Goal: Task Accomplishment & Management: Complete application form

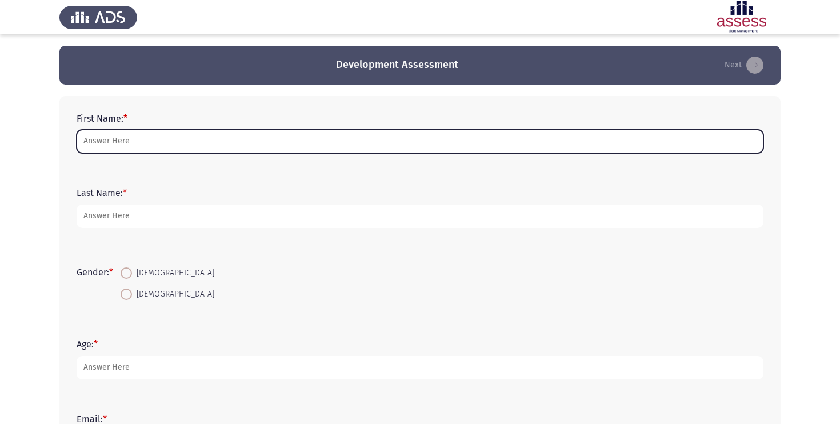
click at [213, 145] on input "First Name: *" at bounding box center [420, 141] width 687 height 23
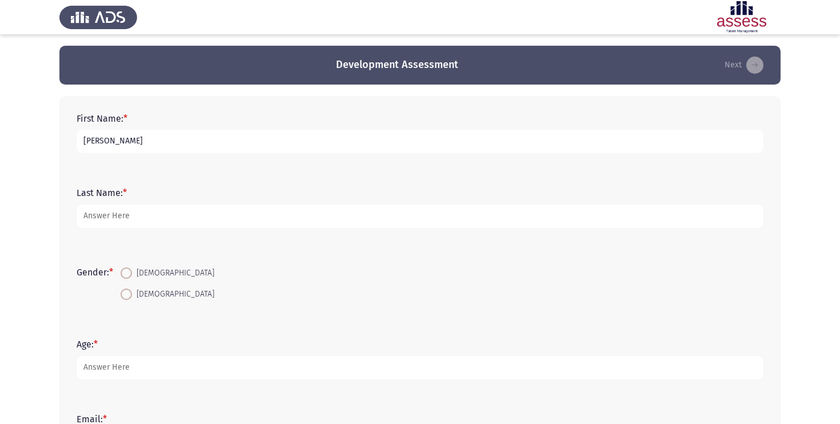
type input "[PERSON_NAME]"
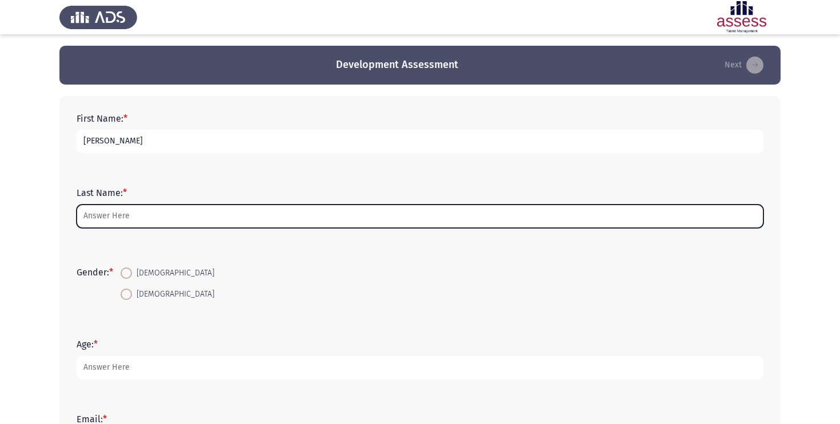
click at [146, 210] on input "Last Name: *" at bounding box center [420, 216] width 687 height 23
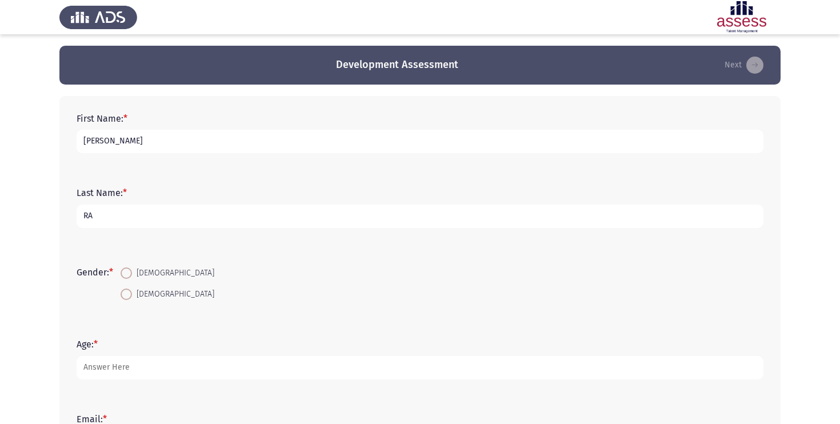
type input "R"
type input "ANULYAZED"
click at [172, 247] on div "Gender: * Female Male" at bounding box center [420, 283] width 698 height 77
click at [131, 290] on span at bounding box center [126, 294] width 11 height 11
click at [131, 290] on input "[DEMOGRAPHIC_DATA]" at bounding box center [126, 294] width 11 height 11
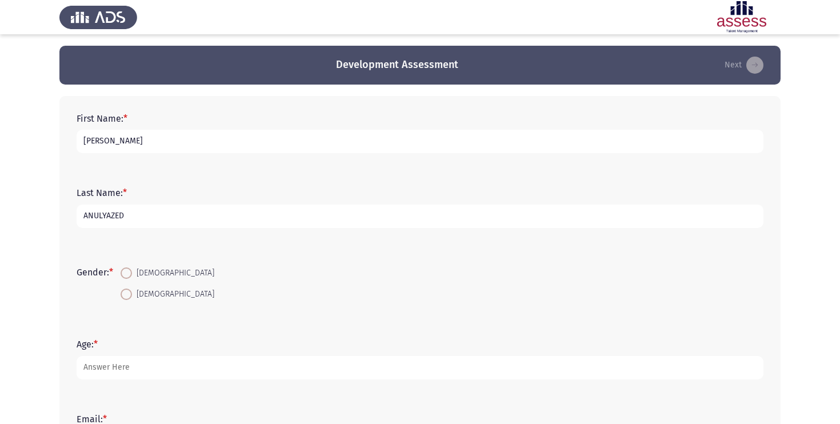
radio input "true"
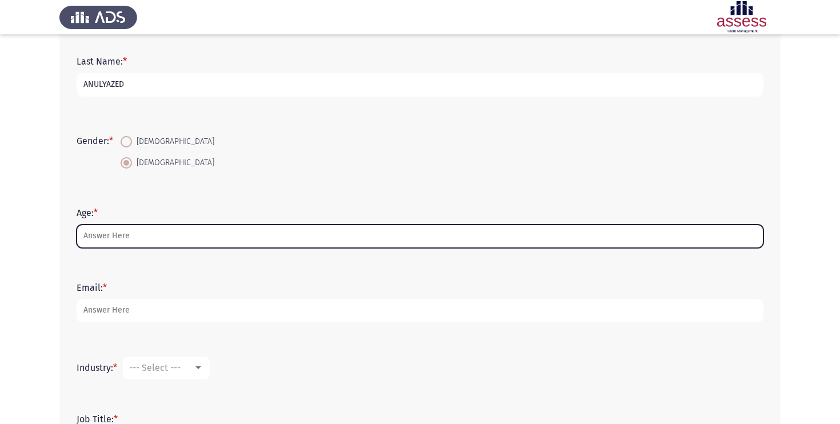
click at [165, 242] on input "Age: *" at bounding box center [420, 236] width 687 height 23
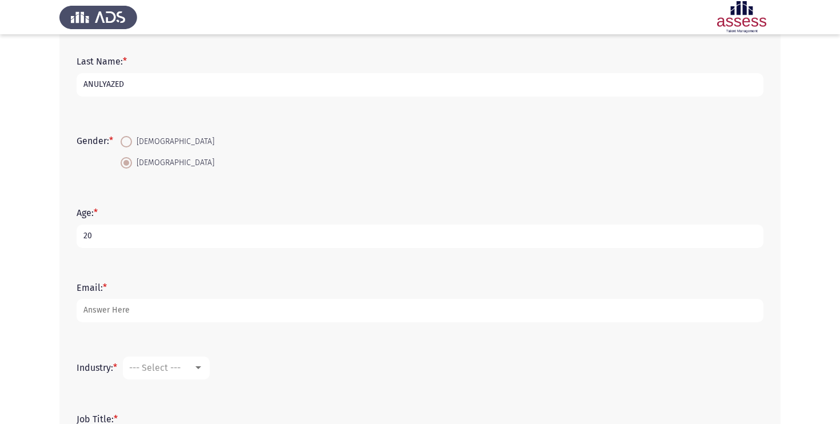
type input "20"
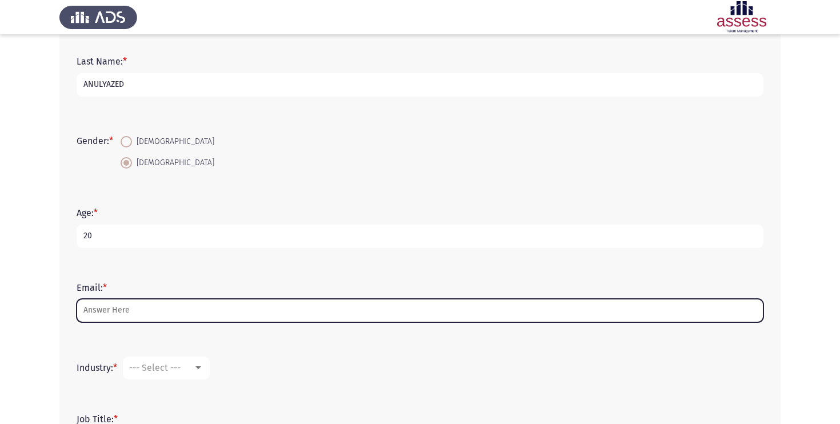
click at [127, 309] on input "Email: *" at bounding box center [420, 310] width 687 height 23
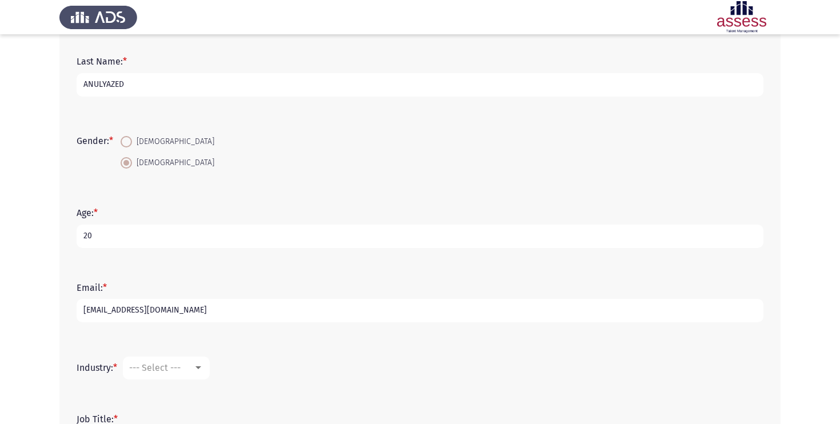
scroll to position [257, 0]
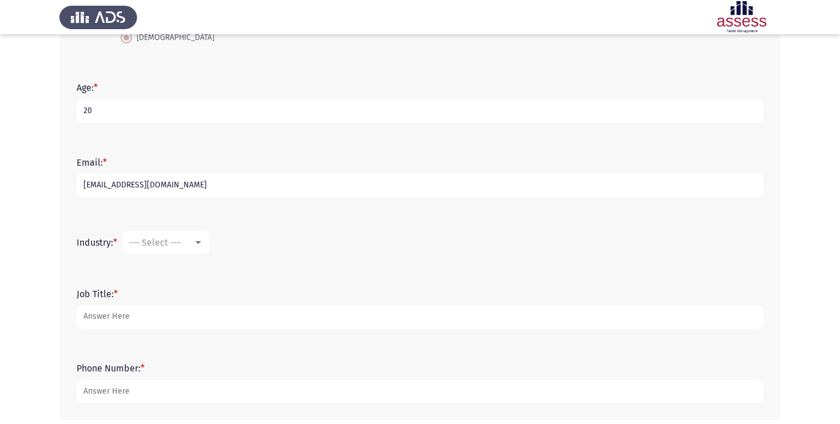
type input "[EMAIL_ADDRESS][DOMAIN_NAME]"
click at [191, 236] on mat-select "--- Select ---" at bounding box center [166, 242] width 87 height 23
click at [202, 240] on div at bounding box center [198, 242] width 10 height 9
click at [297, 247] on div at bounding box center [420, 212] width 840 height 424
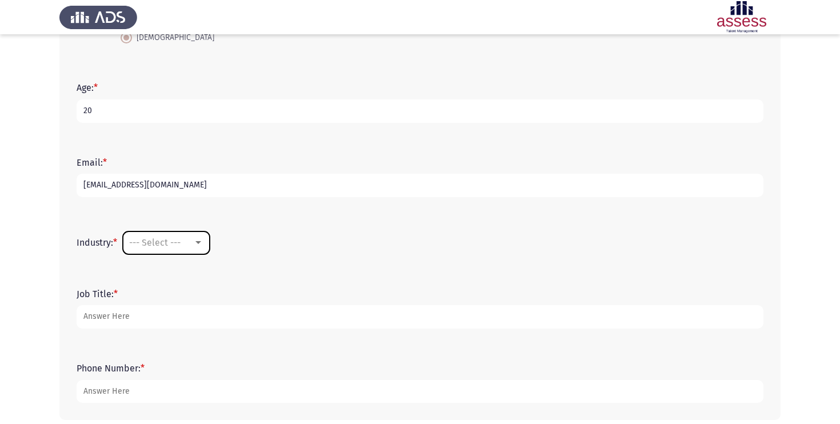
click at [173, 246] on span "--- Select ---" at bounding box center [154, 242] width 51 height 11
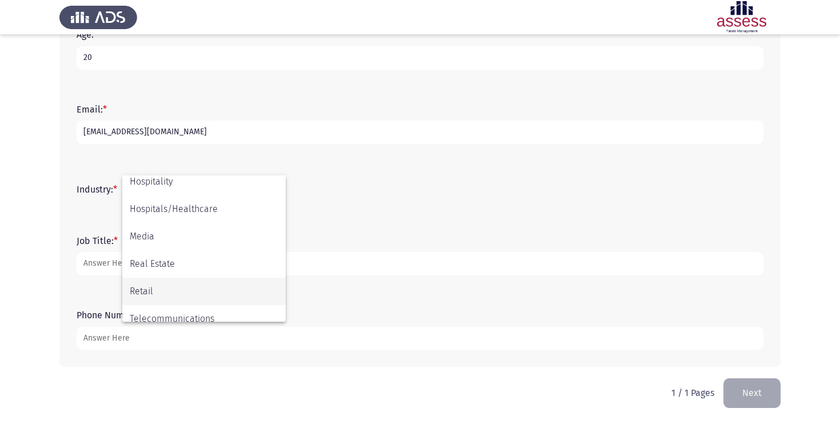
scroll to position [375, 0]
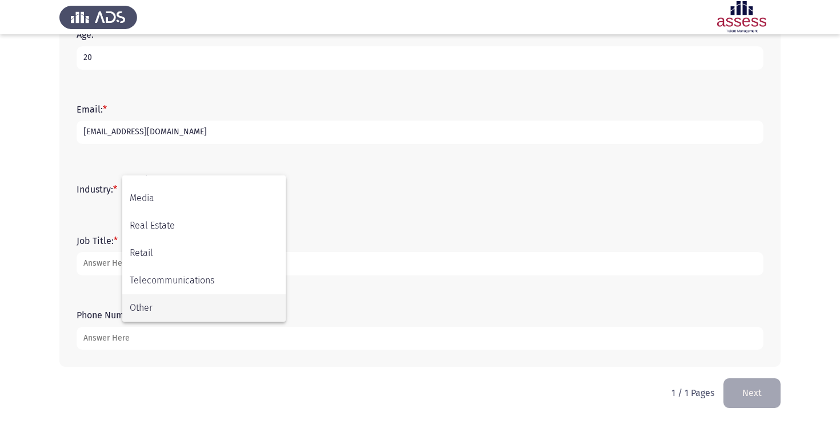
click at [162, 300] on span "Other" at bounding box center [204, 307] width 149 height 27
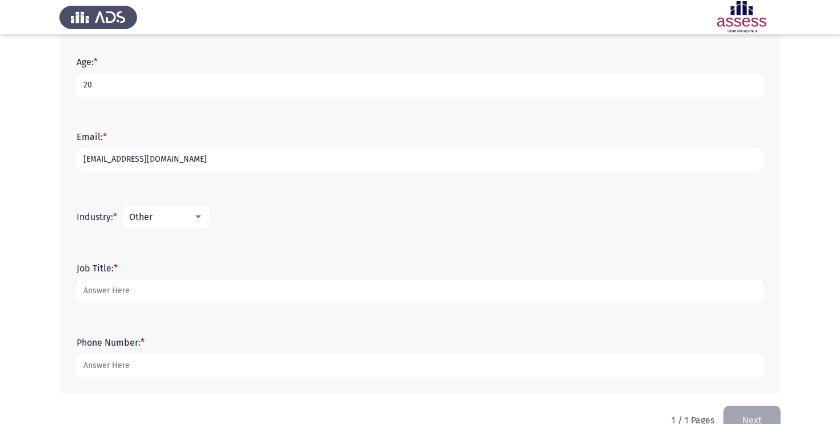
scroll to position [300, 0]
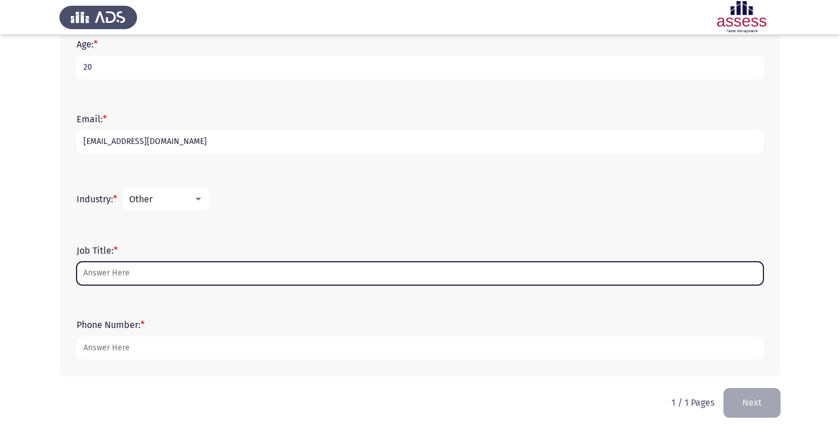
click at [177, 274] on input "Job Title: *" at bounding box center [420, 273] width 687 height 23
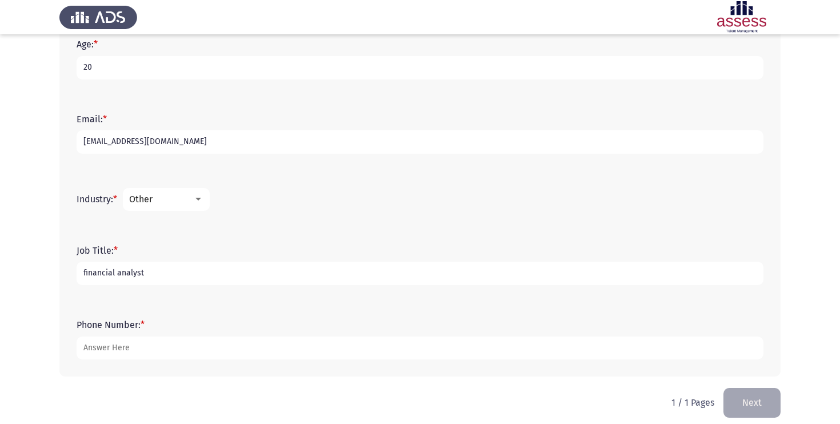
click at [178, 303] on div "Phone Number: *" at bounding box center [420, 339] width 698 height 74
click at [86, 274] on input "financial analyst" at bounding box center [420, 273] width 687 height 23
click at [120, 276] on input "Financial analyst" at bounding box center [420, 273] width 687 height 23
type input "Financial Analyst"
click at [147, 313] on div "Phone Number: *" at bounding box center [420, 339] width 698 height 74
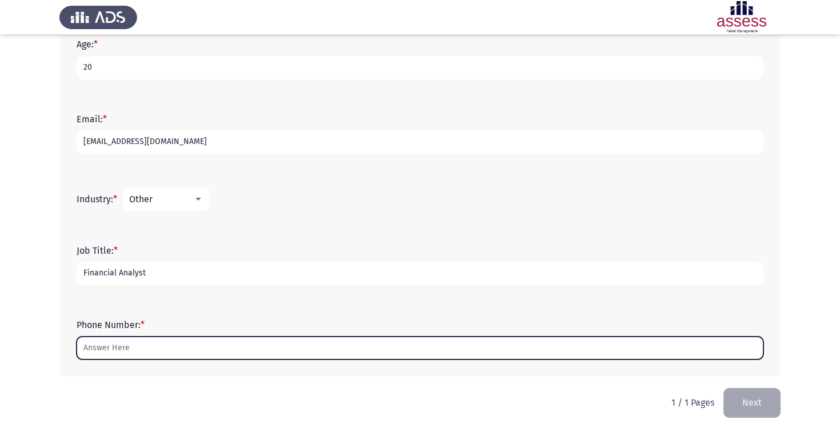
click at [149, 339] on input "Phone Number: *" at bounding box center [420, 348] width 687 height 23
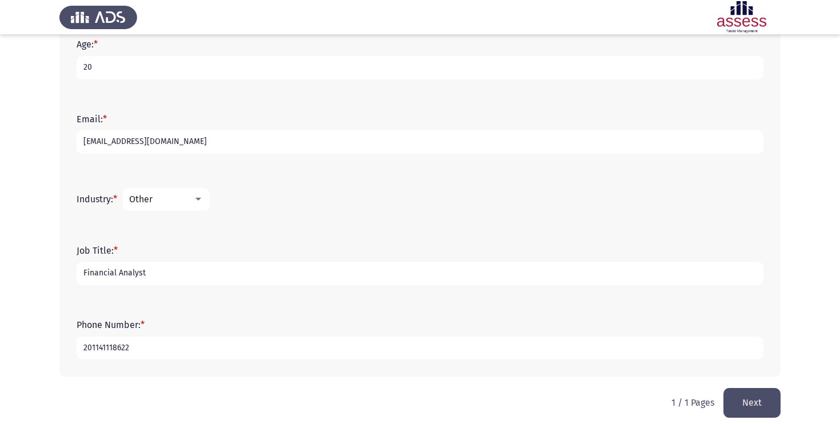
type input "201141118622"
click at [208, 194] on mat-select "Other" at bounding box center [166, 199] width 87 height 23
click at [201, 197] on div at bounding box center [198, 199] width 10 height 9
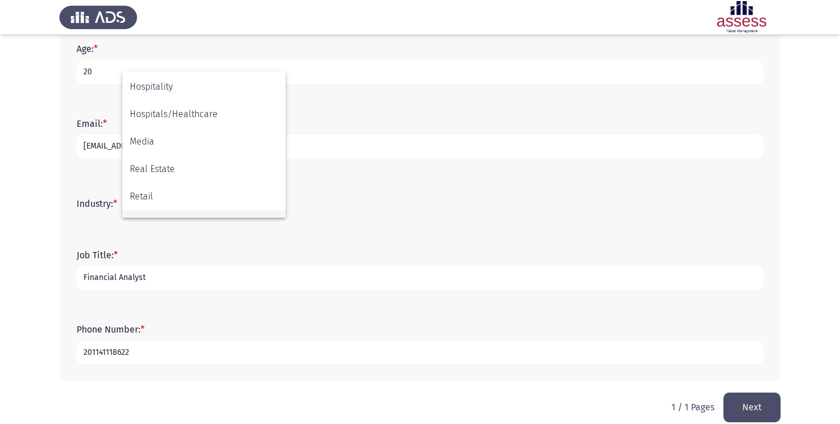
scroll to position [375, 0]
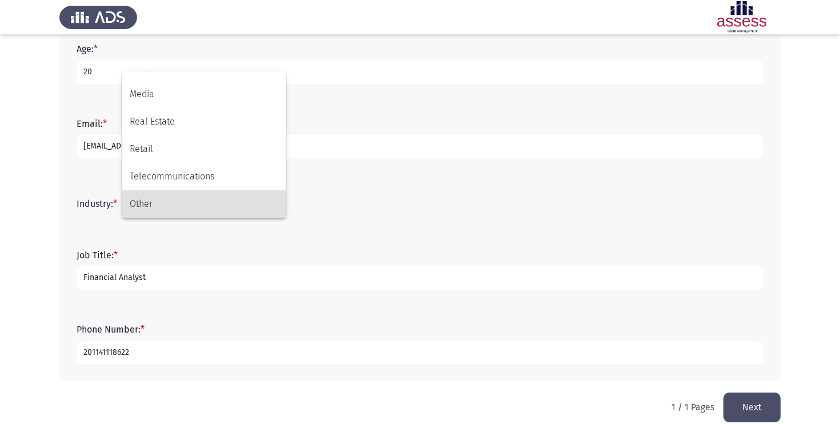
click at [205, 241] on div at bounding box center [420, 212] width 840 height 424
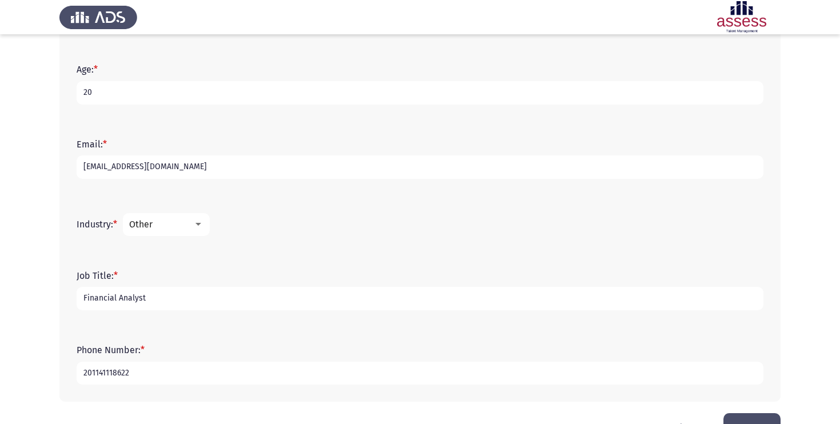
scroll to position [310, 0]
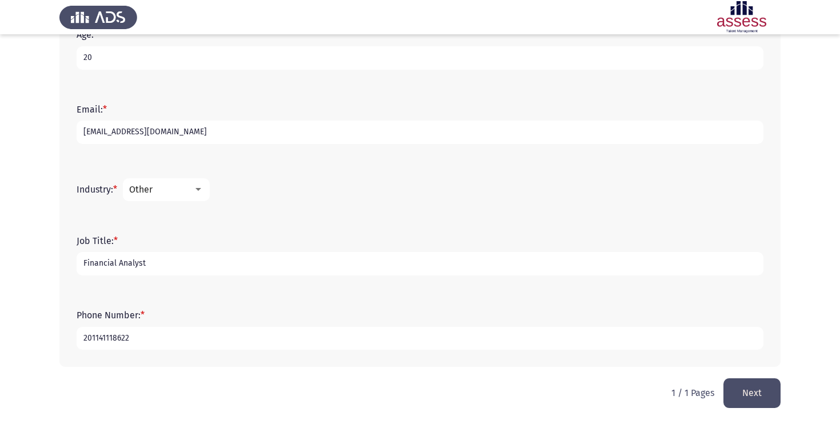
click at [743, 392] on button "Next" at bounding box center [752, 392] width 57 height 29
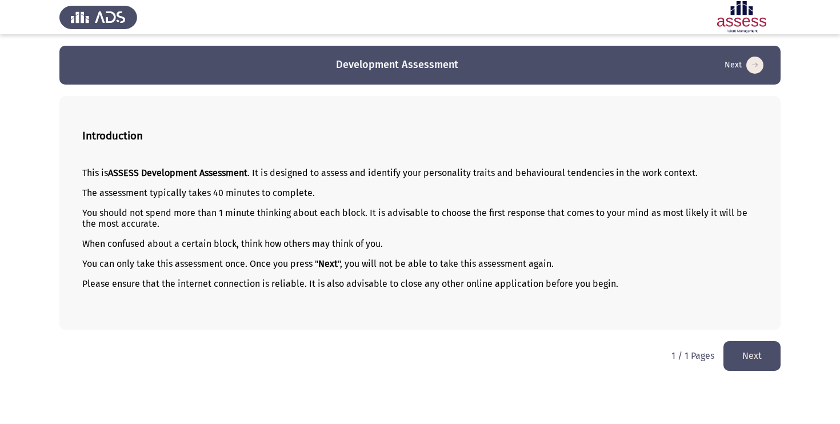
click at [752, 350] on button "Next" at bounding box center [752, 355] width 57 height 29
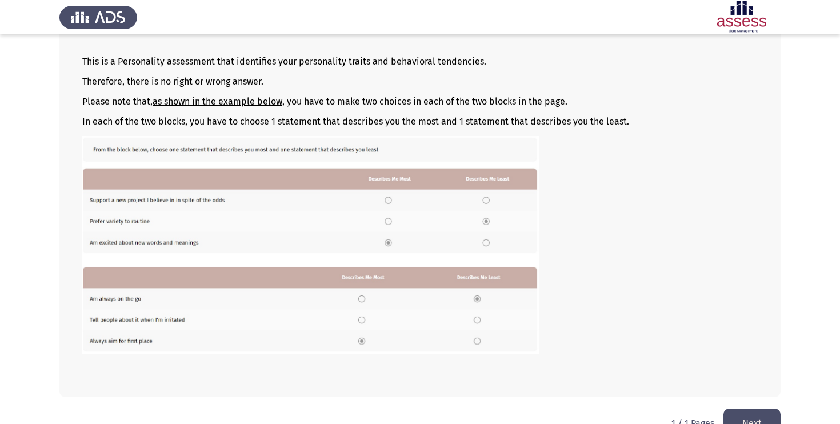
scroll to position [137, 0]
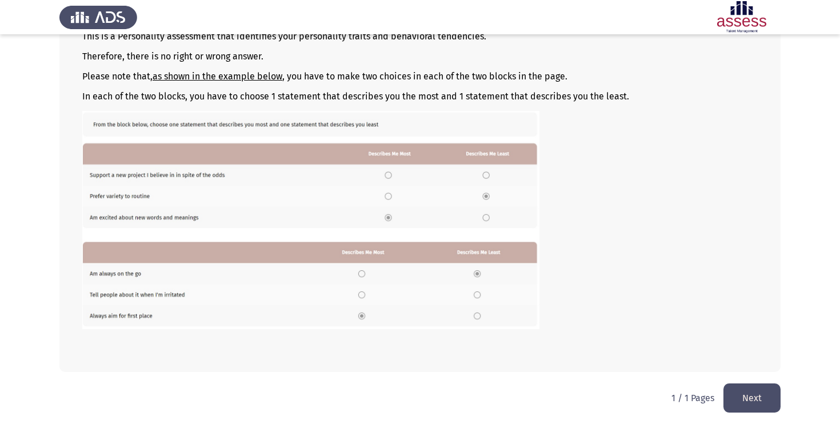
click at [768, 399] on button "Next" at bounding box center [752, 397] width 57 height 29
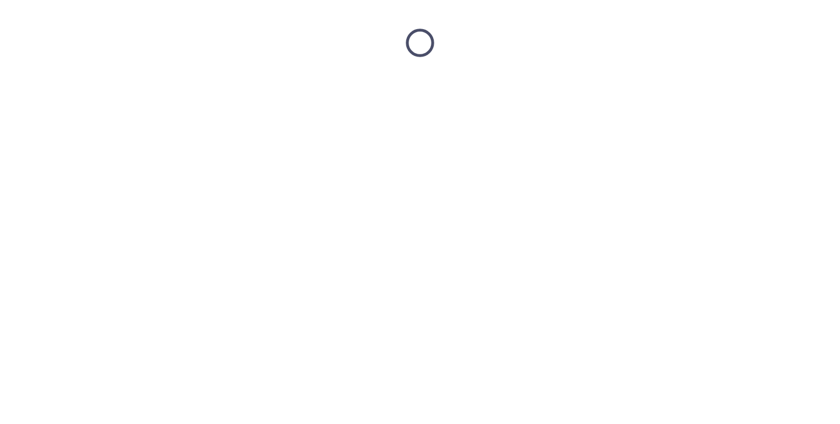
scroll to position [0, 0]
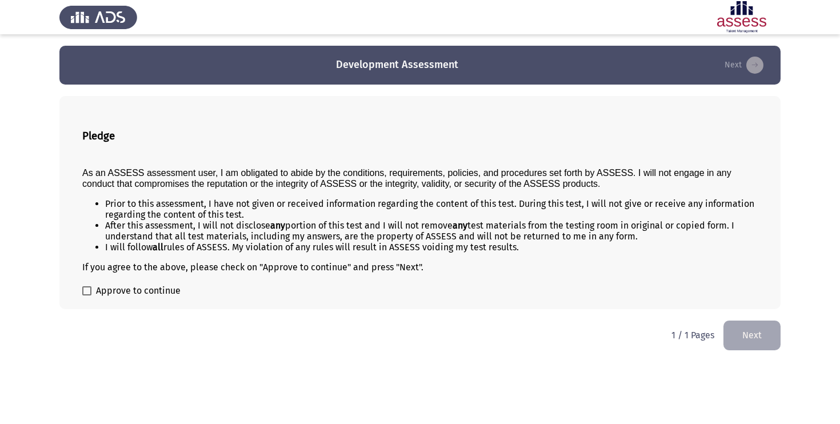
click at [85, 284] on div "Pledge As an ASSESS assessment user, I am obligated to abide by the conditions,…" at bounding box center [419, 202] width 721 height 213
click at [91, 287] on span at bounding box center [86, 290] width 9 height 9
click at [87, 295] on input "Approve to continue" at bounding box center [86, 295] width 1 height 1
checkbox input "true"
click at [732, 331] on button "Next" at bounding box center [752, 335] width 57 height 29
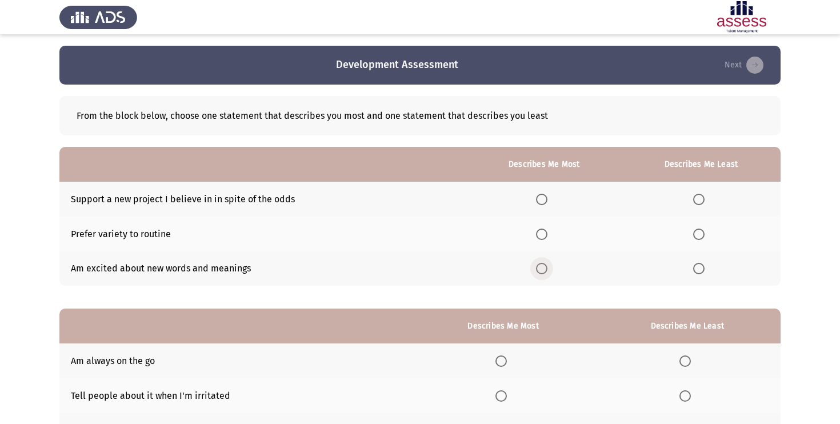
click at [548, 272] on span "Select an option" at bounding box center [541, 268] width 11 height 11
click at [548, 272] on input "Select an option" at bounding box center [541, 268] width 11 height 11
click at [548, 199] on span "Select an option" at bounding box center [541, 199] width 11 height 11
click at [548, 199] on input "Select an option" at bounding box center [541, 199] width 11 height 11
drag, startPoint x: 71, startPoint y: 194, endPoint x: 202, endPoint y: 197, distance: 130.9
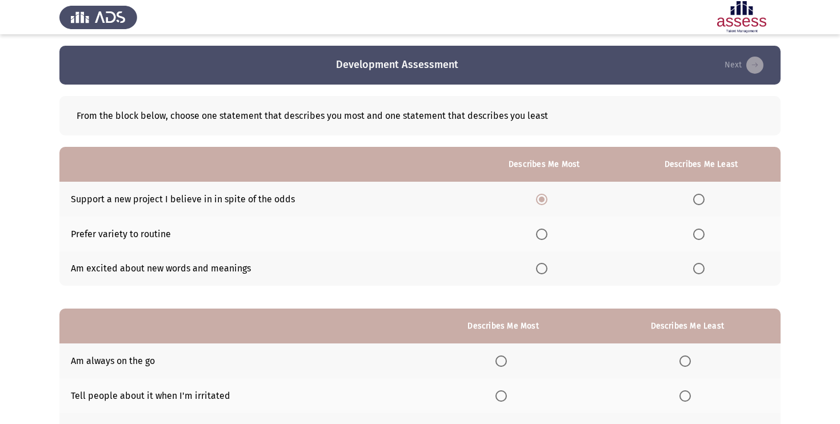
click at [202, 197] on td "Support a new project I believe in in spite of the odds" at bounding box center [262, 199] width 407 height 35
drag, startPoint x: 257, startPoint y: 194, endPoint x: 227, endPoint y: 197, distance: 29.8
click at [227, 197] on td "Support a new project I believe in in spite of the odds" at bounding box center [262, 199] width 407 height 35
click at [701, 234] on span "Select an option" at bounding box center [698, 234] width 11 height 11
click at [701, 234] on input "Select an option" at bounding box center [698, 234] width 11 height 11
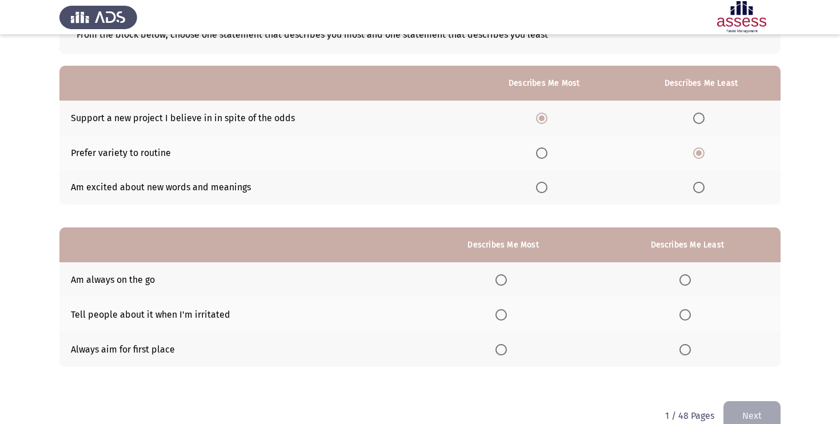
scroll to position [103, 0]
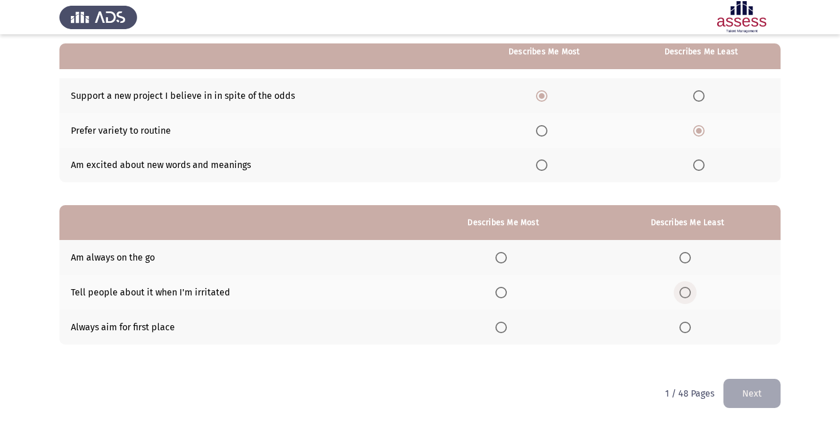
click at [681, 293] on span "Select an option" at bounding box center [685, 292] width 11 height 11
click at [681, 293] on input "Select an option" at bounding box center [685, 292] width 11 height 11
click at [505, 323] on span "Select an option" at bounding box center [501, 327] width 11 height 11
click at [505, 323] on input "Select an option" at bounding box center [501, 327] width 11 height 11
click at [752, 395] on button "Next" at bounding box center [752, 393] width 57 height 29
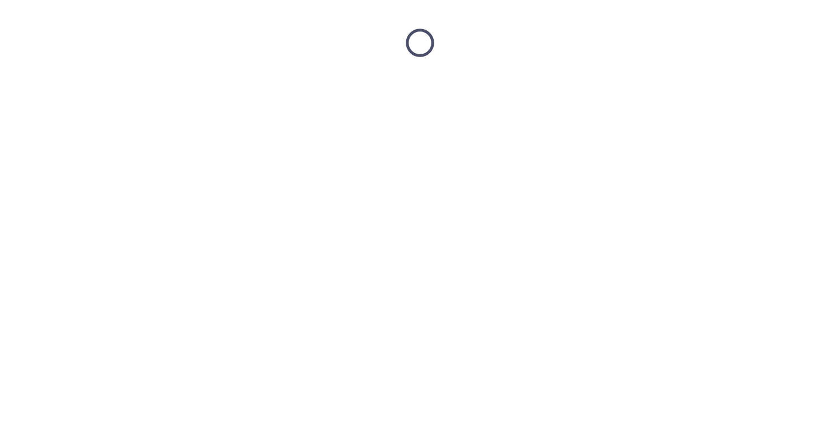
scroll to position [0, 0]
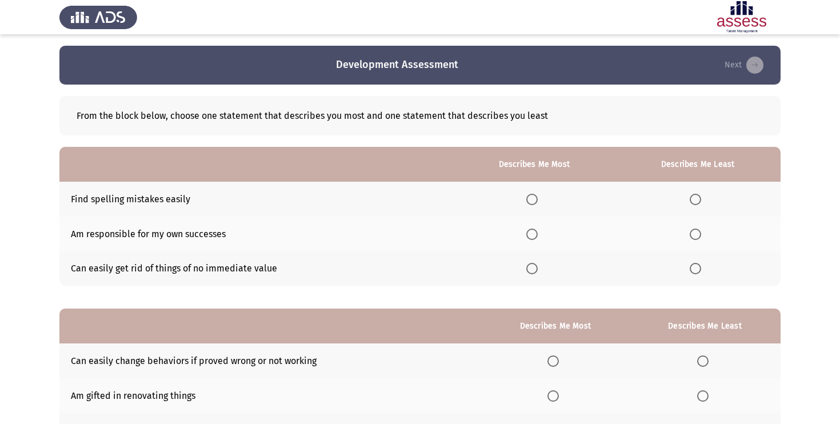
click at [536, 235] on span "Select an option" at bounding box center [531, 234] width 11 height 11
click at [536, 235] on input "Select an option" at bounding box center [531, 234] width 11 height 11
click at [693, 265] on span "Select an option" at bounding box center [695, 268] width 11 height 11
click at [693, 265] on input "Select an option" at bounding box center [695, 268] width 11 height 11
click at [701, 196] on span "Select an option" at bounding box center [695, 199] width 11 height 11
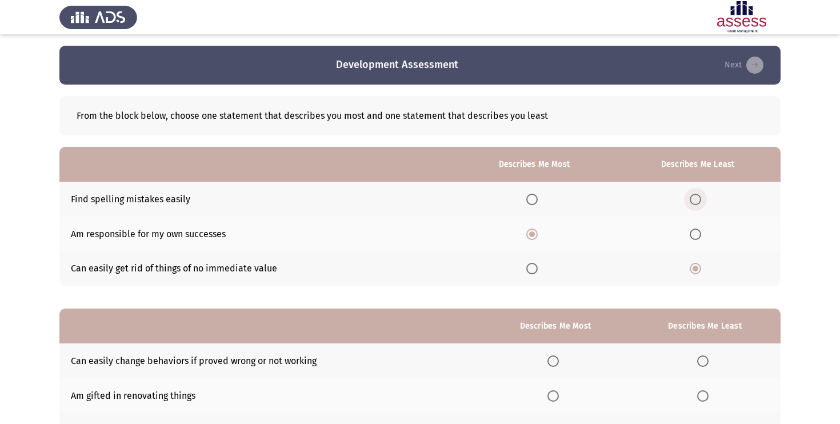
click at [701, 196] on input "Select an option" at bounding box center [695, 199] width 11 height 11
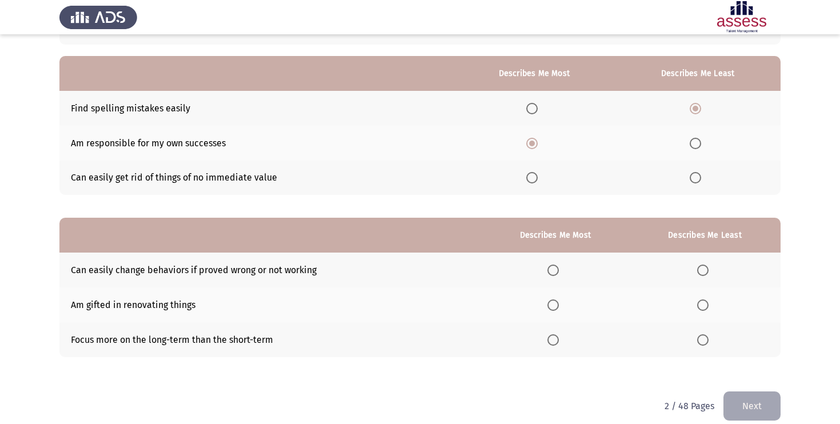
scroll to position [103, 0]
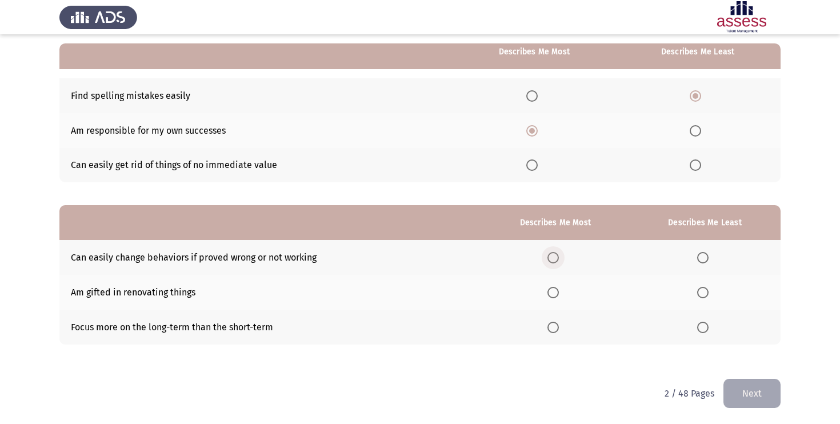
click at [559, 258] on span "Select an option" at bounding box center [553, 257] width 11 height 11
click at [559, 258] on input "Select an option" at bounding box center [553, 257] width 11 height 11
click at [559, 295] on span "Select an option" at bounding box center [553, 292] width 11 height 11
click at [559, 295] on input "Select an option" at bounding box center [553, 292] width 11 height 11
click at [704, 325] on span "Select an option" at bounding box center [702, 327] width 11 height 11
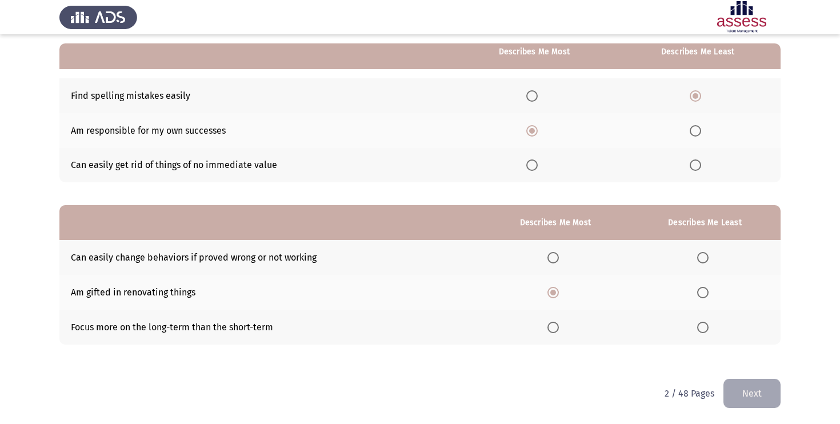
click at [704, 325] on input "Select an option" at bounding box center [702, 327] width 11 height 11
click at [762, 397] on button "Next" at bounding box center [752, 393] width 57 height 29
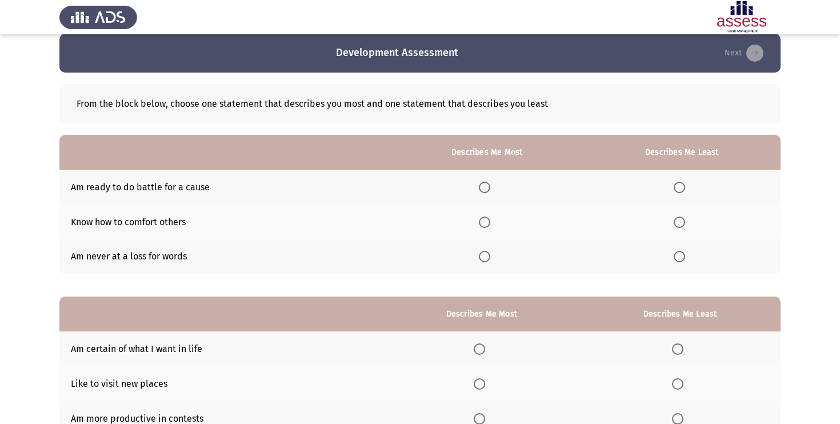
scroll to position [14, 0]
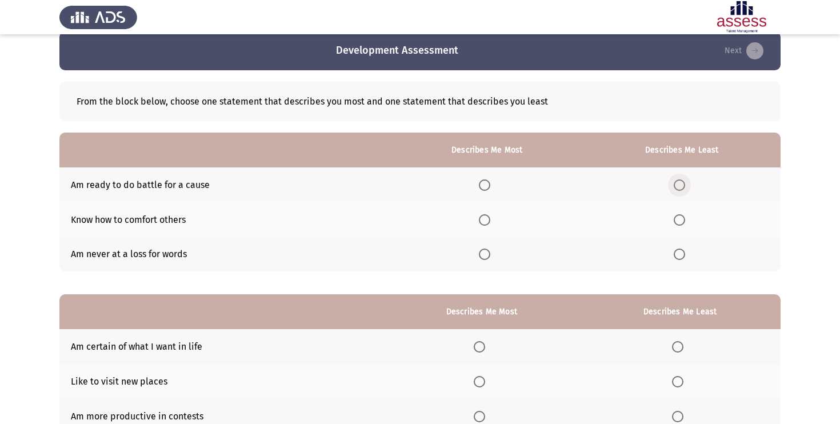
click at [683, 188] on span "Select an option" at bounding box center [679, 184] width 11 height 11
click at [683, 188] on input "Select an option" at bounding box center [679, 184] width 11 height 11
click at [490, 219] on span "Select an option" at bounding box center [484, 219] width 11 height 11
click at [490, 219] on input "Select an option" at bounding box center [484, 219] width 11 height 11
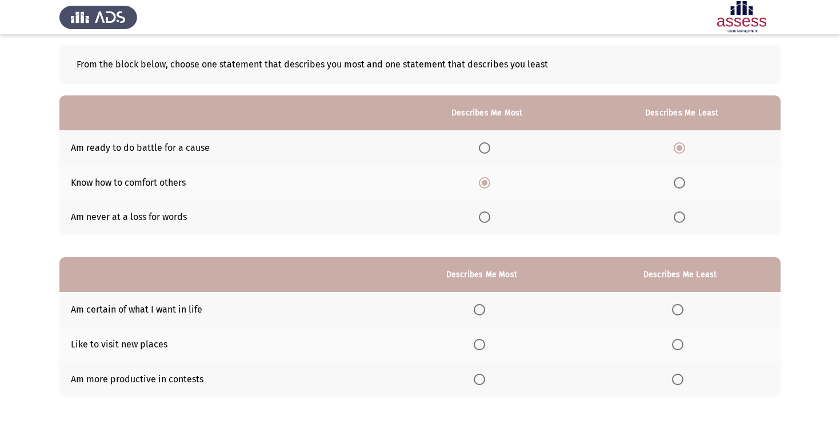
scroll to position [103, 0]
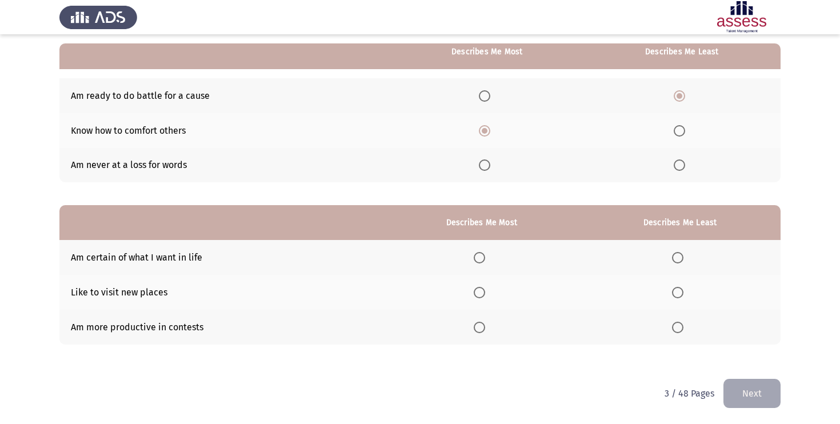
click at [480, 254] on span "Select an option" at bounding box center [479, 257] width 11 height 11
click at [480, 254] on input "Select an option" at bounding box center [479, 257] width 11 height 11
click at [677, 327] on span "Select an option" at bounding box center [677, 327] width 11 height 11
click at [677, 327] on input "Select an option" at bounding box center [677, 327] width 11 height 11
click at [769, 394] on button "Next" at bounding box center [752, 393] width 57 height 29
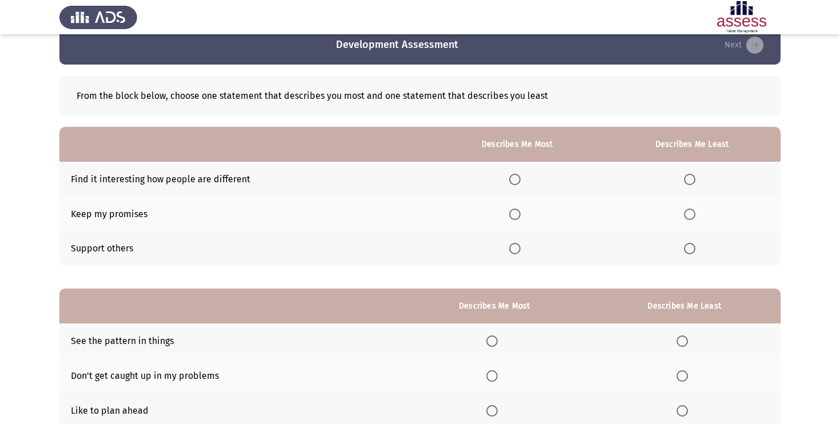
scroll to position [24, 0]
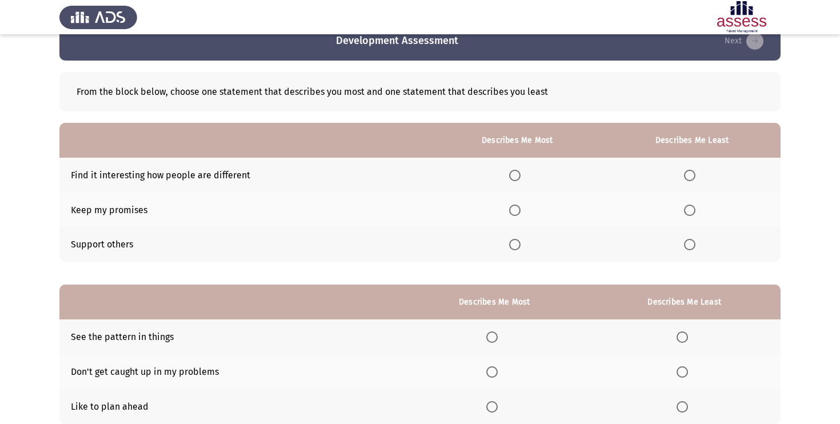
click at [517, 213] on span "Select an option" at bounding box center [514, 210] width 11 height 11
click at [517, 213] on input "Select an option" at bounding box center [514, 210] width 11 height 11
click at [677, 155] on th "Describes Me Least" at bounding box center [692, 140] width 177 height 35
click at [685, 163] on th at bounding box center [692, 175] width 177 height 35
click at [697, 178] on label "Select an option" at bounding box center [692, 175] width 16 height 11
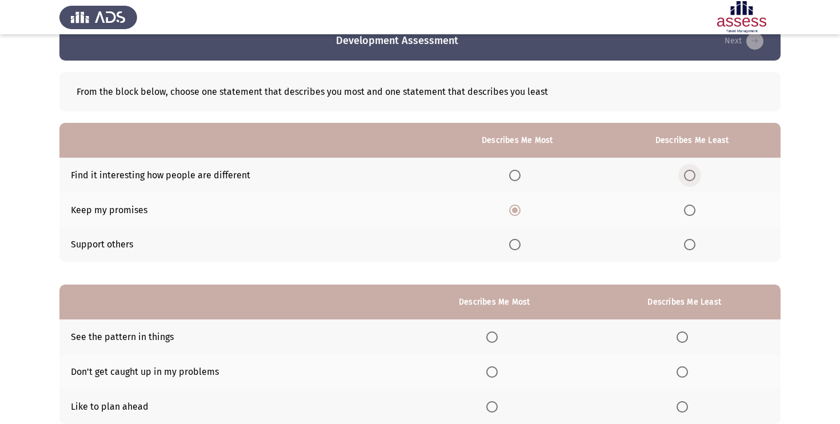
click at [696, 178] on input "Select an option" at bounding box center [689, 175] width 11 height 11
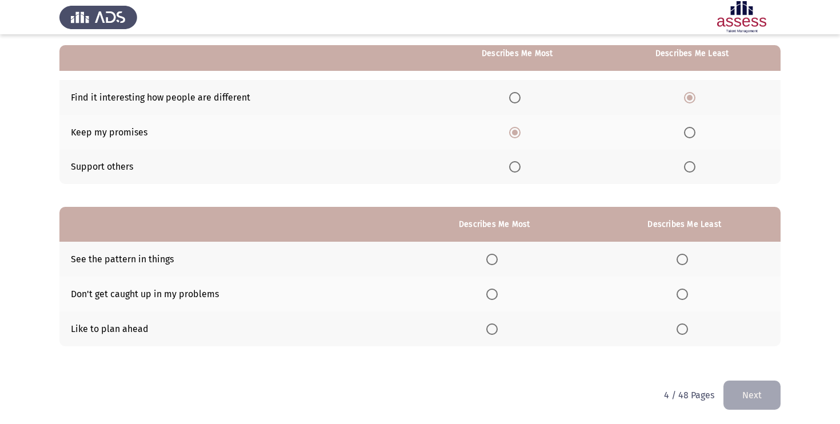
scroll to position [103, 0]
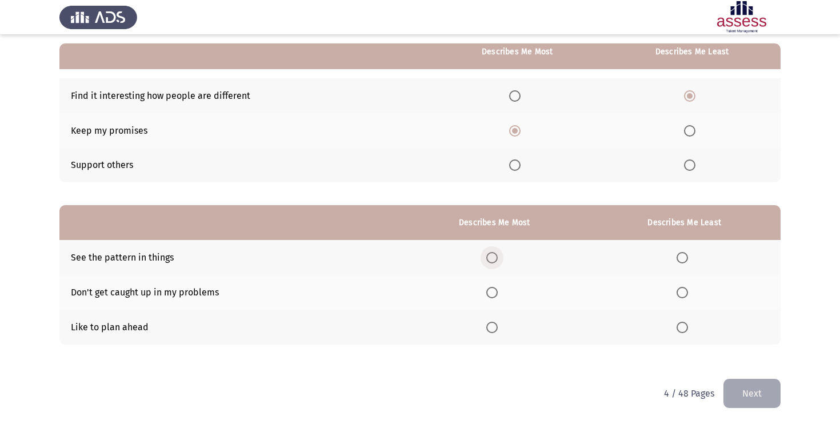
click at [498, 257] on span "Select an option" at bounding box center [491, 257] width 11 height 11
click at [498, 257] on input "Select an option" at bounding box center [491, 257] width 11 height 11
click at [688, 326] on span "Select an option" at bounding box center [682, 327] width 11 height 11
click at [688, 326] on input "Select an option" at bounding box center [682, 327] width 11 height 11
click at [685, 294] on span "Select an option" at bounding box center [682, 292] width 11 height 11
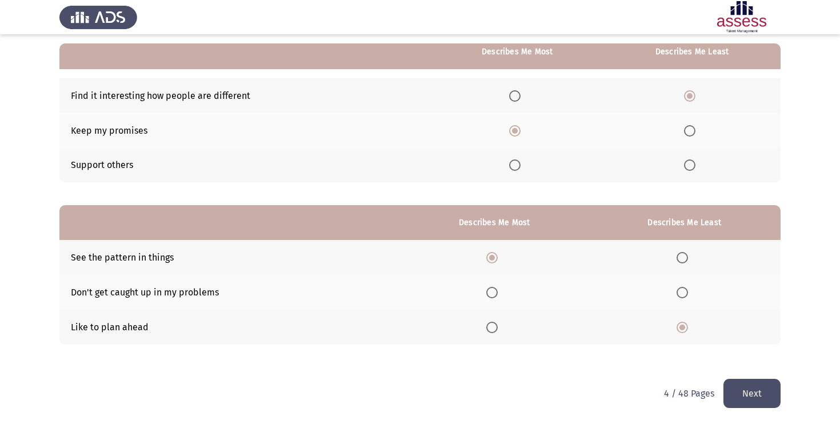
click at [685, 294] on input "Select an option" at bounding box center [682, 292] width 11 height 11
click at [764, 395] on button "Next" at bounding box center [752, 393] width 57 height 29
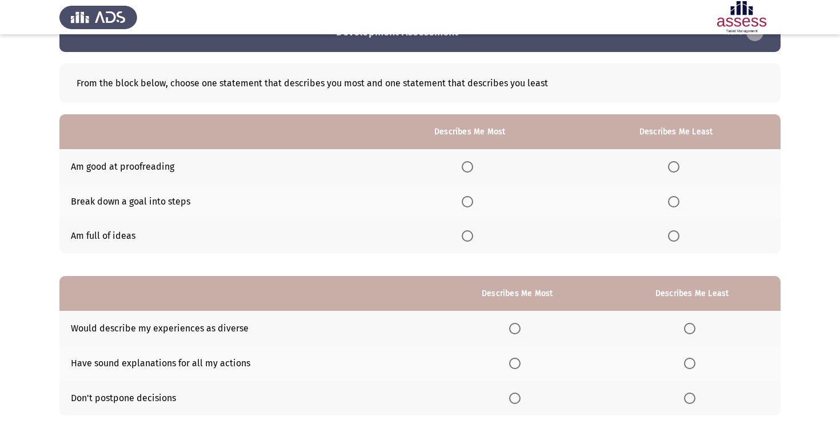
scroll to position [43, 0]
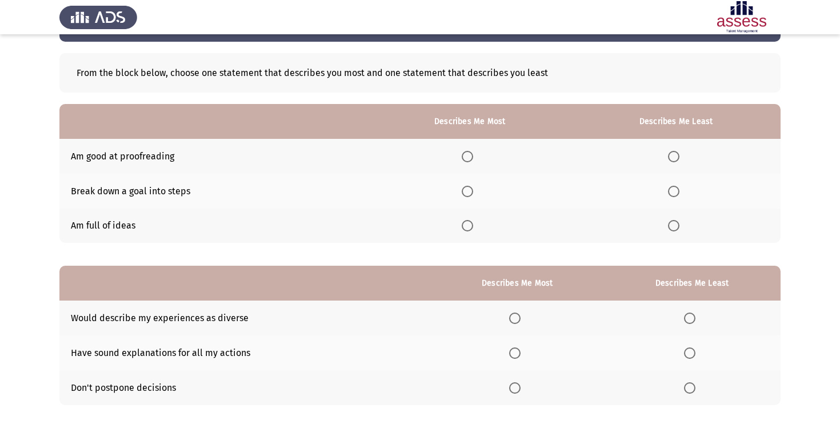
click at [471, 190] on span "Select an option" at bounding box center [467, 191] width 11 height 11
click at [471, 190] on input "Select an option" at bounding box center [467, 191] width 11 height 11
click at [473, 223] on span "Select an option" at bounding box center [467, 225] width 11 height 11
click at [473, 223] on input "Select an option" at bounding box center [467, 225] width 11 height 11
click at [677, 157] on span "Select an option" at bounding box center [673, 156] width 11 height 11
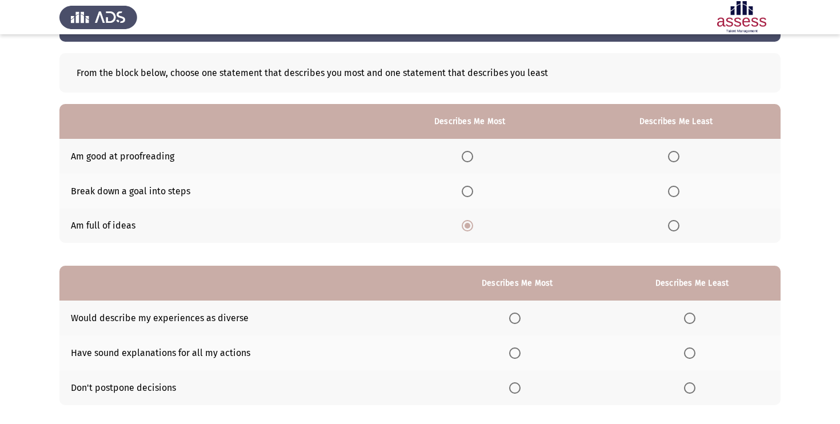
click at [677, 157] on input "Select an option" at bounding box center [673, 156] width 11 height 11
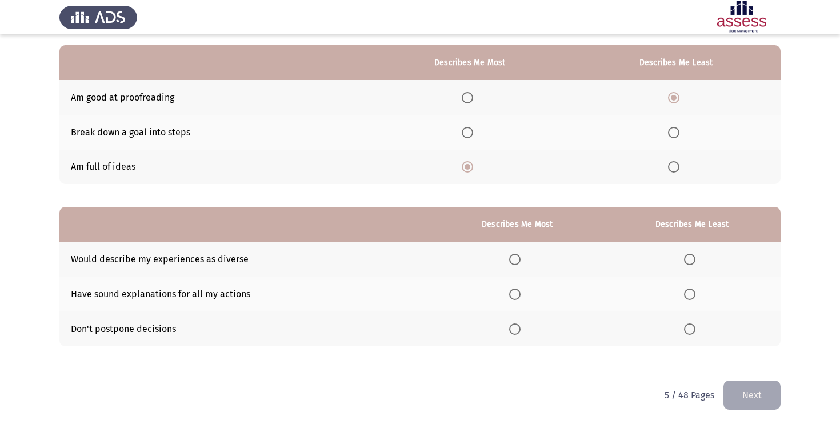
scroll to position [103, 0]
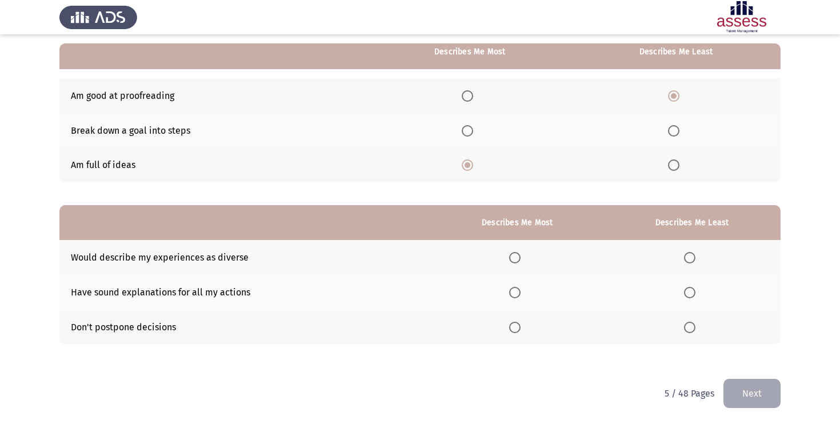
click at [472, 130] on span "Select an option" at bounding box center [467, 130] width 11 height 11
click at [472, 130] on input "Select an option" at bounding box center [467, 130] width 11 height 11
click at [472, 166] on span "Select an option" at bounding box center [467, 164] width 11 height 11
click at [472, 166] on input "Select an option" at bounding box center [467, 164] width 11 height 11
click at [521, 259] on span "Select an option" at bounding box center [514, 257] width 11 height 11
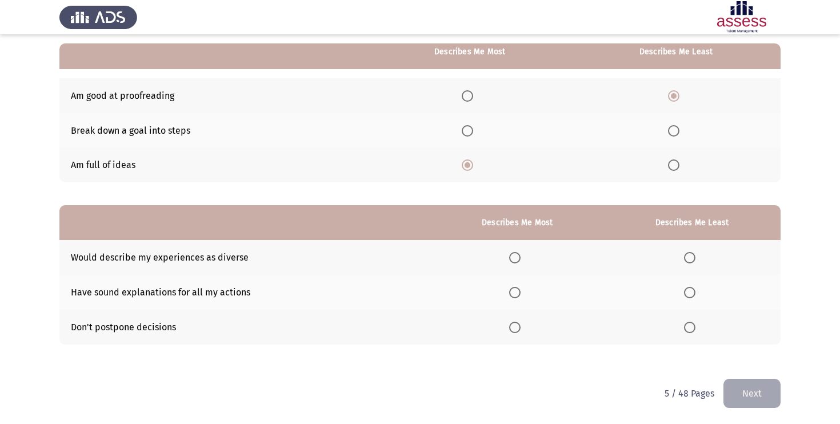
click at [521, 259] on input "Select an option" at bounding box center [514, 257] width 11 height 11
click at [690, 330] on span "Select an option" at bounding box center [689, 327] width 11 height 11
click at [690, 330] on input "Select an option" at bounding box center [689, 327] width 11 height 11
click at [769, 399] on button "Next" at bounding box center [752, 393] width 57 height 29
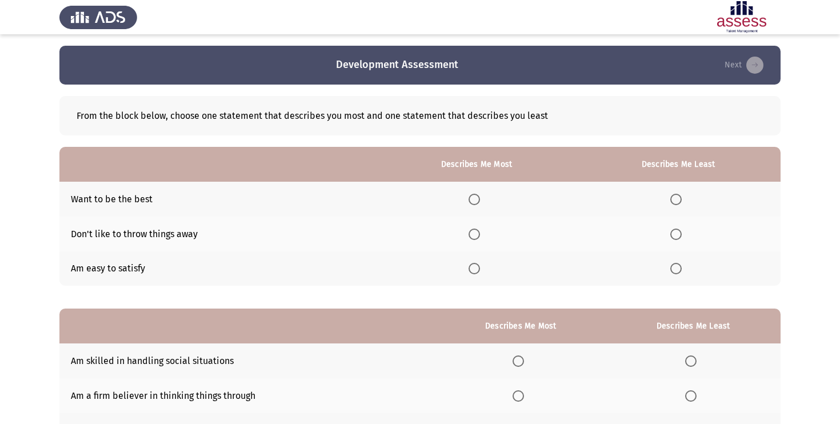
scroll to position [12, 0]
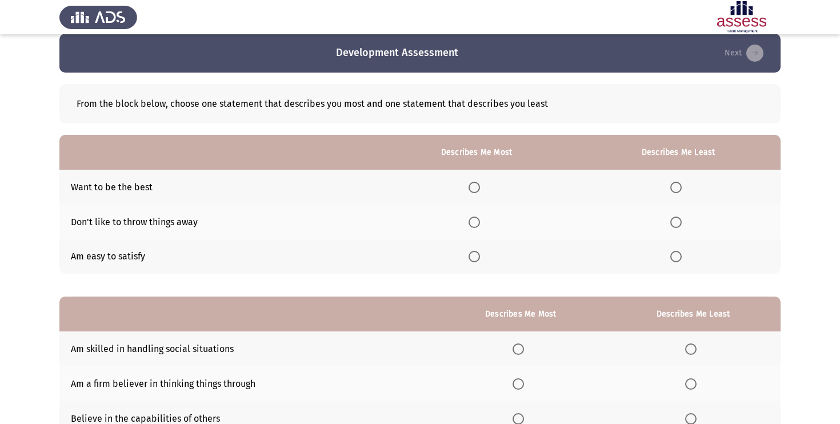
click at [681, 221] on span "Select an option" at bounding box center [675, 222] width 11 height 11
click at [681, 221] on input "Select an option" at bounding box center [675, 222] width 11 height 11
click at [484, 219] on label "Select an option" at bounding box center [477, 222] width 16 height 11
click at [480, 219] on input "Select an option" at bounding box center [474, 222] width 11 height 11
click at [678, 186] on span "Select an option" at bounding box center [675, 187] width 11 height 11
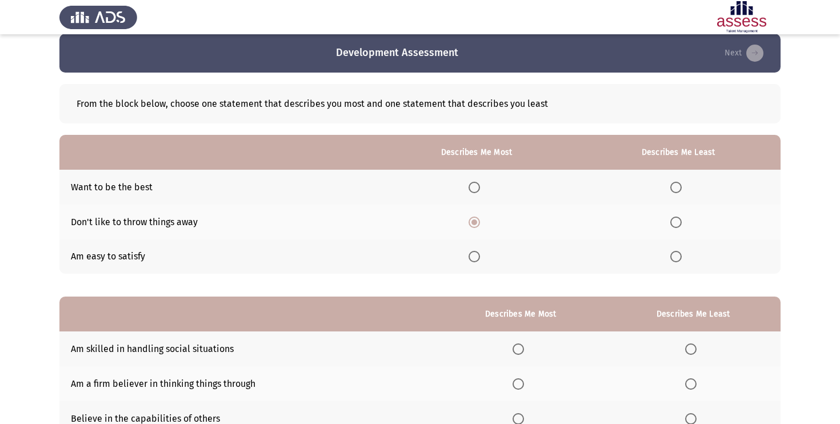
click at [678, 186] on input "Select an option" at bounding box center [675, 187] width 11 height 11
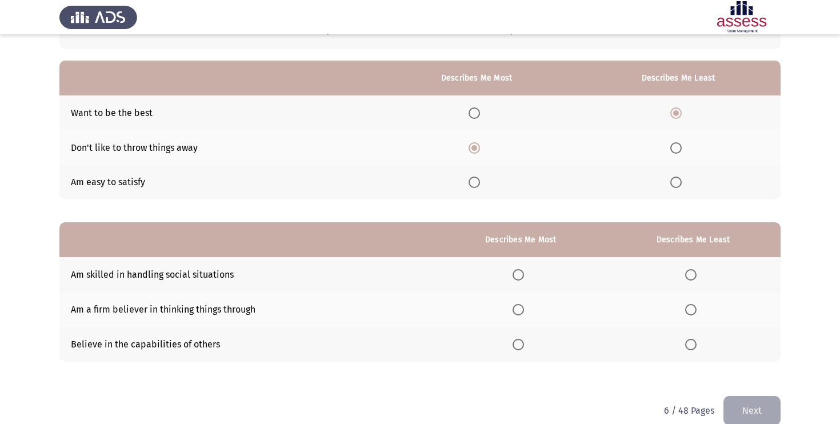
scroll to position [103, 0]
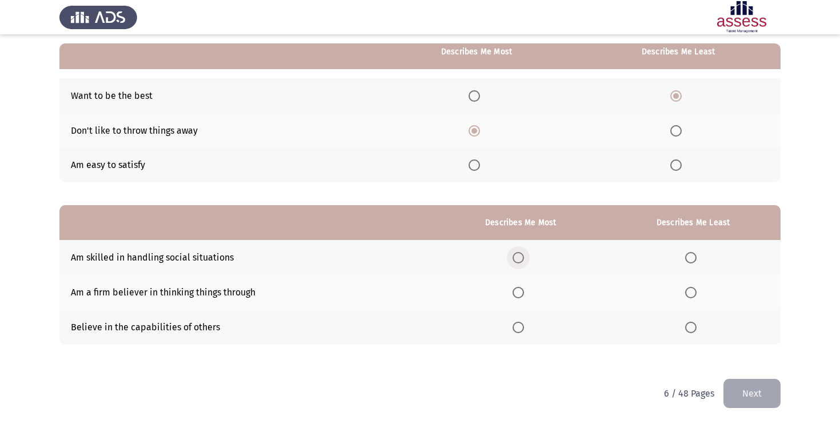
click at [522, 259] on span "Select an option" at bounding box center [518, 257] width 11 height 11
click at [522, 259] on input "Select an option" at bounding box center [518, 257] width 11 height 11
click at [692, 292] on span "Select an option" at bounding box center [690, 292] width 11 height 11
click at [692, 292] on input "Select an option" at bounding box center [690, 292] width 11 height 11
click at [758, 386] on button "Next" at bounding box center [752, 393] width 57 height 29
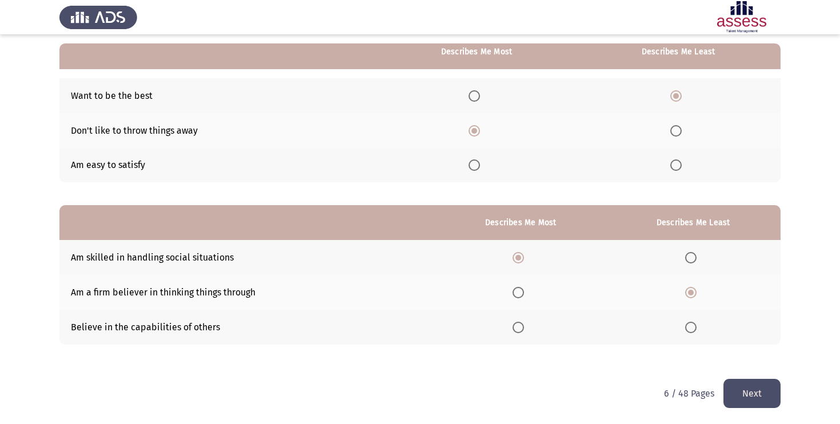
scroll to position [0, 0]
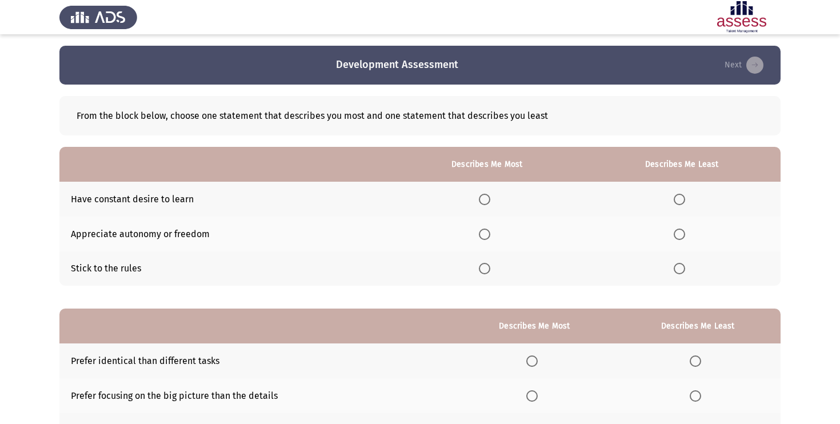
click at [489, 196] on span "Select an option" at bounding box center [484, 199] width 11 height 11
click at [489, 196] on input "Select an option" at bounding box center [484, 199] width 11 height 11
click at [678, 234] on span "Select an option" at bounding box center [679, 234] width 11 height 11
click at [678, 234] on input "Select an option" at bounding box center [679, 234] width 11 height 11
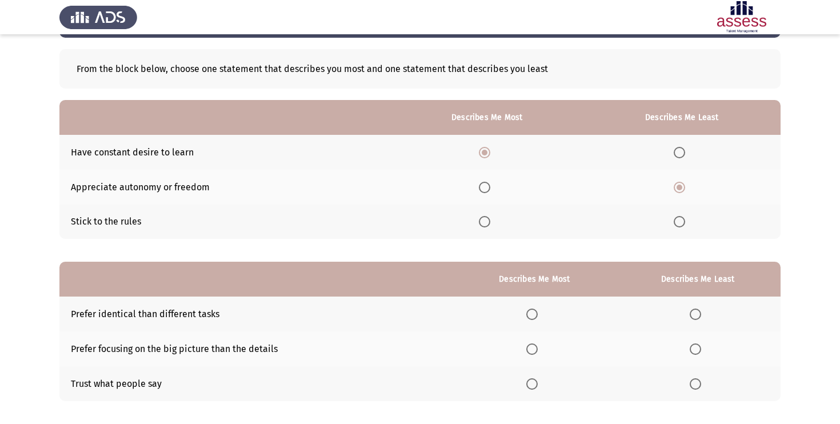
scroll to position [103, 0]
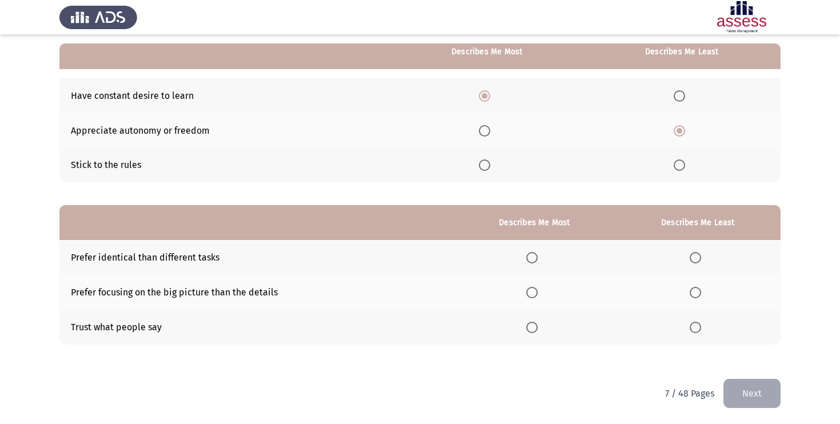
click at [689, 330] on th at bounding box center [698, 327] width 166 height 35
click at [701, 330] on span "Select an option" at bounding box center [695, 327] width 11 height 11
click at [701, 330] on input "Select an option" at bounding box center [695, 327] width 11 height 11
click at [530, 291] on span "Select an option" at bounding box center [531, 292] width 11 height 11
click at [530, 291] on input "Select an option" at bounding box center [531, 292] width 11 height 11
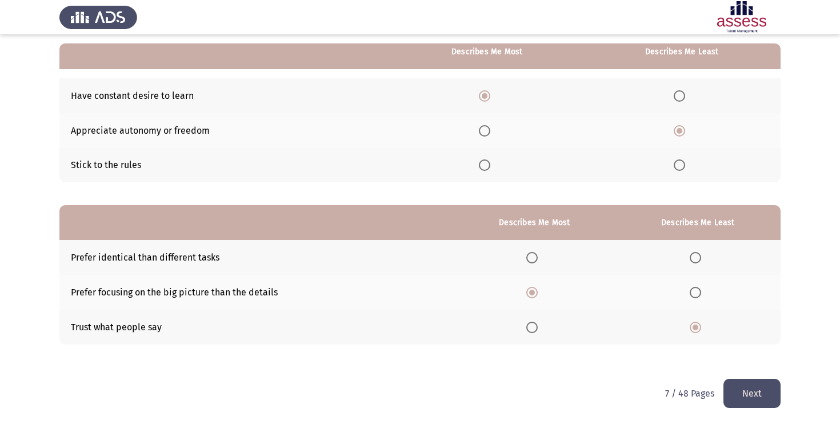
click at [728, 391] on button "Next" at bounding box center [752, 393] width 57 height 29
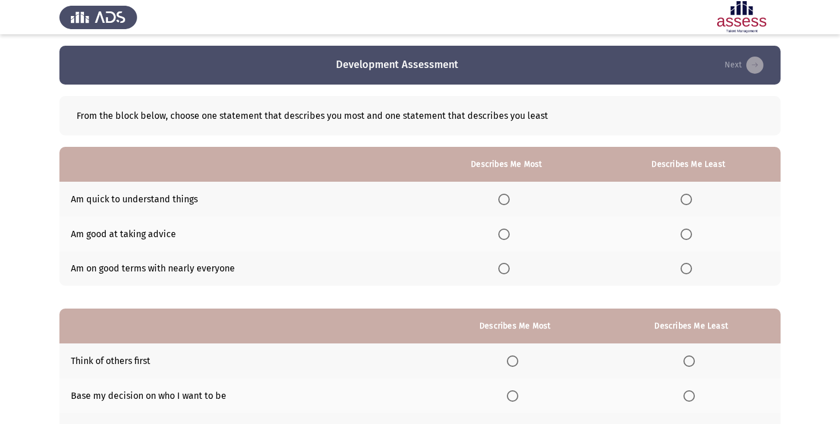
scroll to position [15, 0]
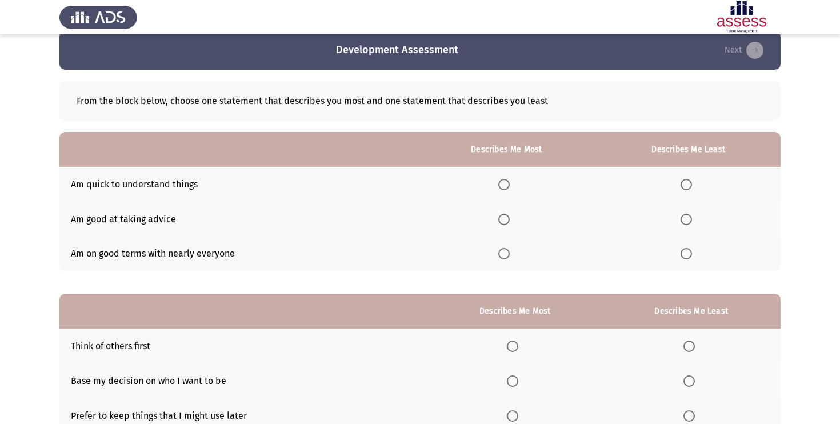
click at [509, 190] on span "Select an option" at bounding box center [503, 184] width 11 height 11
click at [509, 190] on input "Select an option" at bounding box center [503, 184] width 11 height 11
click at [688, 255] on span "Select an option" at bounding box center [686, 253] width 11 height 11
click at [688, 255] on input "Select an option" at bounding box center [686, 253] width 11 height 11
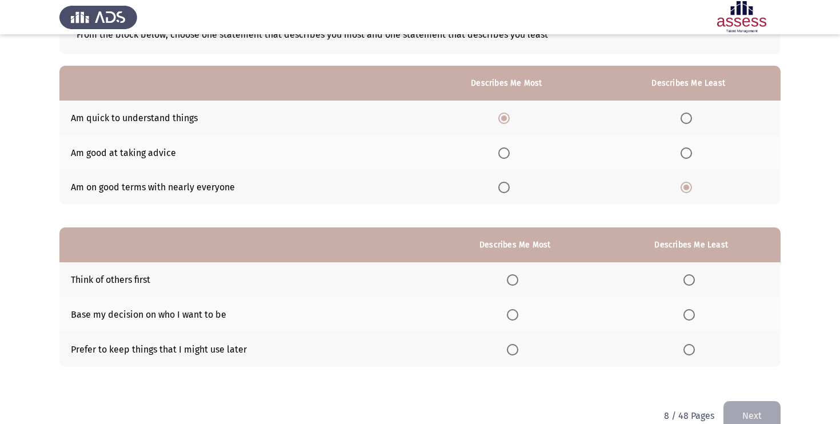
scroll to position [103, 0]
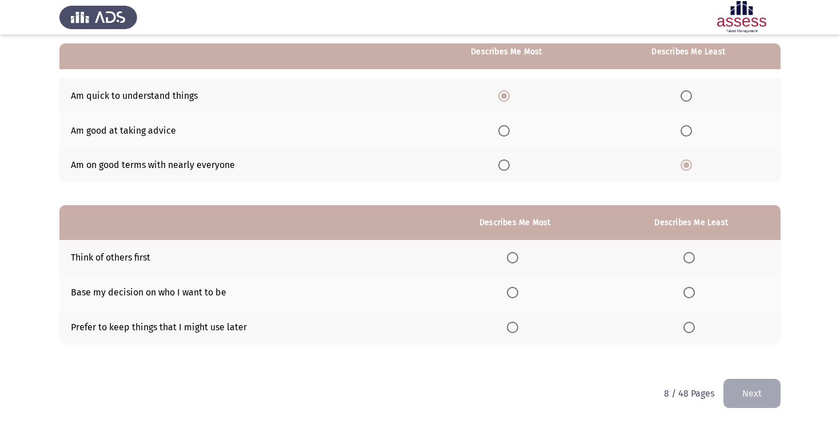
click at [518, 297] on span "Select an option" at bounding box center [512, 292] width 11 height 11
click at [518, 297] on input "Select an option" at bounding box center [512, 292] width 11 height 11
click at [691, 259] on span "Select an option" at bounding box center [689, 257] width 11 height 11
click at [691, 259] on input "Select an option" at bounding box center [689, 257] width 11 height 11
click at [688, 325] on span "Select an option" at bounding box center [689, 327] width 11 height 11
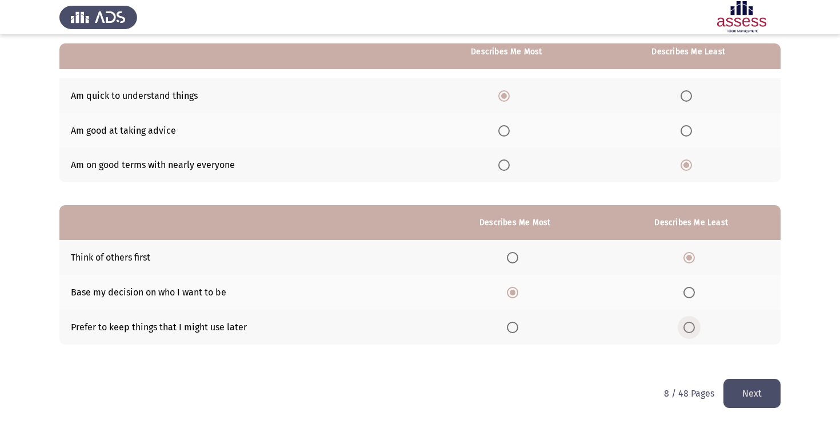
click at [688, 325] on input "Select an option" at bounding box center [689, 327] width 11 height 11
click at [688, 258] on span "Select an option" at bounding box center [689, 257] width 11 height 11
click at [688, 258] on input "Select an option" at bounding box center [689, 257] width 11 height 11
click at [734, 384] on button "Next" at bounding box center [752, 393] width 57 height 29
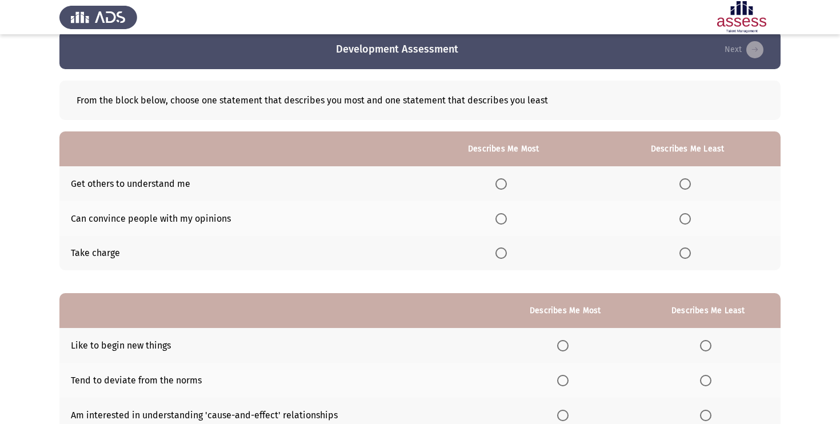
scroll to position [20, 0]
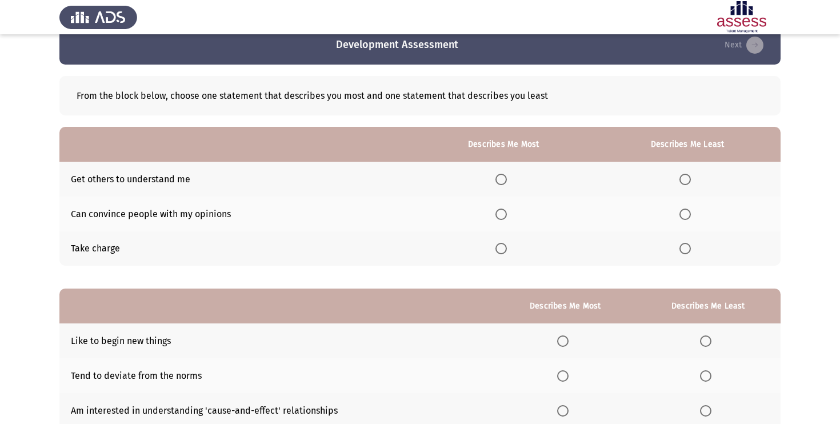
click at [498, 215] on span "Select an option" at bounding box center [501, 214] width 11 height 11
click at [498, 215] on input "Select an option" at bounding box center [501, 214] width 11 height 11
click at [685, 174] on span "Select an option" at bounding box center [685, 179] width 11 height 11
click at [685, 174] on input "Select an option" at bounding box center [685, 179] width 11 height 11
click at [510, 254] on th at bounding box center [504, 248] width 182 height 35
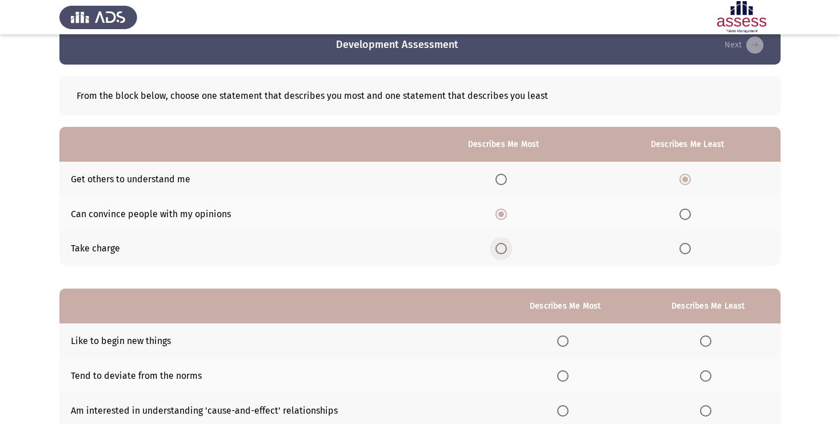
click at [509, 251] on label "Select an option" at bounding box center [504, 248] width 16 height 11
click at [507, 251] on input "Select an option" at bounding box center [501, 248] width 11 height 11
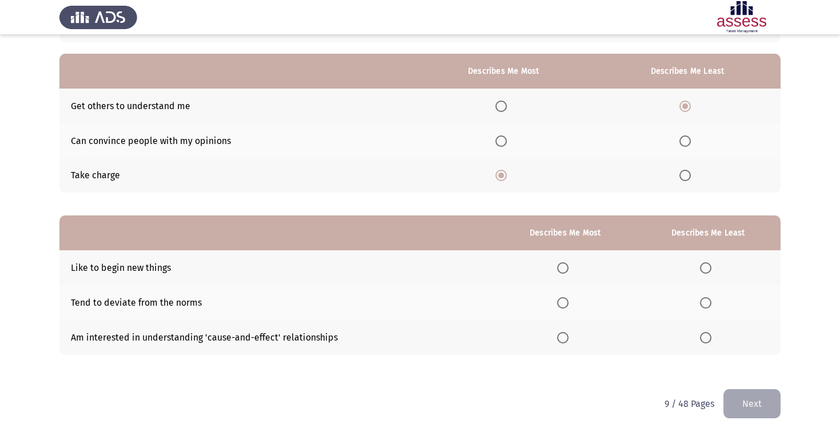
scroll to position [103, 0]
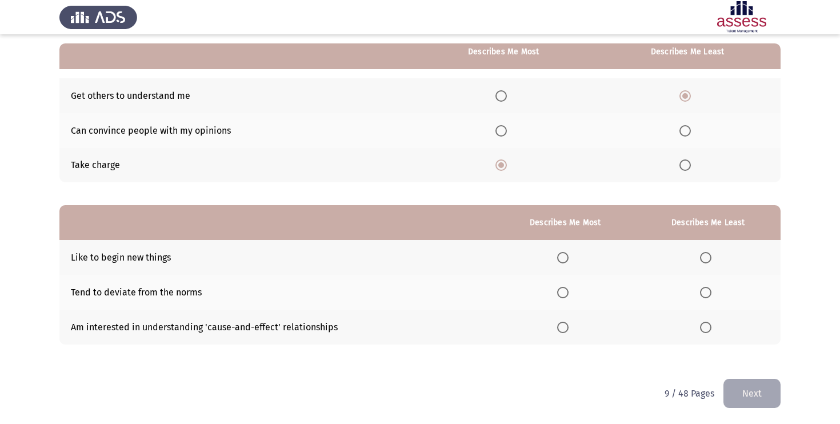
click at [566, 258] on span "Select an option" at bounding box center [562, 257] width 11 height 11
click at [566, 258] on input "Select an option" at bounding box center [562, 257] width 11 height 11
click at [709, 322] on span "Select an option" at bounding box center [705, 327] width 11 height 11
click at [709, 322] on input "Select an option" at bounding box center [705, 327] width 11 height 11
click at [744, 386] on button "Next" at bounding box center [752, 393] width 57 height 29
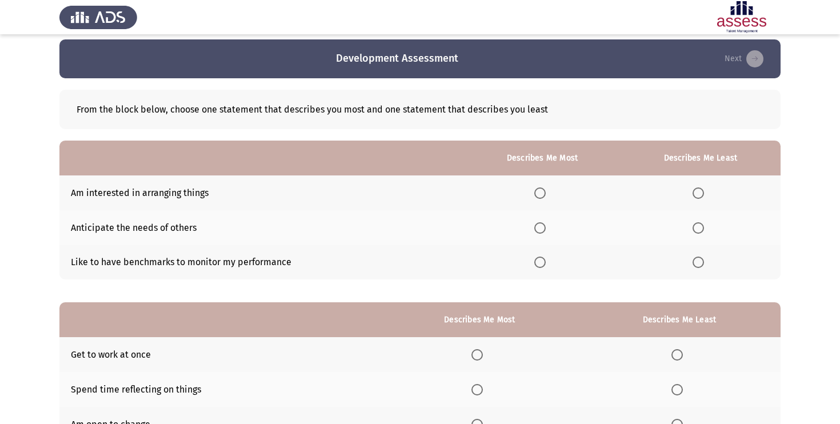
scroll to position [22, 0]
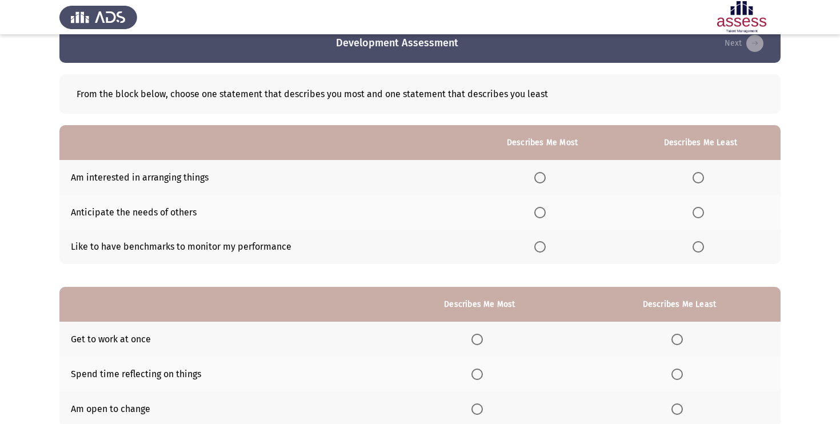
click at [698, 177] on span "Select an option" at bounding box center [698, 177] width 11 height 11
click at [698, 177] on input "Select an option" at bounding box center [698, 177] width 11 height 11
click at [544, 243] on span "Select an option" at bounding box center [539, 246] width 11 height 11
click at [544, 243] on input "Select an option" at bounding box center [539, 246] width 11 height 11
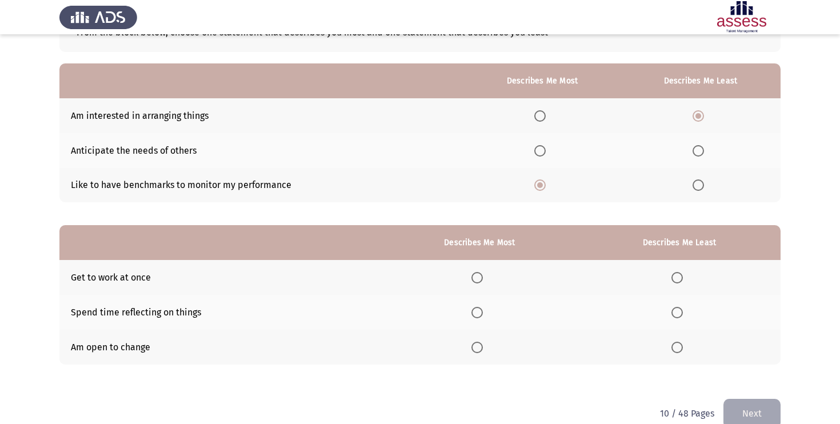
scroll to position [103, 0]
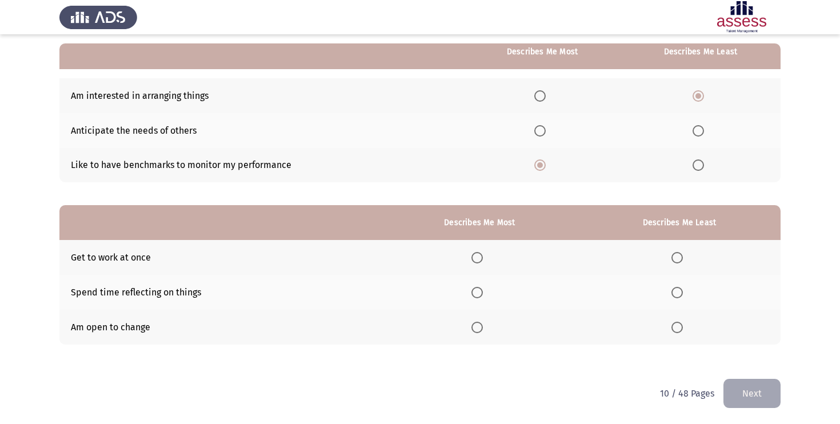
click at [486, 325] on label "Select an option" at bounding box center [479, 327] width 16 height 11
click at [483, 325] on input "Select an option" at bounding box center [476, 327] width 11 height 11
click at [673, 285] on th at bounding box center [679, 292] width 202 height 35
click at [676, 287] on span "Select an option" at bounding box center [677, 292] width 11 height 11
click at [676, 287] on input "Select an option" at bounding box center [677, 292] width 11 height 11
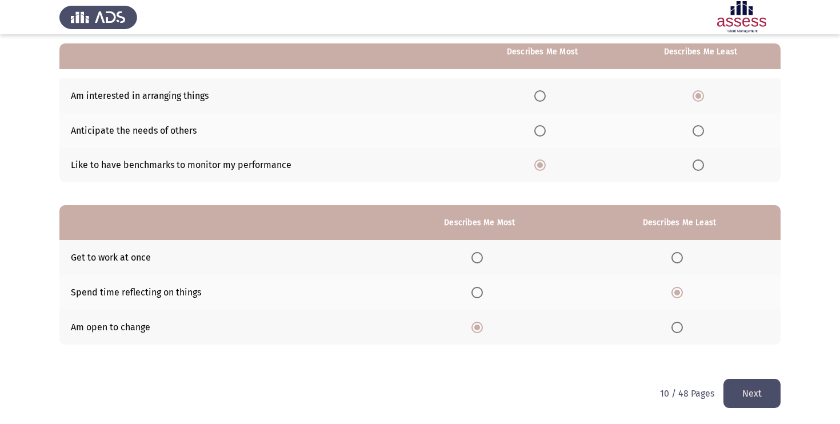
click at [742, 386] on button "Next" at bounding box center [752, 393] width 57 height 29
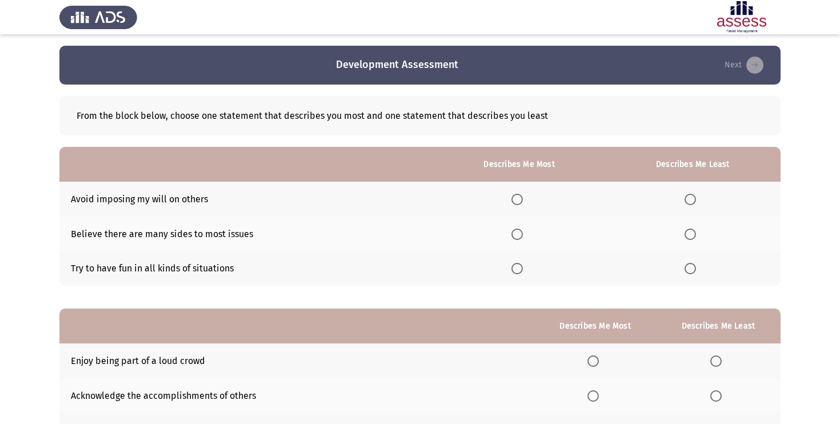
click at [696, 195] on span "Select an option" at bounding box center [690, 199] width 11 height 11
click at [696, 195] on input "Select an option" at bounding box center [690, 199] width 11 height 11
click at [521, 237] on span "Select an option" at bounding box center [517, 234] width 11 height 11
click at [521, 237] on input "Select an option" at bounding box center [517, 234] width 11 height 11
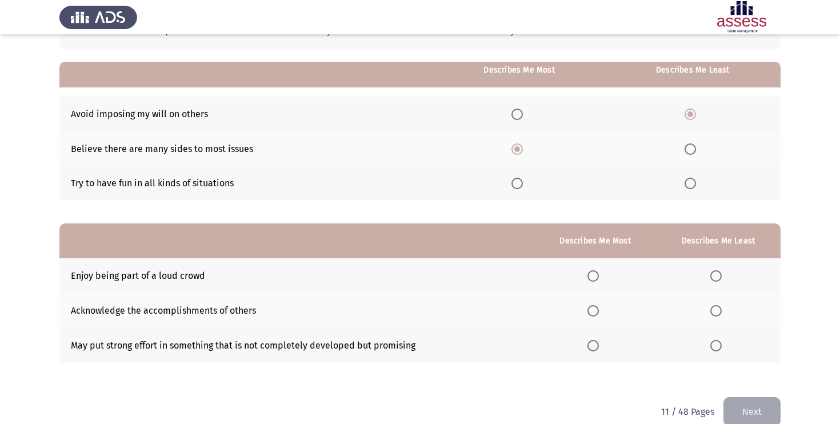
scroll to position [103, 0]
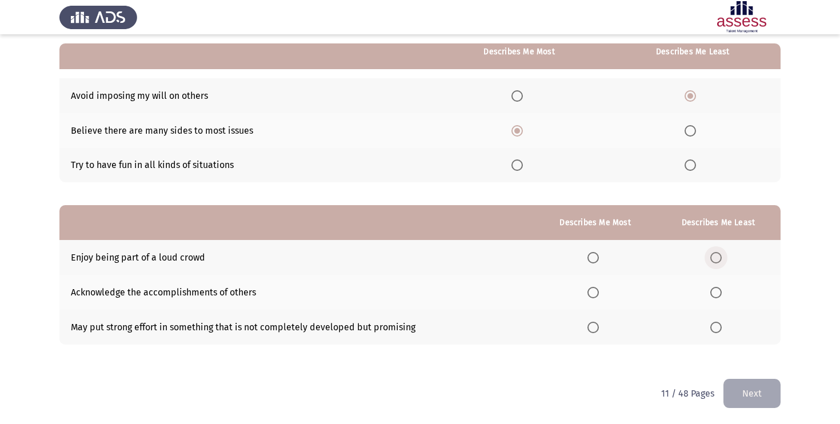
click at [719, 255] on span "Select an option" at bounding box center [715, 257] width 11 height 11
click at [719, 255] on input "Select an option" at bounding box center [715, 257] width 11 height 11
click at [599, 293] on span "Select an option" at bounding box center [593, 292] width 11 height 11
click at [599, 293] on input "Select an option" at bounding box center [593, 292] width 11 height 11
click at [748, 387] on button "Next" at bounding box center [752, 393] width 57 height 29
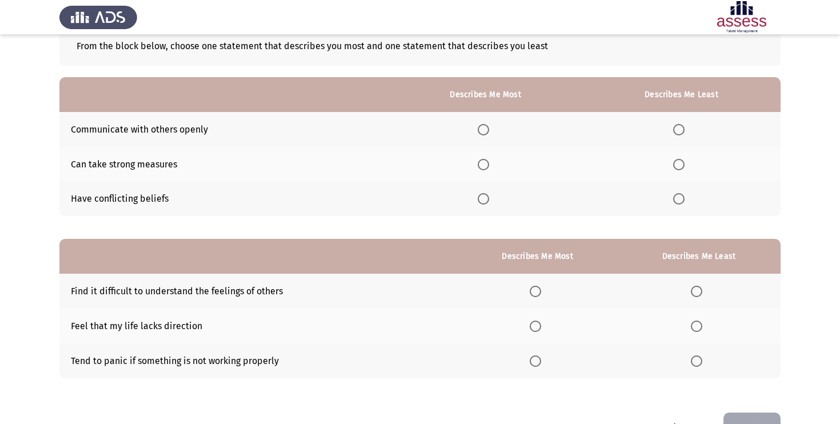
scroll to position [65, 0]
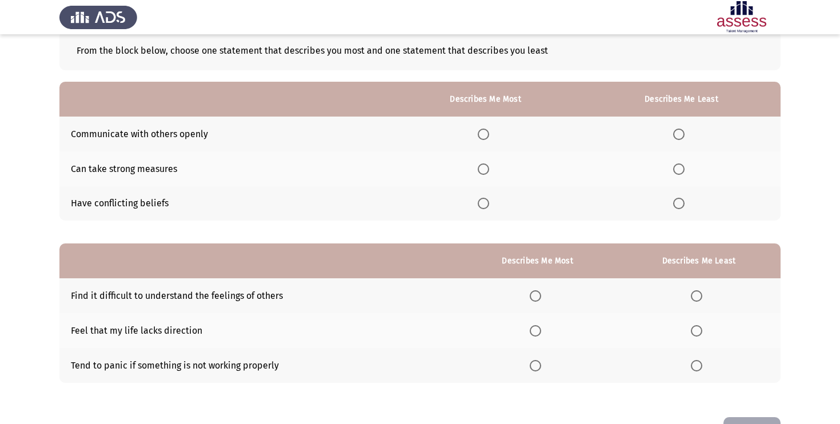
click at [480, 171] on span "Select an option" at bounding box center [483, 168] width 11 height 11
click at [480, 171] on input "Select an option" at bounding box center [483, 168] width 11 height 11
click at [486, 133] on span "Select an option" at bounding box center [483, 134] width 11 height 11
click at [486, 133] on input "Select an option" at bounding box center [483, 134] width 11 height 11
click at [684, 207] on span "Select an option" at bounding box center [678, 203] width 11 height 11
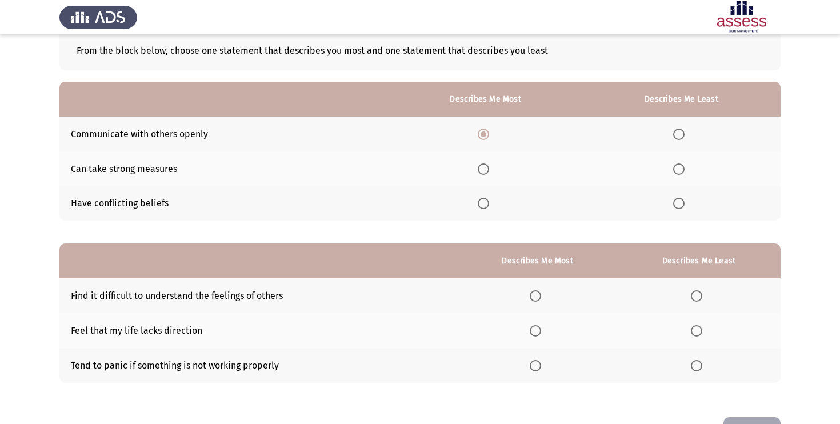
click at [684, 207] on input "Select an option" at bounding box center [678, 203] width 11 height 11
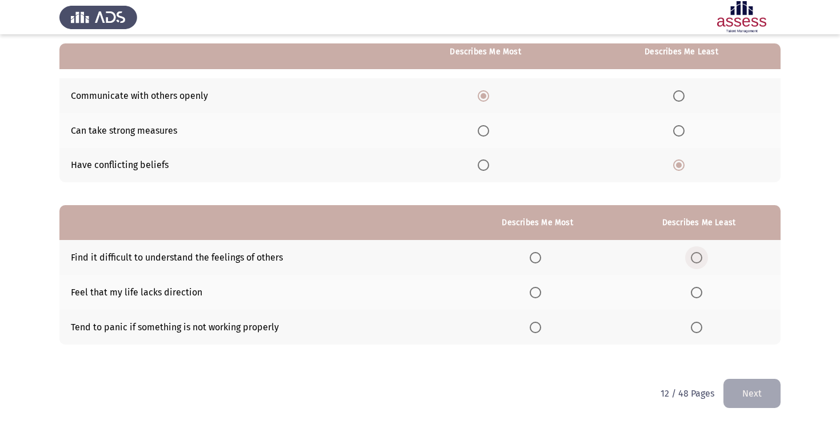
click at [701, 256] on span "Select an option" at bounding box center [696, 257] width 11 height 11
click at [701, 256] on input "Select an option" at bounding box center [696, 257] width 11 height 11
click at [546, 329] on label "Select an option" at bounding box center [538, 327] width 16 height 11
click at [541, 329] on input "Select an option" at bounding box center [535, 327] width 11 height 11
click at [741, 393] on button "Next" at bounding box center [752, 393] width 57 height 29
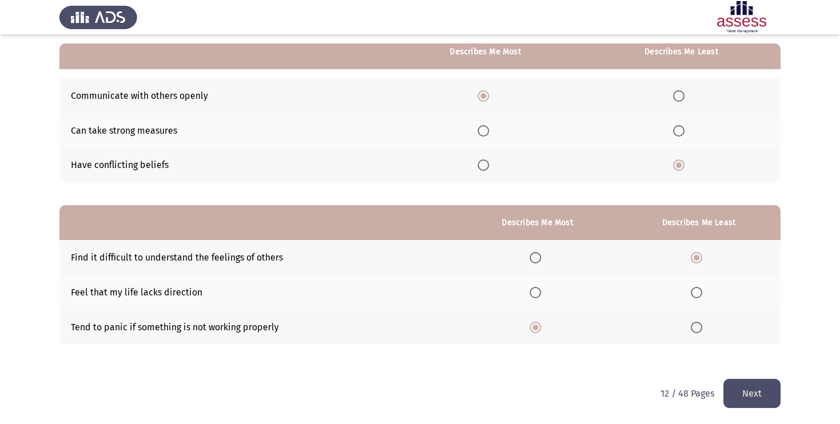
scroll to position [0, 0]
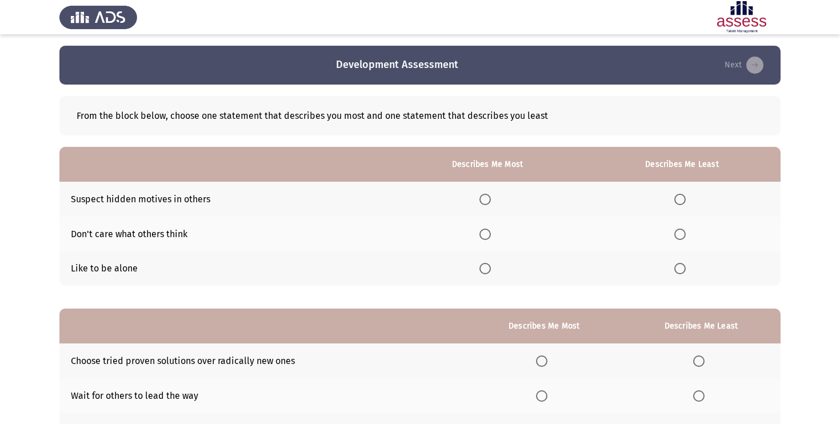
click at [489, 235] on span "Select an option" at bounding box center [485, 234] width 11 height 11
click at [489, 235] on input "Select an option" at bounding box center [485, 234] width 11 height 11
click at [677, 271] on span "Select an option" at bounding box center [679, 268] width 11 height 11
click at [677, 271] on input "Select an option" at bounding box center [679, 268] width 11 height 11
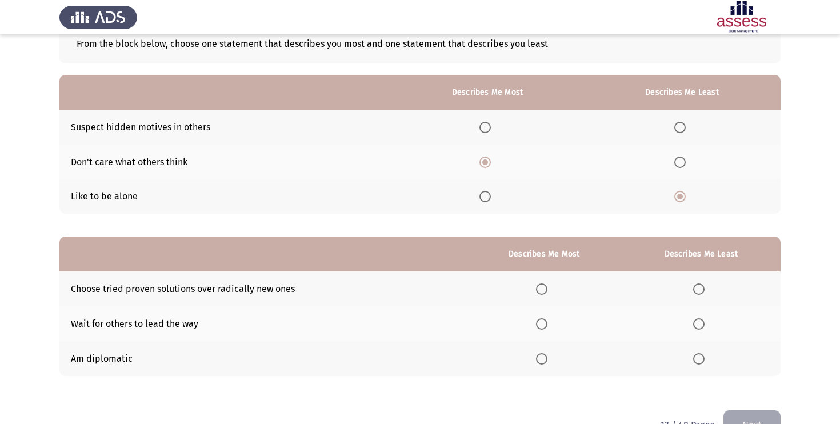
scroll to position [103, 0]
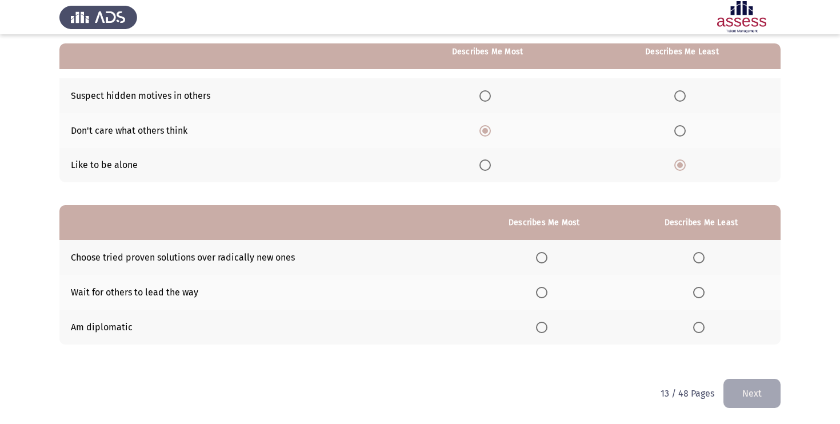
click at [705, 295] on span "Select an option" at bounding box center [698, 292] width 11 height 11
click at [705, 295] on input "Select an option" at bounding box center [698, 292] width 11 height 11
click at [536, 333] on th at bounding box center [544, 327] width 155 height 35
click at [545, 325] on span "Select an option" at bounding box center [541, 327] width 11 height 11
click at [545, 325] on input "Select an option" at bounding box center [541, 327] width 11 height 11
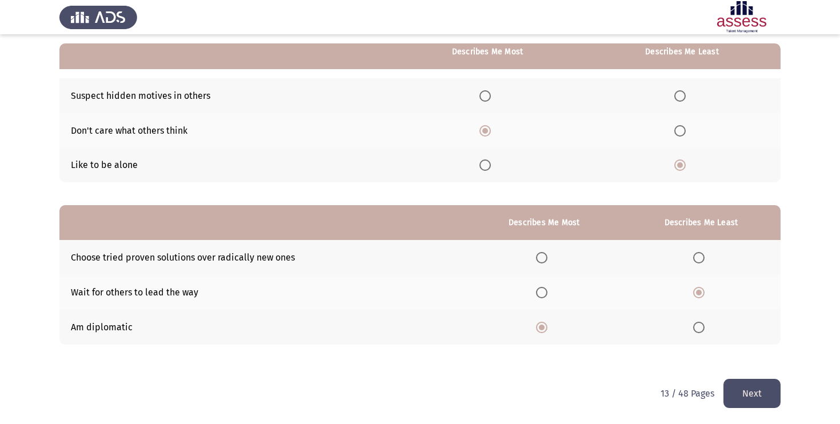
click at [539, 324] on th at bounding box center [544, 327] width 155 height 35
click at [544, 325] on span "Select an option" at bounding box center [542, 328] width 6 height 6
click at [544, 324] on input "Select an option" at bounding box center [541, 327] width 11 height 11
click at [541, 254] on span "Select an option" at bounding box center [541, 257] width 11 height 11
click at [541, 254] on input "Select an option" at bounding box center [541, 257] width 11 height 11
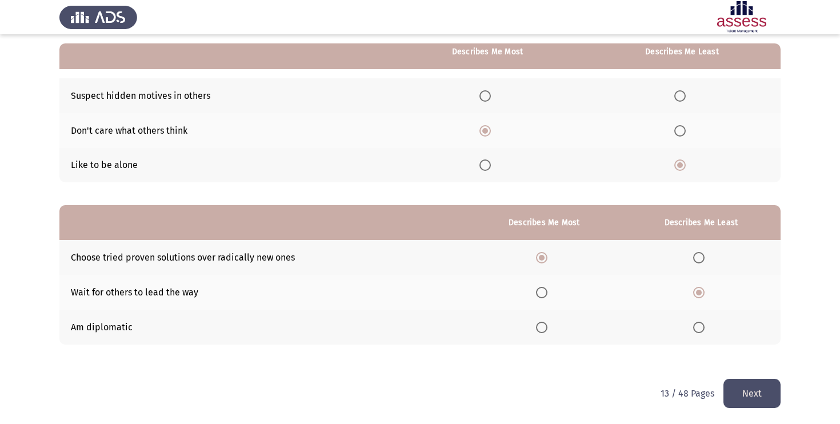
click at [753, 401] on button "Next" at bounding box center [752, 393] width 57 height 29
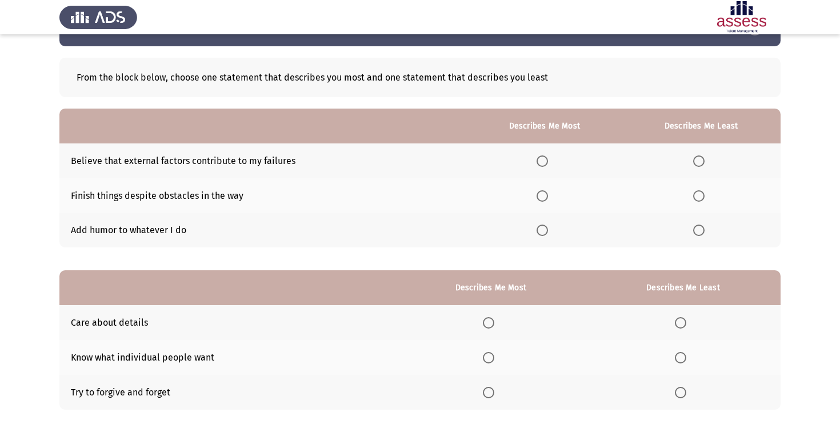
scroll to position [44, 0]
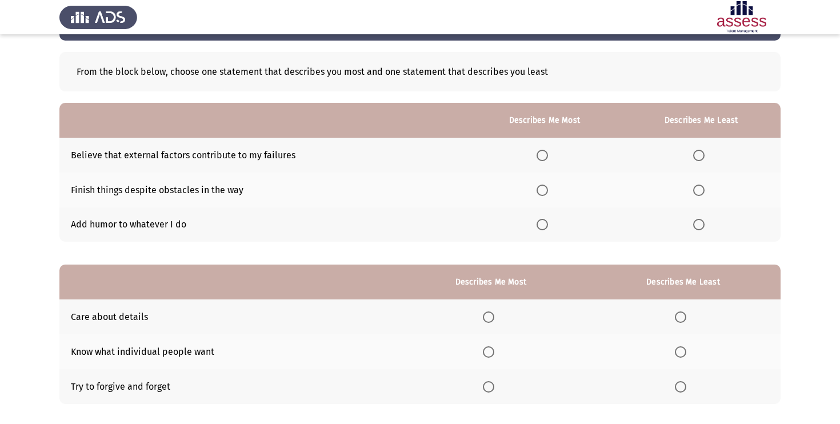
click at [698, 149] on th at bounding box center [701, 155] width 159 height 35
click at [698, 151] on span "Select an option" at bounding box center [698, 155] width 11 height 11
click at [698, 151] on input "Select an option" at bounding box center [698, 155] width 11 height 11
click at [542, 188] on span "Select an option" at bounding box center [542, 190] width 11 height 11
click at [542, 188] on input "Select an option" at bounding box center [542, 190] width 11 height 11
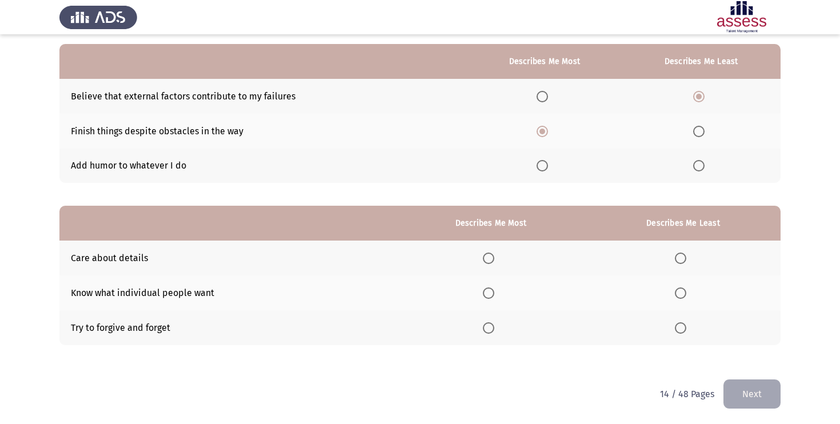
scroll to position [103, 0]
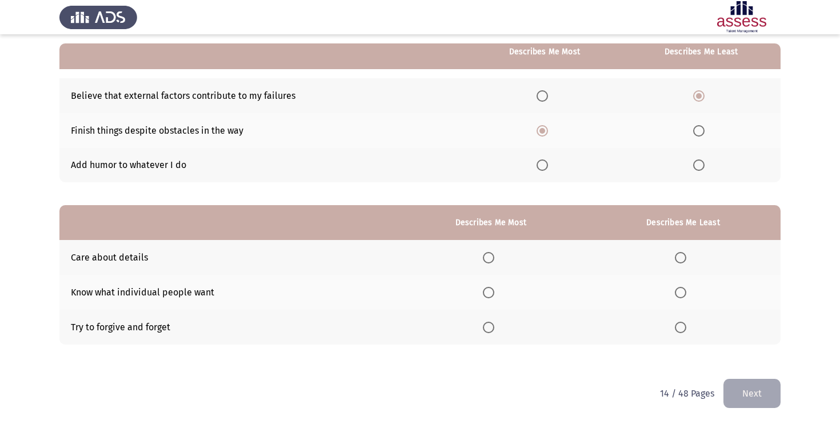
click at [490, 258] on span "Select an option" at bounding box center [488, 257] width 11 height 11
click at [490, 258] on input "Select an option" at bounding box center [488, 257] width 11 height 11
click at [681, 288] on span "Select an option" at bounding box center [680, 292] width 11 height 11
click at [681, 288] on input "Select an option" at bounding box center [680, 292] width 11 height 11
click at [748, 389] on button "Next" at bounding box center [752, 393] width 57 height 29
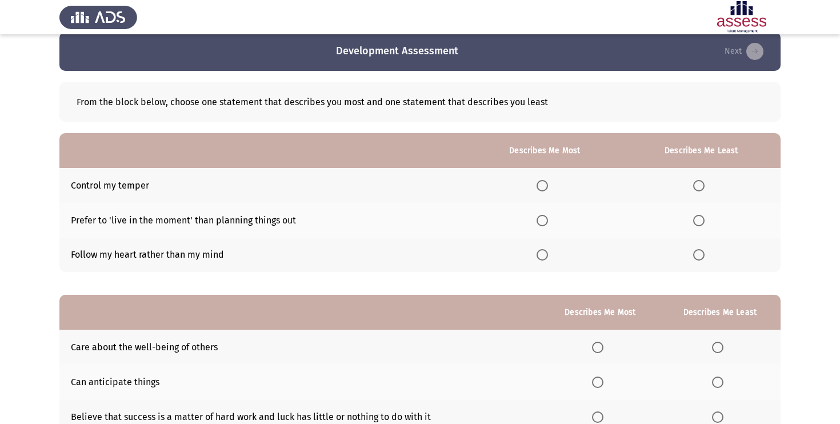
scroll to position [18, 0]
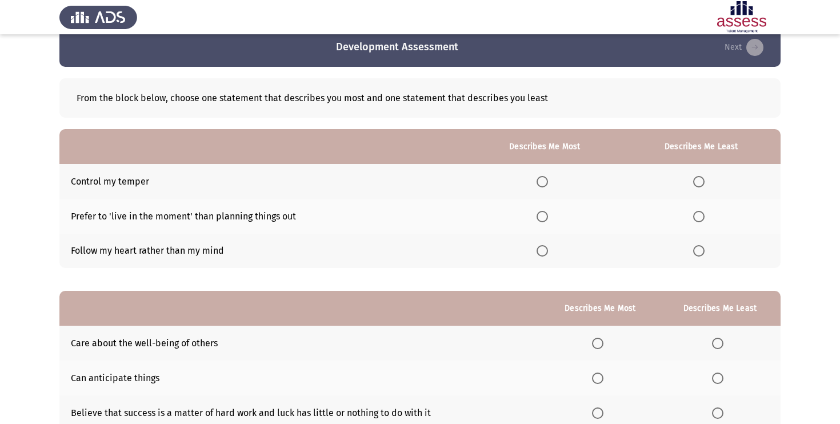
click at [548, 177] on span "Select an option" at bounding box center [542, 181] width 11 height 11
click at [548, 177] on input "Select an option" at bounding box center [542, 181] width 11 height 11
click at [697, 246] on span "Select an option" at bounding box center [698, 250] width 11 height 11
click at [697, 246] on input "Select an option" at bounding box center [698, 250] width 11 height 11
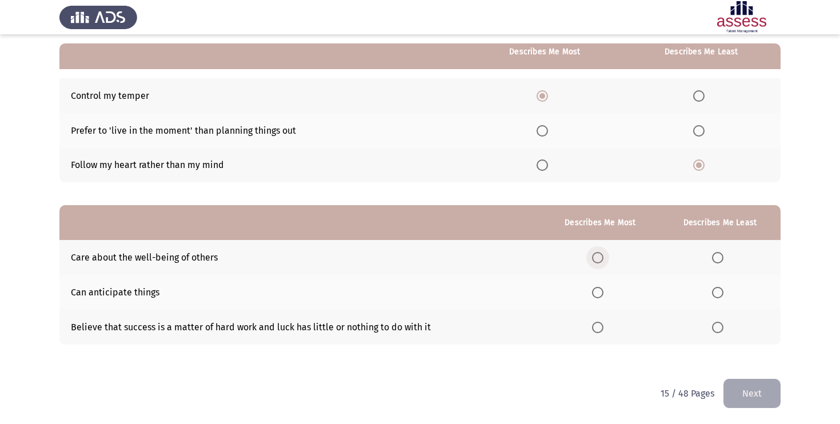
click at [599, 258] on span "Select an option" at bounding box center [597, 257] width 11 height 11
click at [599, 258] on input "Select an option" at bounding box center [597, 257] width 11 height 11
click at [602, 323] on span "Select an option" at bounding box center [597, 327] width 11 height 11
click at [602, 323] on input "Select an option" at bounding box center [597, 327] width 11 height 11
click at [601, 255] on span "Select an option" at bounding box center [597, 257] width 11 height 11
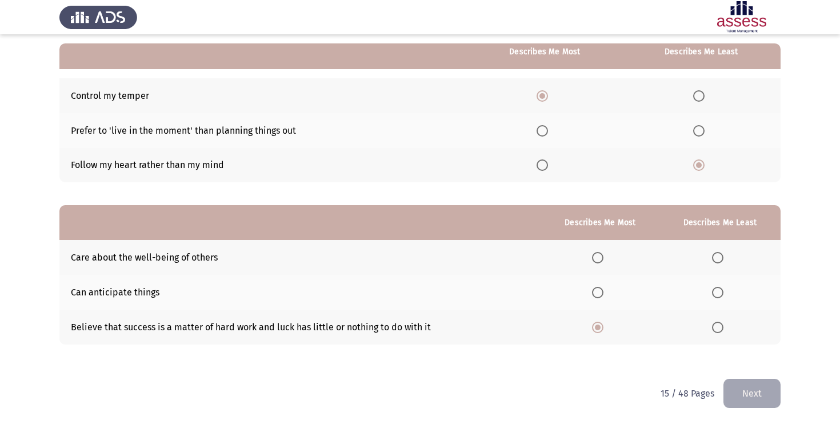
click at [601, 255] on input "Select an option" at bounding box center [597, 257] width 11 height 11
click at [721, 290] on span "Select an option" at bounding box center [717, 292] width 11 height 11
click at [721, 290] on input "Select an option" at bounding box center [717, 292] width 11 height 11
click at [741, 383] on button "Next" at bounding box center [752, 393] width 57 height 29
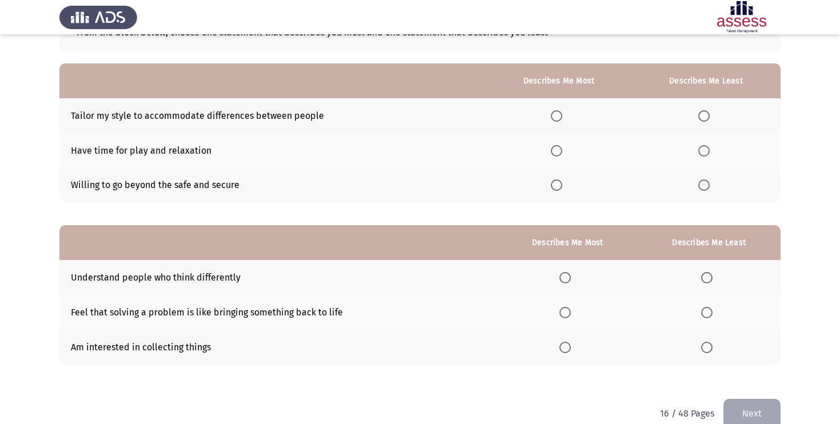
scroll to position [82, 0]
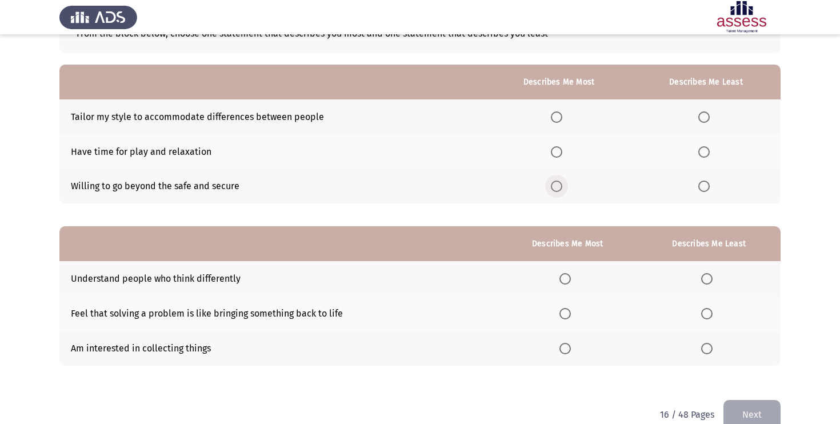
click at [557, 187] on span "Select an option" at bounding box center [556, 186] width 11 height 11
click at [557, 187] on input "Select an option" at bounding box center [556, 186] width 11 height 11
click at [707, 118] on span "Select an option" at bounding box center [703, 116] width 11 height 11
click at [707, 118] on input "Select an option" at bounding box center [703, 116] width 11 height 11
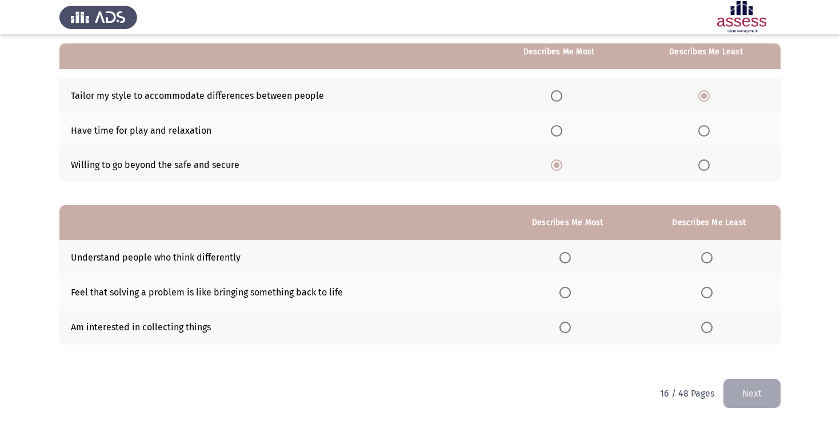
click at [571, 259] on span "Select an option" at bounding box center [565, 257] width 11 height 11
click at [571, 259] on input "Select an option" at bounding box center [565, 257] width 11 height 11
click at [711, 330] on span "Select an option" at bounding box center [706, 327] width 11 height 11
click at [711, 330] on input "Select an option" at bounding box center [706, 327] width 11 height 11
click at [738, 379] on button "Next" at bounding box center [752, 393] width 57 height 29
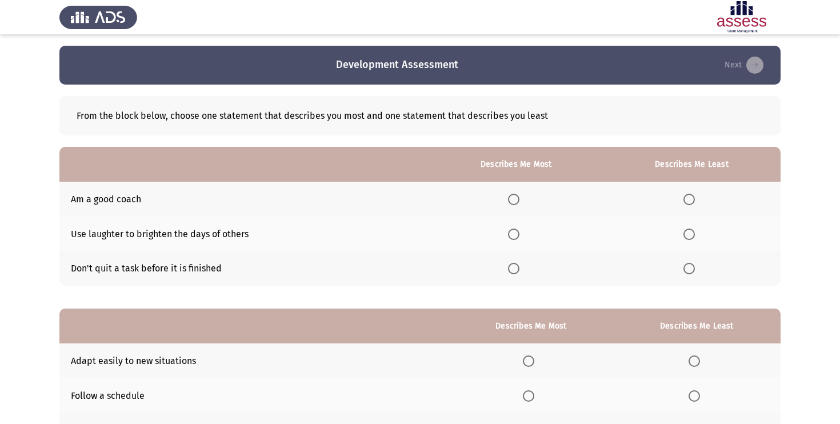
scroll to position [10, 0]
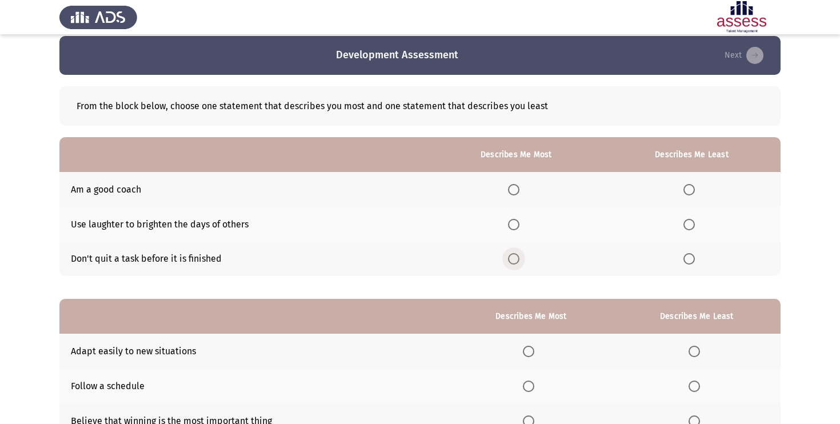
click at [513, 259] on span "Select an option" at bounding box center [513, 258] width 11 height 11
click at [513, 259] on input "Select an option" at bounding box center [513, 258] width 11 height 11
click at [690, 222] on span "Select an option" at bounding box center [689, 224] width 11 height 11
click at [690, 222] on input "Select an option" at bounding box center [689, 224] width 11 height 11
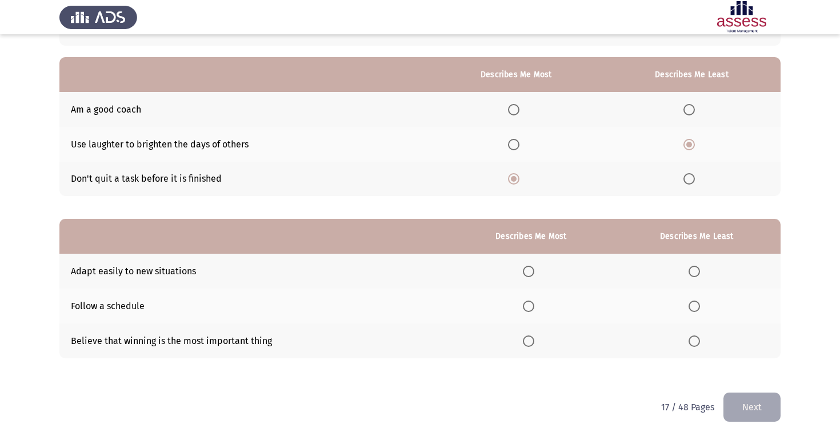
scroll to position [103, 0]
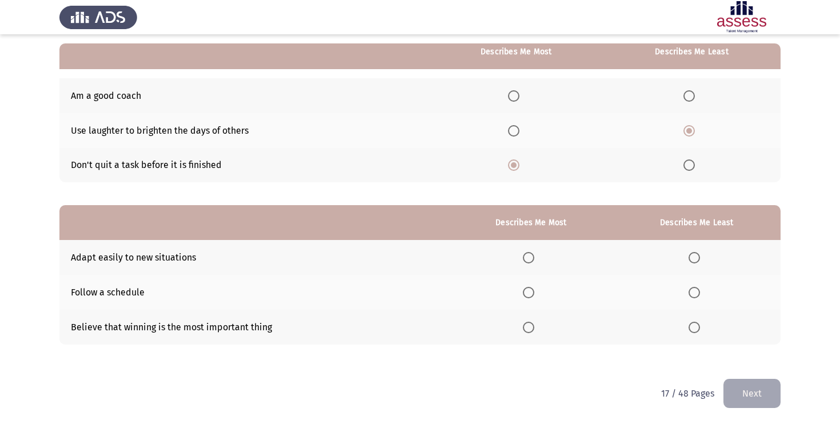
click at [520, 98] on span "Select an option" at bounding box center [513, 95] width 11 height 11
click at [520, 98] on input "Select an option" at bounding box center [513, 95] width 11 height 11
click at [529, 252] on span "Select an option" at bounding box center [528, 257] width 11 height 11
click at [529, 252] on input "Select an option" at bounding box center [528, 257] width 11 height 11
click at [697, 287] on span "Select an option" at bounding box center [694, 292] width 11 height 11
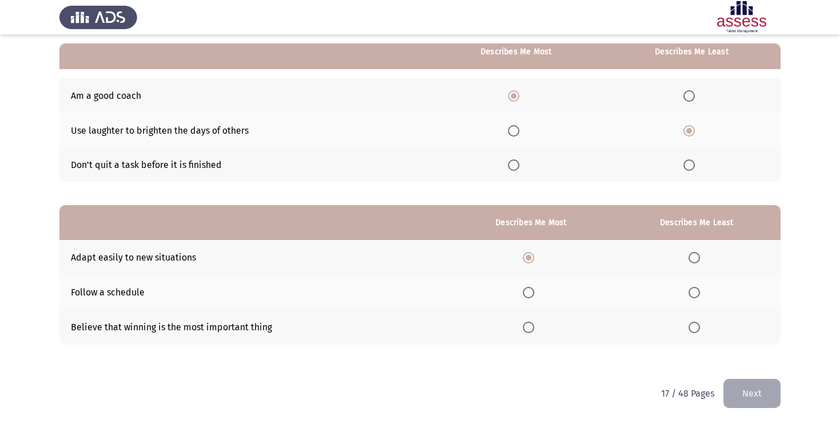
click at [697, 287] on input "Select an option" at bounding box center [694, 292] width 11 height 11
click at [762, 390] on button "Next" at bounding box center [752, 393] width 57 height 29
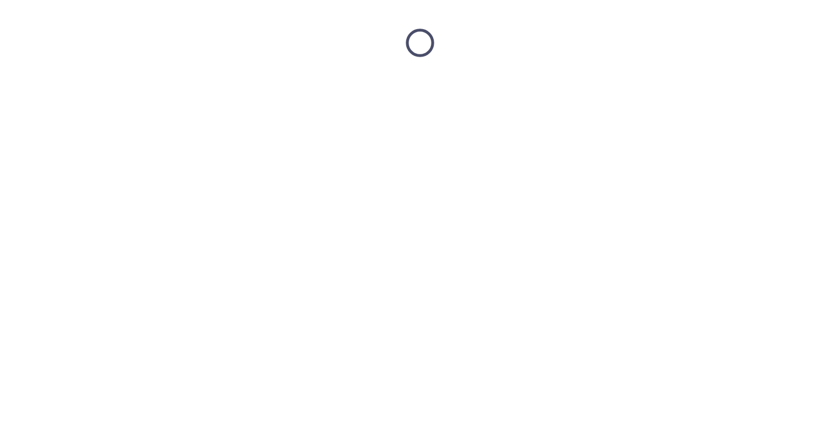
scroll to position [0, 0]
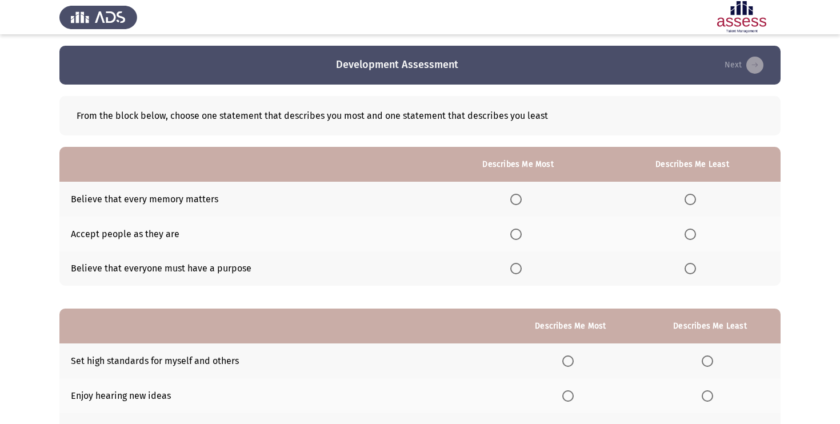
click at [514, 232] on span "Select an option" at bounding box center [515, 234] width 11 height 11
click at [514, 232] on input "Select an option" at bounding box center [515, 234] width 11 height 11
click at [696, 196] on span "Select an option" at bounding box center [690, 199] width 11 height 11
click at [696, 196] on input "Select an option" at bounding box center [690, 199] width 11 height 11
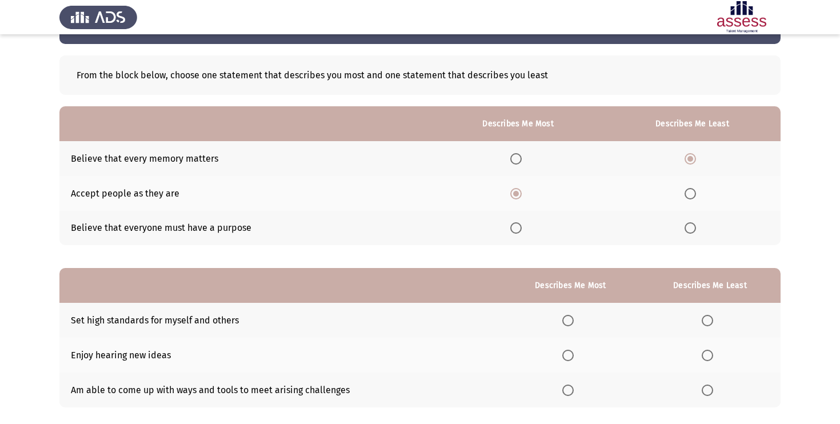
scroll to position [103, 0]
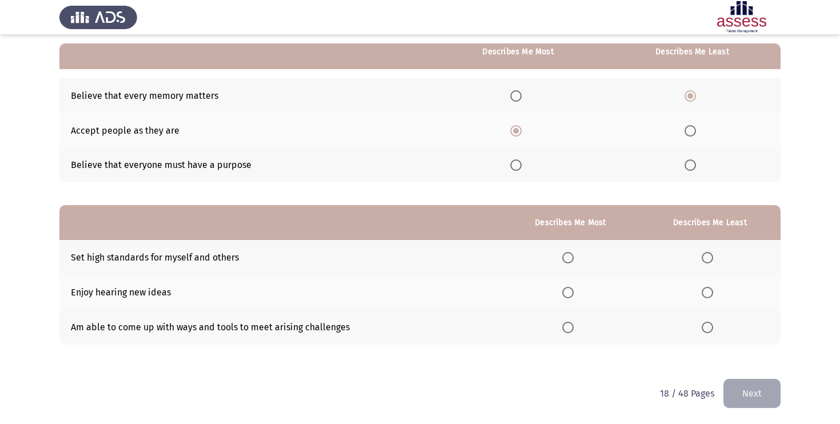
click at [568, 258] on span "Select an option" at bounding box center [567, 257] width 11 height 11
click at [568, 258] on input "Select an option" at bounding box center [567, 257] width 11 height 11
click at [566, 327] on span "Select an option" at bounding box center [567, 327] width 11 height 11
click at [566, 327] on input "Select an option" at bounding box center [567, 327] width 11 height 11
click at [706, 291] on span "Select an option" at bounding box center [707, 292] width 11 height 11
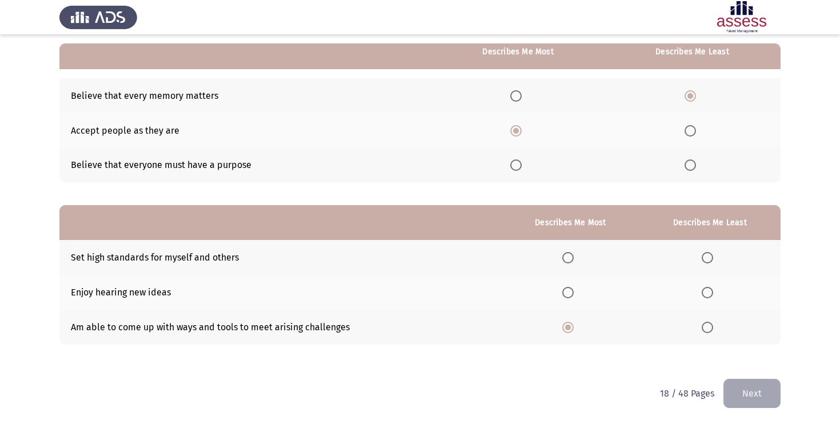
click at [706, 291] on input "Select an option" at bounding box center [707, 292] width 11 height 11
click at [712, 265] on th at bounding box center [710, 257] width 141 height 35
click at [570, 251] on mat-radio-button "Select an option" at bounding box center [570, 257] width 16 height 12
click at [571, 259] on span "Select an option" at bounding box center [567, 257] width 11 height 11
click at [571, 259] on input "Select an option" at bounding box center [567, 257] width 11 height 11
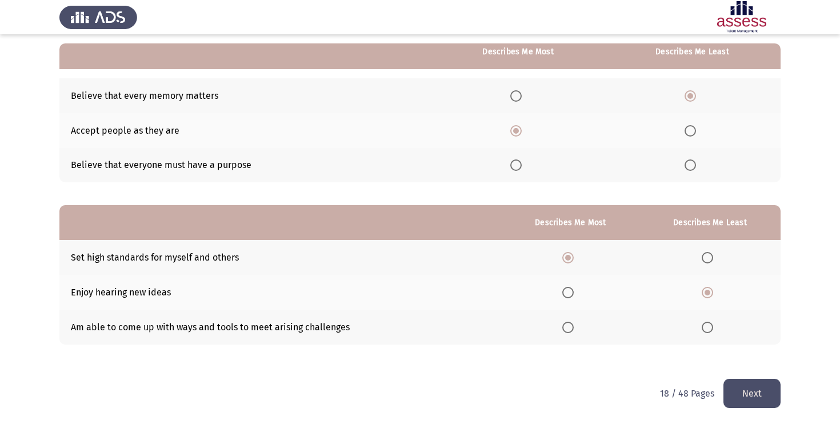
click at [720, 392] on div "18 / 48 Pages Next" at bounding box center [720, 393] width 121 height 29
click at [736, 395] on button "Next" at bounding box center [752, 393] width 57 height 29
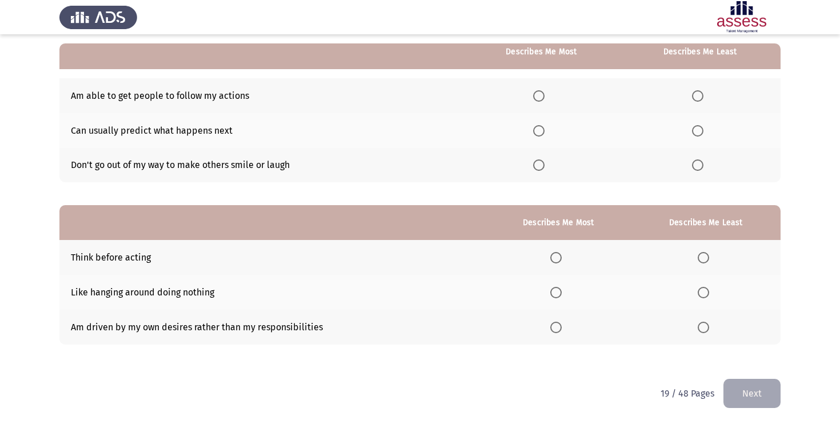
click at [561, 258] on span "Select an option" at bounding box center [555, 257] width 11 height 11
click at [561, 258] on input "Select an option" at bounding box center [555, 257] width 11 height 11
click at [710, 291] on label "Select an option" at bounding box center [706, 292] width 16 height 11
click at [709, 291] on input "Select an option" at bounding box center [703, 292] width 11 height 11
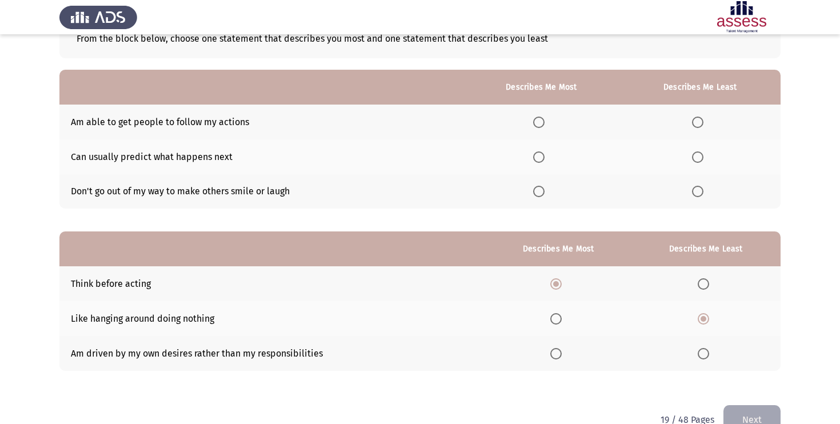
scroll to position [71, 0]
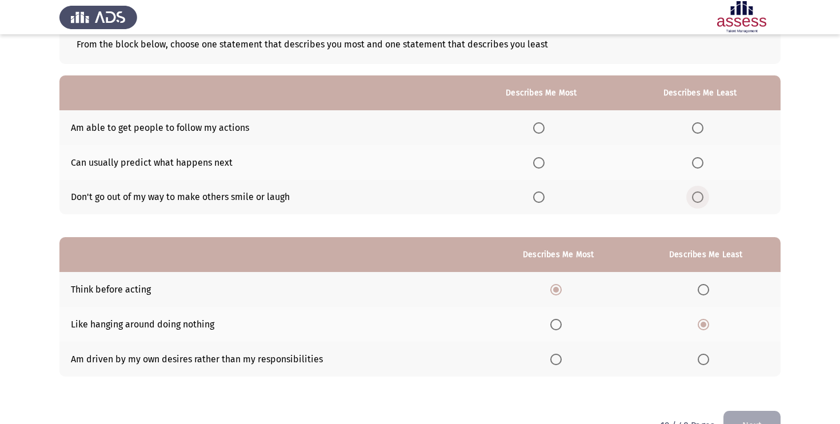
click at [701, 200] on span "Select an option" at bounding box center [697, 196] width 11 height 11
click at [701, 200] on input "Select an option" at bounding box center [697, 196] width 11 height 11
click at [545, 163] on span "Select an option" at bounding box center [538, 162] width 11 height 11
click at [545, 163] on input "Select an option" at bounding box center [538, 162] width 11 height 11
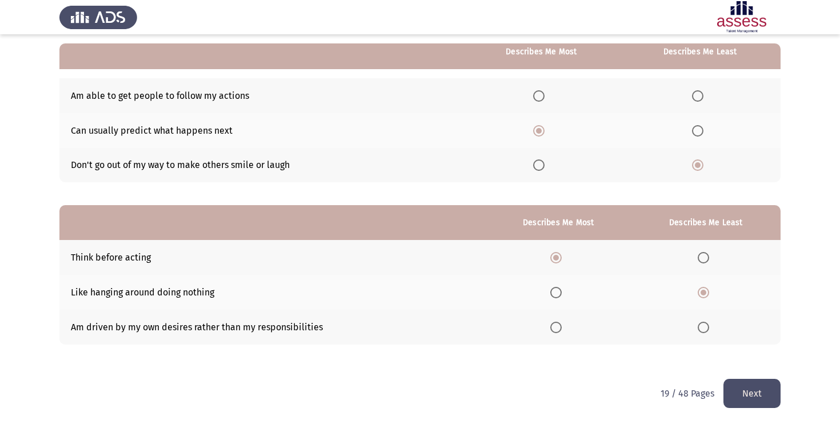
click at [728, 376] on div "From the block below, choose one statement that describes you most and one stat…" at bounding box center [419, 180] width 721 height 398
click at [728, 381] on button "Next" at bounding box center [752, 393] width 57 height 29
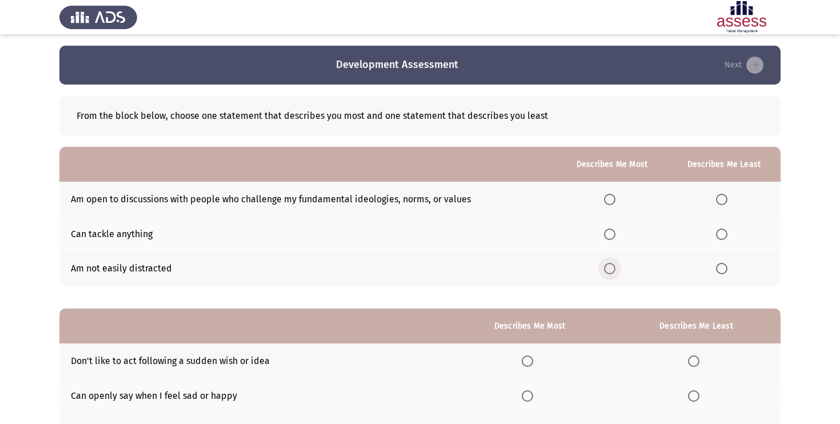
click at [610, 268] on span "Select an option" at bounding box center [609, 268] width 11 height 11
click at [610, 268] on input "Select an option" at bounding box center [609, 268] width 11 height 11
click at [718, 206] on th at bounding box center [724, 199] width 113 height 35
click at [719, 203] on span "Select an option" at bounding box center [721, 199] width 11 height 11
click at [719, 203] on input "Select an option" at bounding box center [721, 199] width 11 height 11
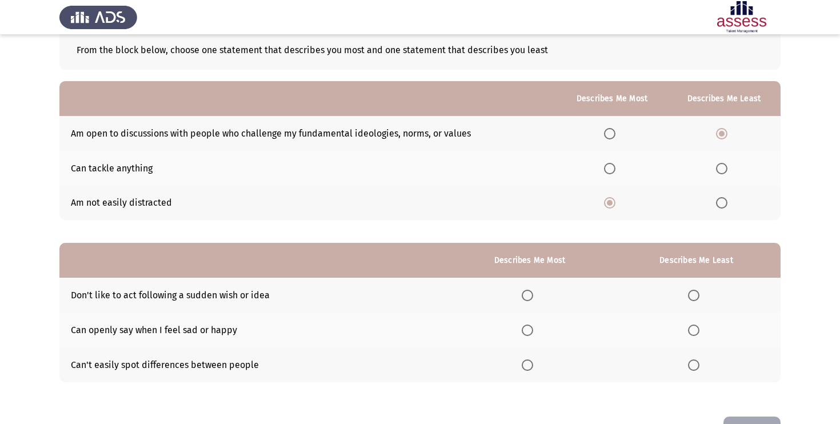
scroll to position [103, 0]
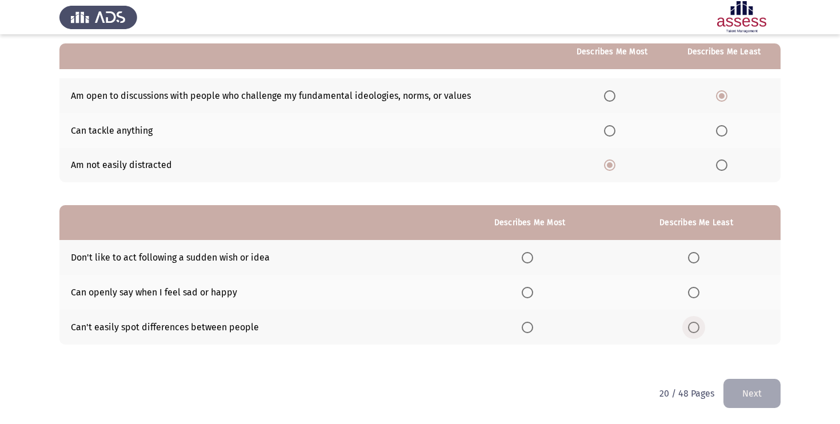
click at [694, 327] on span "Select an option" at bounding box center [693, 327] width 11 height 11
click at [694, 327] on input "Select an option" at bounding box center [693, 327] width 11 height 11
click at [533, 290] on span "Select an option" at bounding box center [527, 292] width 11 height 11
click at [533, 290] on input "Select an option" at bounding box center [527, 292] width 11 height 11
click at [737, 398] on button "Next" at bounding box center [752, 393] width 57 height 29
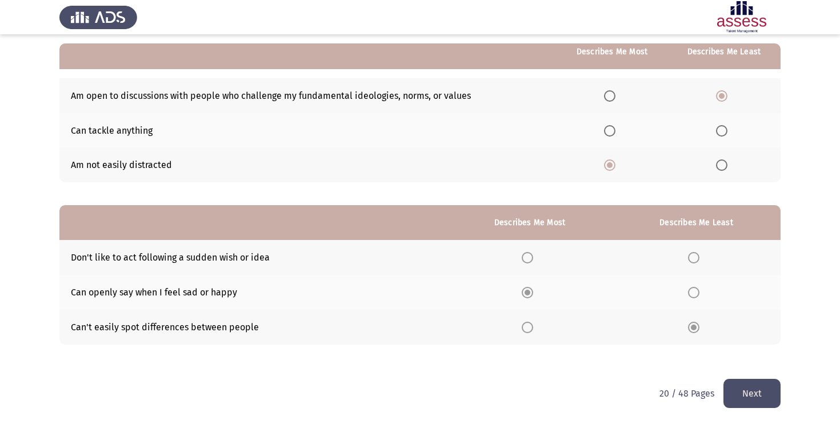
scroll to position [0, 0]
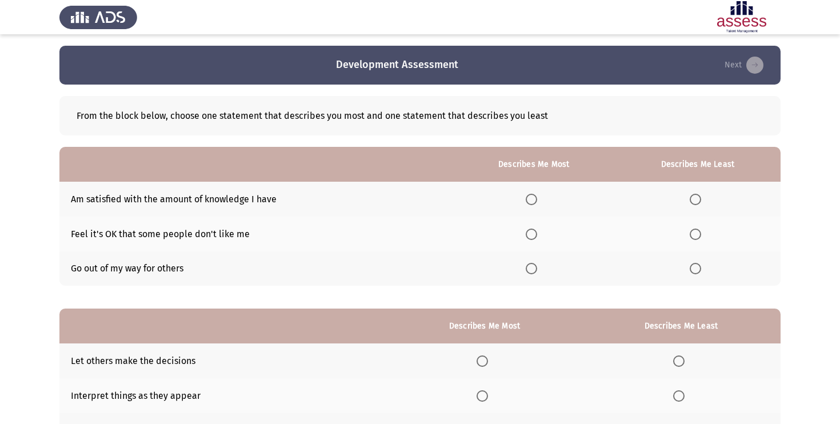
click at [537, 203] on span "Select an option" at bounding box center [531, 199] width 11 height 11
click at [537, 203] on input "Select an option" at bounding box center [531, 199] width 11 height 11
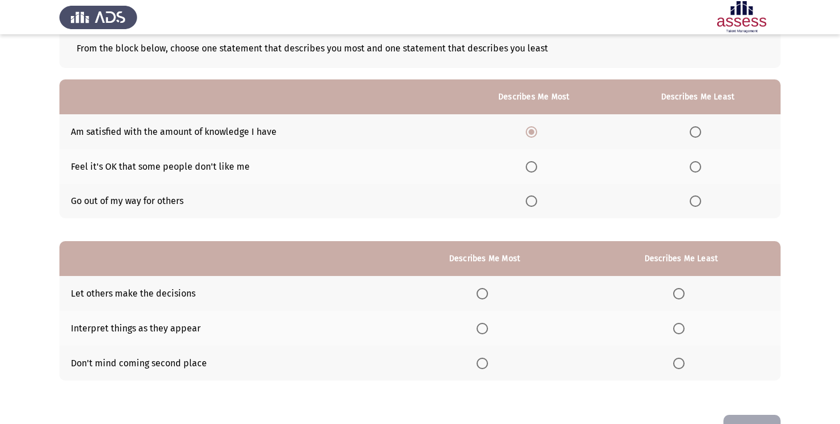
scroll to position [83, 0]
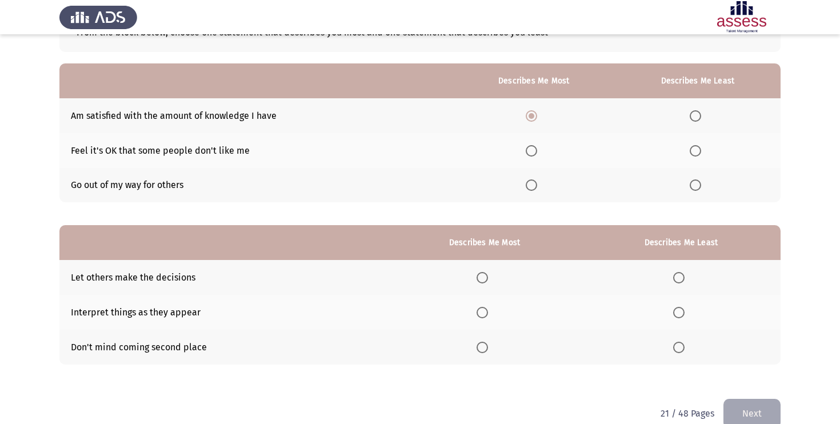
click at [696, 146] on span "Select an option" at bounding box center [695, 150] width 11 height 11
click at [696, 146] on input "Select an option" at bounding box center [695, 150] width 11 height 11
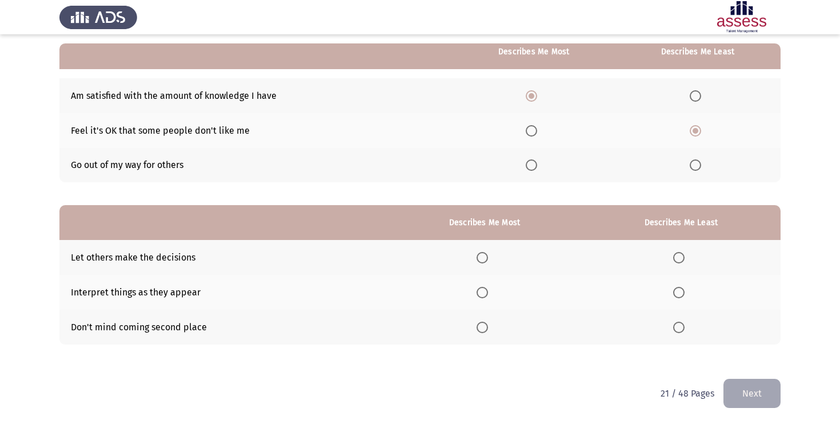
click at [535, 133] on span "Select an option" at bounding box center [531, 130] width 11 height 11
click at [535, 133] on input "Select an option" at bounding box center [531, 130] width 11 height 11
click at [700, 161] on span "Select an option" at bounding box center [695, 164] width 11 height 11
click at [700, 161] on input "Select an option" at bounding box center [695, 164] width 11 height 11
click at [678, 254] on span "Select an option" at bounding box center [678, 257] width 11 height 11
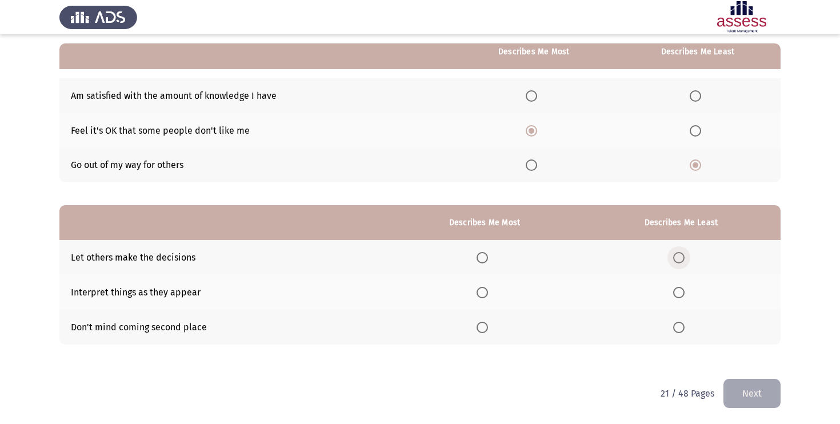
click at [678, 254] on input "Select an option" at bounding box center [678, 257] width 11 height 11
click at [486, 328] on span "Select an option" at bounding box center [482, 327] width 11 height 11
click at [486, 328] on input "Select an option" at bounding box center [482, 327] width 11 height 11
click at [738, 397] on button "Next" at bounding box center [752, 393] width 57 height 29
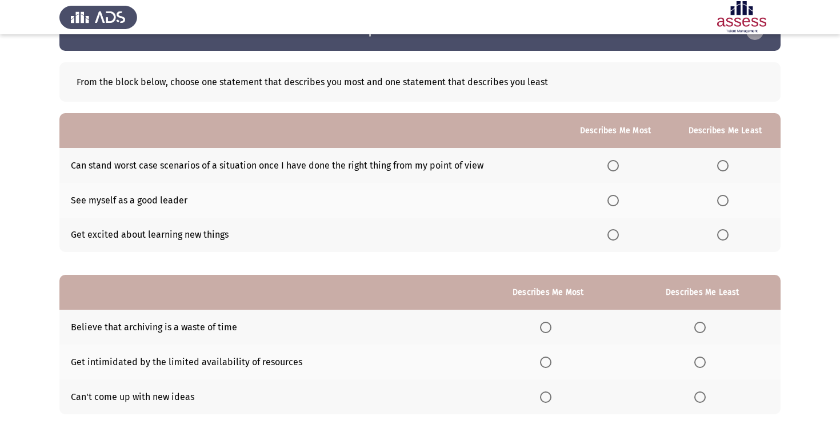
scroll to position [44, 0]
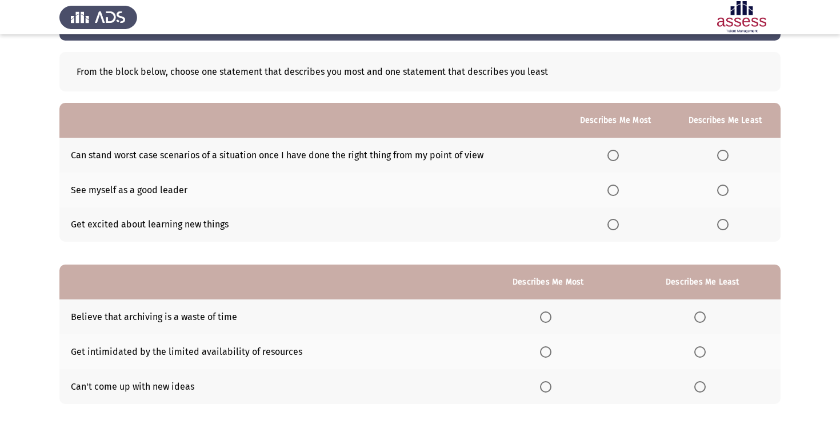
click at [619, 190] on span "Select an option" at bounding box center [613, 190] width 11 height 11
click at [619, 190] on input "Select an option" at bounding box center [613, 190] width 11 height 11
click at [723, 159] on span "Select an option" at bounding box center [722, 155] width 11 height 11
click at [723, 159] on input "Select an option" at bounding box center [722, 155] width 11 height 11
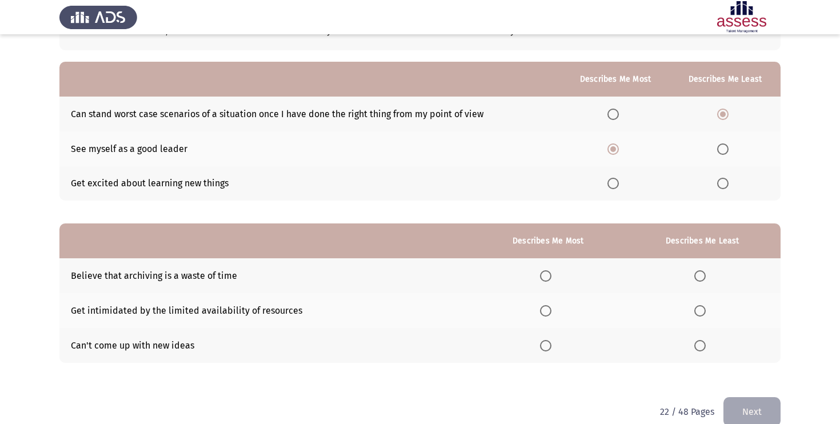
scroll to position [103, 0]
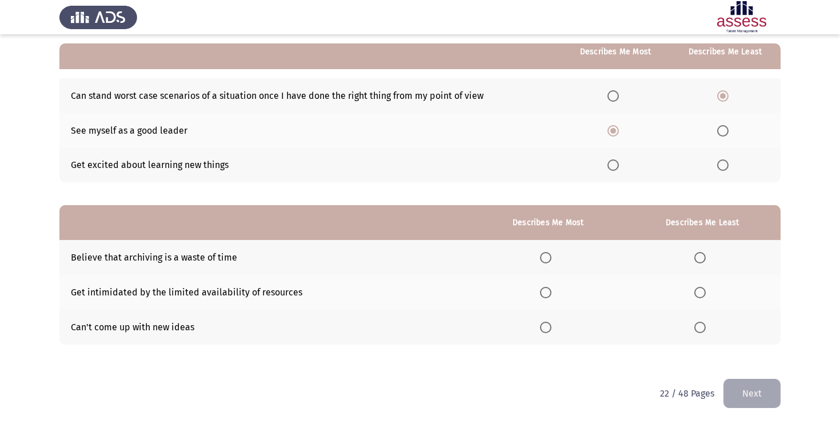
click at [702, 290] on span "Select an option" at bounding box center [699, 292] width 11 height 11
click at [702, 290] on input "Select an option" at bounding box center [699, 292] width 11 height 11
click at [700, 329] on span "Select an option" at bounding box center [699, 327] width 11 height 11
click at [700, 329] on input "Select an option" at bounding box center [699, 327] width 11 height 11
click at [545, 258] on span "Select an option" at bounding box center [545, 257] width 11 height 11
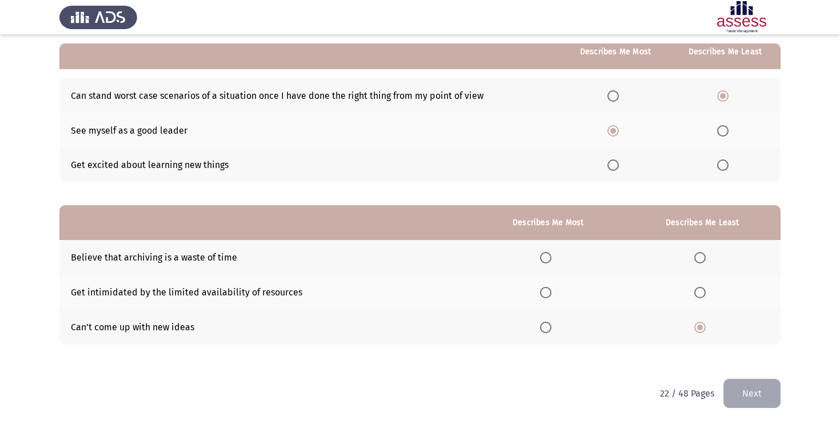
click at [545, 258] on input "Select an option" at bounding box center [545, 257] width 11 height 11
click at [780, 397] on button "Next" at bounding box center [752, 393] width 57 height 29
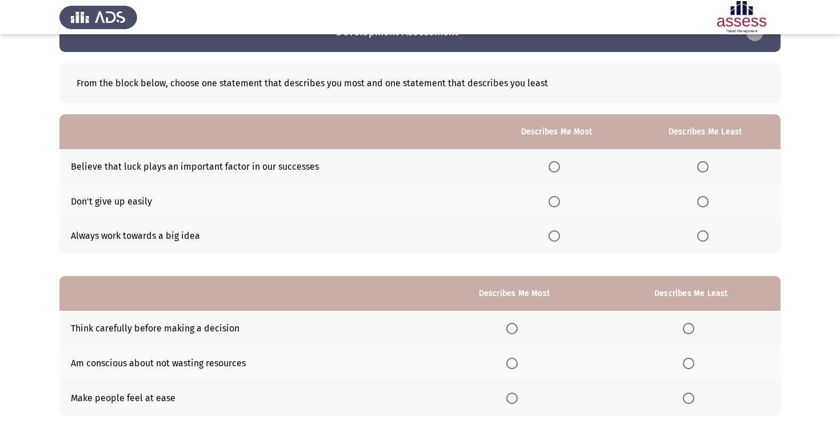
scroll to position [41, 0]
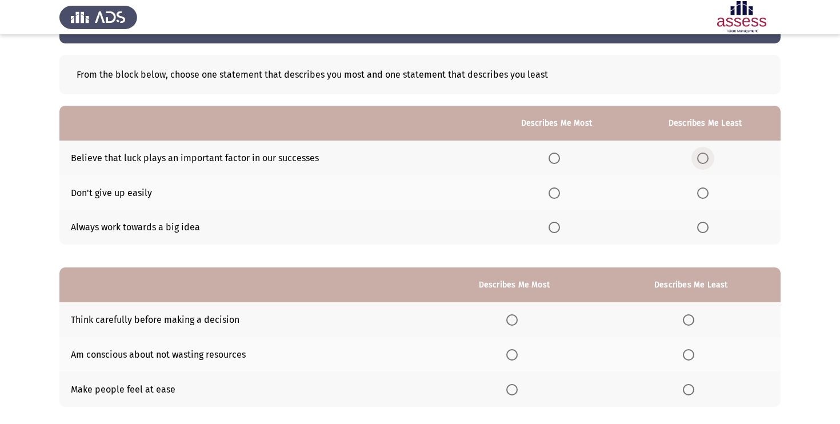
click at [704, 159] on span "Select an option" at bounding box center [702, 158] width 11 height 11
click at [704, 159] on input "Select an option" at bounding box center [702, 158] width 11 height 11
click at [555, 195] on span "Select an option" at bounding box center [554, 192] width 11 height 11
click at [555, 195] on input "Select an option" at bounding box center [554, 192] width 11 height 11
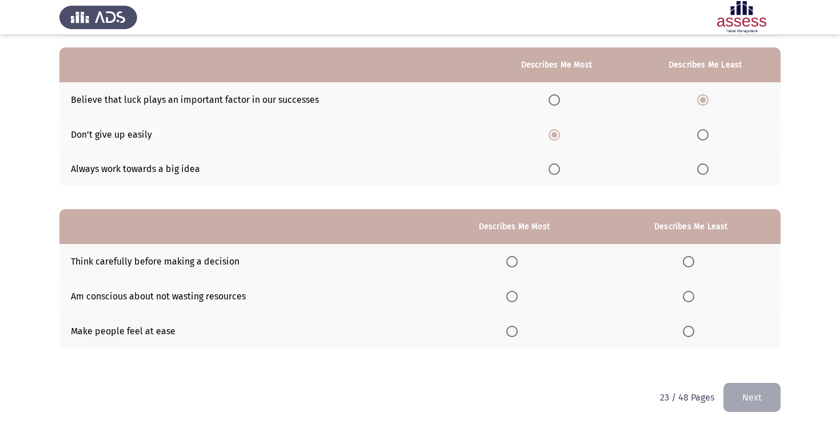
scroll to position [103, 0]
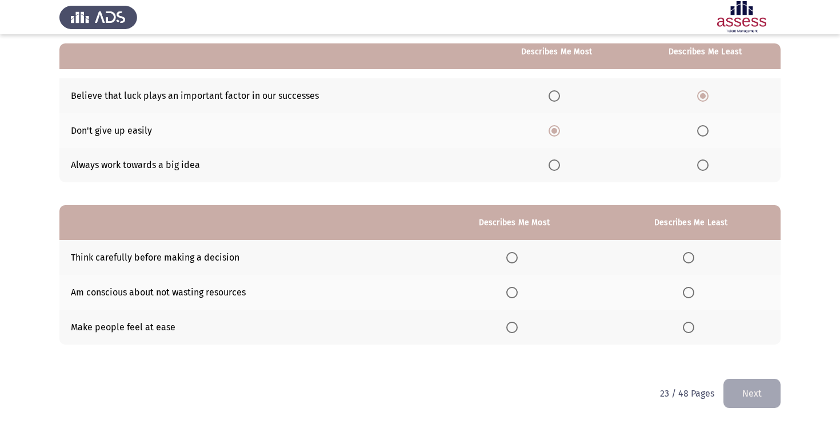
click at [553, 163] on span "Select an option" at bounding box center [554, 164] width 11 height 11
click at [553, 163] on input "Select an option" at bounding box center [554, 164] width 11 height 11
click at [517, 256] on span "Select an option" at bounding box center [511, 257] width 11 height 11
click at [517, 256] on input "Select an option" at bounding box center [511, 257] width 11 height 11
click at [522, 291] on label "Select an option" at bounding box center [514, 292] width 16 height 11
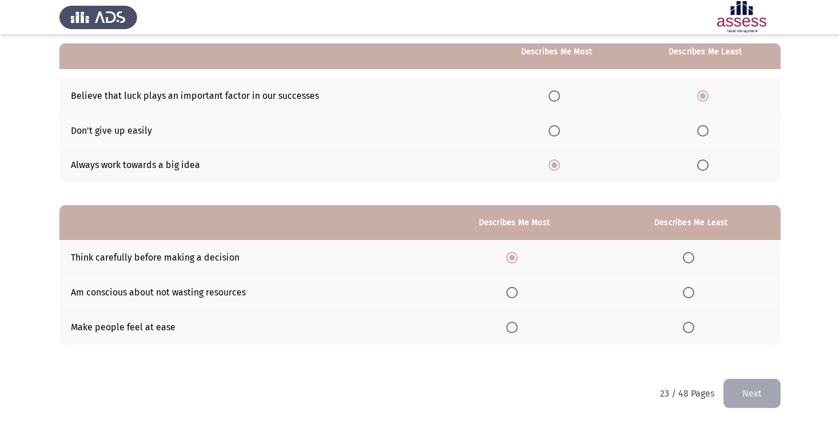
click at [518, 291] on input "Select an option" at bounding box center [511, 292] width 11 height 11
click at [694, 260] on span "Select an option" at bounding box center [688, 257] width 11 height 11
click at [694, 260] on input "Select an option" at bounding box center [688, 257] width 11 height 11
click at [691, 328] on span "Select an option" at bounding box center [688, 327] width 11 height 11
click at [691, 328] on input "Select an option" at bounding box center [688, 327] width 11 height 11
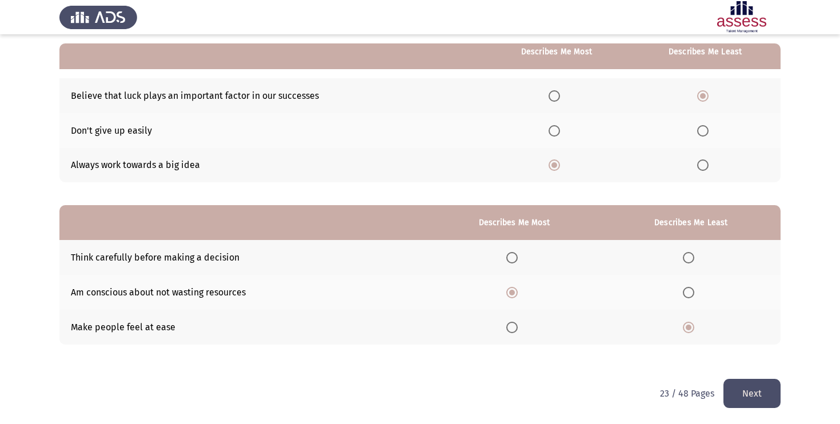
click at [731, 389] on button "Next" at bounding box center [752, 393] width 57 height 29
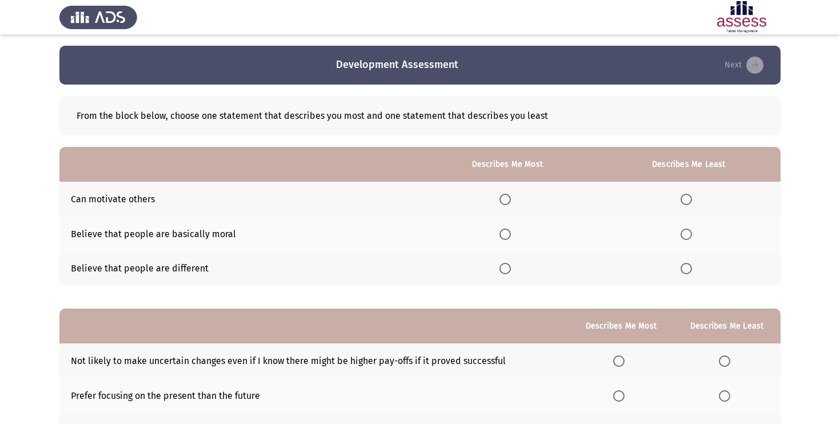
scroll to position [19, 0]
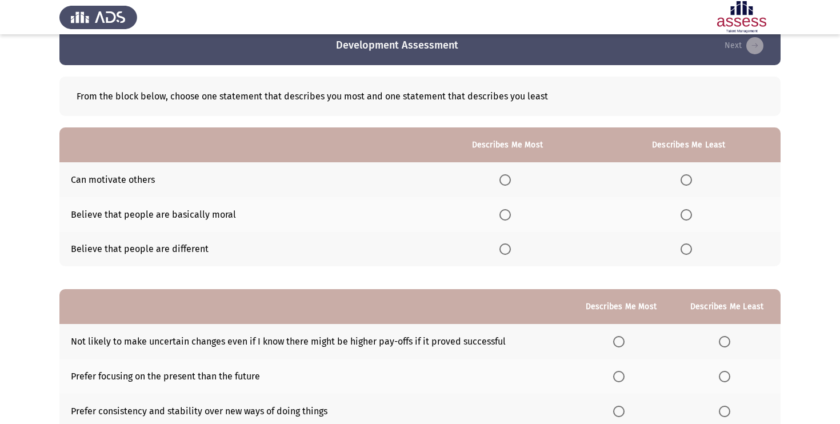
click at [509, 245] on span "Select an option" at bounding box center [505, 248] width 11 height 11
click at [509, 245] on input "Select an option" at bounding box center [505, 248] width 11 height 11
click at [693, 216] on label "Select an option" at bounding box center [689, 214] width 16 height 11
click at [692, 216] on input "Select an option" at bounding box center [686, 214] width 11 height 11
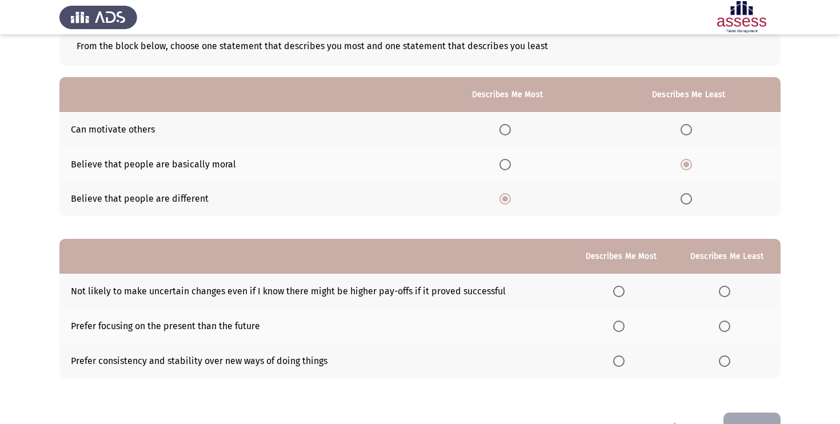
scroll to position [103, 0]
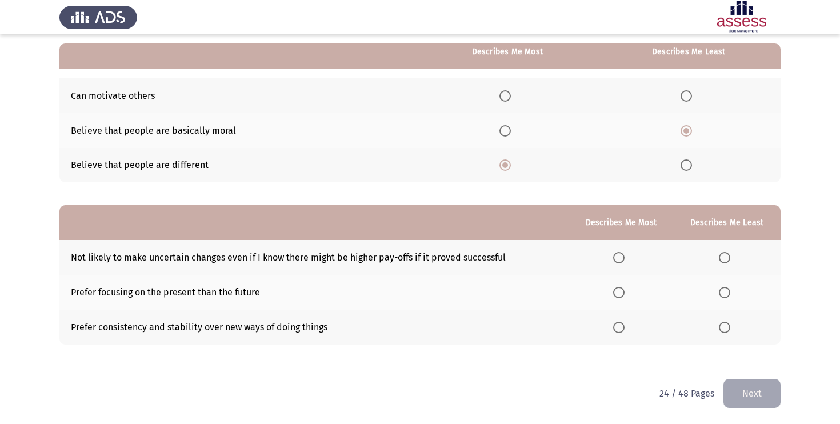
click at [722, 253] on span "Select an option" at bounding box center [724, 257] width 11 height 11
click at [722, 253] on input "Select an option" at bounding box center [724, 257] width 11 height 11
click at [625, 294] on span "Select an option" at bounding box center [618, 292] width 11 height 11
click at [625, 294] on input "Select an option" at bounding box center [618, 292] width 11 height 11
click at [728, 328] on span "Select an option" at bounding box center [724, 327] width 11 height 11
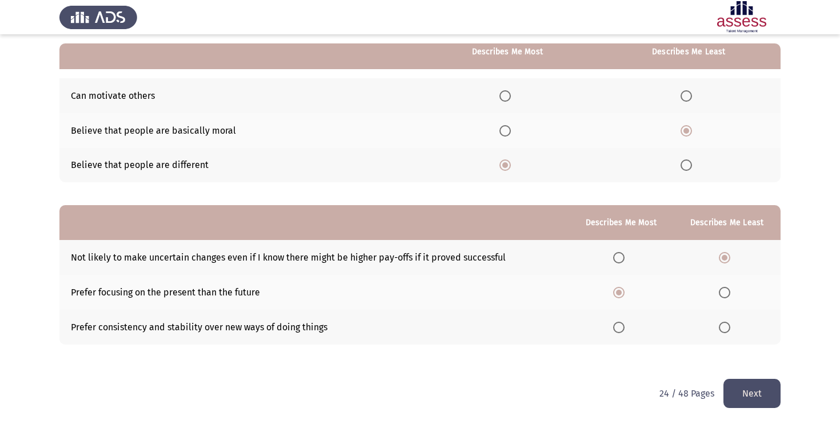
click at [728, 328] on input "Select an option" at bounding box center [724, 327] width 11 height 11
click at [746, 394] on button "Next" at bounding box center [752, 393] width 57 height 29
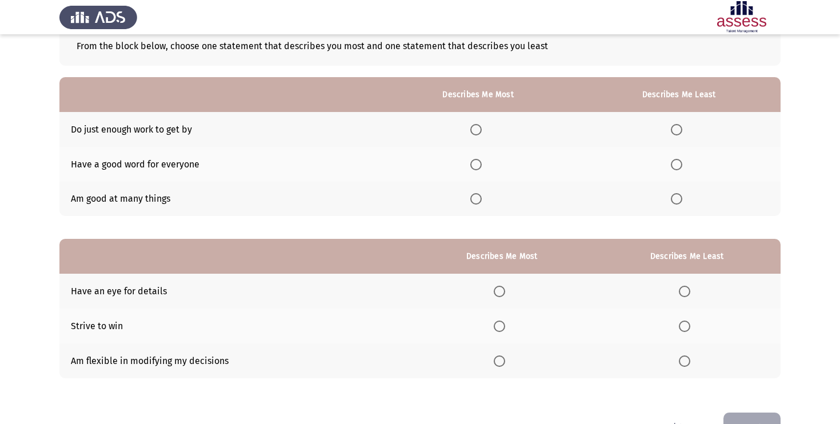
scroll to position [89, 0]
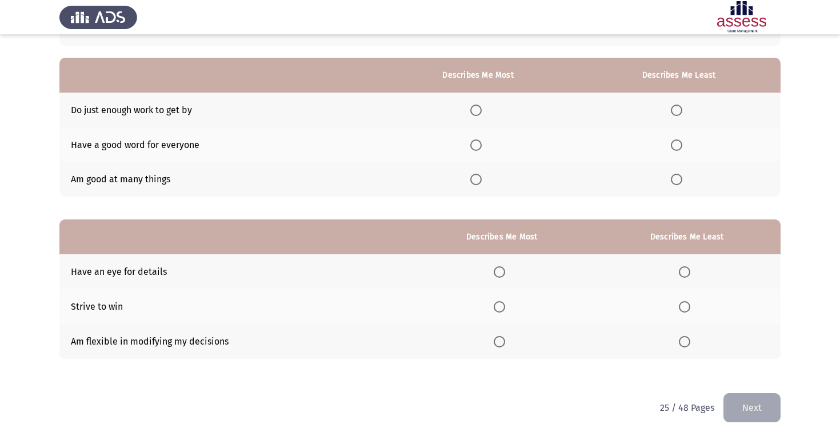
click at [481, 179] on span "Select an option" at bounding box center [475, 179] width 11 height 11
click at [481, 179] on input "Select an option" at bounding box center [475, 179] width 11 height 11
click at [680, 110] on span "Select an option" at bounding box center [676, 110] width 11 height 11
click at [680, 110] on input "Select an option" at bounding box center [676, 110] width 11 height 11
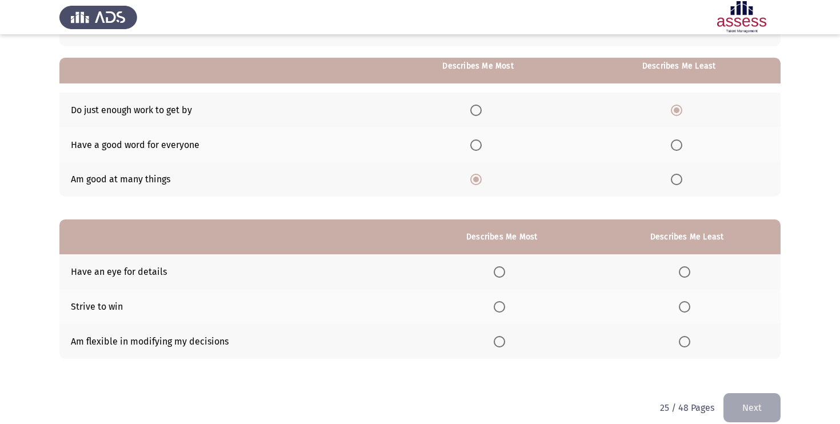
scroll to position [103, 0]
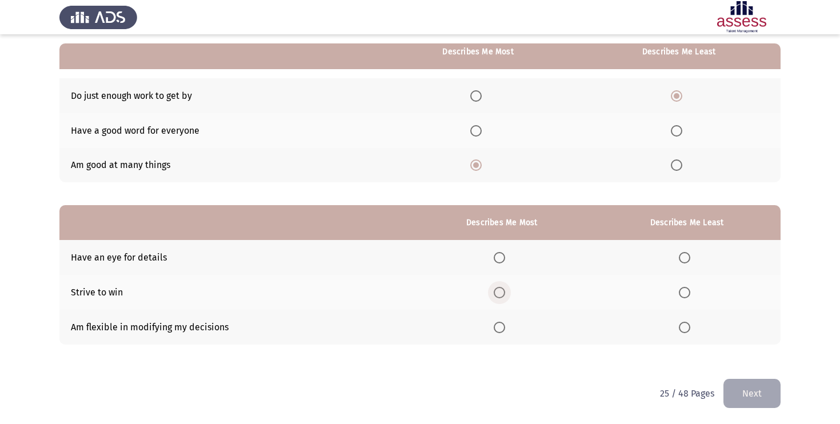
click at [501, 296] on span "Select an option" at bounding box center [499, 292] width 11 height 11
click at [501, 296] on input "Select an option" at bounding box center [499, 292] width 11 height 11
click at [688, 327] on span "Select an option" at bounding box center [684, 327] width 11 height 11
click at [688, 327] on input "Select an option" at bounding box center [684, 327] width 11 height 11
click at [678, 258] on th at bounding box center [686, 257] width 187 height 35
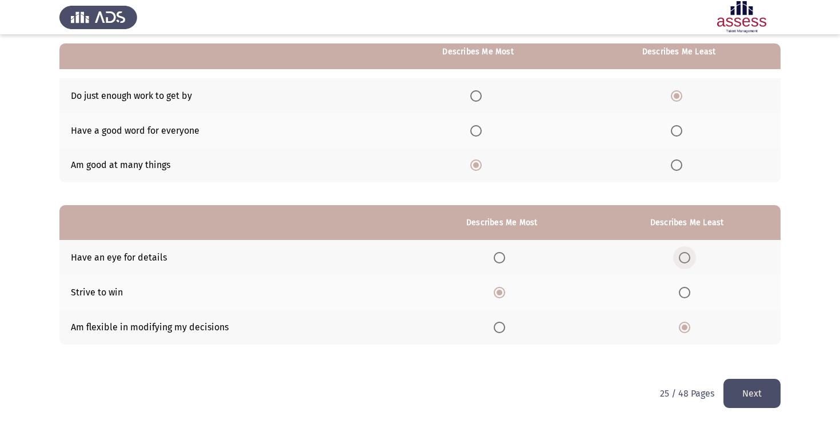
click at [684, 258] on span "Select an option" at bounding box center [684, 257] width 11 height 11
click at [684, 258] on input "Select an option" at bounding box center [684, 257] width 11 height 11
click at [737, 396] on button "Next" at bounding box center [752, 393] width 57 height 29
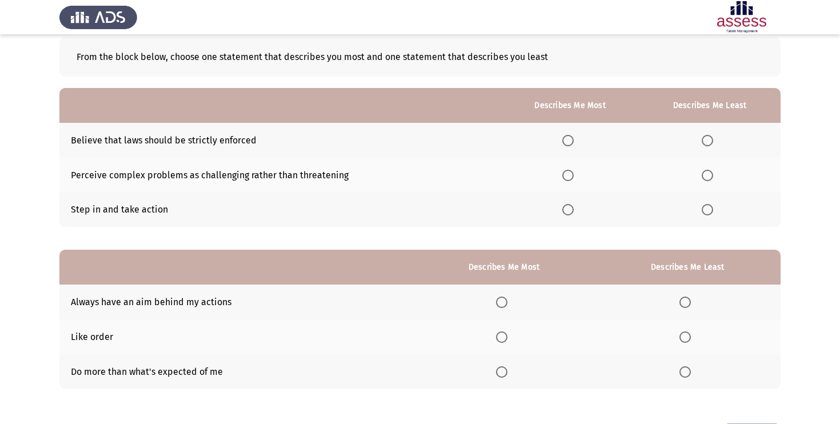
scroll to position [74, 0]
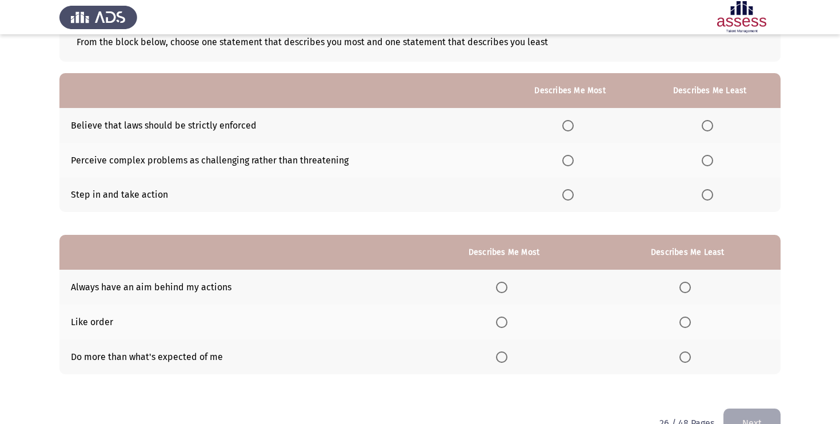
drag, startPoint x: 710, startPoint y: 160, endPoint x: 628, endPoint y: 163, distance: 82.9
click at [627, 163] on tr "Perceive complex problems as challenging rather than threatening" at bounding box center [419, 160] width 721 height 35
click at [564, 163] on span "Select an option" at bounding box center [567, 160] width 11 height 11
click at [564, 163] on input "Select an option" at bounding box center [567, 160] width 11 height 11
click at [711, 125] on span "Select an option" at bounding box center [707, 125] width 11 height 11
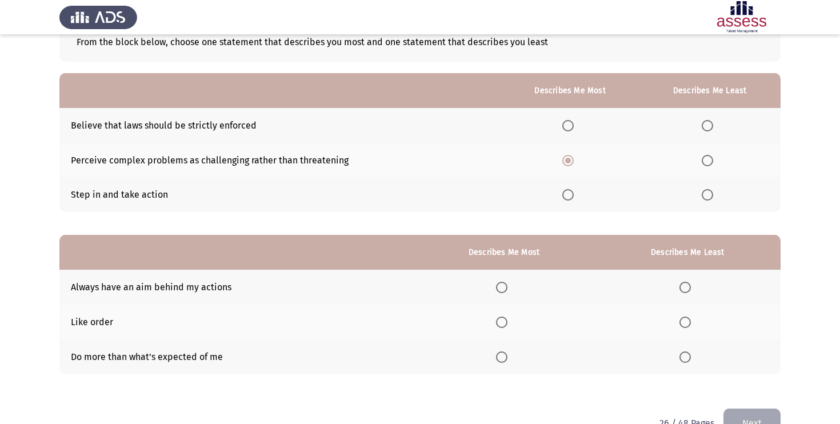
click at [711, 125] on input "Select an option" at bounding box center [707, 125] width 11 height 11
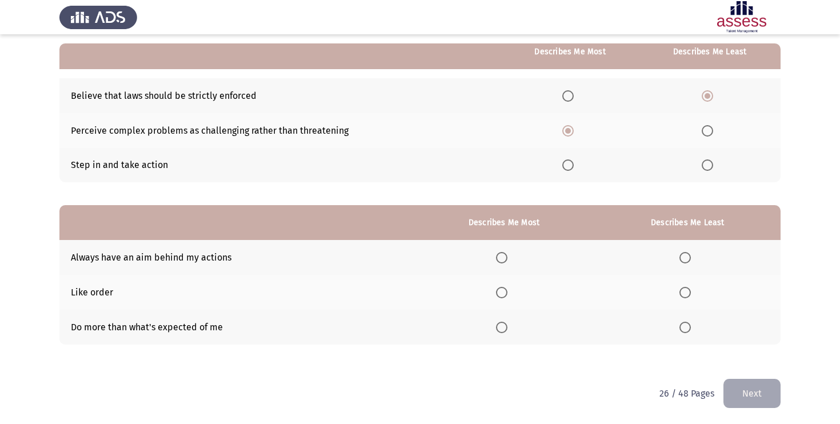
click at [500, 262] on span "Select an option" at bounding box center [501, 257] width 11 height 11
click at [500, 262] on input "Select an option" at bounding box center [501, 257] width 11 height 11
click at [508, 327] on span "Select an option" at bounding box center [501, 327] width 11 height 11
click at [508, 327] on input "Select an option" at bounding box center [501, 327] width 11 height 11
click at [689, 294] on span "Select an option" at bounding box center [685, 292] width 11 height 11
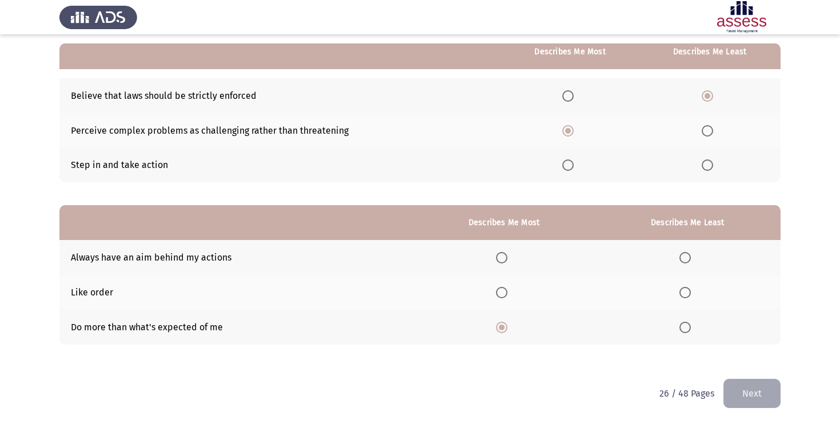
click at [689, 294] on input "Select an option" at bounding box center [685, 292] width 11 height 11
click at [742, 387] on button "Next" at bounding box center [752, 393] width 57 height 29
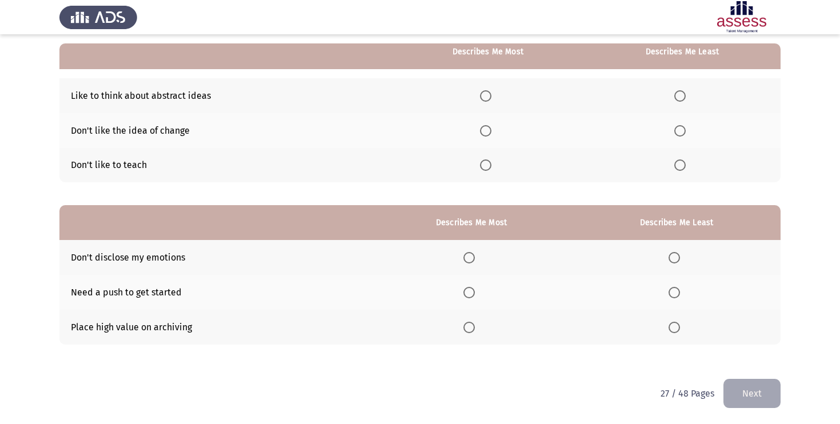
click at [674, 166] on th at bounding box center [682, 165] width 197 height 35
click at [677, 166] on span "Select an option" at bounding box center [679, 164] width 11 height 11
click at [677, 166] on input "Select an option" at bounding box center [679, 164] width 11 height 11
click at [486, 94] on span "Select an option" at bounding box center [485, 95] width 11 height 11
click at [486, 94] on input "Select an option" at bounding box center [485, 95] width 11 height 11
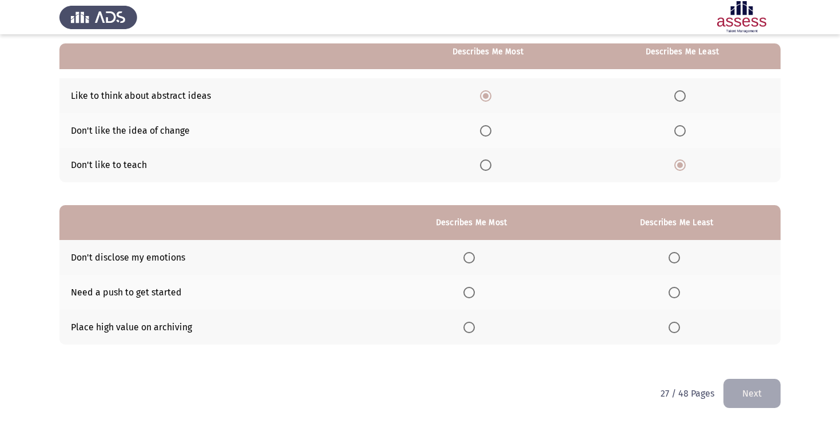
click at [673, 289] on span "Select an option" at bounding box center [674, 292] width 11 height 11
click at [673, 289] on input "Select an option" at bounding box center [674, 292] width 11 height 11
click at [474, 255] on span "Select an option" at bounding box center [468, 257] width 11 height 11
click at [474, 255] on input "Select an option" at bounding box center [468, 257] width 11 height 11
click at [737, 385] on button "Next" at bounding box center [752, 393] width 57 height 29
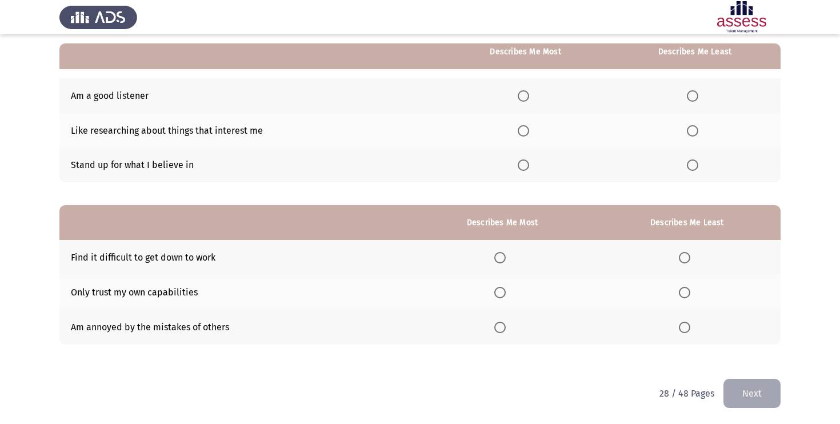
click at [686, 263] on span "Select an option" at bounding box center [684, 257] width 11 height 11
click at [686, 263] on input "Select an option" at bounding box center [684, 257] width 11 height 11
click at [501, 327] on span "Select an option" at bounding box center [499, 327] width 11 height 11
click at [501, 327] on input "Select an option" at bounding box center [499, 327] width 11 height 11
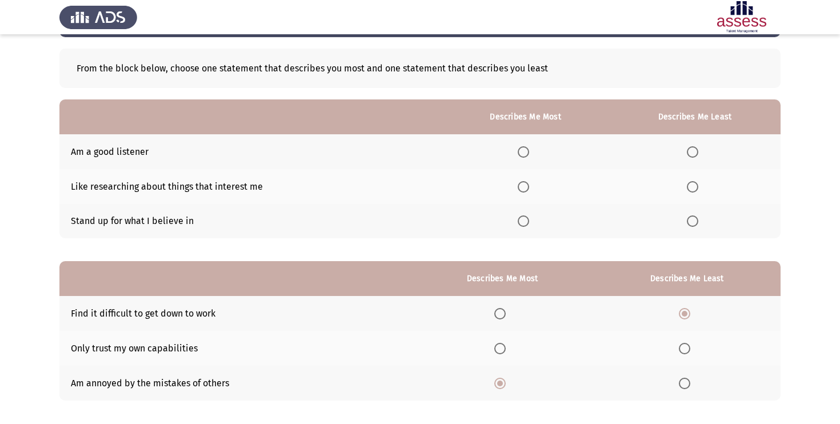
scroll to position [27, 0]
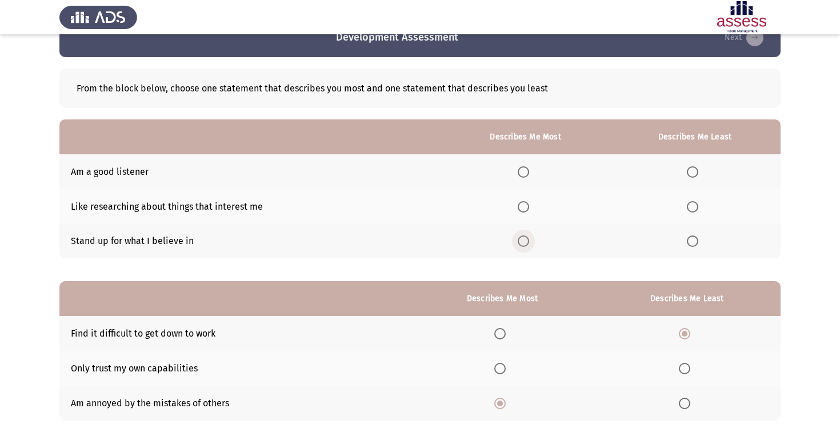
click at [529, 243] on span "Select an option" at bounding box center [523, 240] width 11 height 11
click at [529, 243] on input "Select an option" at bounding box center [523, 240] width 11 height 11
click at [694, 206] on span "Select an option" at bounding box center [692, 206] width 11 height 11
click at [694, 206] on input "Select an option" at bounding box center [692, 206] width 11 height 11
click at [522, 209] on span "Select an option" at bounding box center [523, 206] width 11 height 11
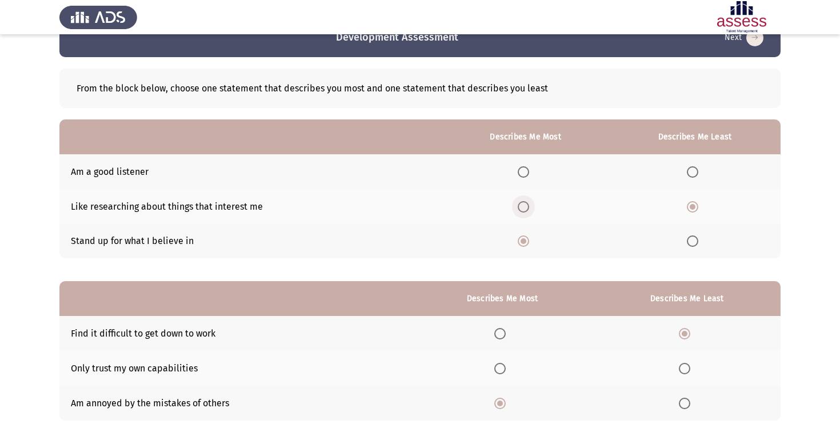
click at [522, 209] on input "Select an option" at bounding box center [523, 206] width 11 height 11
click at [690, 171] on span "Select an option" at bounding box center [692, 171] width 11 height 11
click at [690, 171] on input "Select an option" at bounding box center [692, 171] width 11 height 11
click at [637, 197] on th at bounding box center [694, 206] width 171 height 35
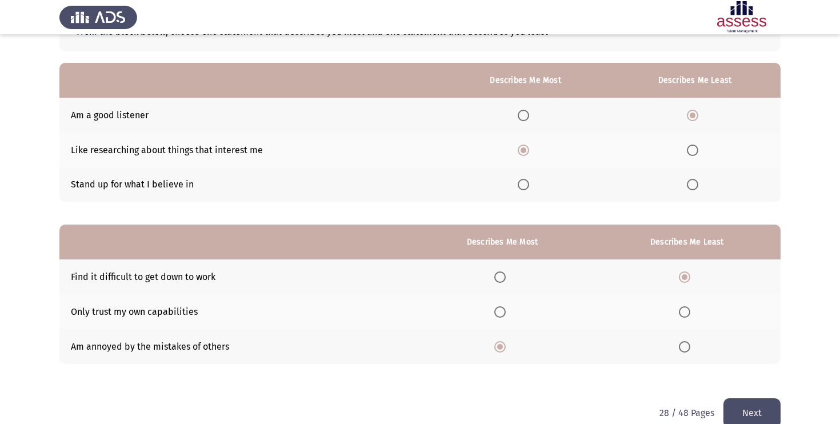
scroll to position [103, 0]
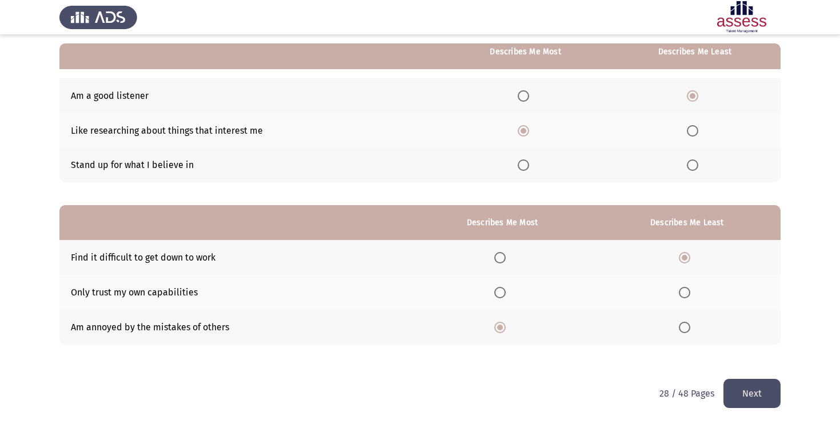
click at [756, 392] on button "Next" at bounding box center [752, 393] width 57 height 29
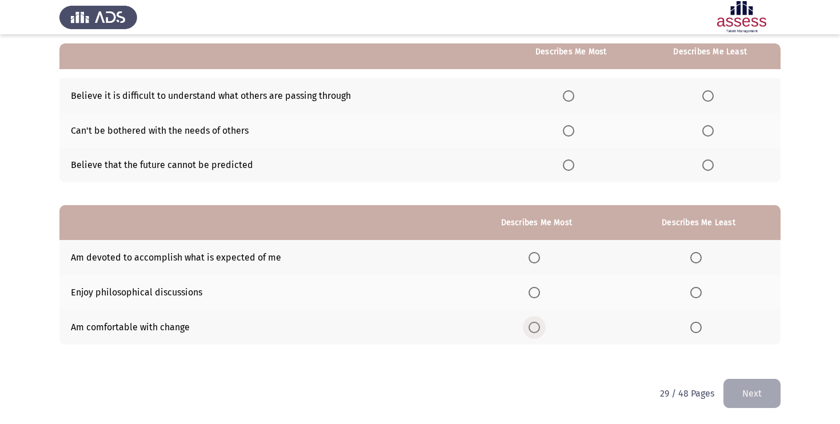
click at [534, 323] on span "Select an option" at bounding box center [534, 327] width 11 height 11
click at [534, 323] on input "Select an option" at bounding box center [534, 327] width 11 height 11
click at [533, 292] on span "Select an option" at bounding box center [534, 292] width 11 height 11
click at [533, 292] on input "Select an option" at bounding box center [534, 292] width 11 height 11
click at [536, 257] on span "Select an option" at bounding box center [534, 257] width 11 height 11
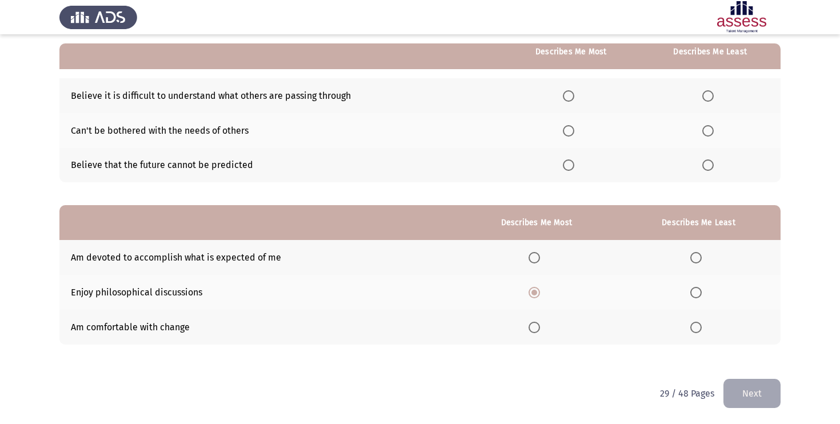
click at [536, 257] on input "Select an option" at bounding box center [534, 257] width 11 height 11
click at [699, 292] on span "Select an option" at bounding box center [695, 292] width 11 height 11
click at [699, 292] on input "Select an option" at bounding box center [695, 292] width 11 height 11
click at [705, 165] on span "Select an option" at bounding box center [707, 164] width 11 height 11
click at [705, 165] on input "Select an option" at bounding box center [707, 164] width 11 height 11
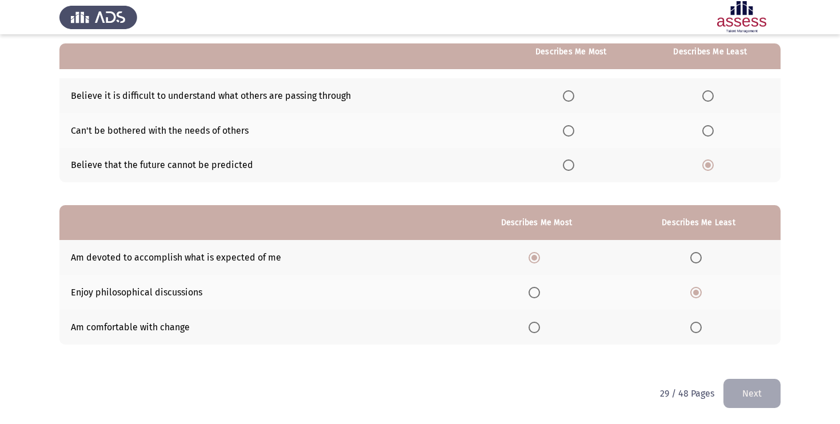
click at [576, 89] on th at bounding box center [570, 95] width 137 height 35
click at [573, 90] on span "Select an option" at bounding box center [568, 95] width 11 height 11
click at [573, 90] on input "Select an option" at bounding box center [568, 95] width 11 height 11
click at [752, 393] on button "Next" at bounding box center [752, 393] width 57 height 29
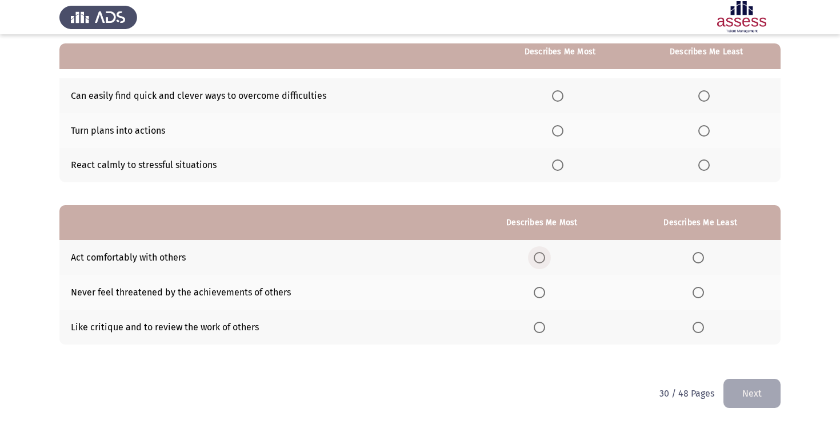
click at [545, 258] on span "Select an option" at bounding box center [539, 257] width 11 height 11
click at [545, 258] on input "Select an option" at bounding box center [539, 257] width 11 height 11
click at [701, 299] on th at bounding box center [700, 292] width 161 height 35
click at [697, 291] on span "Select an option" at bounding box center [698, 292] width 11 height 11
click at [697, 291] on input "Select an option" at bounding box center [698, 292] width 11 height 11
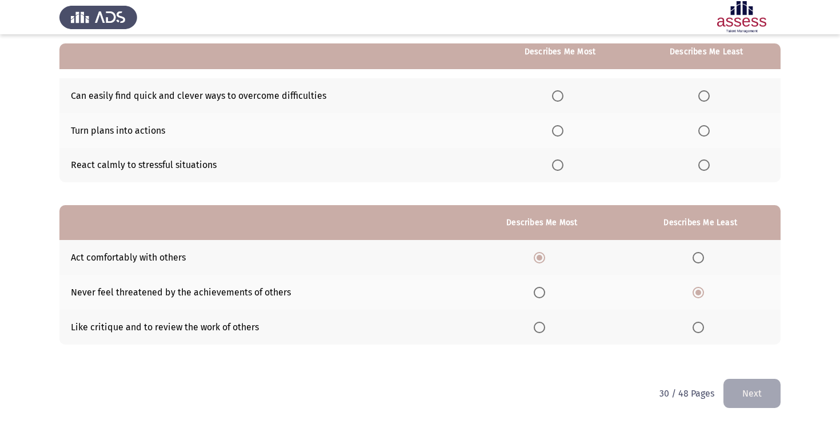
click at [701, 329] on span "Select an option" at bounding box center [698, 327] width 11 height 11
click at [701, 329] on input "Select an option" at bounding box center [698, 327] width 11 height 11
click at [561, 135] on span "Select an option" at bounding box center [557, 130] width 11 height 11
click at [561, 135] on input "Select an option" at bounding box center [557, 130] width 11 height 11
click at [710, 166] on span "Select an option" at bounding box center [703, 164] width 11 height 11
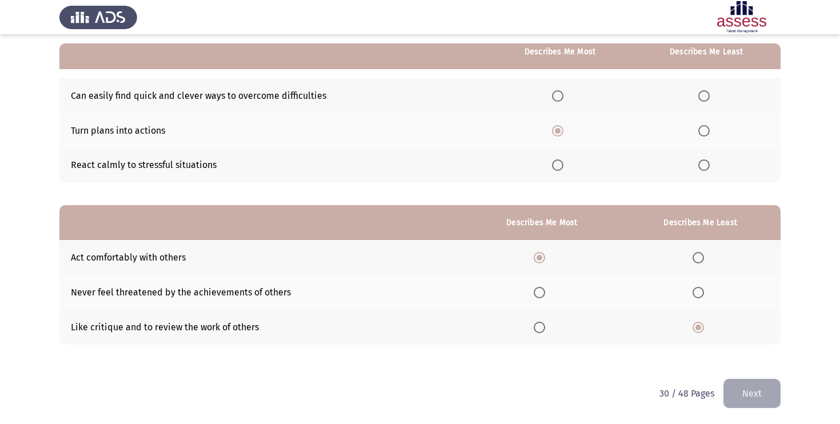
click at [710, 166] on input "Select an option" at bounding box center [703, 164] width 11 height 11
click at [750, 381] on button "Next" at bounding box center [752, 393] width 57 height 29
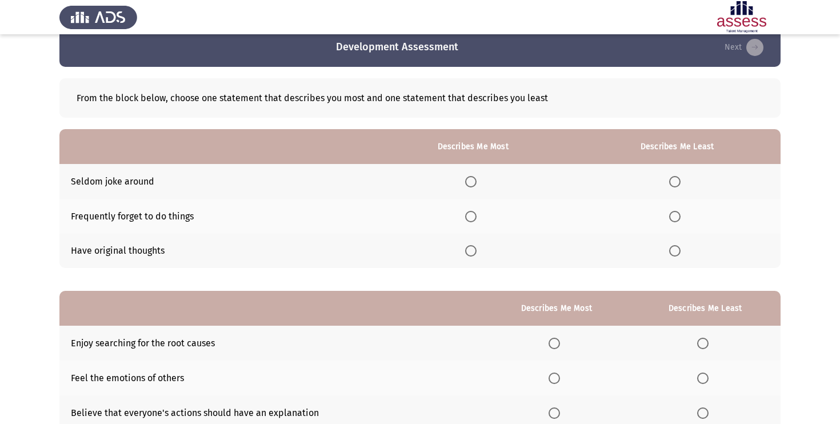
scroll to position [25, 0]
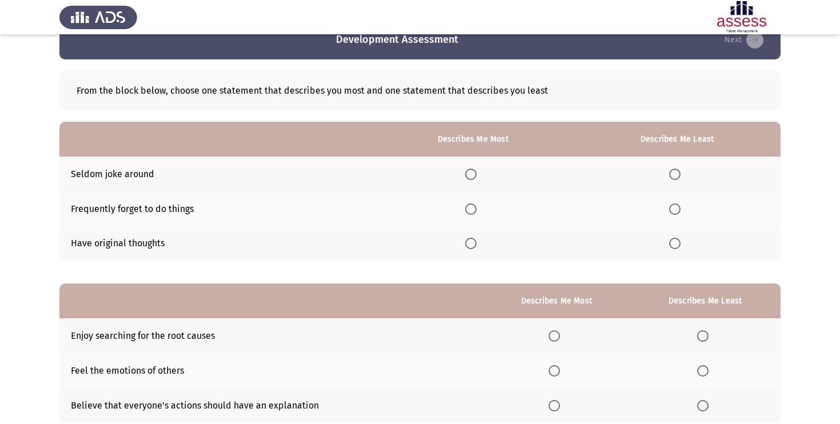
click at [665, 170] on th at bounding box center [677, 174] width 207 height 35
click at [674, 170] on span "Select an option" at bounding box center [674, 174] width 11 height 11
click at [674, 170] on input "Select an option" at bounding box center [674, 174] width 11 height 11
click at [463, 247] on th at bounding box center [473, 243] width 202 height 35
click at [474, 247] on span "Select an option" at bounding box center [470, 243] width 11 height 11
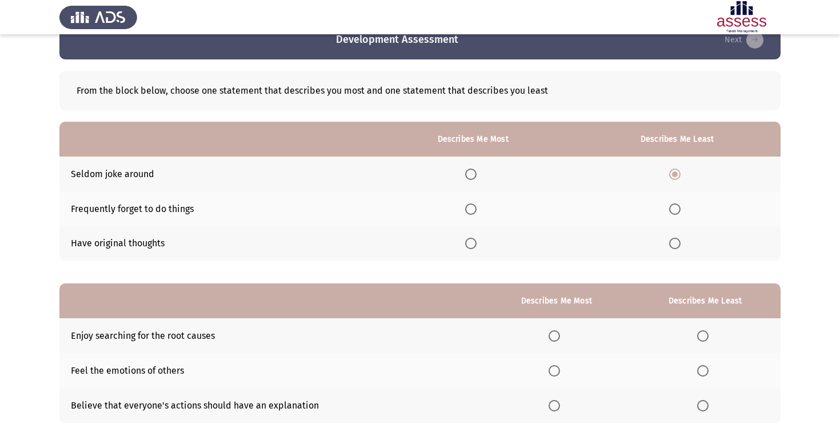
click at [474, 247] on input "Select an option" at bounding box center [470, 243] width 11 height 11
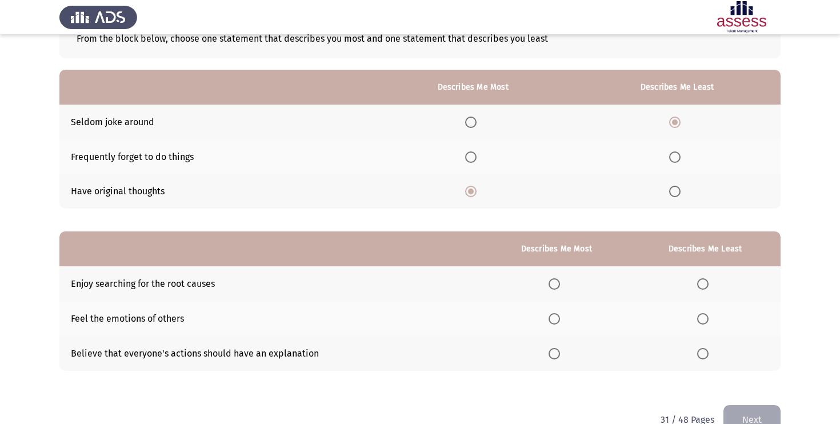
scroll to position [103, 0]
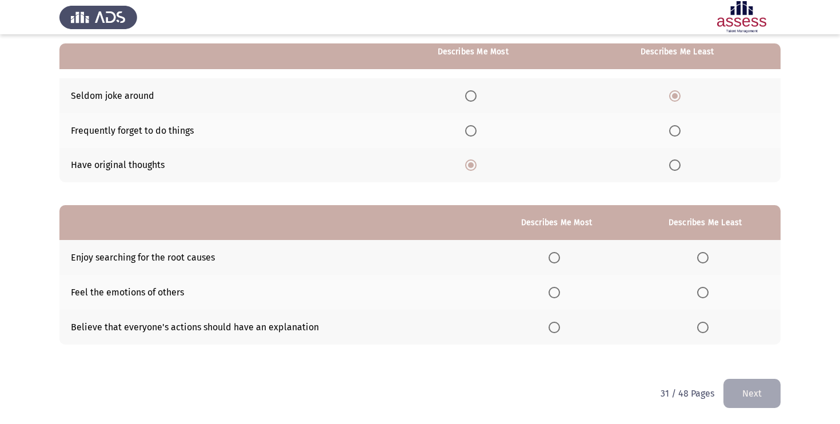
click at [556, 327] on span "Select an option" at bounding box center [554, 327] width 11 height 11
click at [556, 327] on input "Select an option" at bounding box center [554, 327] width 11 height 11
click at [704, 291] on span "Select an option" at bounding box center [702, 292] width 11 height 11
click at [704, 291] on input "Select an option" at bounding box center [702, 292] width 11 height 11
click at [746, 386] on button "Next" at bounding box center [752, 393] width 57 height 29
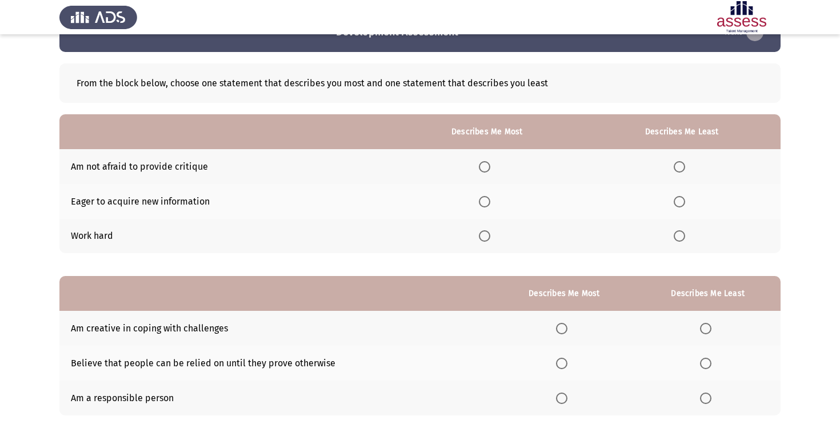
scroll to position [42, 0]
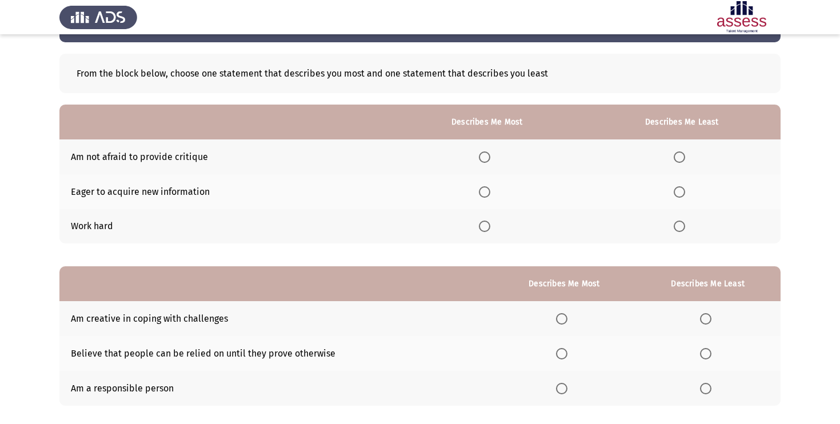
click at [488, 191] on span "Select an option" at bounding box center [484, 191] width 11 height 11
click at [488, 191] on input "Select an option" at bounding box center [484, 191] width 11 height 11
click at [688, 157] on label "Select an option" at bounding box center [682, 156] width 16 height 11
click at [685, 157] on input "Select an option" at bounding box center [679, 156] width 11 height 11
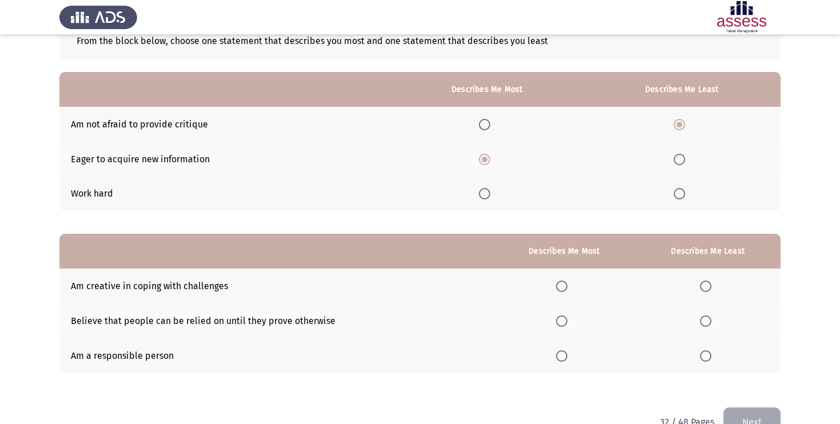
scroll to position [103, 0]
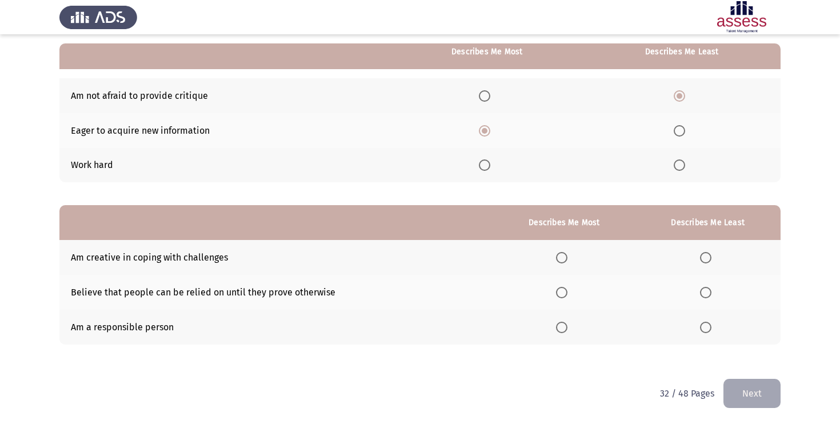
click at [564, 295] on span "Select an option" at bounding box center [561, 292] width 11 height 11
click at [564, 295] on input "Select an option" at bounding box center [561, 292] width 11 height 11
click at [707, 258] on span "Select an option" at bounding box center [705, 257] width 11 height 11
click at [707, 258] on input "Select an option" at bounding box center [705, 257] width 11 height 11
click at [746, 387] on button "Next" at bounding box center [752, 393] width 57 height 29
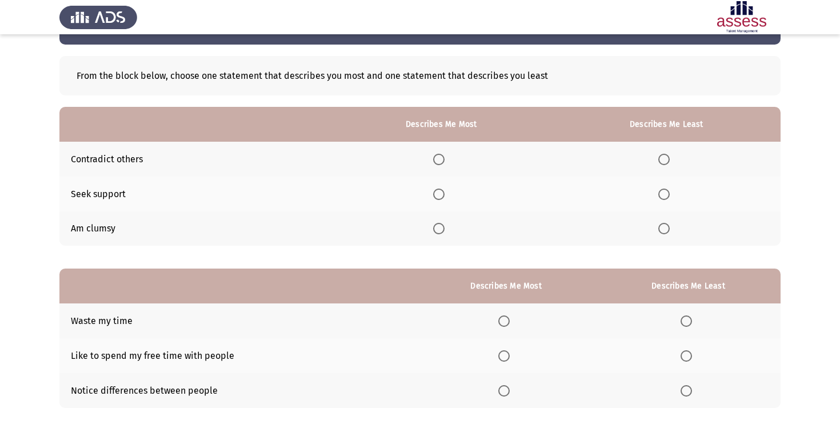
scroll to position [47, 0]
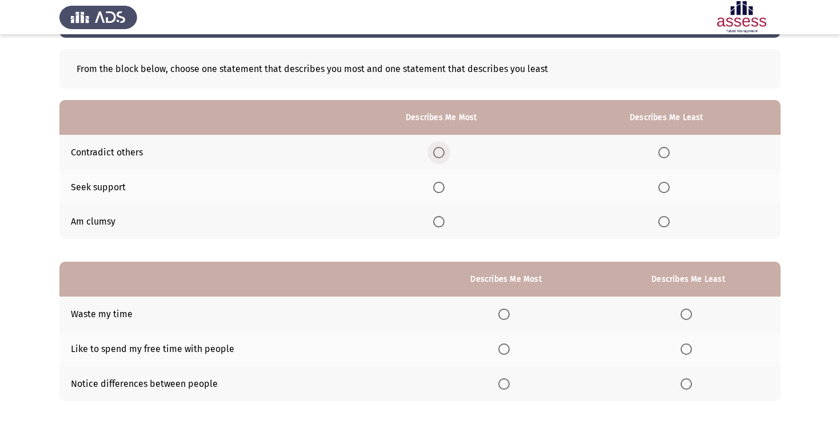
click at [442, 151] on span "Select an option" at bounding box center [438, 152] width 11 height 11
click at [442, 151] on input "Select an option" at bounding box center [438, 152] width 11 height 11
click at [448, 190] on label "Select an option" at bounding box center [441, 187] width 16 height 11
click at [445, 190] on input "Select an option" at bounding box center [438, 187] width 11 height 11
click at [434, 225] on th at bounding box center [441, 222] width 222 height 35
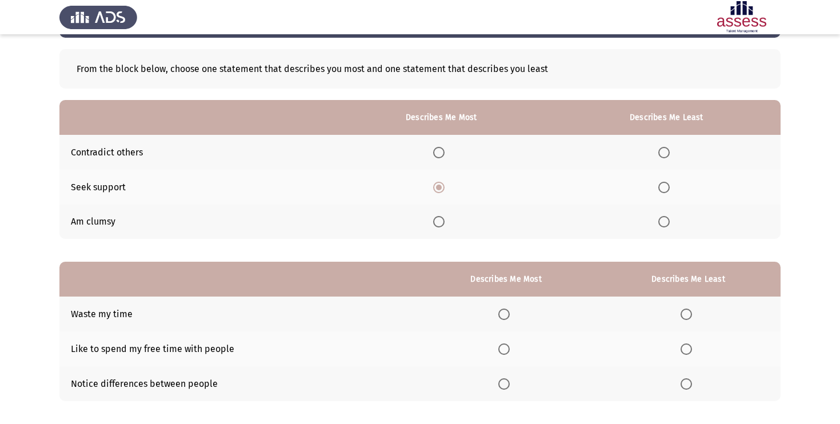
click at [445, 219] on span "Select an option" at bounding box center [438, 221] width 11 height 11
click at [445, 219] on input "Select an option" at bounding box center [438, 221] width 11 height 11
click at [111, 222] on td "Am clumsy" at bounding box center [194, 222] width 271 height 35
click at [440, 150] on span "Select an option" at bounding box center [438, 152] width 11 height 11
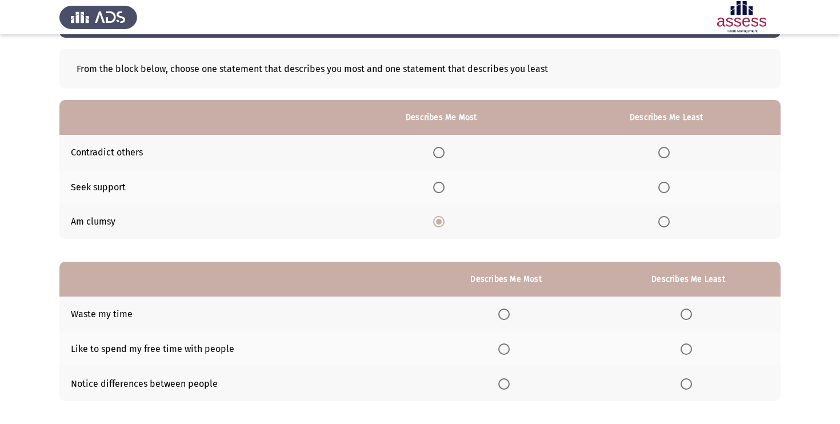
click at [440, 150] on input "Select an option" at bounding box center [438, 152] width 11 height 11
click at [669, 223] on span "Select an option" at bounding box center [663, 221] width 11 height 11
click at [669, 223] on input "Select an option" at bounding box center [663, 221] width 11 height 11
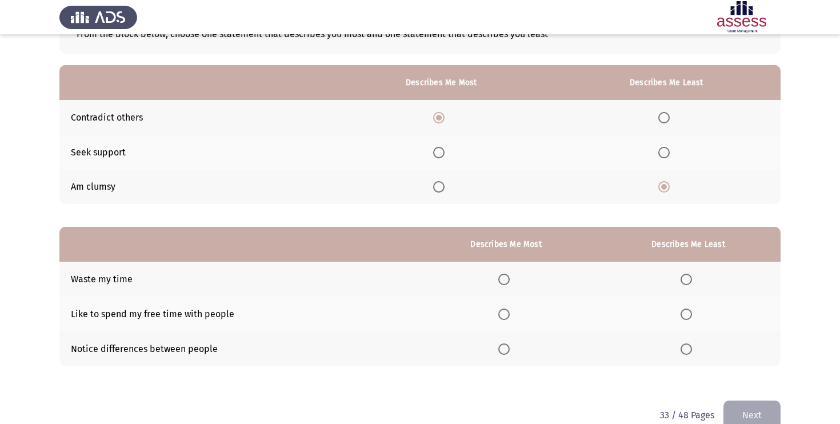
scroll to position [103, 0]
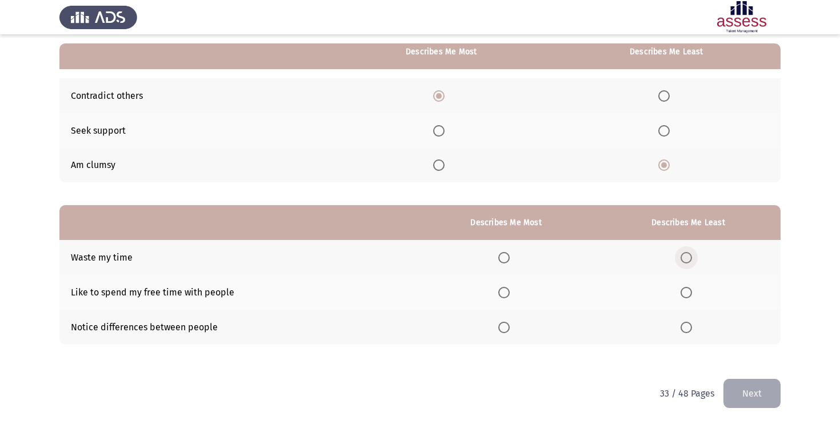
click at [689, 259] on span "Select an option" at bounding box center [686, 257] width 11 height 11
click at [689, 259] on input "Select an option" at bounding box center [686, 257] width 11 height 11
click at [509, 282] on th at bounding box center [506, 292] width 180 height 35
click at [509, 286] on mat-radio-button "Select an option" at bounding box center [506, 292] width 16 height 12
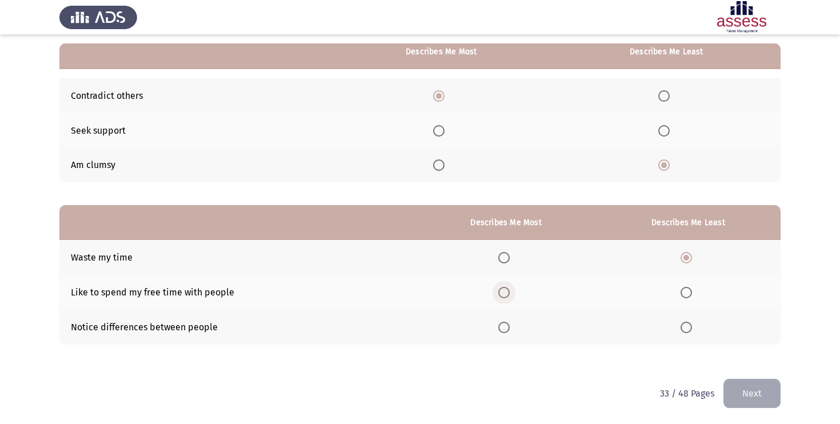
click at [506, 289] on span "Select an option" at bounding box center [503, 292] width 11 height 11
click at [506, 289] on input "Select an option" at bounding box center [503, 292] width 11 height 11
click at [502, 325] on span "Select an option" at bounding box center [503, 327] width 11 height 11
click at [502, 325] on input "Select an option" at bounding box center [503, 327] width 11 height 11
click at [736, 384] on button "Next" at bounding box center [752, 393] width 57 height 29
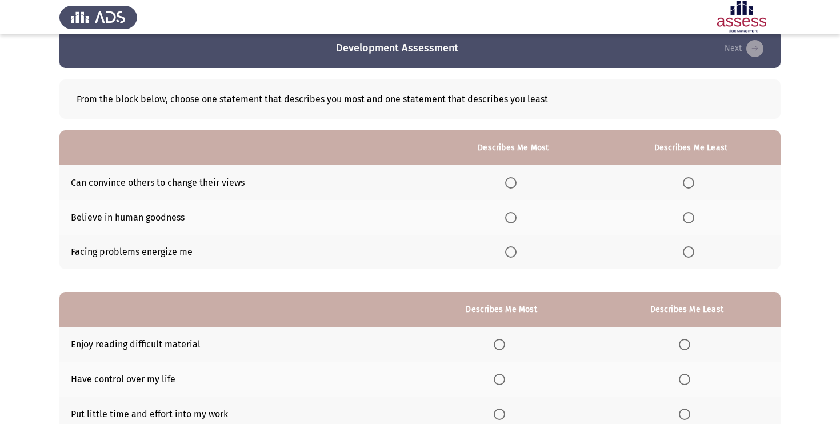
scroll to position [19, 0]
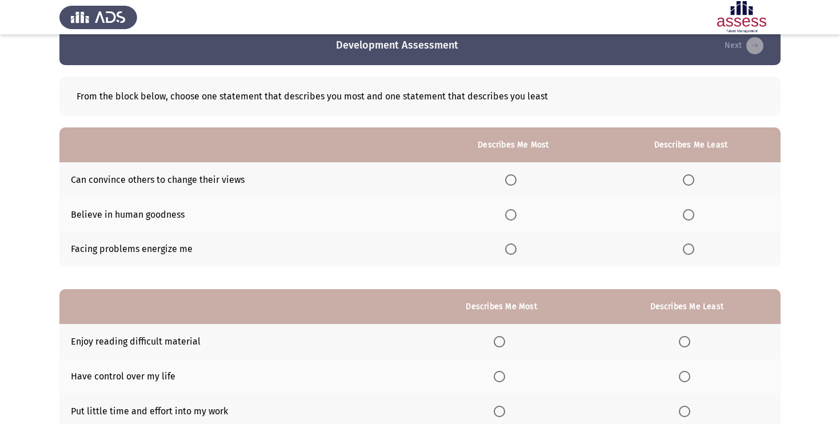
click at [509, 214] on span "Select an option" at bounding box center [510, 214] width 11 height 11
click at [509, 214] on input "Select an option" at bounding box center [510, 214] width 11 height 11
click at [692, 250] on span "Select an option" at bounding box center [688, 248] width 11 height 11
click at [692, 250] on input "Select an option" at bounding box center [688, 248] width 11 height 11
click at [690, 181] on span "Select an option" at bounding box center [688, 179] width 11 height 11
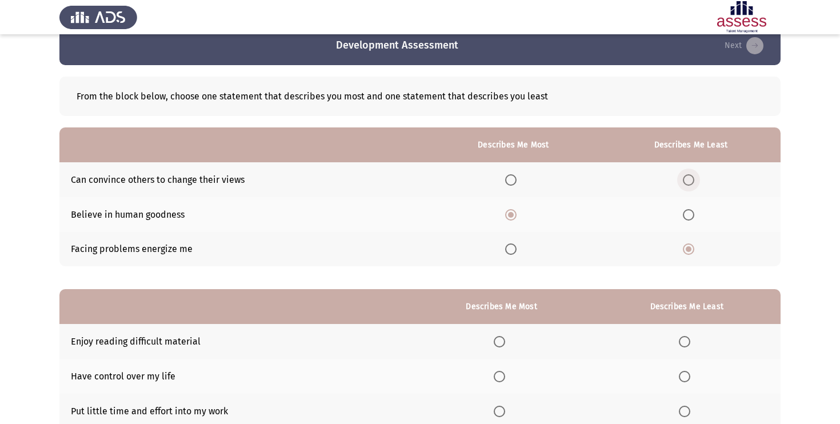
click at [690, 181] on input "Select an option" at bounding box center [688, 179] width 11 height 11
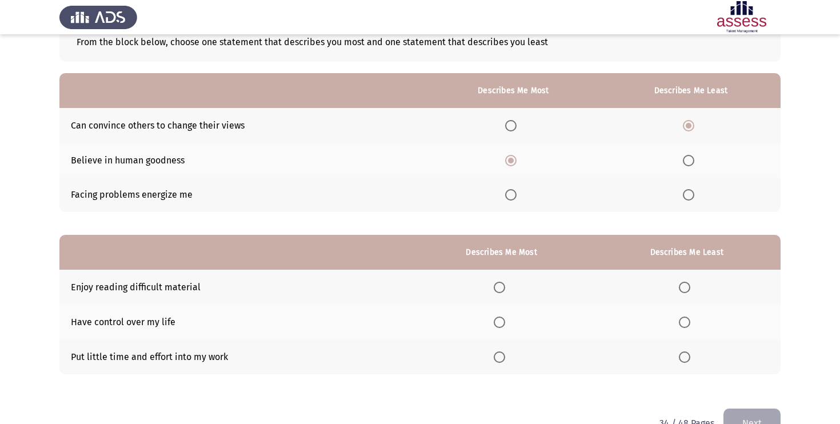
scroll to position [103, 0]
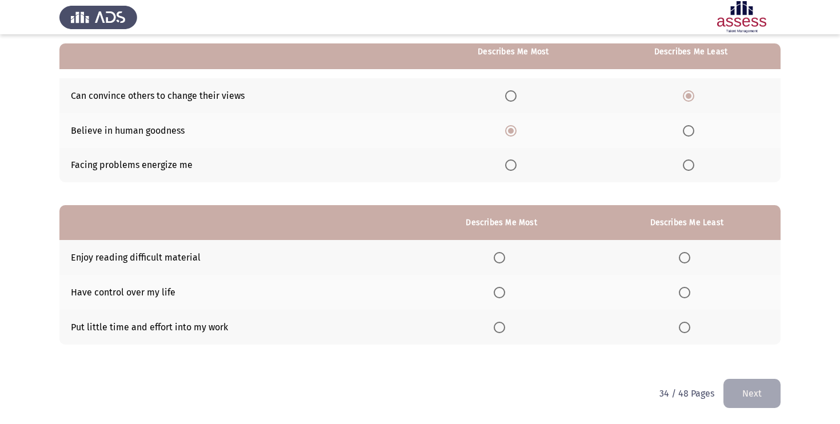
click at [504, 96] on th at bounding box center [513, 95] width 175 height 35
click at [511, 95] on span "Select an option" at bounding box center [510, 95] width 11 height 11
click at [511, 95] on input "Select an option" at bounding box center [510, 95] width 11 height 11
click at [690, 162] on span "Select an option" at bounding box center [688, 164] width 11 height 11
click at [690, 162] on input "Select an option" at bounding box center [688, 164] width 11 height 11
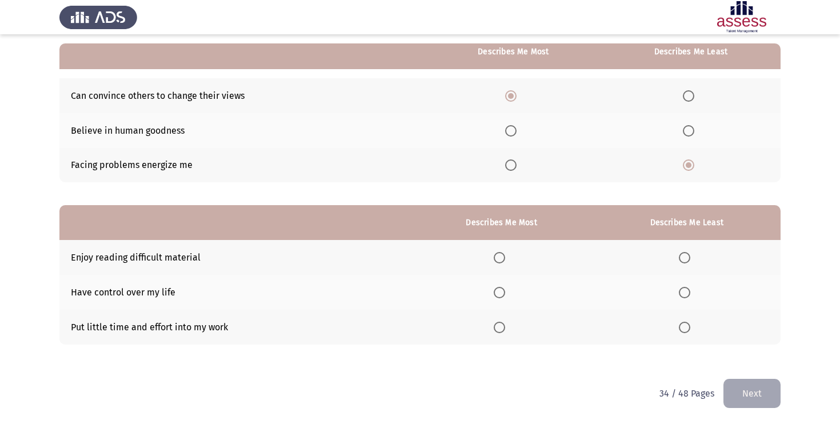
click at [668, 139] on th at bounding box center [690, 130] width 179 height 35
click at [685, 132] on span "Select an option" at bounding box center [688, 130] width 11 height 11
click at [685, 132] on input "Select an option" at bounding box center [688, 130] width 11 height 11
click at [508, 258] on label "Select an option" at bounding box center [502, 257] width 16 height 11
click at [505, 258] on input "Select an option" at bounding box center [499, 257] width 11 height 11
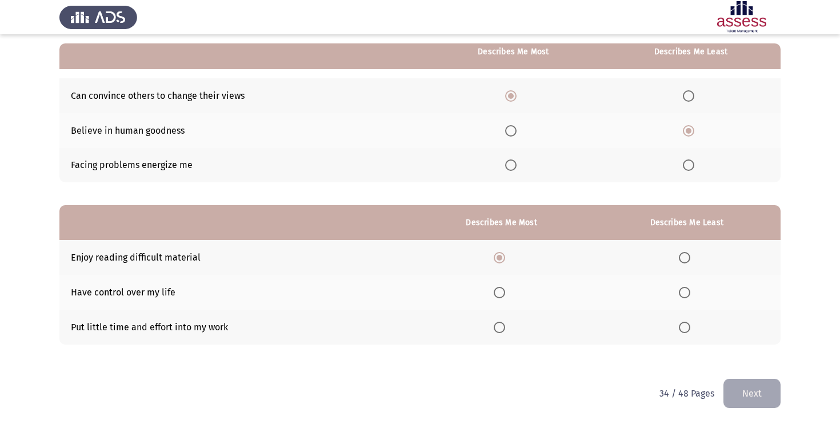
click at [682, 322] on span "Select an option" at bounding box center [684, 327] width 11 height 11
click at [682, 322] on input "Select an option" at bounding box center [684, 327] width 11 height 11
click at [775, 406] on button "Next" at bounding box center [752, 393] width 57 height 29
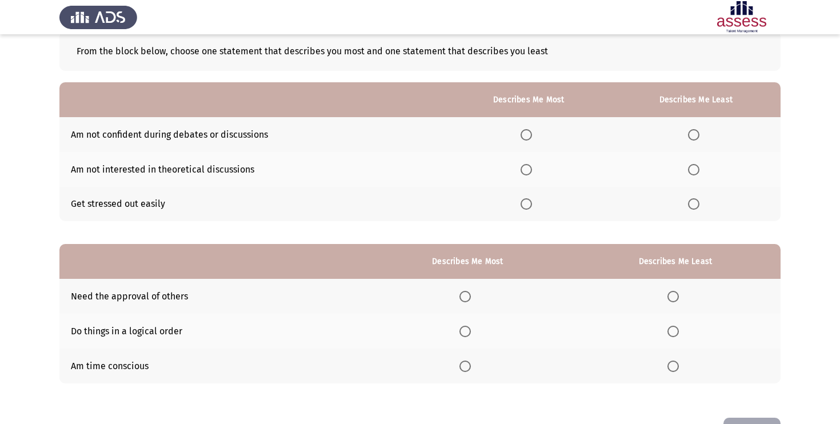
scroll to position [95, 0]
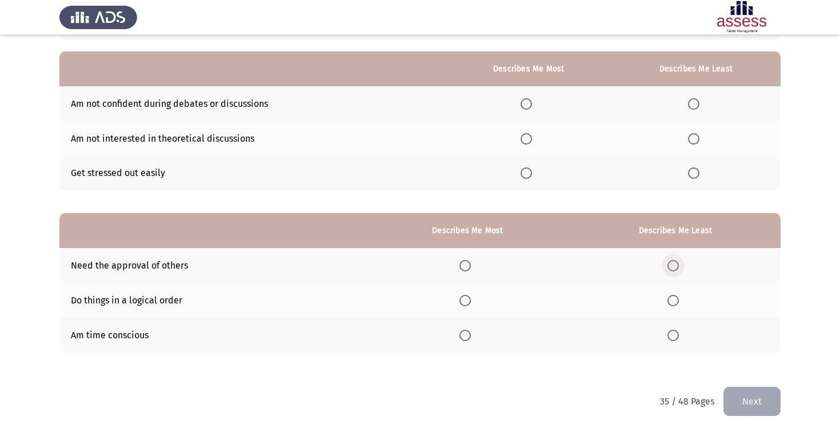
click at [676, 263] on span "Select an option" at bounding box center [673, 265] width 11 height 11
click at [676, 263] on input "Select an option" at bounding box center [673, 265] width 11 height 11
click at [474, 298] on label "Select an option" at bounding box center [467, 300] width 16 height 11
click at [471, 298] on input "Select an option" at bounding box center [464, 300] width 11 height 11
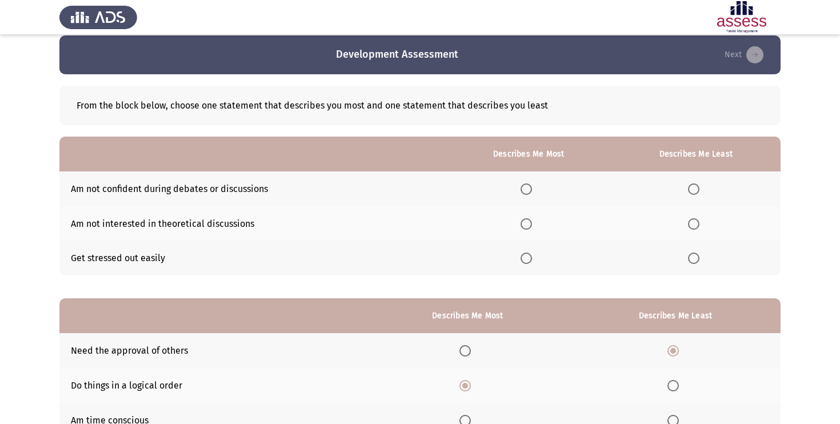
scroll to position [0, 0]
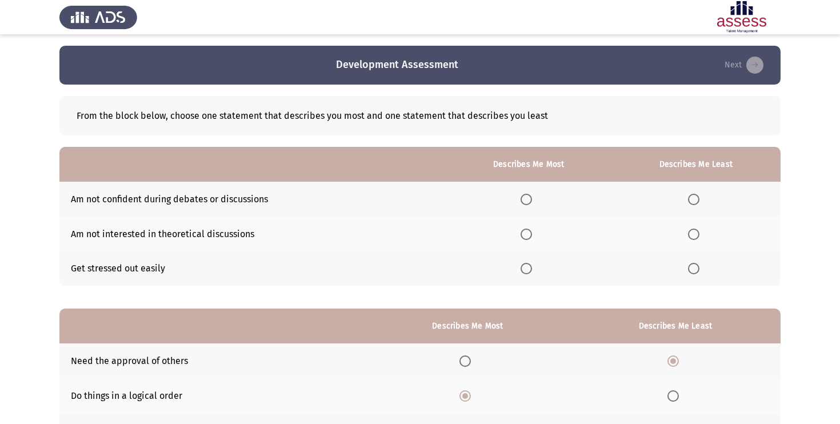
click at [690, 273] on span "Select an option" at bounding box center [693, 268] width 11 height 11
click at [690, 273] on input "Select an option" at bounding box center [693, 268] width 11 height 11
click at [532, 231] on span "Select an option" at bounding box center [526, 234] width 11 height 11
click at [532, 231] on input "Select an option" at bounding box center [526, 234] width 11 height 11
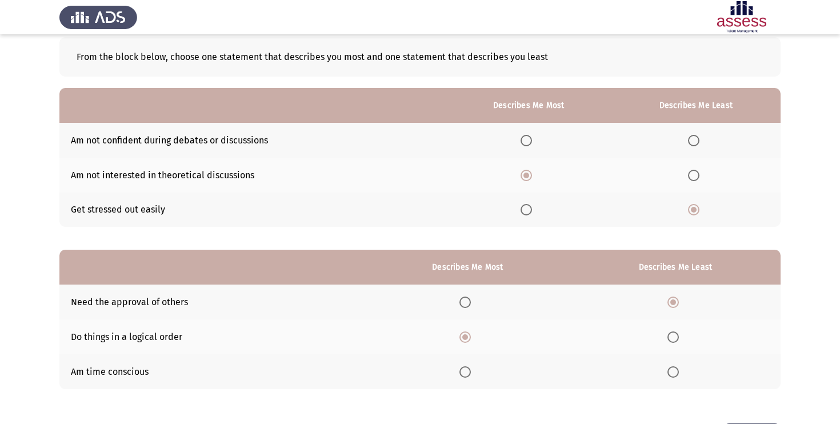
scroll to position [103, 0]
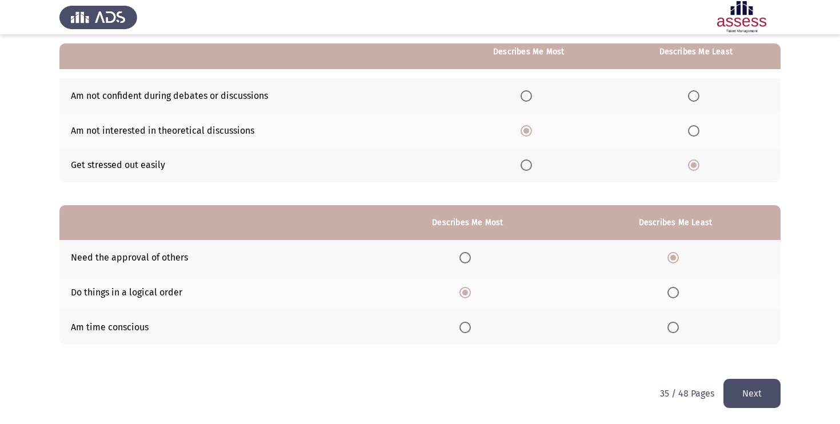
click at [742, 383] on button "Next" at bounding box center [752, 393] width 57 height 29
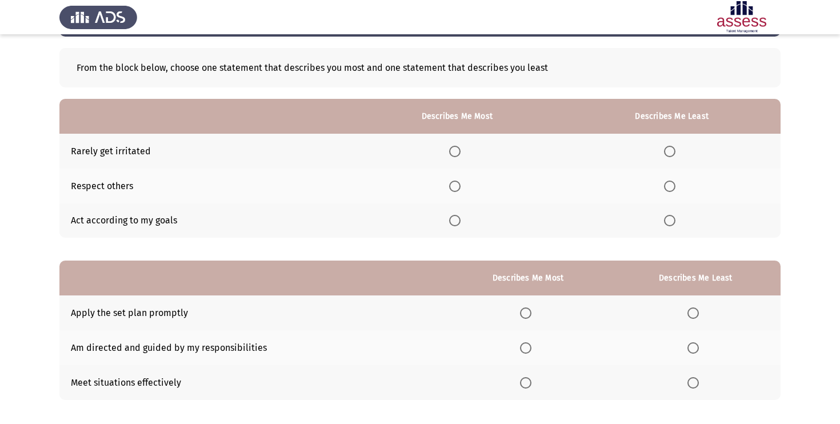
scroll to position [55, 0]
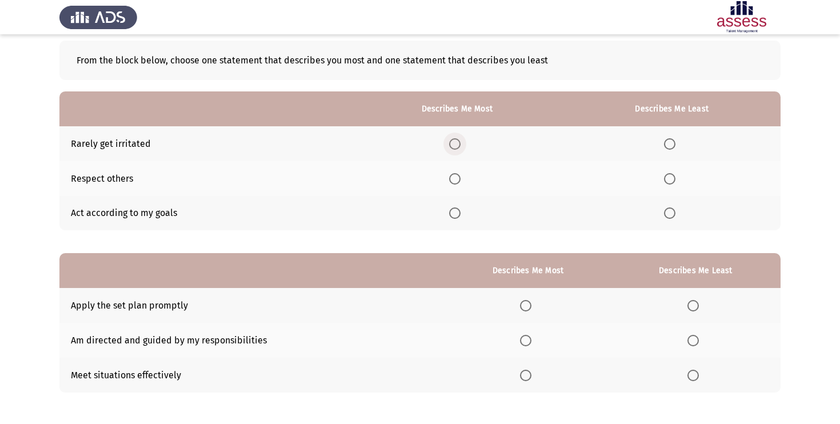
click at [458, 138] on span "Select an option" at bounding box center [454, 143] width 11 height 11
click at [458, 138] on input "Select an option" at bounding box center [454, 143] width 11 height 11
click at [449, 218] on th at bounding box center [457, 213] width 212 height 35
click at [473, 206] on th at bounding box center [457, 213] width 212 height 35
click at [454, 209] on span "Select an option" at bounding box center [454, 212] width 11 height 11
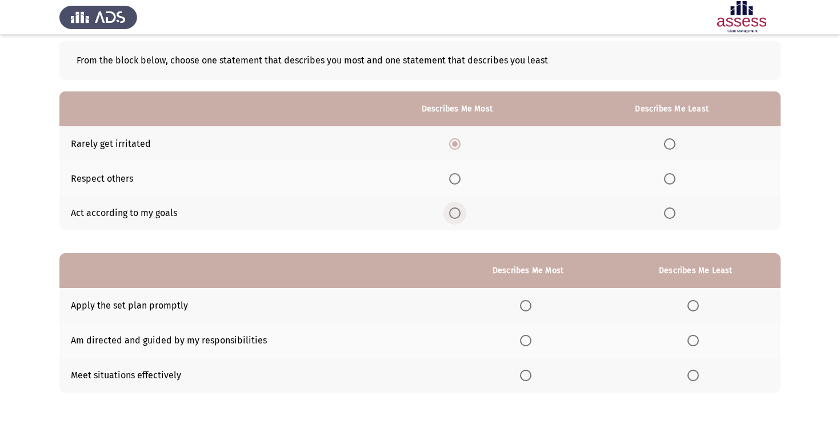
click at [454, 209] on input "Select an option" at bounding box center [454, 212] width 11 height 11
click at [670, 144] on span "Select an option" at bounding box center [670, 144] width 0 height 0
click at [670, 143] on input "Select an option" at bounding box center [669, 143] width 11 height 11
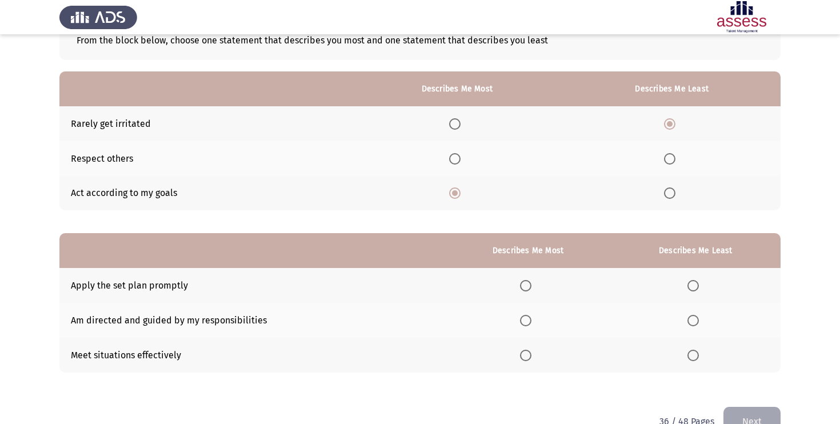
scroll to position [103, 0]
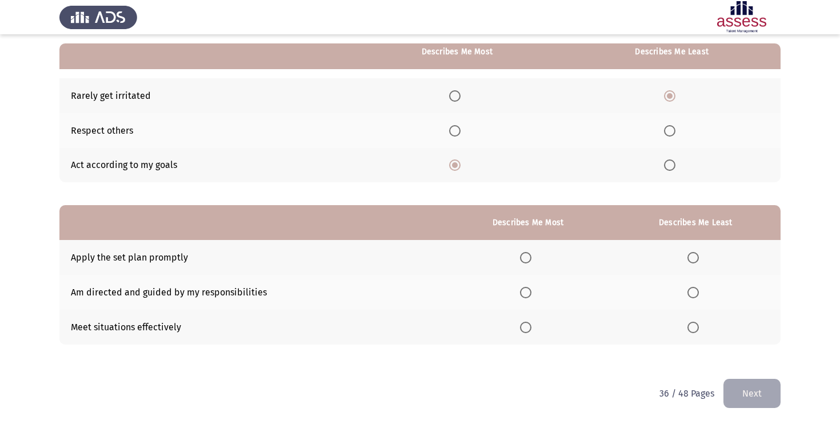
click at [529, 289] on span "Select an option" at bounding box center [525, 292] width 11 height 11
click at [529, 289] on input "Select an option" at bounding box center [525, 292] width 11 height 11
click at [526, 327] on span "Select an option" at bounding box center [526, 327] width 0 height 0
click at [526, 326] on input "Select an option" at bounding box center [525, 327] width 11 height 11
click at [701, 295] on label "Select an option" at bounding box center [696, 292] width 16 height 11
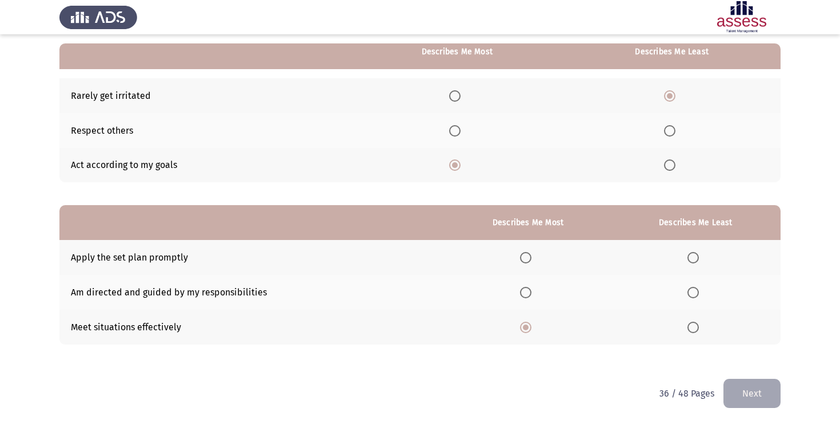
click at [699, 295] on input "Select an option" at bounding box center [693, 292] width 11 height 11
click at [691, 267] on th at bounding box center [696, 257] width 170 height 35
click at [749, 391] on button "Next" at bounding box center [752, 393] width 57 height 29
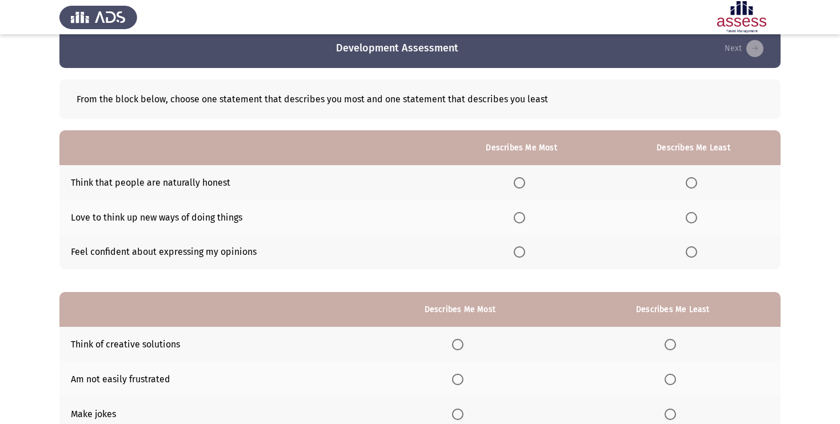
scroll to position [82, 0]
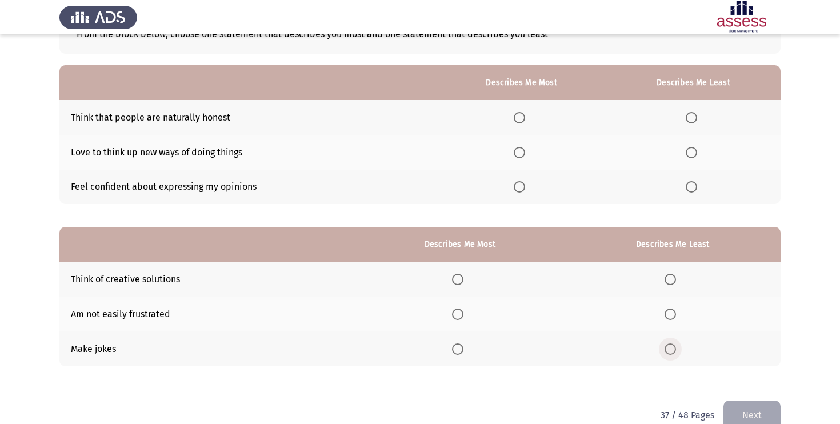
click at [673, 350] on span "Select an option" at bounding box center [670, 348] width 11 height 11
click at [673, 350] on input "Select an option" at bounding box center [670, 348] width 11 height 11
click at [462, 287] on th at bounding box center [460, 279] width 210 height 35
click at [463, 277] on span "Select an option" at bounding box center [457, 279] width 11 height 11
click at [463, 277] on input "Select an option" at bounding box center [457, 279] width 11 height 11
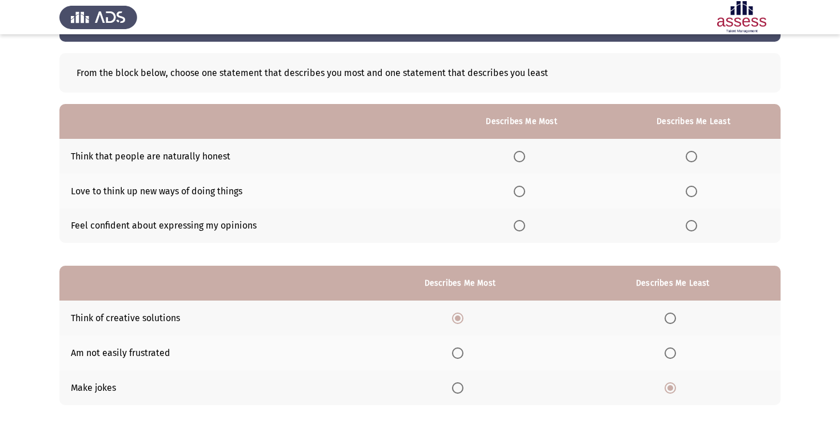
scroll to position [0, 0]
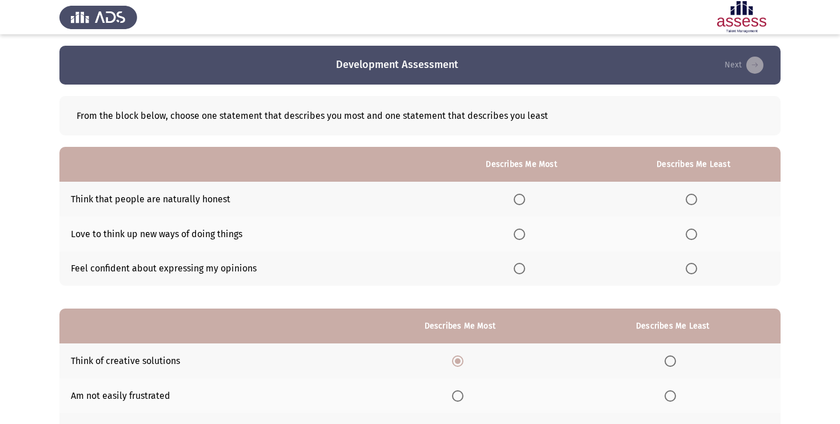
click at [522, 229] on span "Select an option" at bounding box center [519, 234] width 11 height 11
click at [522, 229] on input "Select an option" at bounding box center [519, 234] width 11 height 11
click at [690, 194] on span "Select an option" at bounding box center [691, 199] width 11 height 11
click at [690, 194] on input "Select an option" at bounding box center [691, 199] width 11 height 11
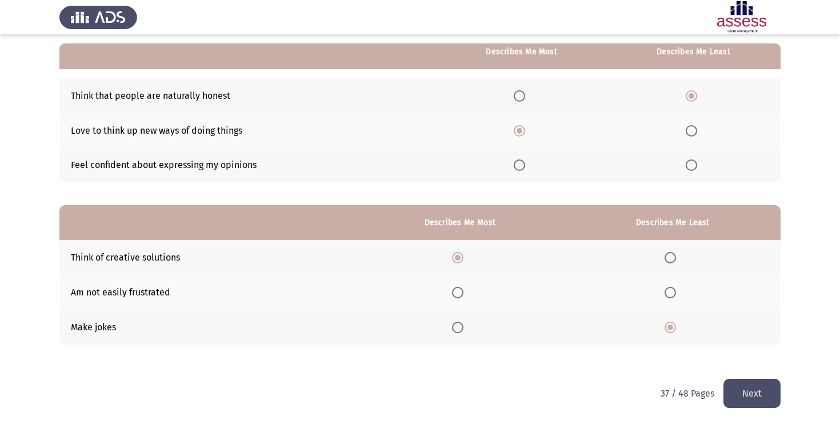
click at [748, 394] on button "Next" at bounding box center [752, 393] width 57 height 29
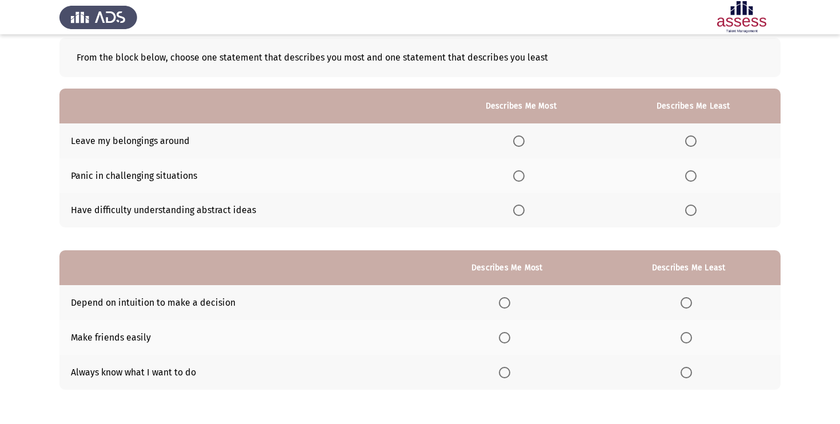
scroll to position [85, 0]
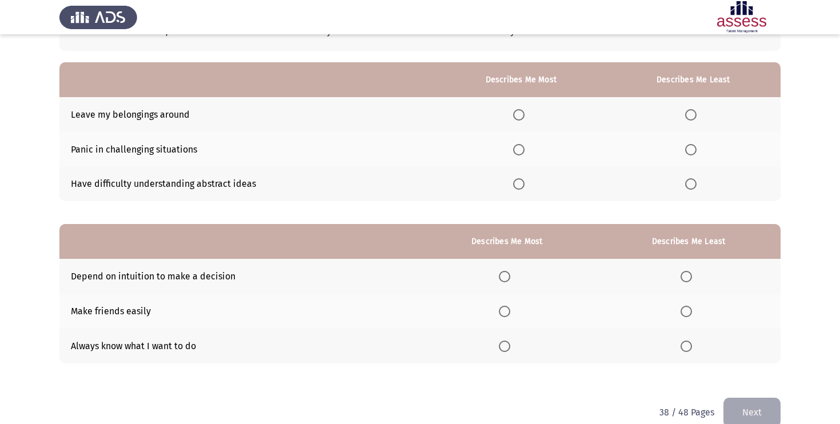
click at [691, 114] on span "Select an option" at bounding box center [690, 114] width 11 height 11
click at [691, 114] on input "Select an option" at bounding box center [690, 114] width 11 height 11
click at [697, 145] on span "Select an option" at bounding box center [690, 149] width 11 height 11
click at [697, 145] on input "Select an option" at bounding box center [690, 149] width 11 height 11
click at [524, 122] on th at bounding box center [521, 114] width 170 height 35
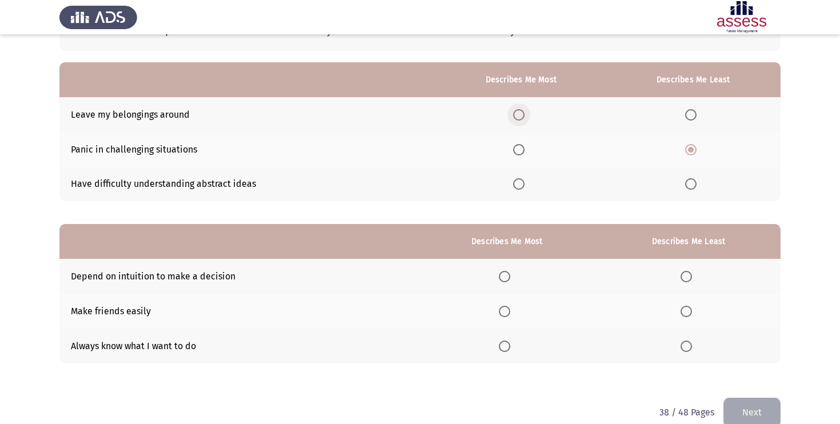
click at [522, 115] on span "Select an option" at bounding box center [518, 114] width 11 height 11
click at [522, 115] on input "Select an option" at bounding box center [518, 114] width 11 height 11
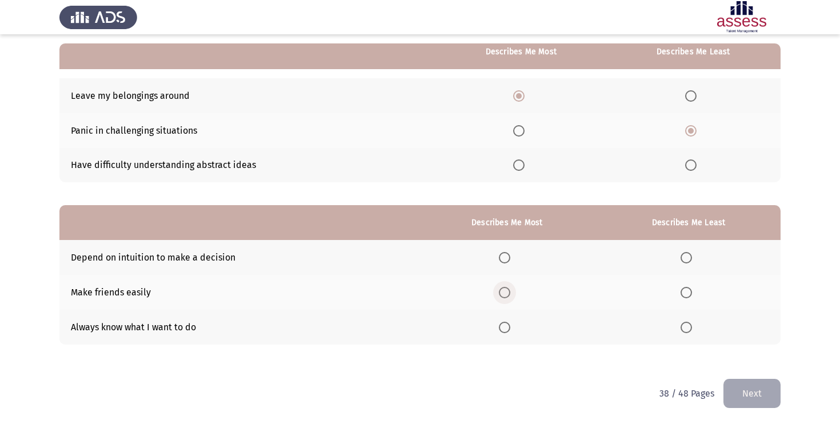
click at [514, 293] on label "Select an option" at bounding box center [507, 292] width 16 height 11
click at [510, 293] on input "Select an option" at bounding box center [504, 292] width 11 height 11
click at [696, 265] on th at bounding box center [689, 257] width 184 height 35
click at [689, 261] on span "Select an option" at bounding box center [686, 257] width 11 height 11
click at [689, 261] on input "Select an option" at bounding box center [686, 257] width 11 height 11
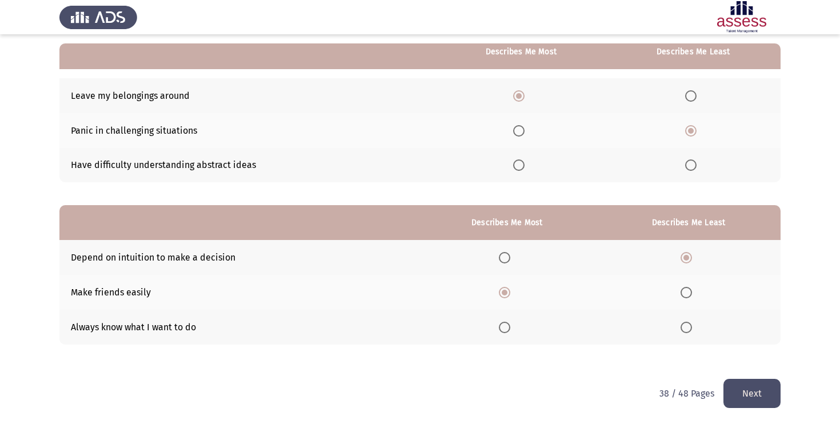
click at [740, 392] on button "Next" at bounding box center [752, 393] width 57 height 29
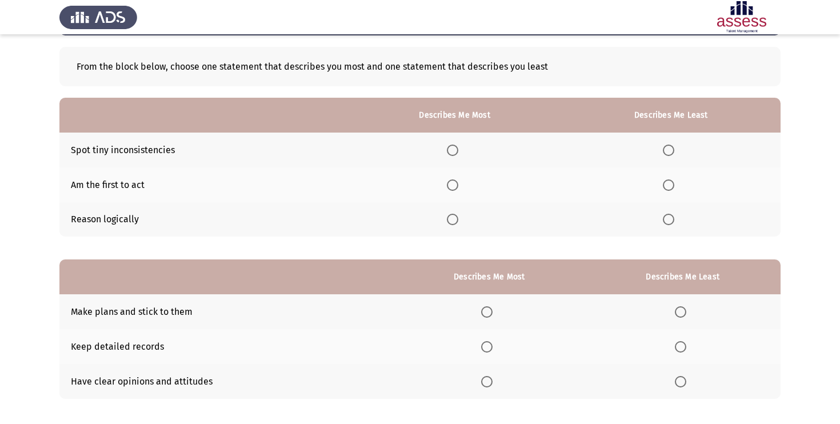
scroll to position [71, 0]
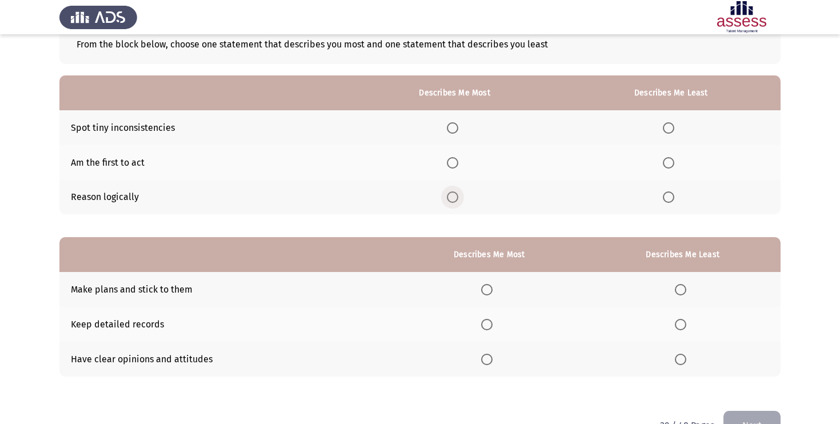
click at [453, 192] on span "Select an option" at bounding box center [452, 196] width 11 height 11
click at [453, 192] on input "Select an option" at bounding box center [452, 196] width 11 height 11
click at [674, 125] on span "Select an option" at bounding box center [668, 127] width 11 height 11
click at [674, 125] on input "Select an option" at bounding box center [668, 127] width 11 height 11
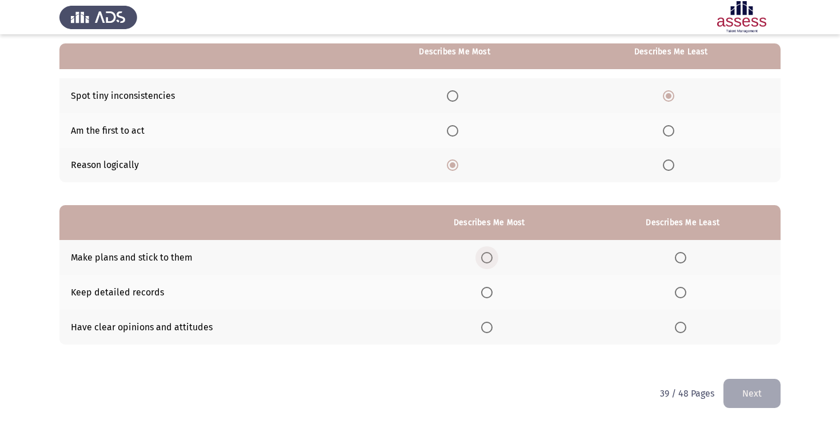
click at [493, 255] on span "Select an option" at bounding box center [486, 257] width 11 height 11
click at [493, 255] on input "Select an option" at bounding box center [486, 257] width 11 height 11
click at [683, 327] on span "Select an option" at bounding box center [680, 327] width 11 height 11
click at [683, 327] on input "Select an option" at bounding box center [680, 327] width 11 height 11
drag, startPoint x: 732, startPoint y: 395, endPoint x: 749, endPoint y: 329, distance: 68.3
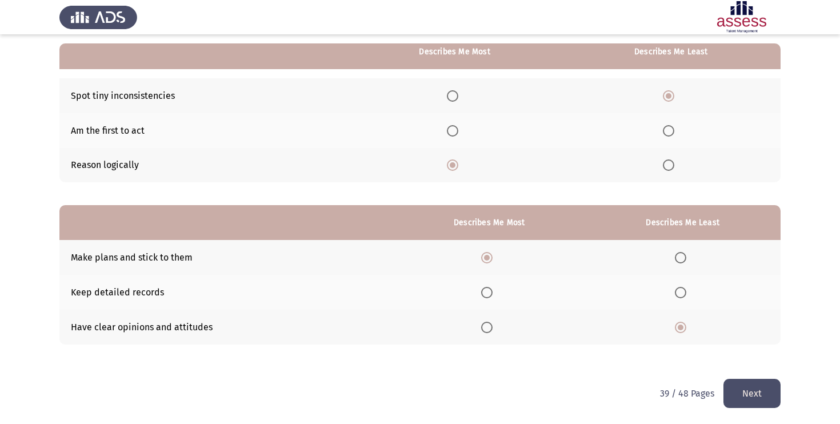
click at [749, 329] on div "Development Assessment Next From the block below, choose one statement that des…" at bounding box center [419, 160] width 721 height 437
click at [754, 392] on button "Next" at bounding box center [752, 393] width 57 height 29
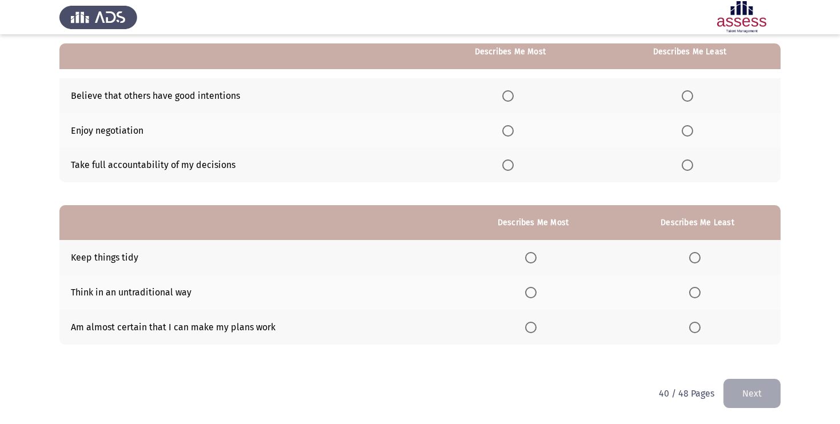
scroll to position [99, 0]
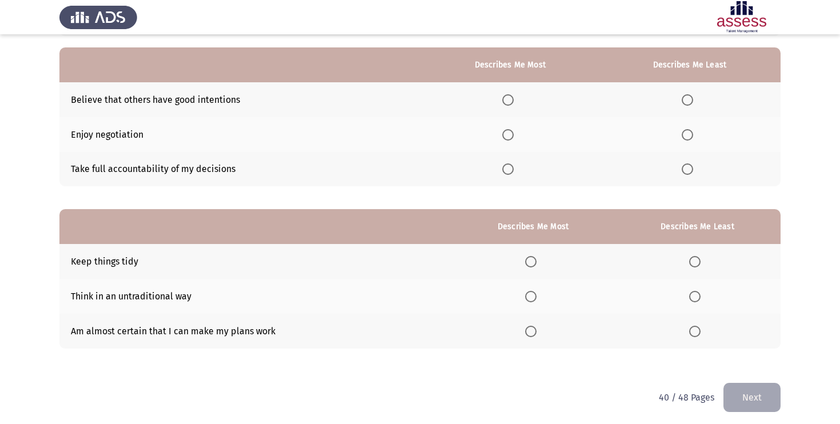
click at [537, 331] on span "Select an option" at bounding box center [530, 331] width 11 height 11
click at [537, 331] on input "Select an option" at bounding box center [530, 331] width 11 height 11
click at [696, 300] on span "Select an option" at bounding box center [694, 296] width 11 height 11
click at [696, 300] on input "Select an option" at bounding box center [694, 296] width 11 height 11
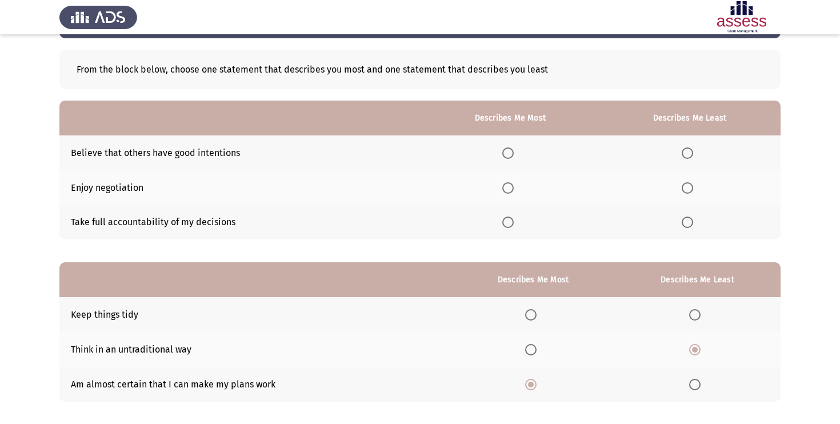
scroll to position [0, 0]
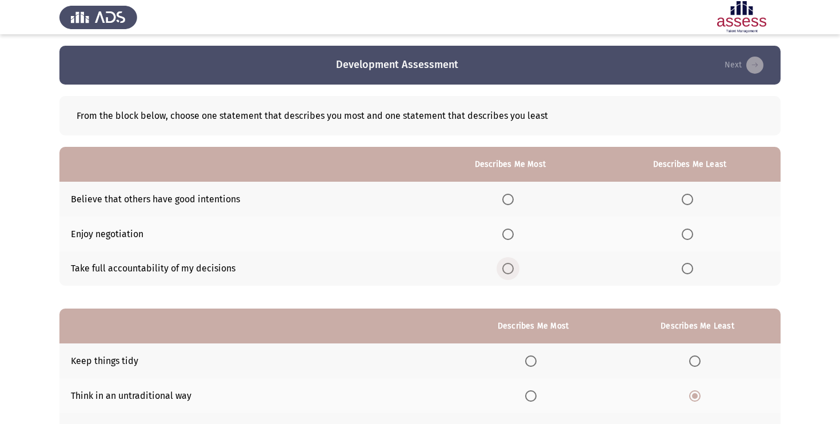
click at [512, 269] on span "Select an option" at bounding box center [507, 268] width 11 height 11
click at [512, 269] on input "Select an option" at bounding box center [507, 268] width 11 height 11
click at [696, 231] on label "Select an option" at bounding box center [690, 234] width 16 height 11
click at [693, 231] on input "Select an option" at bounding box center [687, 234] width 11 height 11
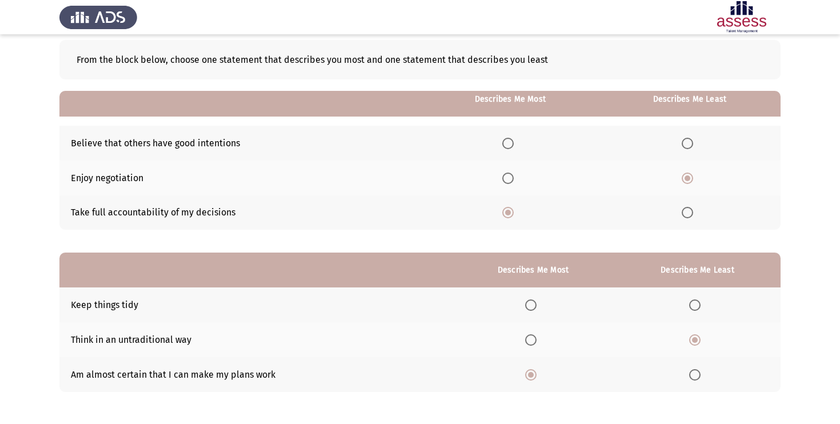
scroll to position [103, 0]
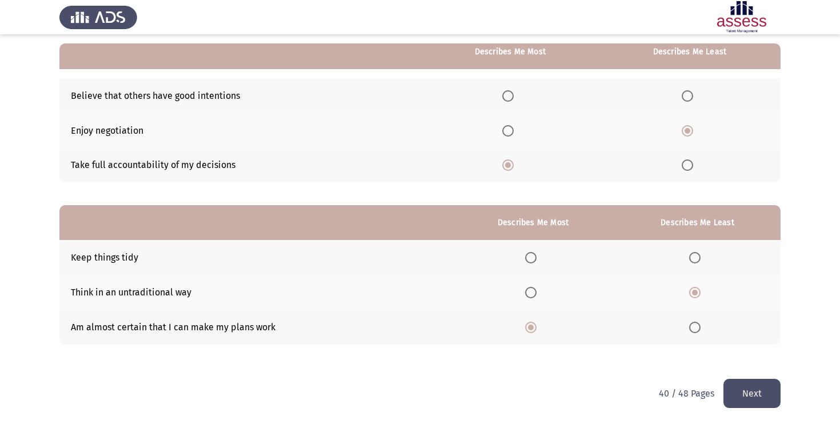
click at [736, 398] on button "Next" at bounding box center [752, 393] width 57 height 29
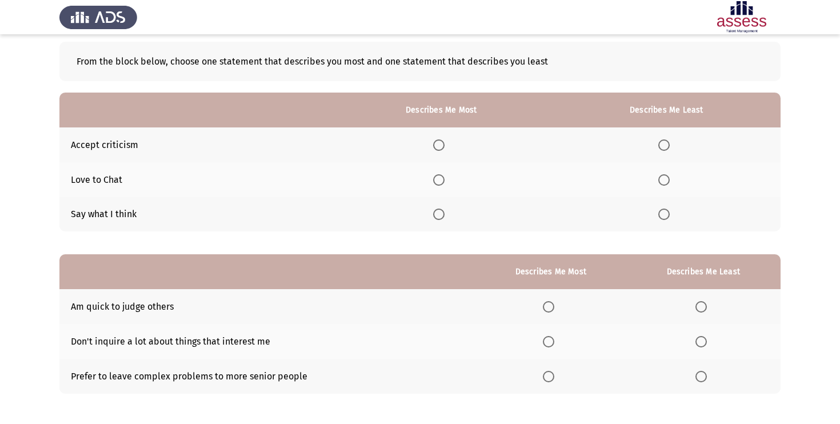
scroll to position [55, 0]
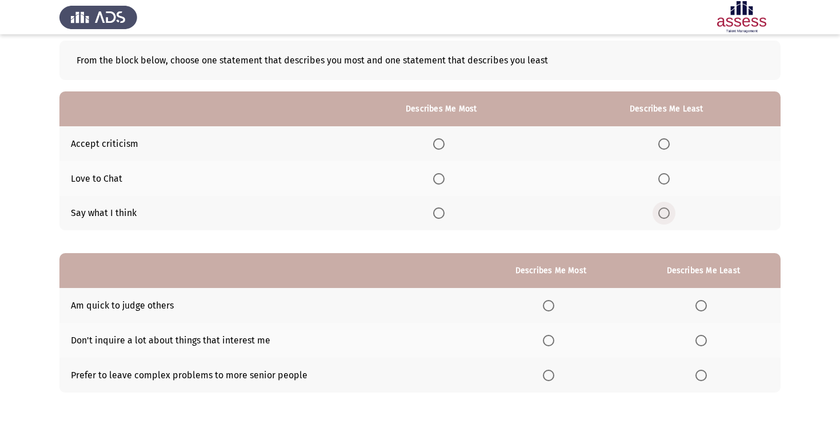
click at [670, 210] on span "Select an option" at bounding box center [663, 212] width 11 height 11
click at [670, 210] on input "Select an option" at bounding box center [663, 212] width 11 height 11
click at [445, 178] on span "Select an option" at bounding box center [438, 178] width 11 height 11
click at [445, 178] on input "Select an option" at bounding box center [438, 178] width 11 height 11
click at [669, 176] on span "Select an option" at bounding box center [663, 178] width 11 height 11
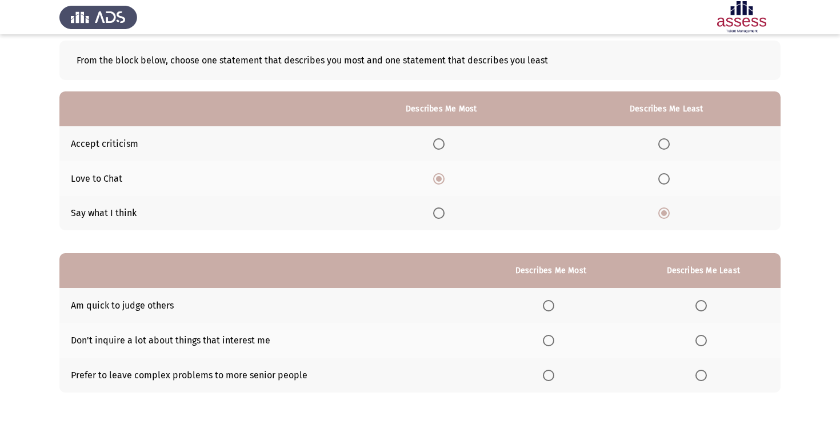
click at [669, 176] on input "Select an option" at bounding box center [663, 178] width 11 height 11
click at [448, 211] on label "Select an option" at bounding box center [441, 212] width 16 height 11
click at [445, 211] on input "Select an option" at bounding box center [438, 212] width 11 height 11
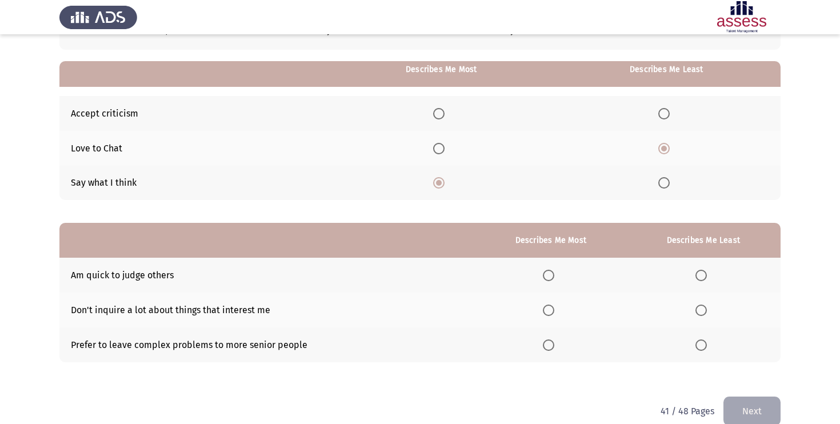
scroll to position [103, 0]
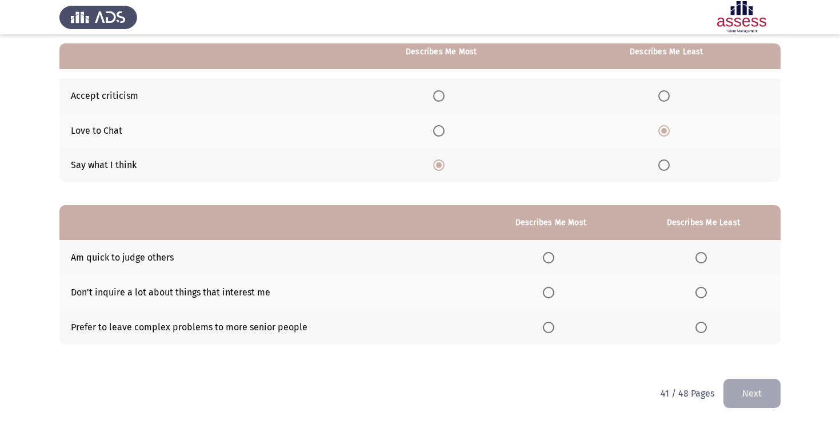
click at [705, 259] on span "Select an option" at bounding box center [701, 257] width 11 height 11
click at [705, 259] on input "Select an option" at bounding box center [701, 257] width 11 height 11
click at [698, 323] on span "Select an option" at bounding box center [701, 327] width 11 height 11
click at [698, 323] on input "Select an option" at bounding box center [701, 327] width 11 height 11
click at [550, 263] on th at bounding box center [551, 257] width 151 height 35
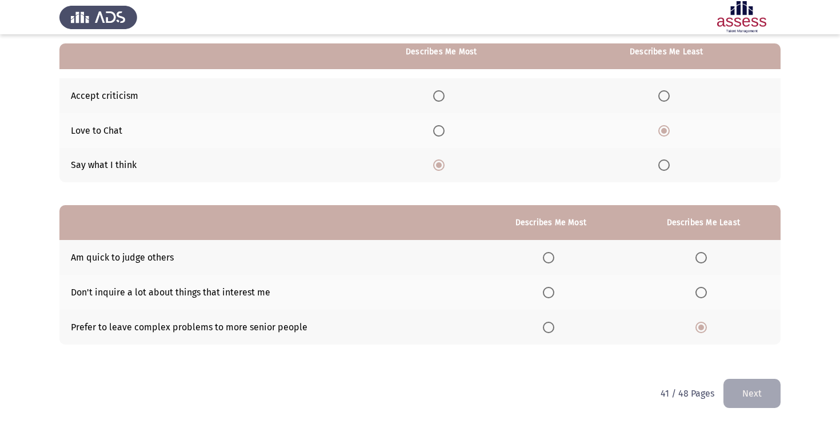
click at [550, 257] on span "Select an option" at bounding box center [548, 257] width 11 height 11
click at [550, 257] on input "Select an option" at bounding box center [548, 257] width 11 height 11
click at [721, 387] on div "41 / 48 Pages Next" at bounding box center [721, 393] width 120 height 29
click at [728, 389] on button "Next" at bounding box center [752, 393] width 57 height 29
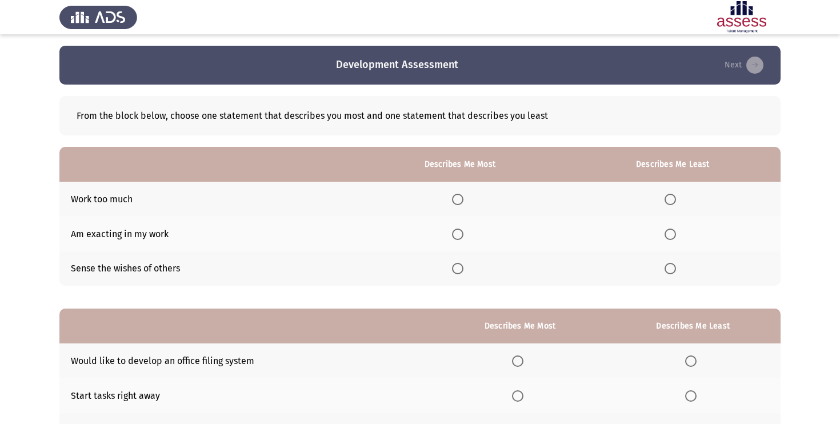
click at [468, 195] on label "Select an option" at bounding box center [460, 199] width 16 height 11
click at [463, 195] on input "Select an option" at bounding box center [457, 199] width 11 height 11
click at [675, 274] on th at bounding box center [672, 268] width 215 height 35
click at [675, 269] on span "Select an option" at bounding box center [670, 268] width 11 height 11
click at [675, 269] on input "Select an option" at bounding box center [670, 268] width 11 height 11
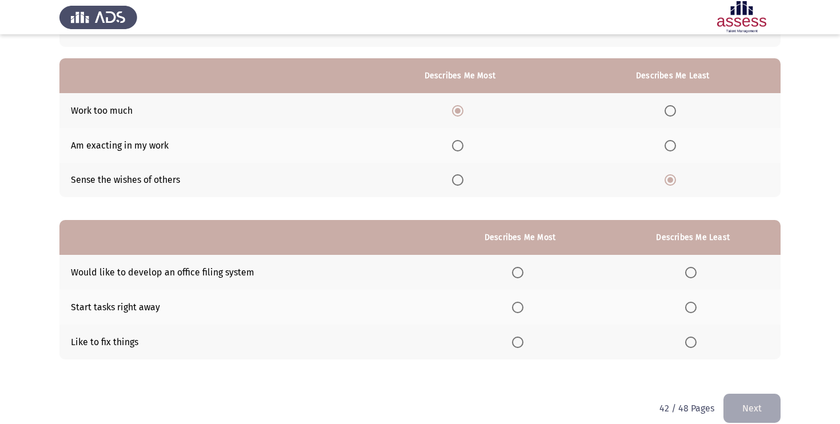
scroll to position [103, 0]
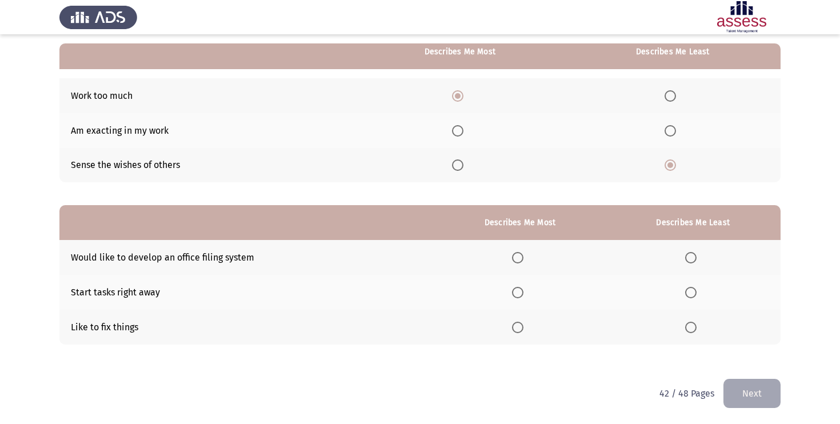
click at [526, 289] on label "Select an option" at bounding box center [520, 292] width 16 height 11
click at [524, 289] on input "Select an option" at bounding box center [517, 292] width 11 height 11
click at [696, 246] on th at bounding box center [692, 257] width 175 height 35
click at [697, 254] on span "Select an option" at bounding box center [690, 257] width 11 height 11
click at [697, 254] on input "Select an option" at bounding box center [690, 257] width 11 height 11
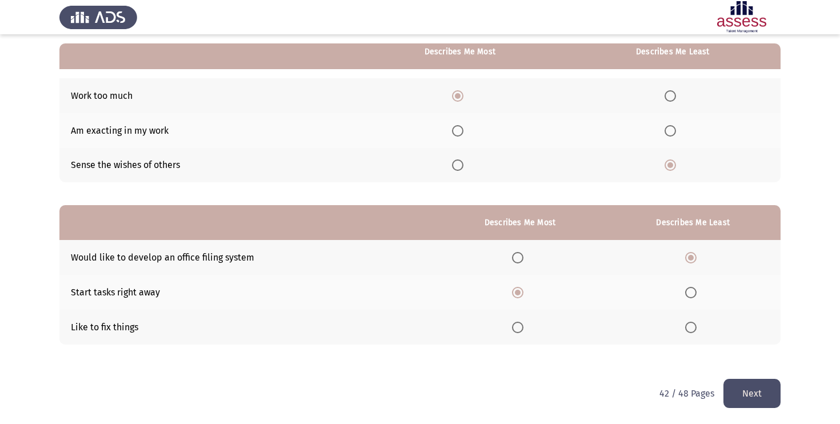
click at [757, 389] on button "Next" at bounding box center [752, 393] width 57 height 29
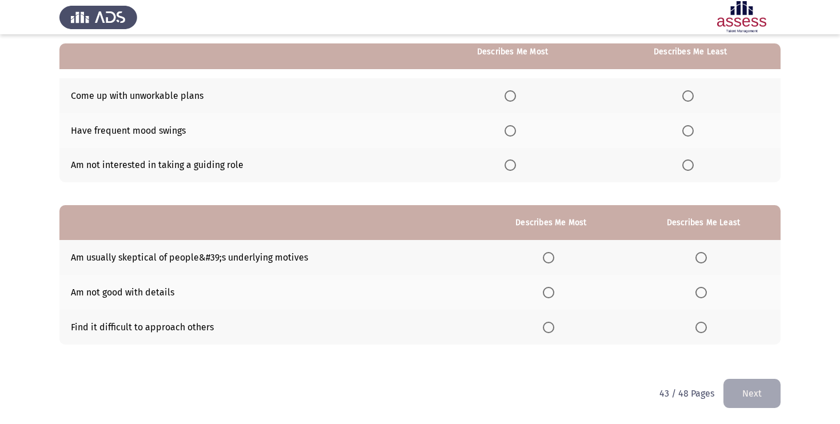
click at [689, 130] on span "Select an option" at bounding box center [687, 130] width 11 height 11
click at [689, 130] on input "Select an option" at bounding box center [687, 130] width 11 height 11
click at [513, 98] on span "Select an option" at bounding box center [510, 95] width 11 height 11
click at [513, 98] on input "Select an option" at bounding box center [510, 95] width 11 height 11
click at [697, 163] on label "Select an option" at bounding box center [690, 164] width 16 height 11
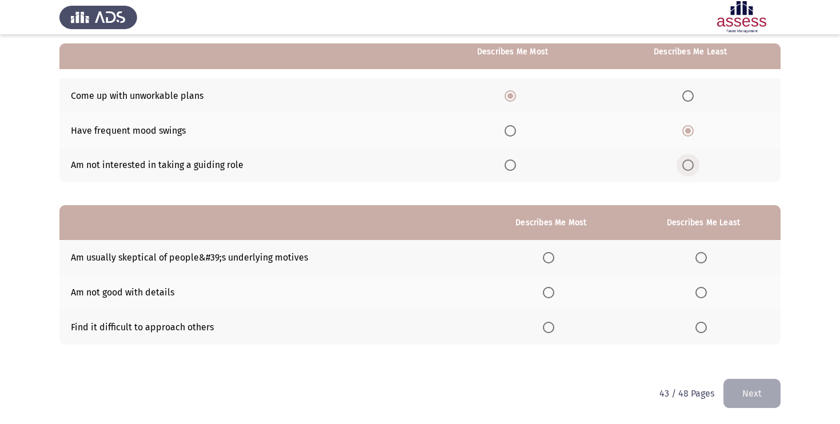
click at [694, 163] on input "Select an option" at bounding box center [687, 164] width 11 height 11
click at [706, 291] on span "Select an option" at bounding box center [701, 292] width 11 height 11
click at [706, 291] on input "Select an option" at bounding box center [701, 292] width 11 height 11
click at [552, 258] on span "Select an option" at bounding box center [548, 257] width 11 height 11
click at [552, 258] on input "Select an option" at bounding box center [548, 257] width 11 height 11
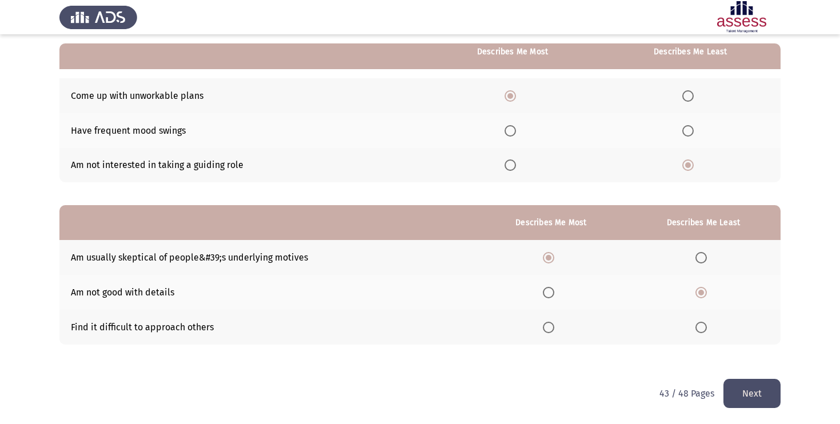
click at [761, 394] on button "Next" at bounding box center [752, 393] width 57 height 29
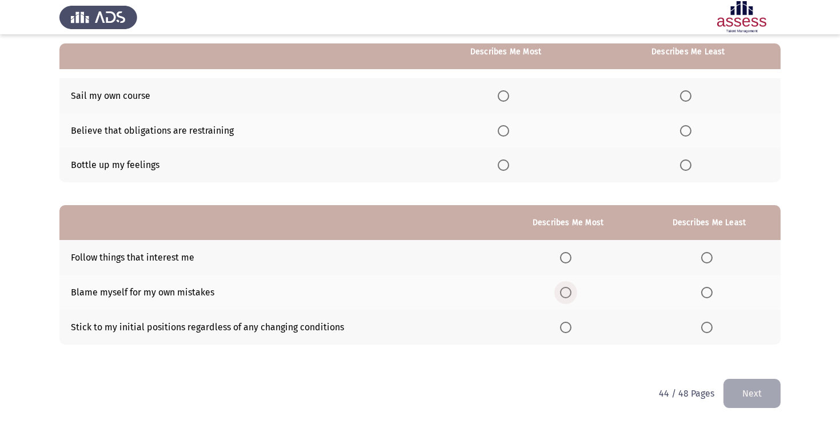
click at [569, 289] on span "Select an option" at bounding box center [565, 292] width 11 height 11
click at [569, 289] on input "Select an option" at bounding box center [565, 292] width 11 height 11
click at [710, 329] on span "Select an option" at bounding box center [706, 327] width 11 height 11
click at [710, 329] on input "Select an option" at bounding box center [706, 327] width 11 height 11
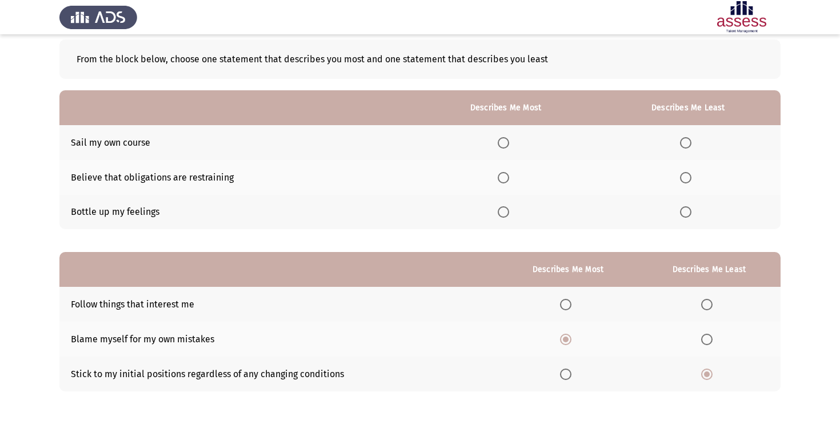
scroll to position [53, 0]
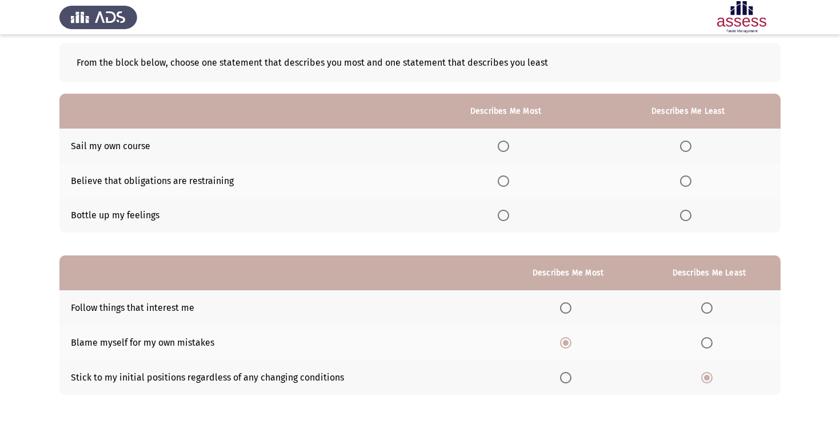
click at [504, 193] on th at bounding box center [505, 180] width 180 height 35
click at [207, 177] on td "Believe that obligations are restraining" at bounding box center [237, 180] width 356 height 35
click at [504, 211] on span "Select an option" at bounding box center [503, 215] width 11 height 11
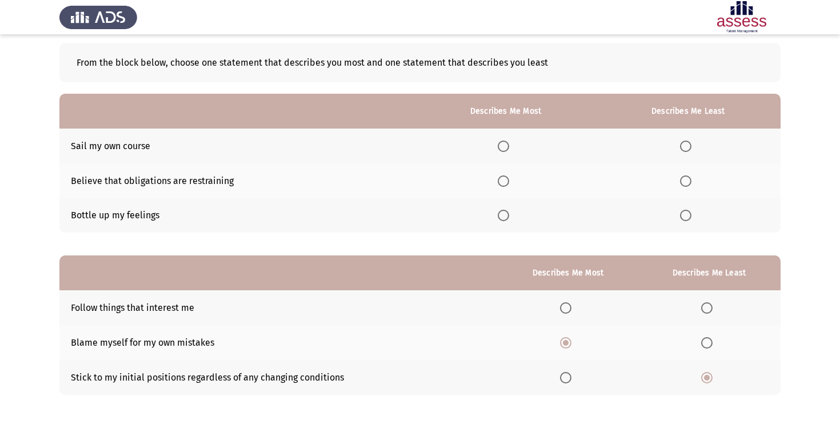
click at [504, 211] on input "Select an option" at bounding box center [503, 215] width 11 height 11
click at [681, 141] on th at bounding box center [688, 146] width 185 height 35
click at [685, 179] on span "Select an option" at bounding box center [685, 180] width 11 height 11
click at [685, 179] on input "Select an option" at bounding box center [685, 180] width 11 height 11
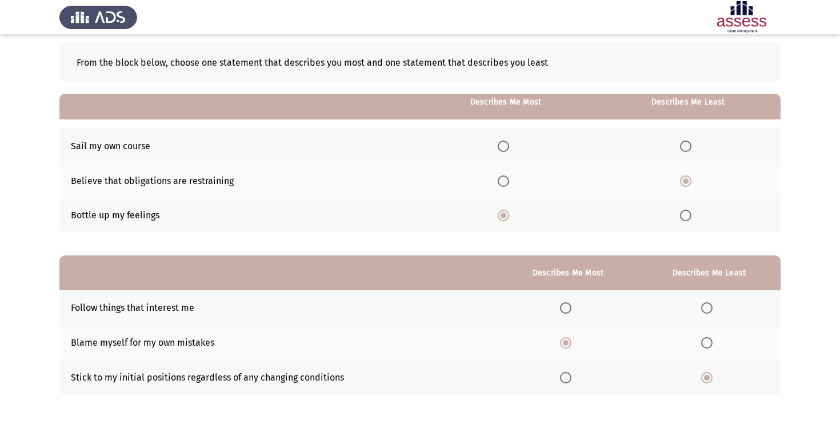
scroll to position [103, 0]
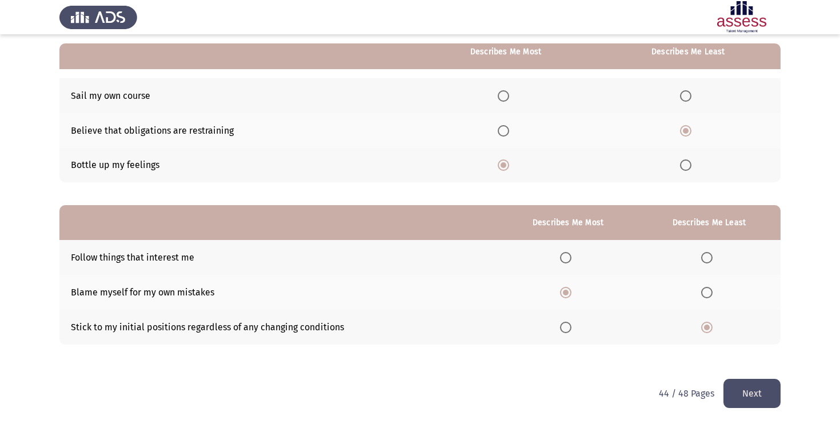
click at [746, 390] on button "Next" at bounding box center [752, 393] width 57 height 29
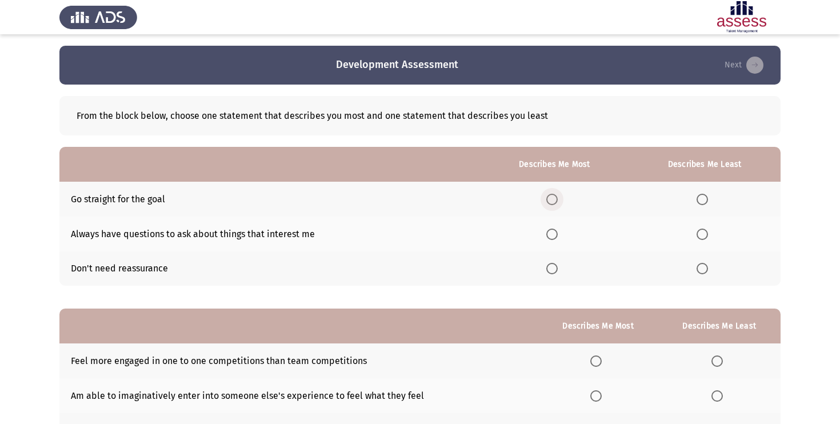
click at [558, 204] on span "Select an option" at bounding box center [551, 199] width 11 height 11
click at [558, 204] on input "Select an option" at bounding box center [551, 199] width 11 height 11
click at [702, 234] on span "Select an option" at bounding box center [702, 234] width 11 height 11
click at [702, 234] on input "Select an option" at bounding box center [702, 234] width 11 height 11
click at [700, 273] on span "Select an option" at bounding box center [702, 268] width 11 height 11
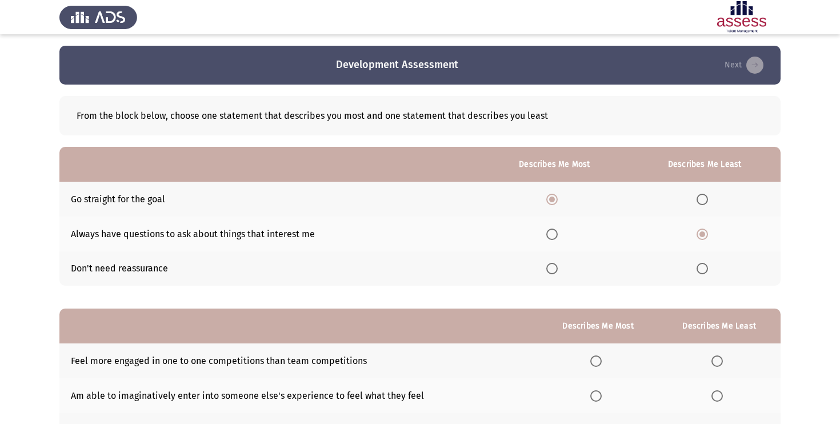
click at [700, 273] on input "Select an option" at bounding box center [702, 268] width 11 height 11
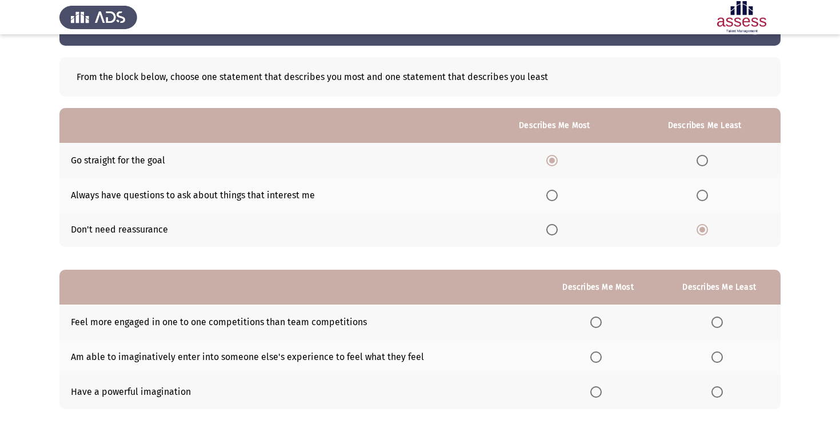
scroll to position [103, 0]
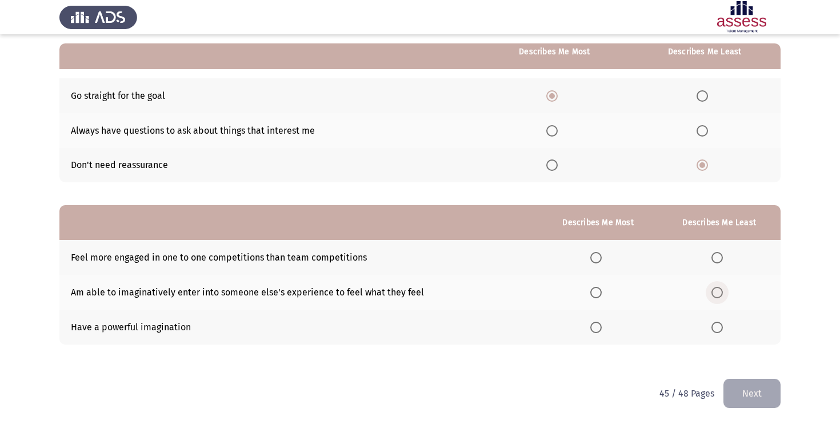
click at [715, 289] on span "Select an option" at bounding box center [717, 292] width 11 height 11
click at [715, 289] on input "Select an option" at bounding box center [717, 292] width 11 height 11
click at [597, 330] on span "Select an option" at bounding box center [595, 327] width 11 height 11
click at [597, 330] on input "Select an option" at bounding box center [595, 327] width 11 height 11
click at [742, 384] on button "Next" at bounding box center [752, 393] width 57 height 29
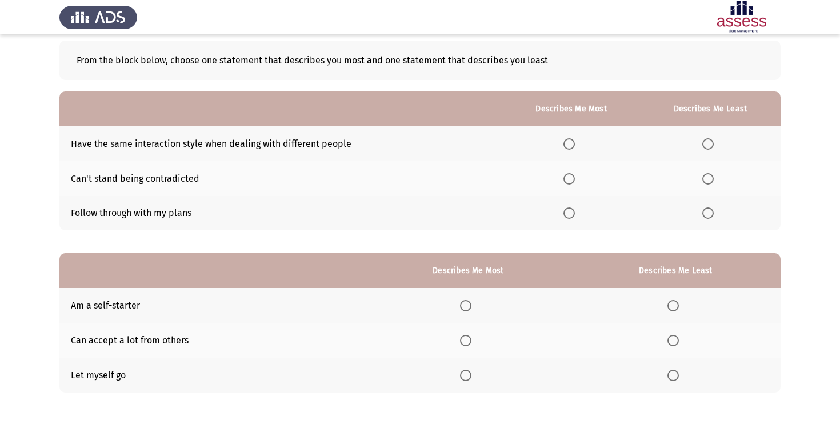
scroll to position [81, 0]
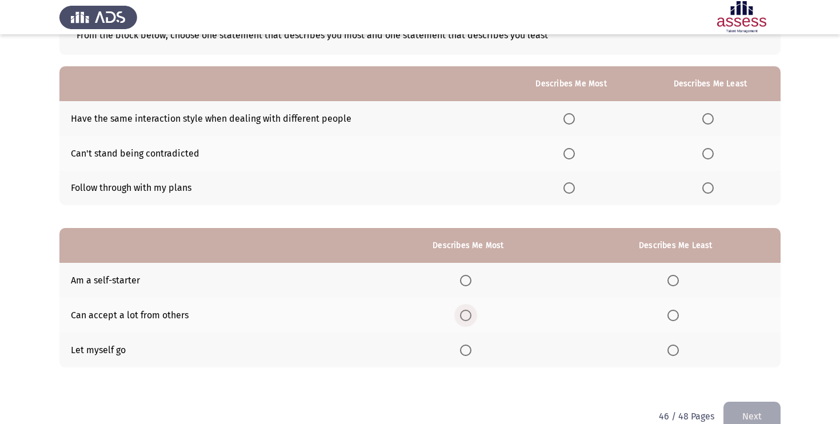
click at [471, 313] on span "Select an option" at bounding box center [465, 315] width 11 height 11
click at [471, 313] on input "Select an option" at bounding box center [465, 315] width 11 height 11
click at [666, 353] on th at bounding box center [676, 350] width 210 height 35
click at [670, 352] on span "Select an option" at bounding box center [673, 350] width 11 height 11
click at [670, 352] on input "Select an option" at bounding box center [673, 350] width 11 height 11
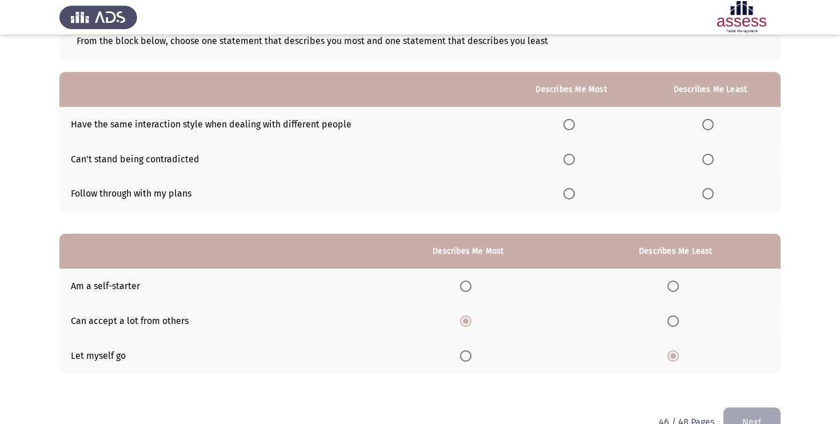
scroll to position [74, 0]
click at [710, 157] on span "Select an option" at bounding box center [707, 159] width 11 height 11
click at [710, 157] on input "Select an option" at bounding box center [707, 159] width 11 height 11
click at [572, 123] on span "Select an option" at bounding box center [569, 124] width 11 height 11
click at [572, 123] on input "Select an option" at bounding box center [569, 124] width 11 height 11
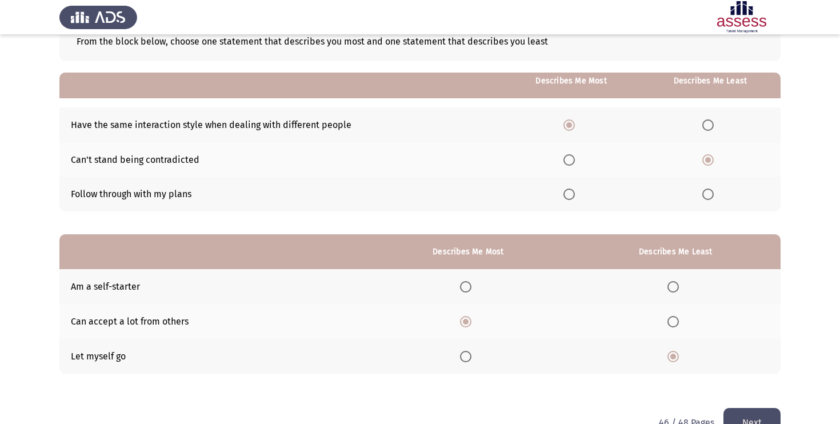
scroll to position [103, 0]
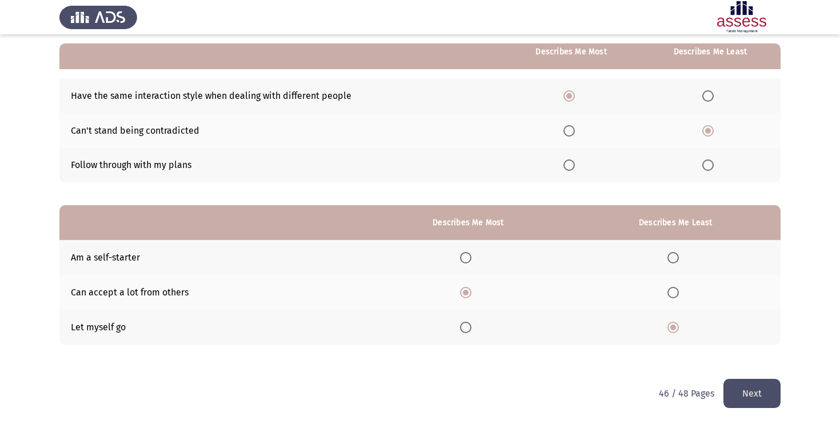
click at [748, 383] on button "Next" at bounding box center [752, 393] width 57 height 29
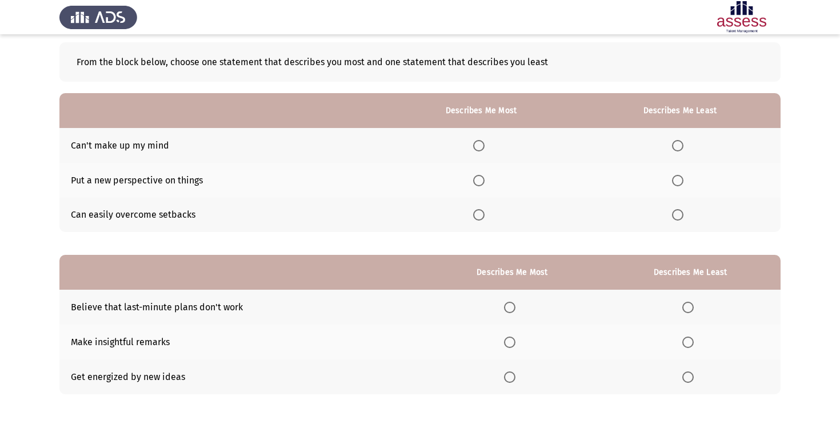
scroll to position [74, 0]
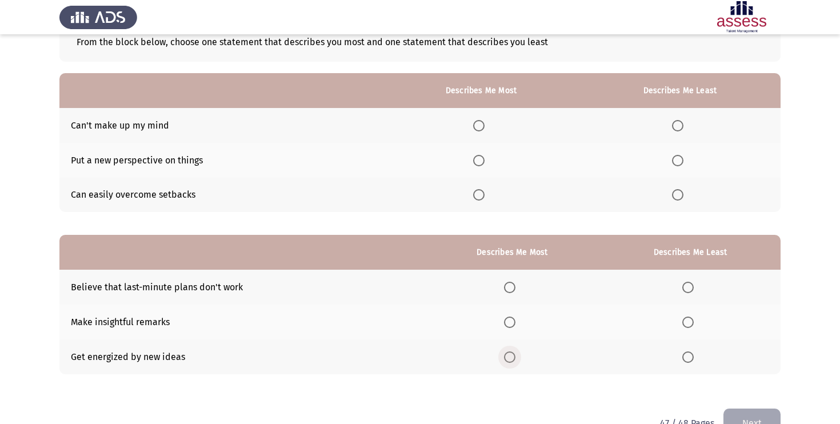
click at [518, 354] on label "Select an option" at bounding box center [512, 356] width 16 height 11
click at [516, 354] on input "Select an option" at bounding box center [509, 356] width 11 height 11
click at [685, 286] on span "Select an option" at bounding box center [687, 287] width 11 height 11
click at [685, 286] on input "Select an option" at bounding box center [687, 287] width 11 height 11
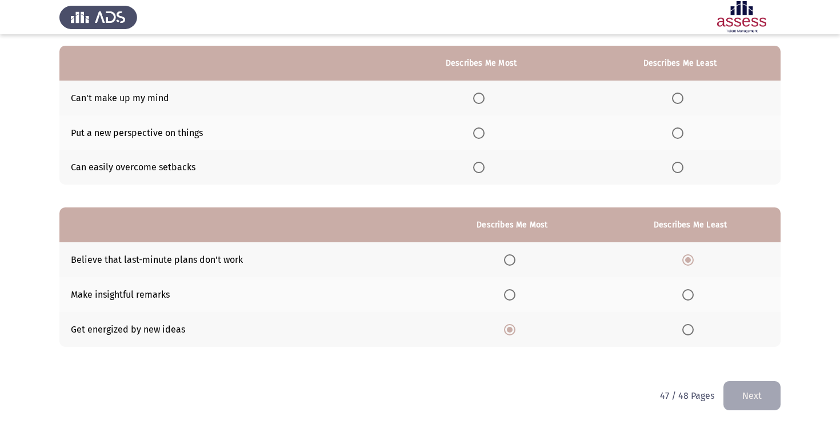
scroll to position [103, 0]
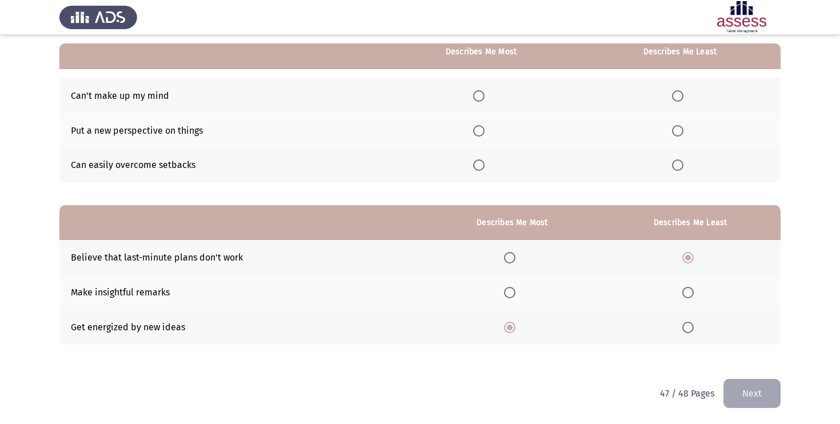
click at [688, 297] on span "Select an option" at bounding box center [687, 292] width 11 height 11
click at [688, 297] on input "Select an option" at bounding box center [687, 292] width 11 height 11
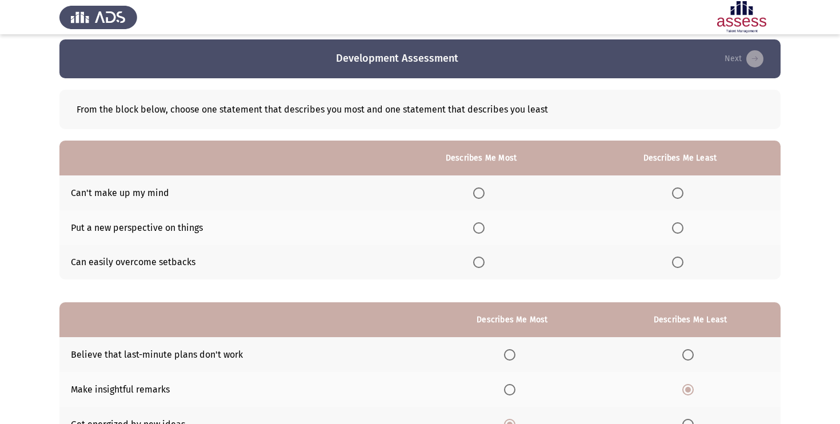
scroll to position [1, 0]
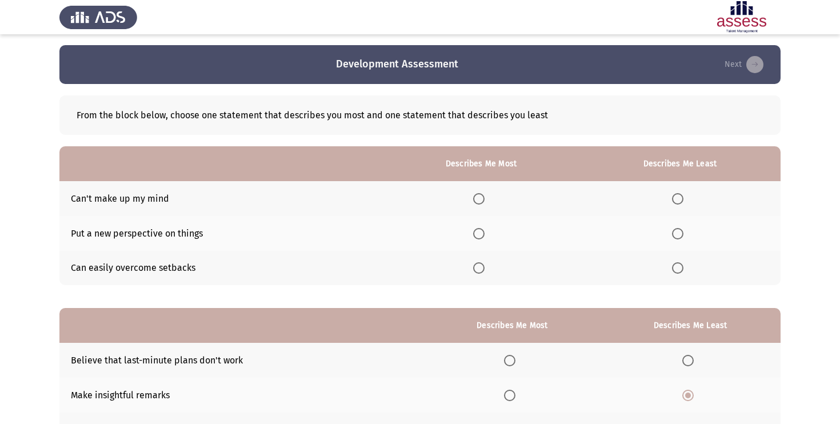
click at [484, 266] on span "Select an option" at bounding box center [478, 267] width 11 height 11
click at [484, 266] on input "Select an option" at bounding box center [478, 267] width 11 height 11
click at [685, 202] on label "Select an option" at bounding box center [680, 198] width 16 height 11
click at [684, 202] on input "Select an option" at bounding box center [677, 198] width 11 height 11
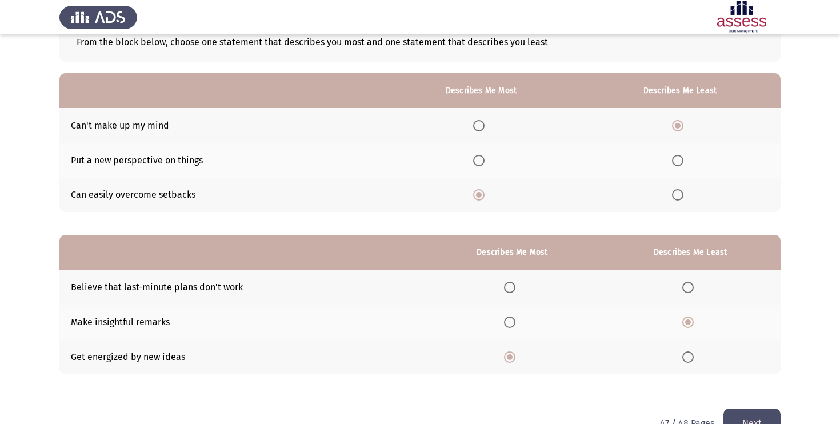
scroll to position [103, 0]
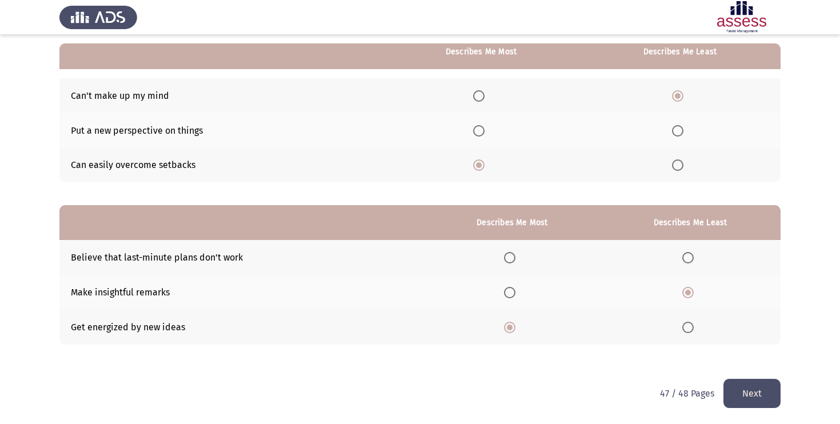
click at [733, 385] on button "Next" at bounding box center [752, 393] width 57 height 29
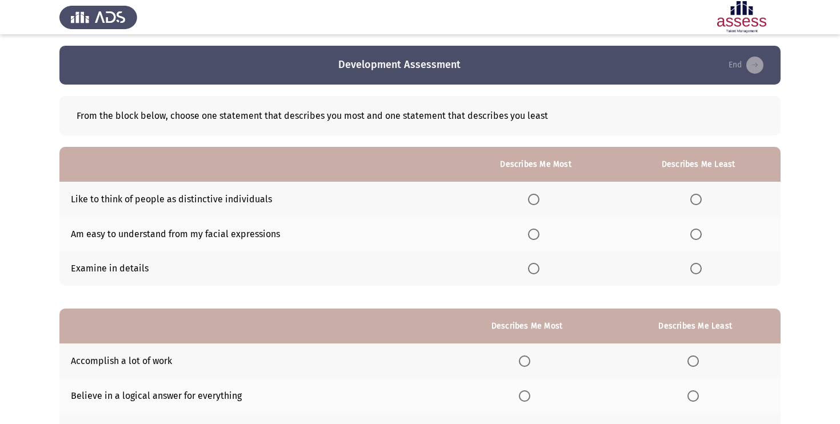
click at [535, 232] on span "Select an option" at bounding box center [533, 234] width 11 height 11
click at [535, 232] on input "Select an option" at bounding box center [533, 234] width 11 height 11
click at [698, 195] on span "Select an option" at bounding box center [695, 199] width 11 height 11
click at [698, 195] on input "Select an option" at bounding box center [695, 199] width 11 height 11
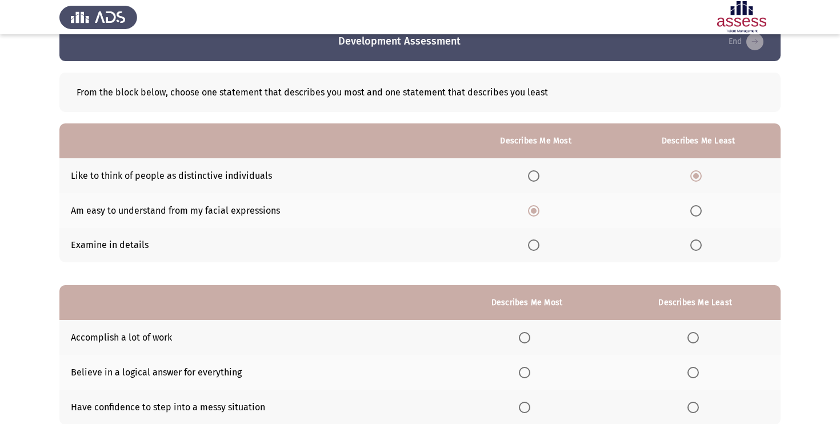
scroll to position [103, 0]
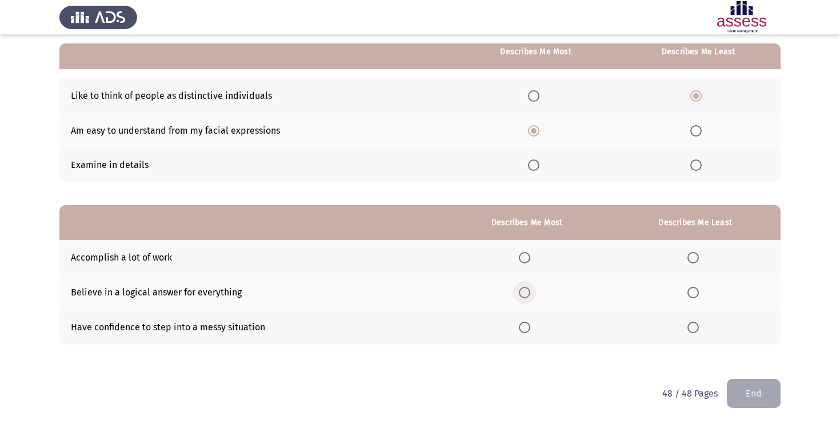
click at [530, 291] on span "Select an option" at bounding box center [524, 292] width 11 height 11
click at [530, 291] on input "Select an option" at bounding box center [524, 292] width 11 height 11
click at [533, 254] on label "Select an option" at bounding box center [527, 257] width 16 height 11
click at [530, 254] on input "Select an option" at bounding box center [524, 257] width 11 height 11
click at [694, 289] on span "Select an option" at bounding box center [693, 292] width 11 height 11
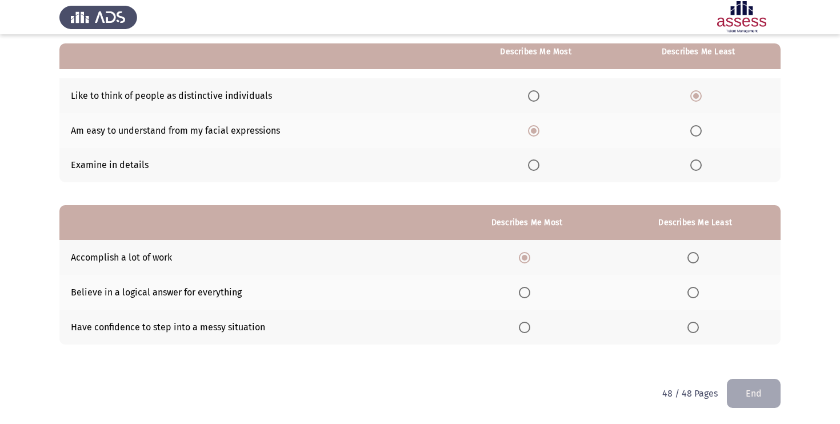
click at [694, 289] on input "Select an option" at bounding box center [693, 292] width 11 height 11
click at [746, 389] on button "End" at bounding box center [754, 393] width 54 height 29
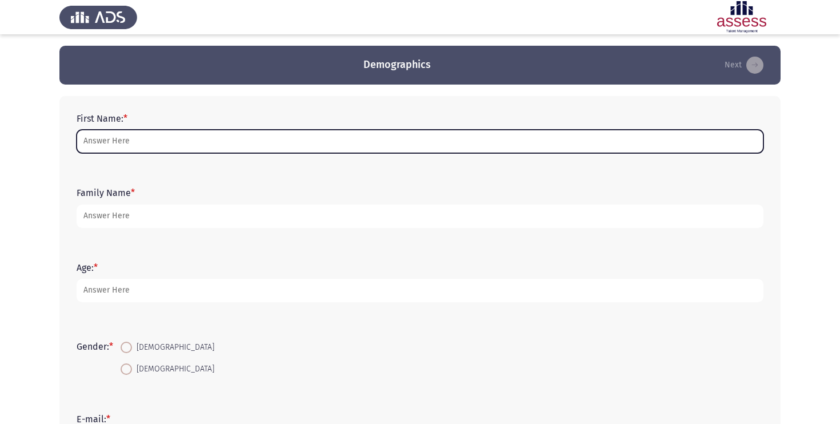
click at [286, 149] on input "First Name: *" at bounding box center [420, 141] width 687 height 23
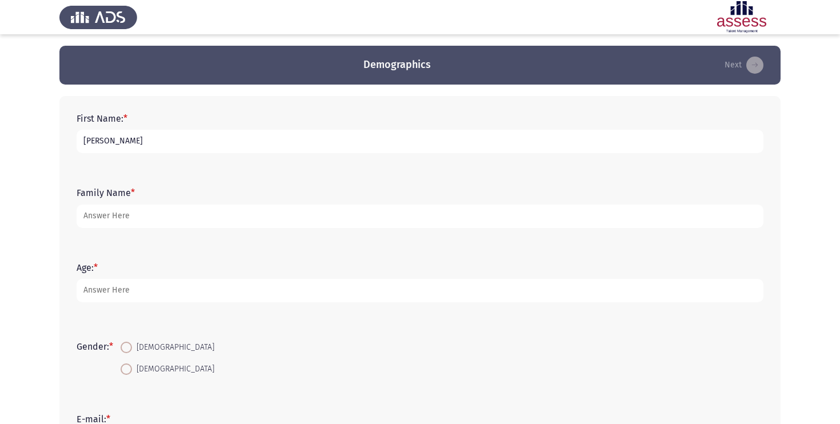
type input "[PERSON_NAME]"
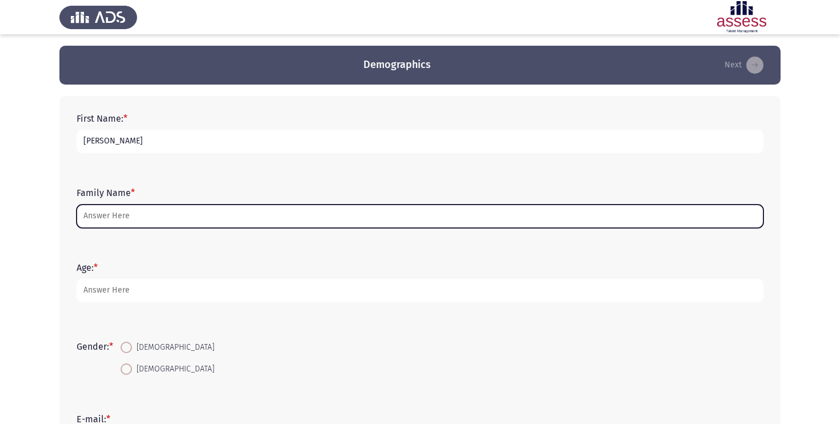
click at [167, 222] on input "Family Name *" at bounding box center [420, 216] width 687 height 23
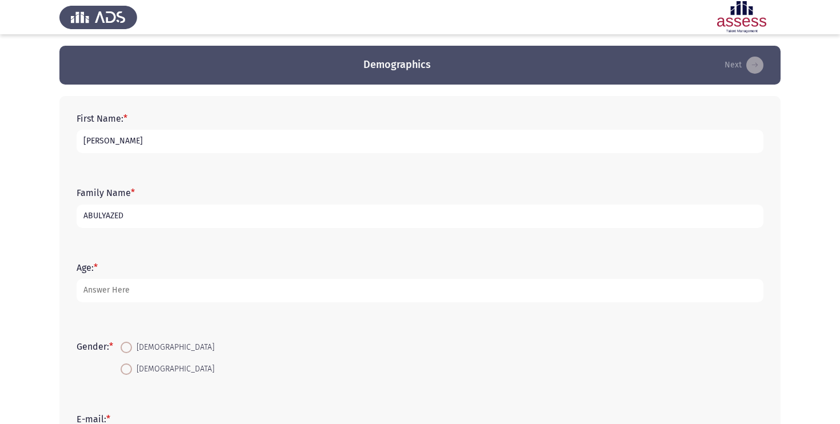
type input "ABULYAZED"
click at [114, 305] on div "Age: *" at bounding box center [420, 282] width 698 height 51
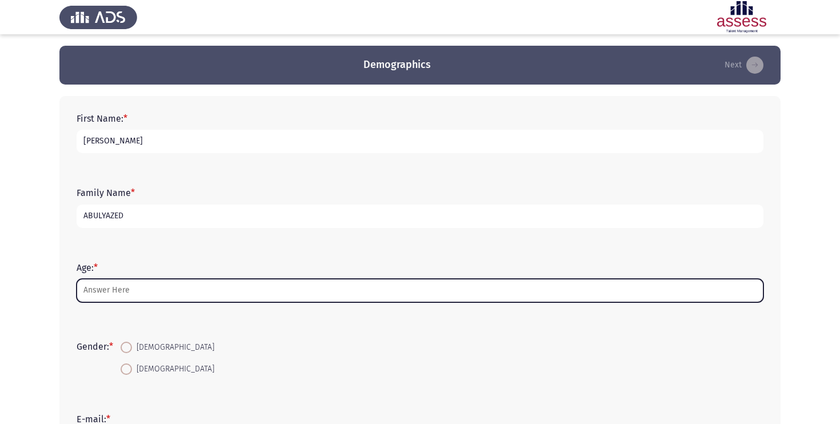
click at [115, 298] on input "Age: *" at bounding box center [420, 290] width 687 height 23
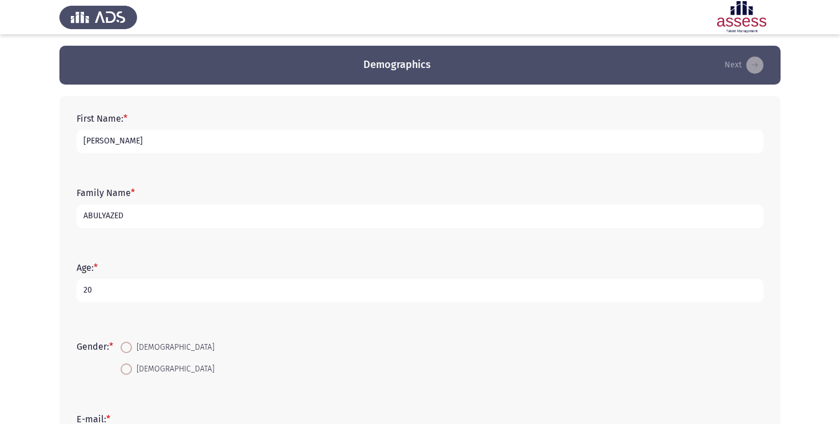
type input "20"
click at [132, 346] on span at bounding box center [126, 347] width 11 height 11
click at [132, 346] on input "[DEMOGRAPHIC_DATA]" at bounding box center [126, 347] width 11 height 11
radio input "true"
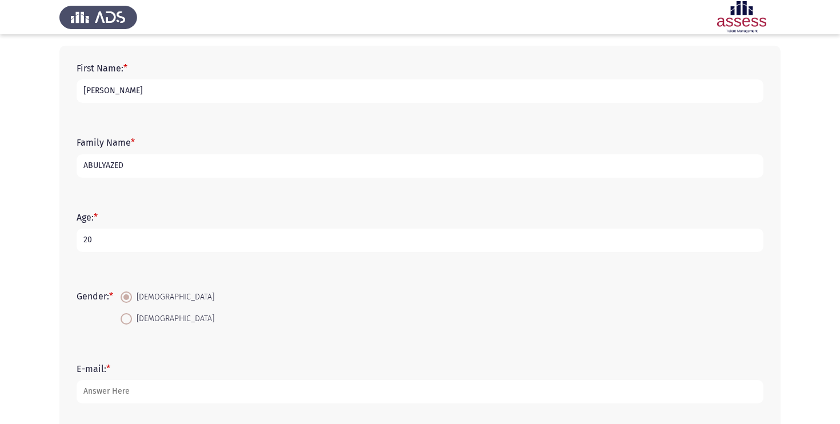
scroll to position [115, 0]
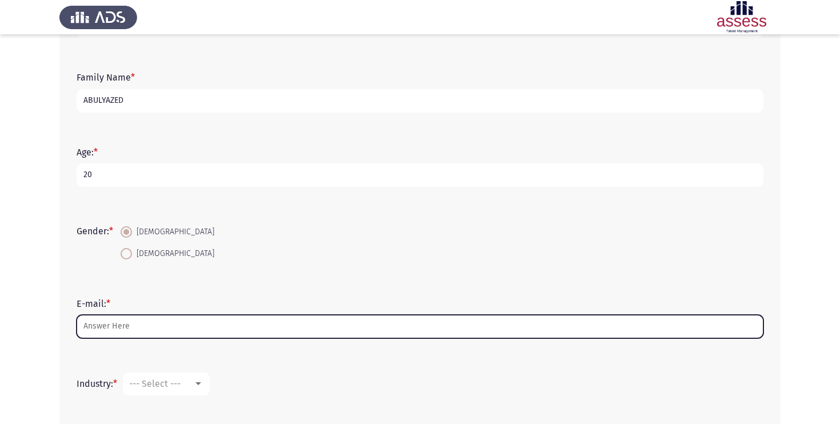
click at [140, 328] on input "E-mail: *" at bounding box center [420, 326] width 687 height 23
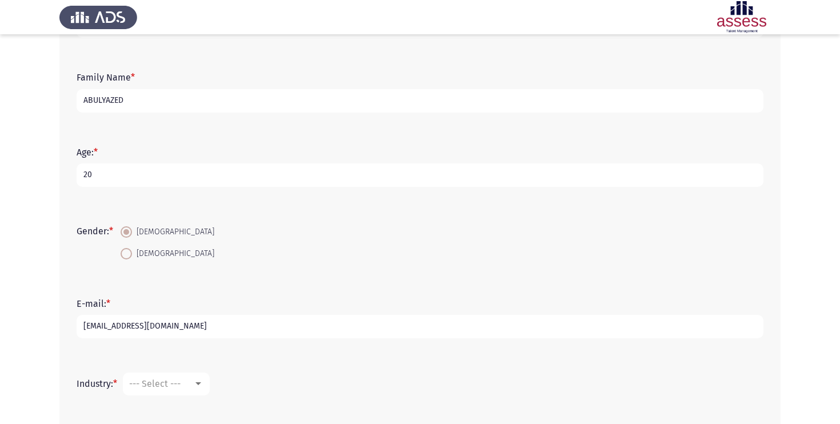
scroll to position [174, 0]
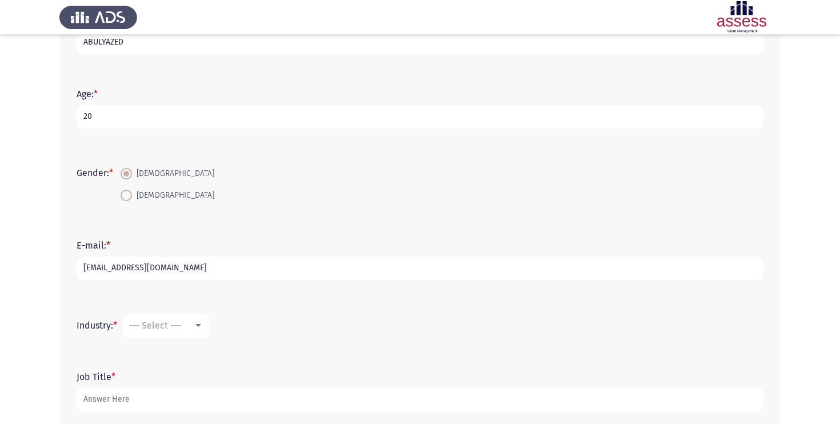
type input "[EMAIL_ADDRESS][DOMAIN_NAME]"
click at [186, 319] on mat-select "--- Select ---" at bounding box center [166, 325] width 87 height 23
click at [190, 329] on div "--- Select ---" at bounding box center [161, 325] width 64 height 11
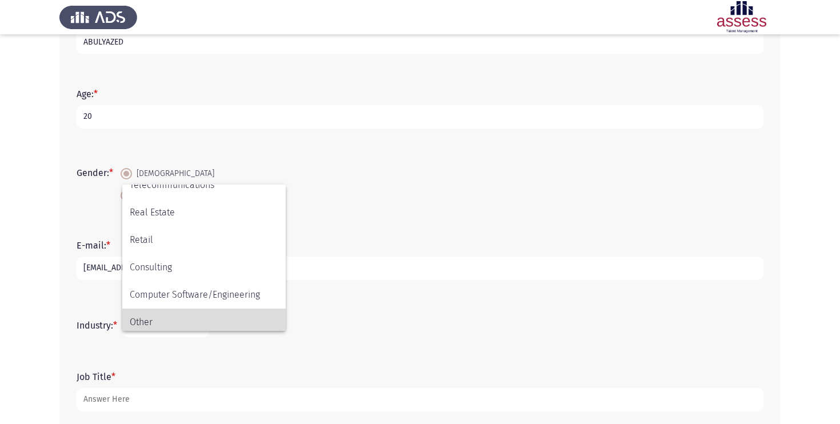
click at [177, 322] on span "Other" at bounding box center [204, 322] width 149 height 27
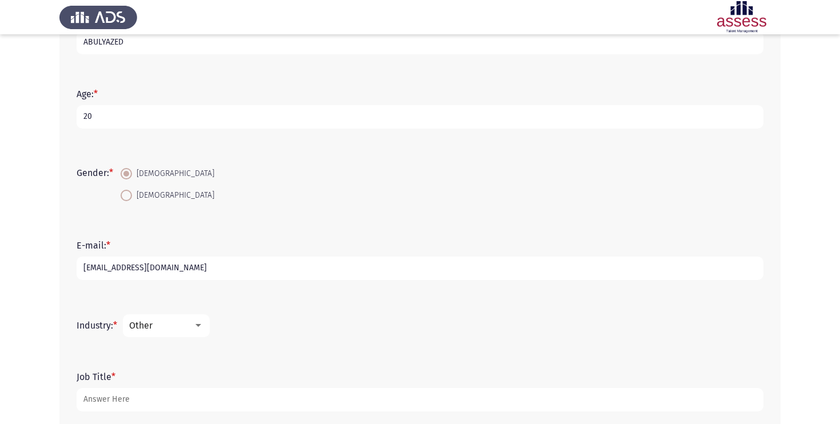
scroll to position [235, 0]
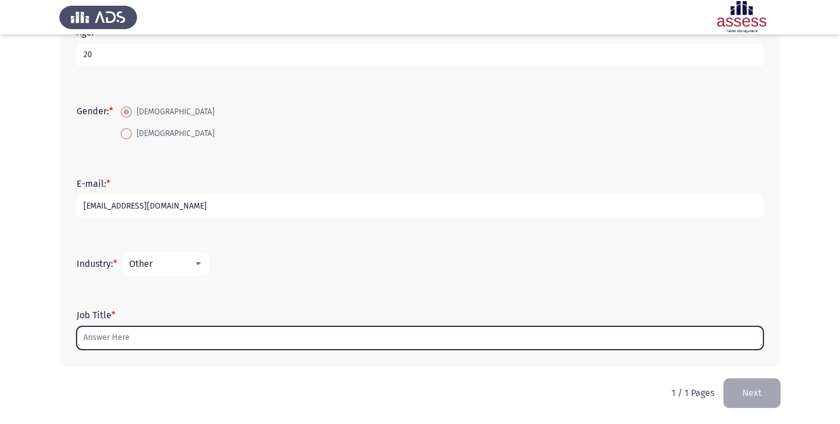
click at [174, 332] on input "Job Title *" at bounding box center [420, 337] width 687 height 23
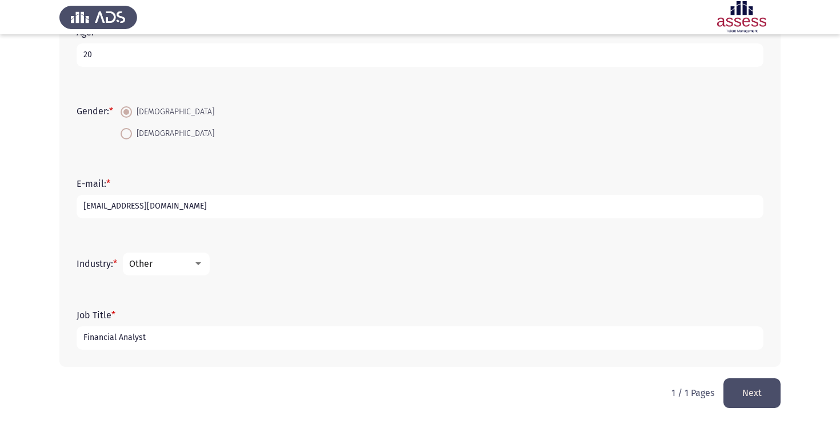
type input "Financial Analyst"
click at [753, 387] on button "Next" at bounding box center [752, 392] width 57 height 29
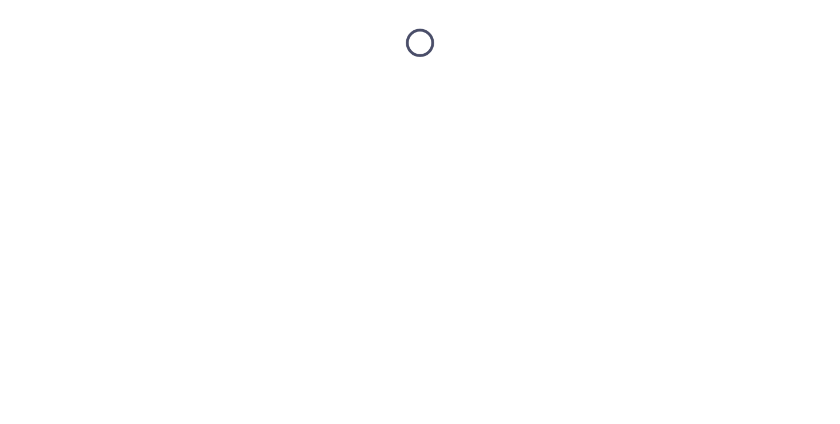
scroll to position [0, 0]
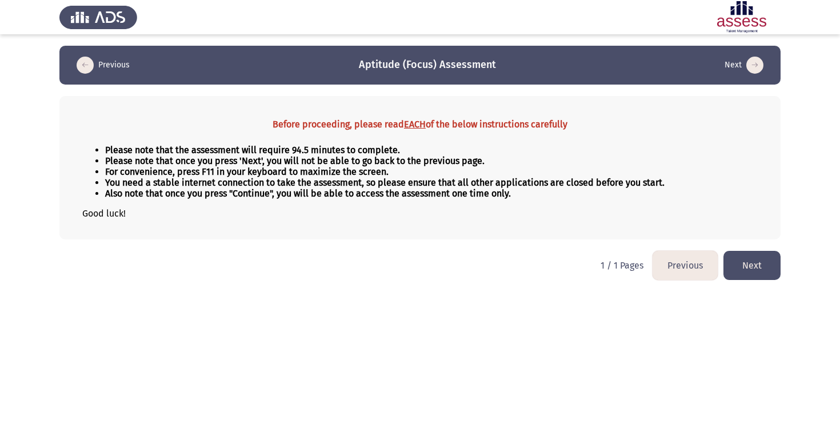
click at [741, 274] on button "Next" at bounding box center [752, 265] width 57 height 29
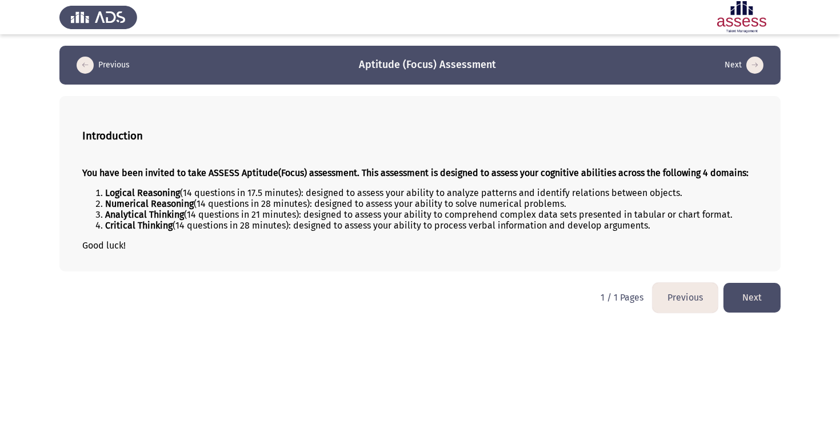
click at [745, 305] on button "Next" at bounding box center [752, 297] width 57 height 29
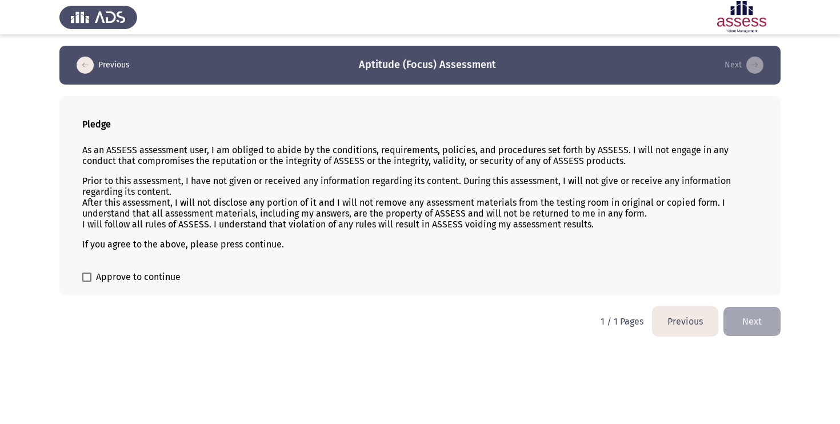
click at [86, 274] on span at bounding box center [86, 277] width 9 height 9
click at [86, 282] on input "Approve to continue" at bounding box center [86, 282] width 1 height 1
checkbox input "true"
click at [737, 311] on button "Next" at bounding box center [752, 321] width 57 height 29
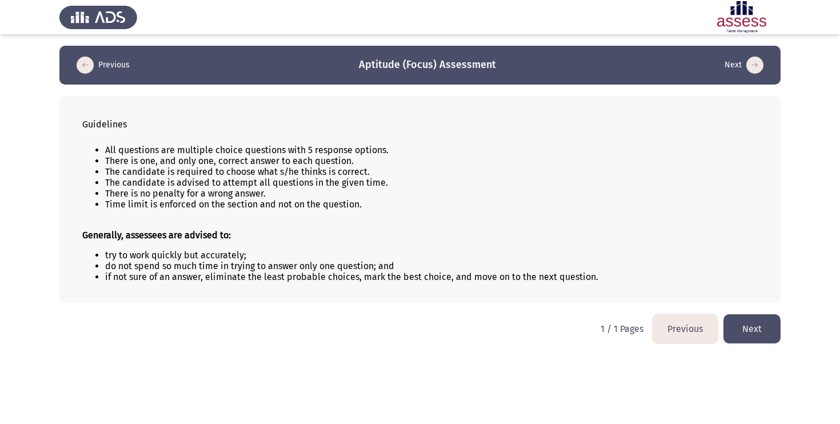
click at [757, 325] on button "Next" at bounding box center [752, 328] width 57 height 29
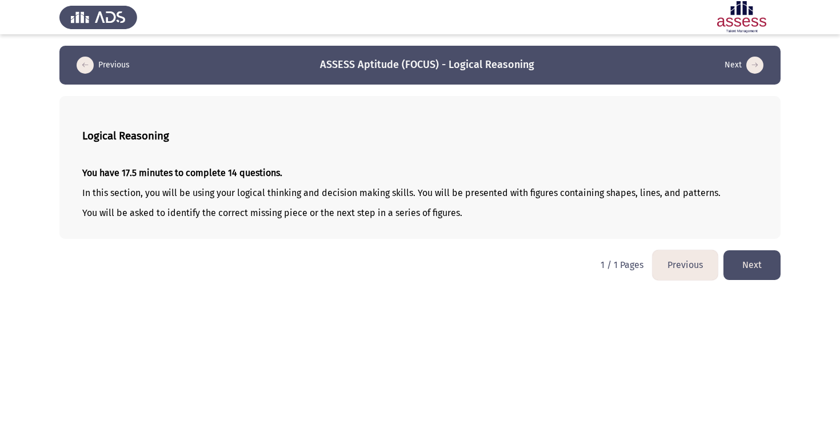
click at [761, 279] on button "Next" at bounding box center [752, 264] width 57 height 29
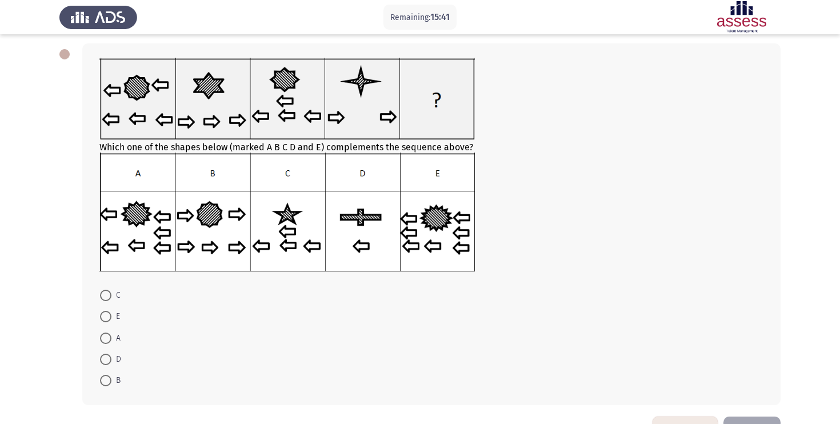
scroll to position [86, 0]
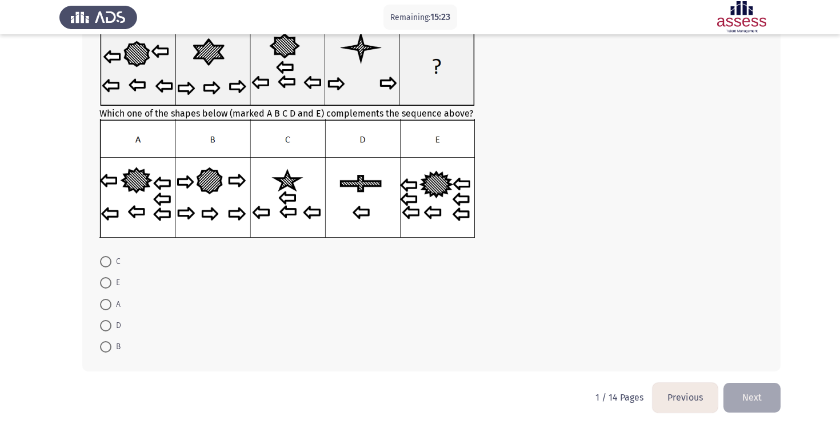
click at [104, 286] on span at bounding box center [105, 282] width 11 height 11
click at [104, 286] on input "E" at bounding box center [105, 282] width 11 height 11
radio input "true"
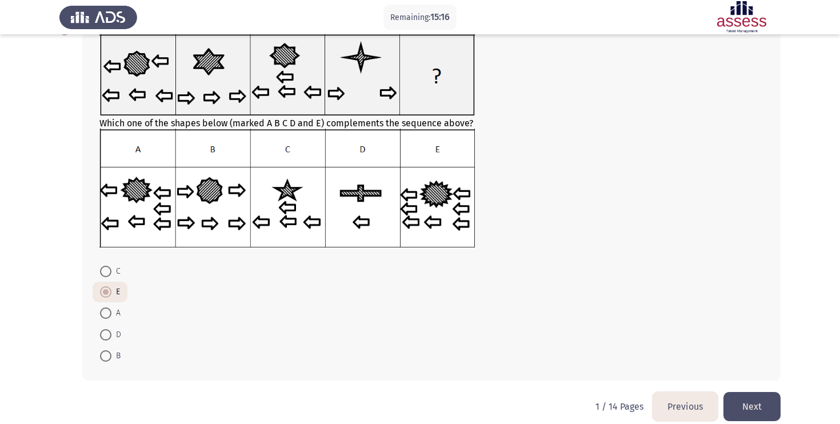
scroll to position [90, 0]
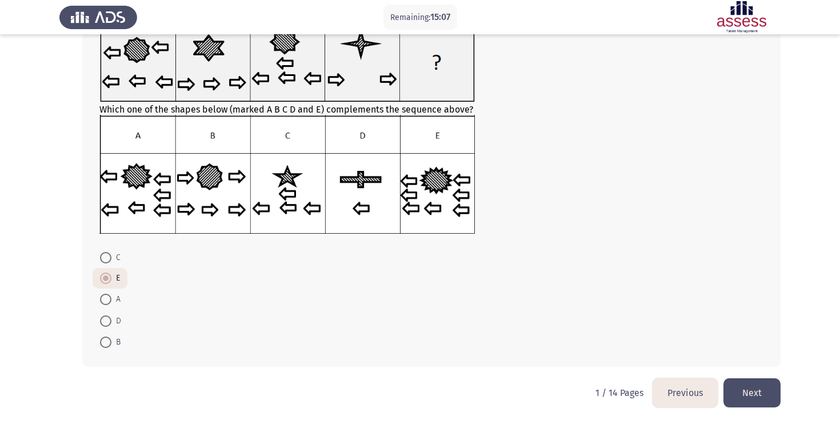
click at [762, 383] on button "Next" at bounding box center [752, 392] width 57 height 29
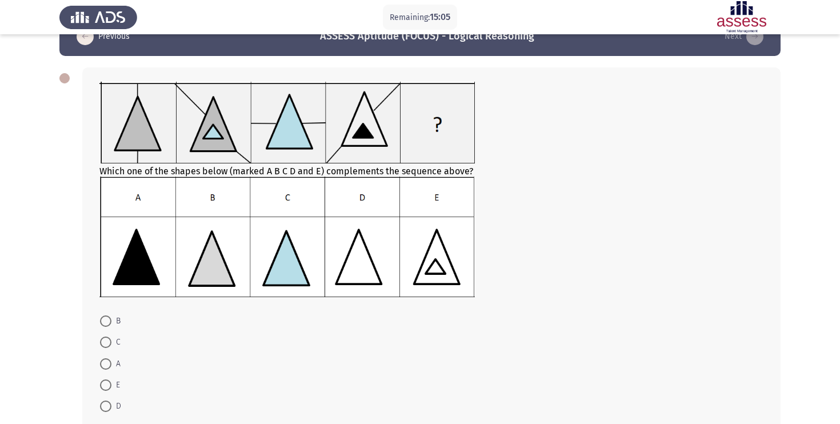
scroll to position [31, 0]
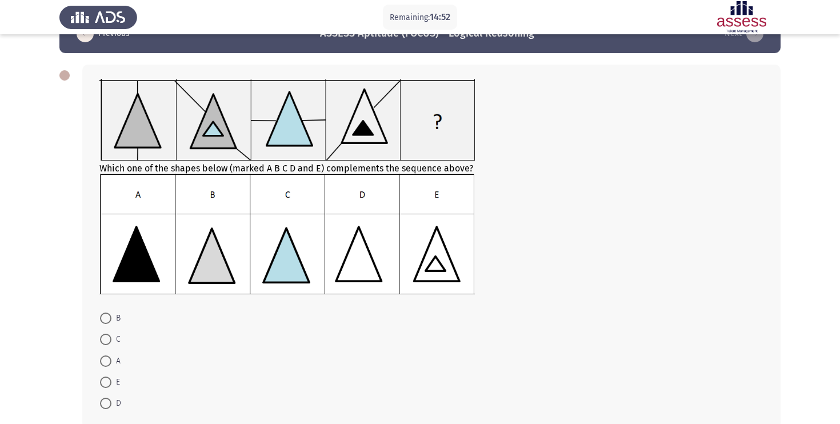
click at [143, 243] on img at bounding box center [286, 234] width 375 height 120
click at [104, 366] on label "A" at bounding box center [110, 361] width 21 height 14
click at [104, 366] on input "A" at bounding box center [105, 360] width 11 height 11
radio input "true"
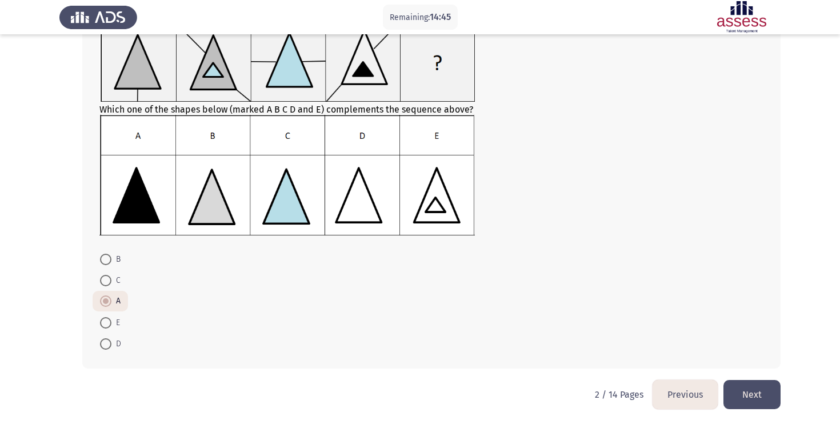
scroll to position [92, 0]
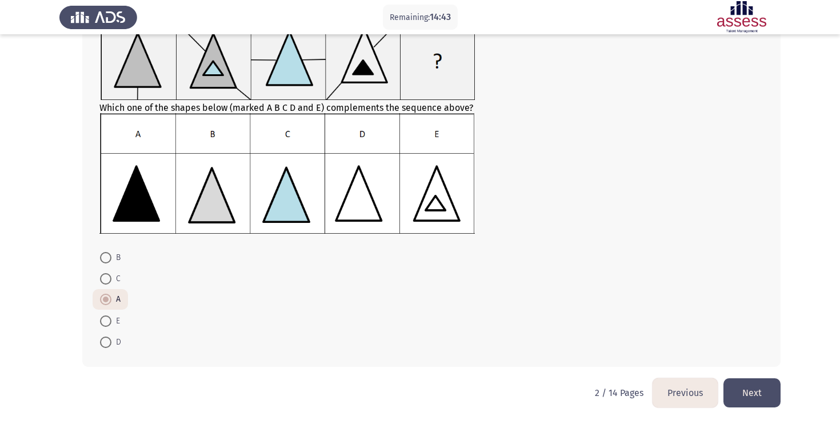
click at [740, 381] on button "Next" at bounding box center [752, 392] width 57 height 29
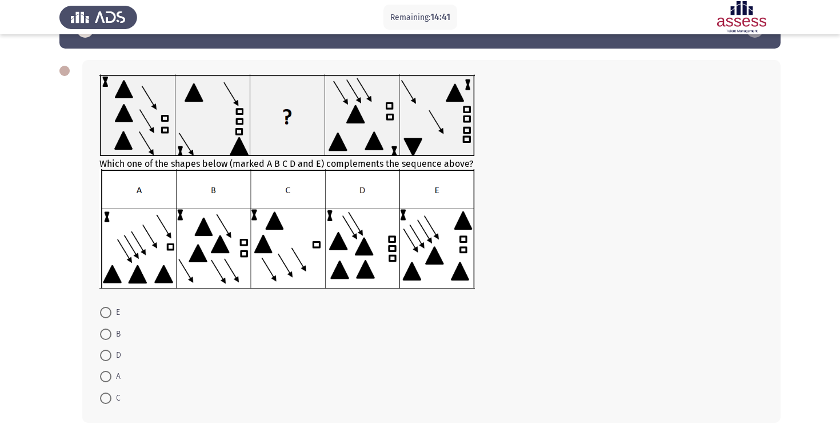
scroll to position [45, 0]
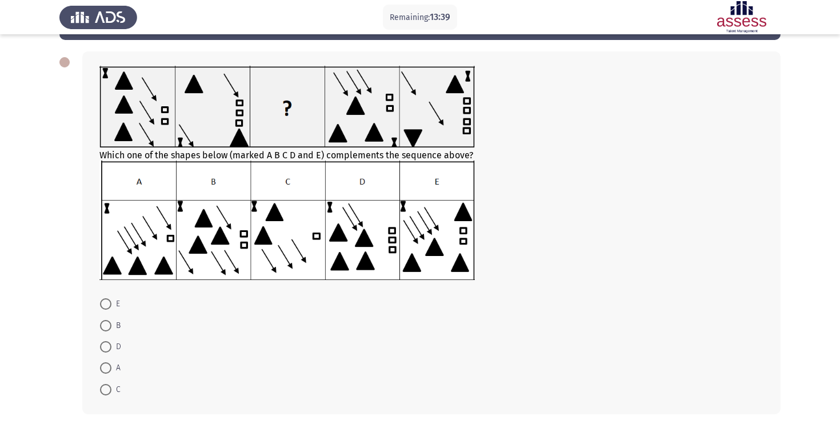
click at [104, 351] on span at bounding box center [105, 346] width 11 height 11
click at [104, 351] on input "D" at bounding box center [105, 346] width 11 height 11
radio input "true"
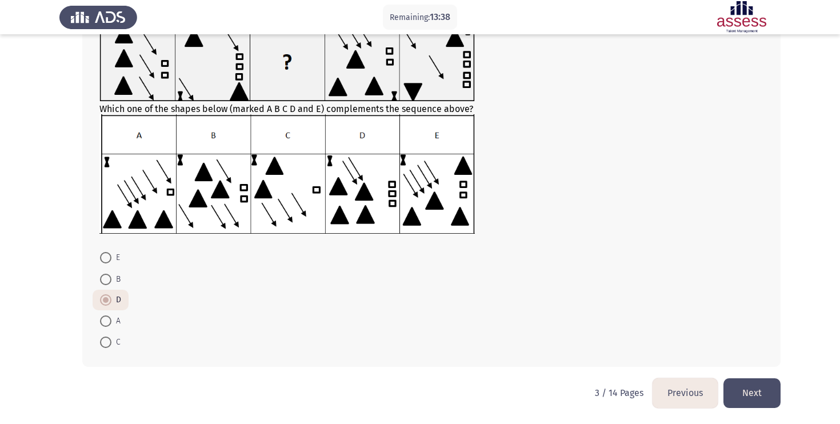
click at [761, 397] on button "Next" at bounding box center [752, 392] width 57 height 29
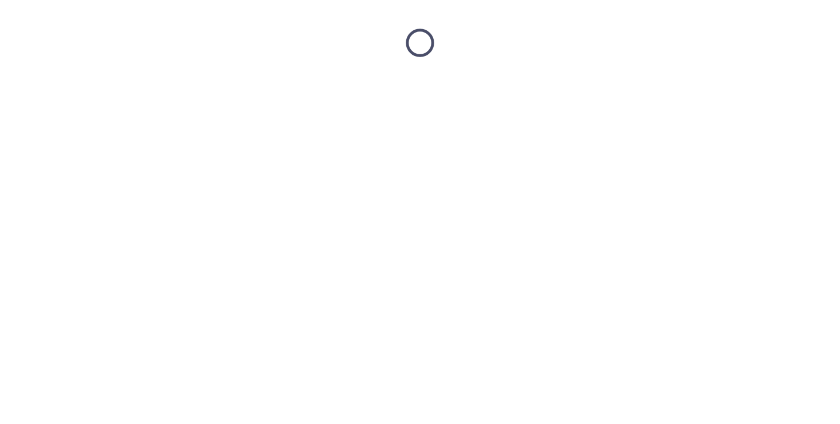
scroll to position [0, 0]
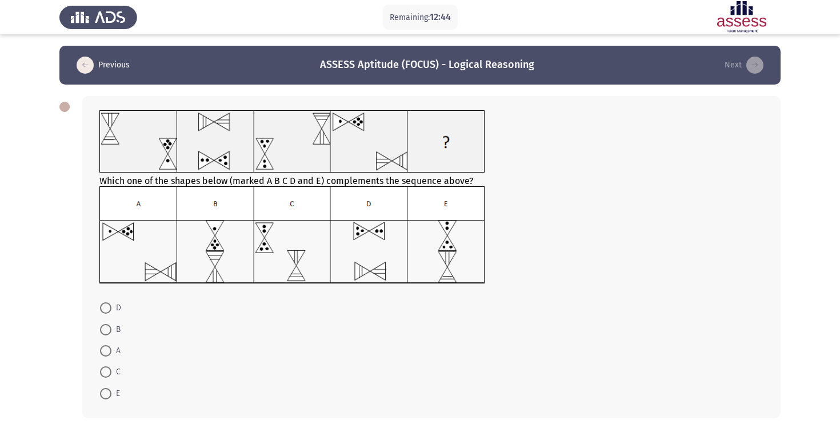
click at [242, 229] on img at bounding box center [292, 234] width 386 height 97
click at [106, 326] on span at bounding box center [105, 329] width 11 height 11
click at [106, 326] on input "B" at bounding box center [105, 329] width 11 height 11
radio input "true"
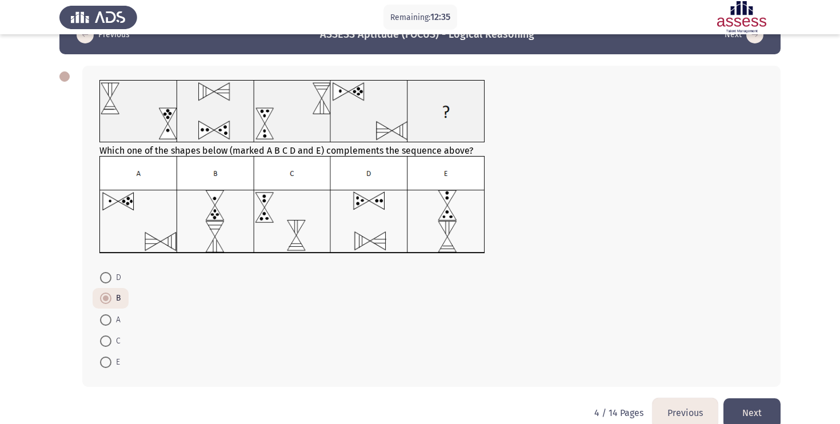
scroll to position [50, 0]
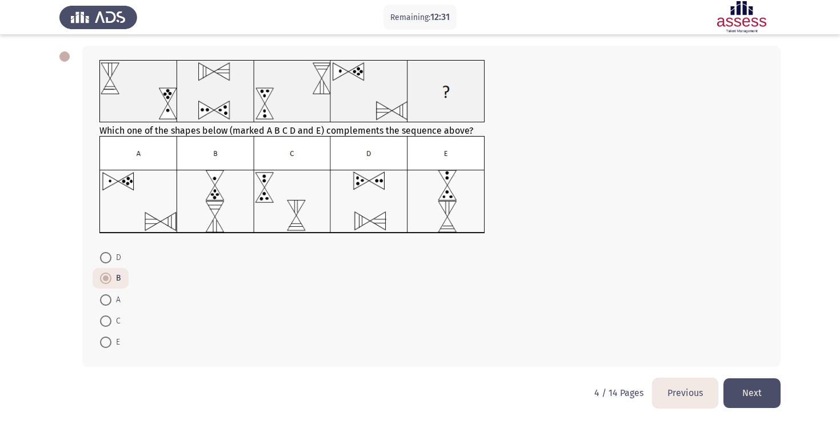
click at [737, 395] on button "Next" at bounding box center [752, 392] width 57 height 29
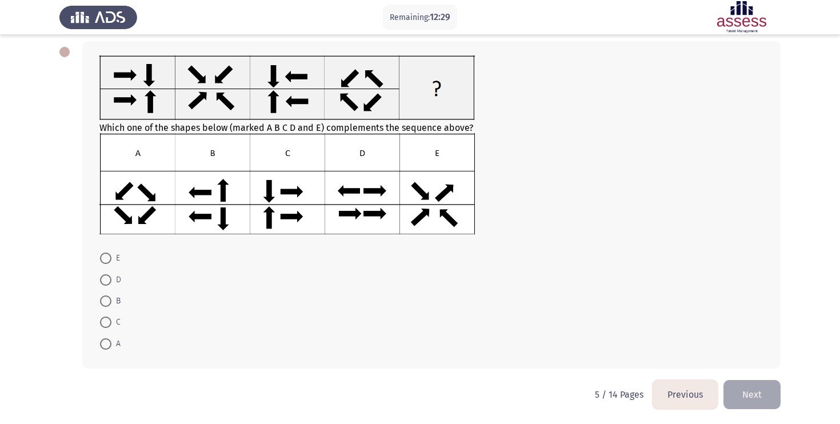
scroll to position [56, 0]
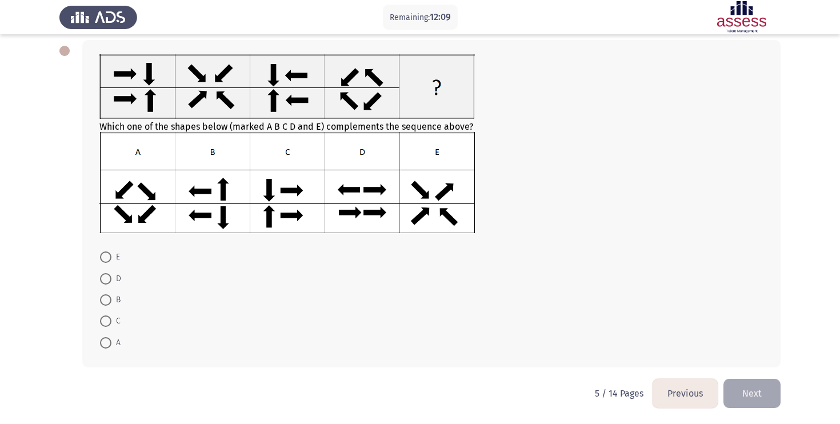
click at [111, 246] on mat-radio-button "E" at bounding box center [110, 256] width 35 height 21
click at [107, 253] on span at bounding box center [105, 256] width 11 height 11
click at [107, 253] on input "E" at bounding box center [105, 256] width 11 height 11
radio input "true"
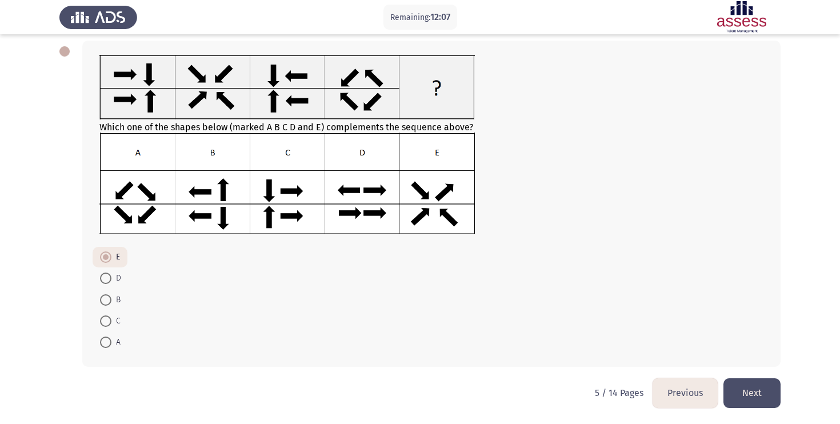
click at [762, 403] on button "Next" at bounding box center [752, 392] width 57 height 29
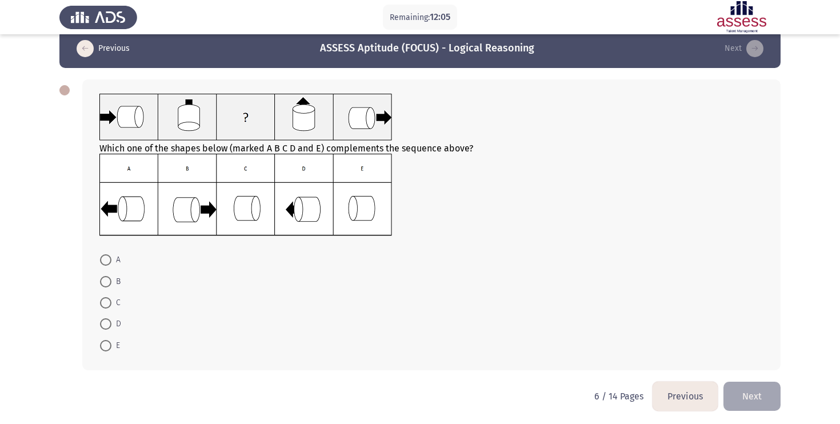
scroll to position [19, 0]
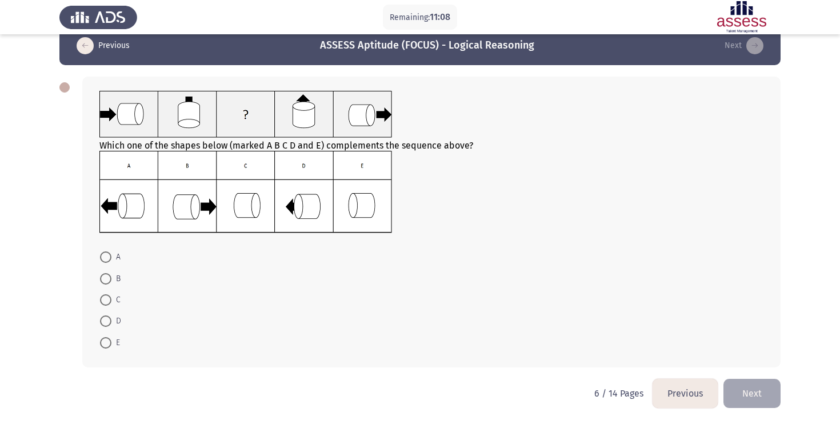
click at [109, 310] on mat-radio-button "D" at bounding box center [111, 320] width 36 height 21
click at [109, 291] on mat-radio-button "C" at bounding box center [110, 299] width 35 height 21
click at [105, 301] on span at bounding box center [105, 299] width 11 height 11
click at [105, 301] on input "C" at bounding box center [105, 299] width 11 height 11
radio input "true"
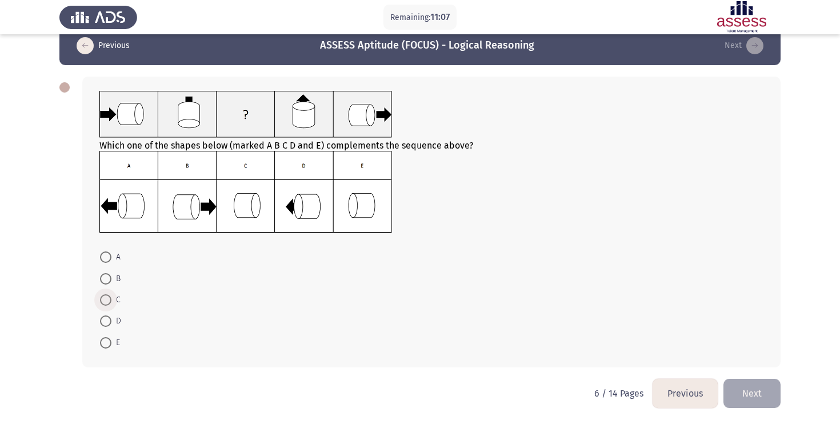
scroll to position [19, 0]
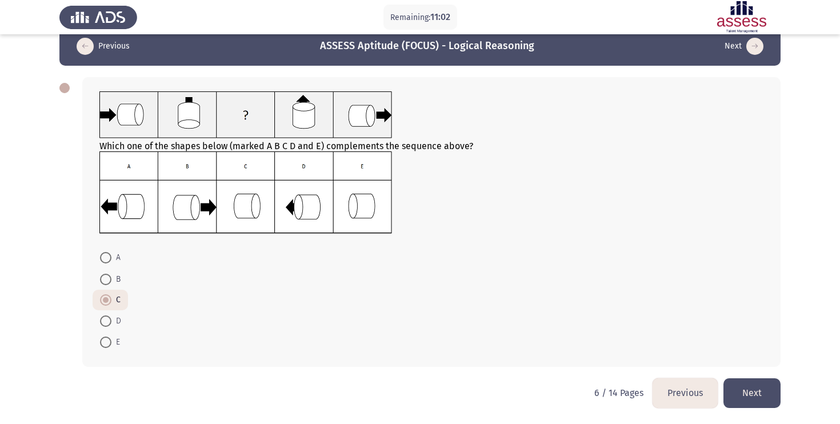
click at [108, 319] on span at bounding box center [105, 320] width 11 height 11
click at [108, 319] on input "D" at bounding box center [105, 320] width 11 height 11
radio input "true"
click at [750, 382] on button "Next" at bounding box center [752, 392] width 57 height 29
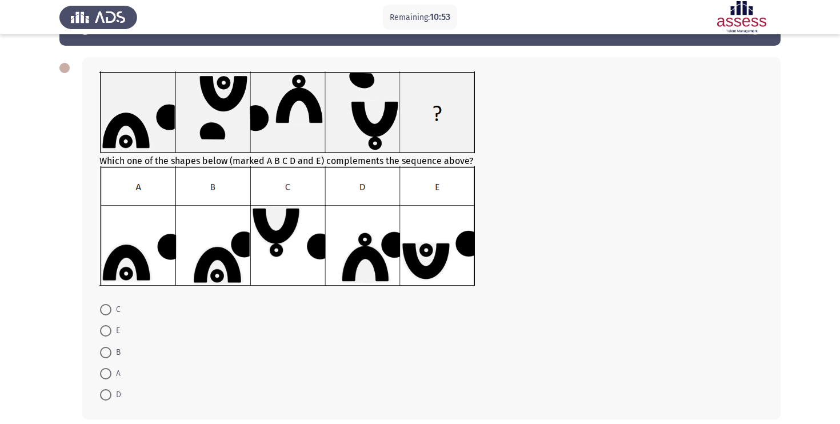
scroll to position [39, 0]
click at [376, 255] on img at bounding box center [286, 225] width 375 height 119
click at [106, 391] on span at bounding box center [105, 394] width 11 height 11
click at [106, 391] on input "D" at bounding box center [105, 394] width 11 height 11
radio input "true"
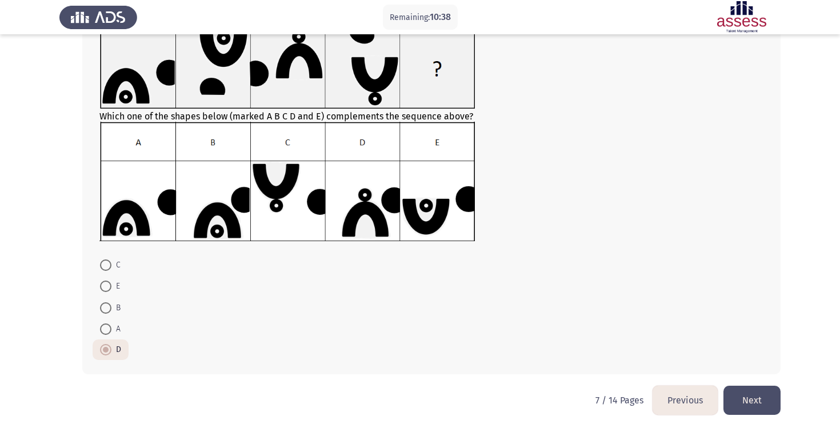
scroll to position [91, 0]
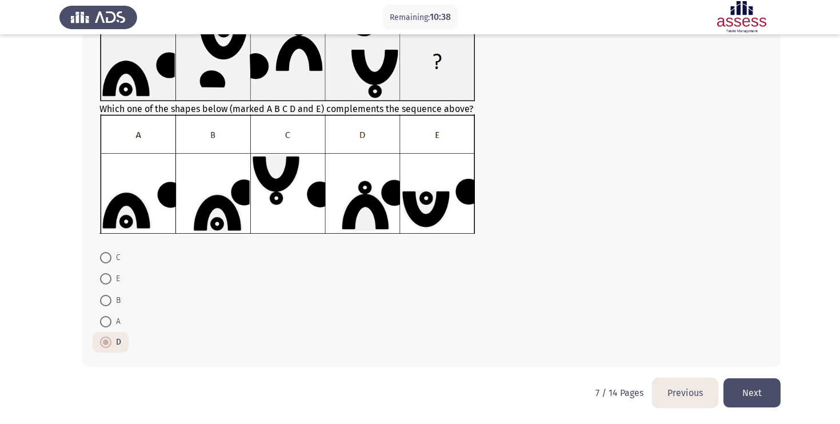
click at [746, 382] on button "Next" at bounding box center [752, 392] width 57 height 29
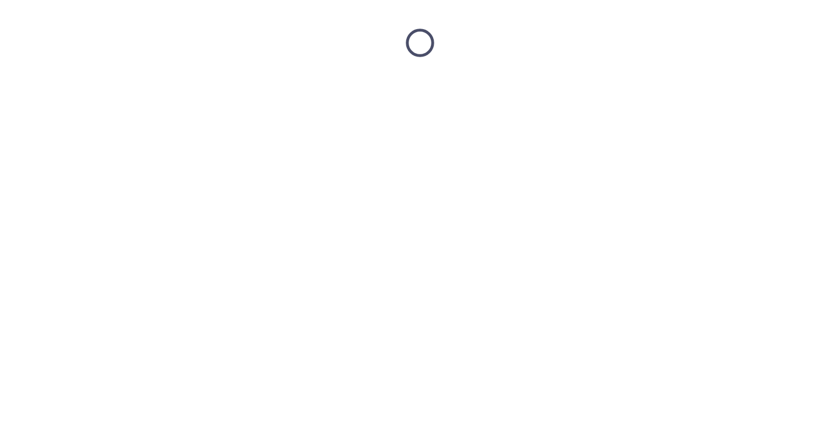
scroll to position [0, 0]
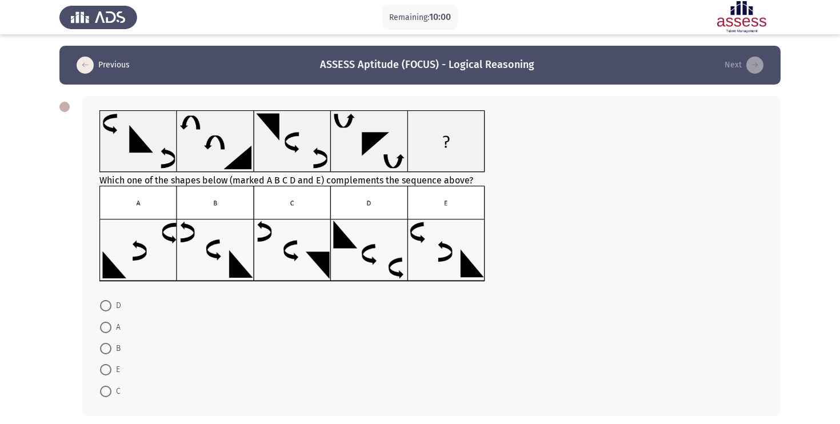
click at [106, 309] on span at bounding box center [105, 305] width 11 height 11
click at [106, 309] on input "D" at bounding box center [105, 305] width 11 height 11
radio input "true"
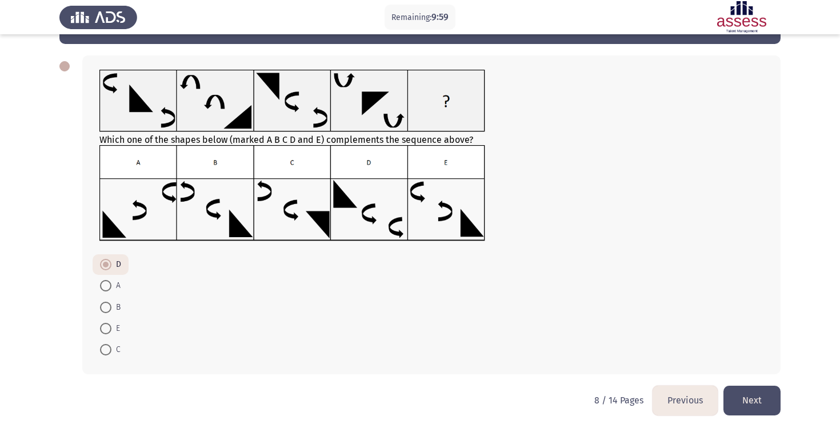
scroll to position [48, 0]
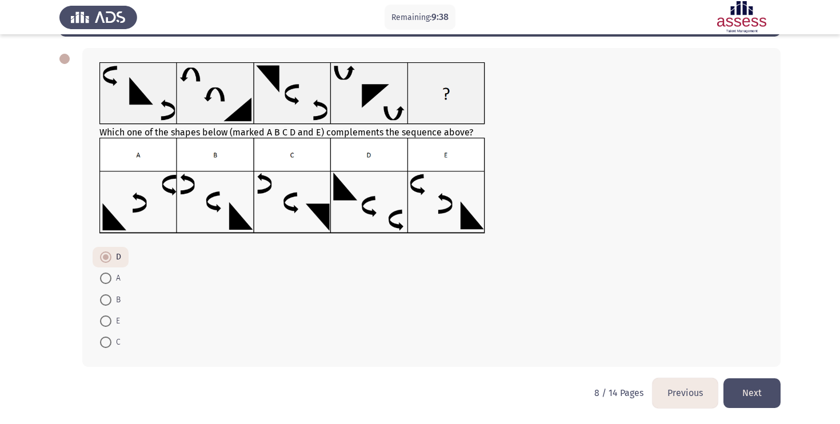
click at [745, 384] on button "Next" at bounding box center [752, 392] width 57 height 29
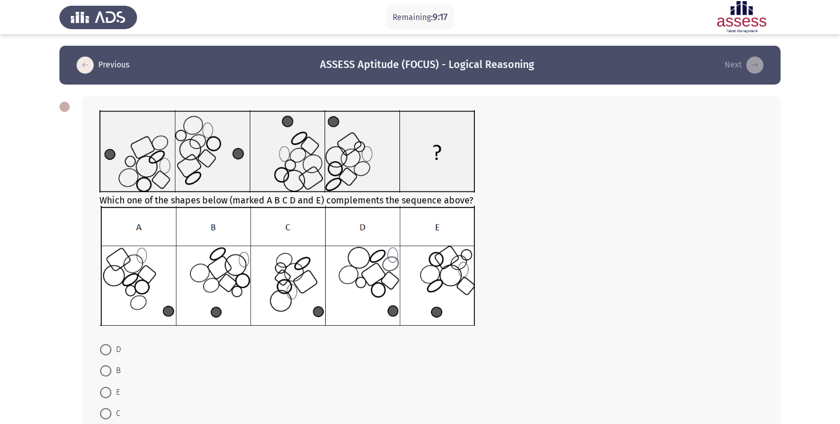
click at [210, 285] on img at bounding box center [286, 266] width 375 height 120
click at [105, 375] on span at bounding box center [105, 370] width 11 height 11
click at [105, 375] on input "B" at bounding box center [105, 370] width 11 height 11
radio input "true"
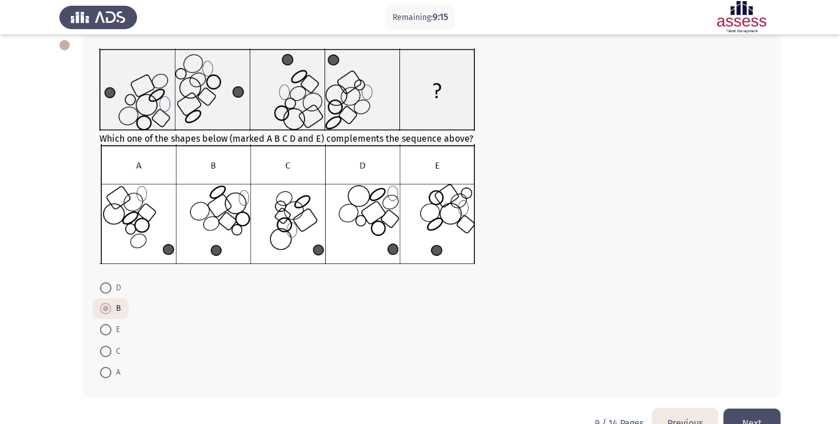
scroll to position [92, 0]
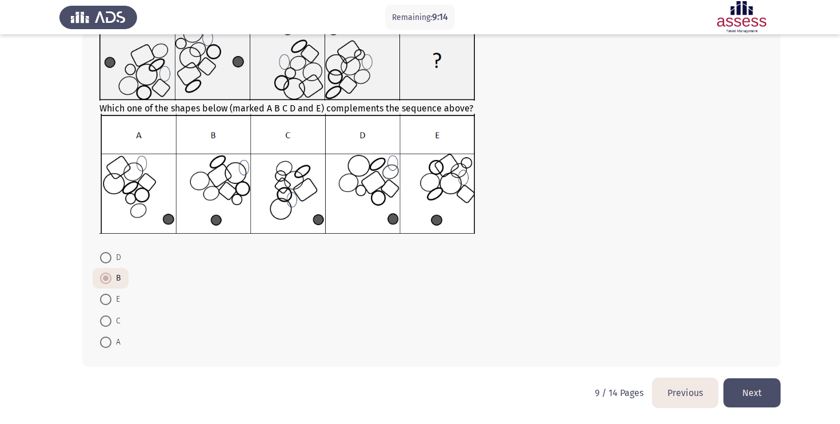
click at [770, 403] on button "Next" at bounding box center [752, 392] width 57 height 29
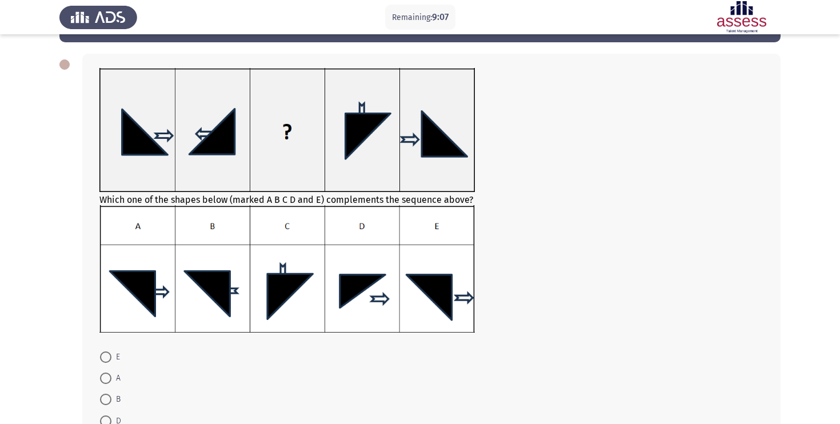
scroll to position [78, 0]
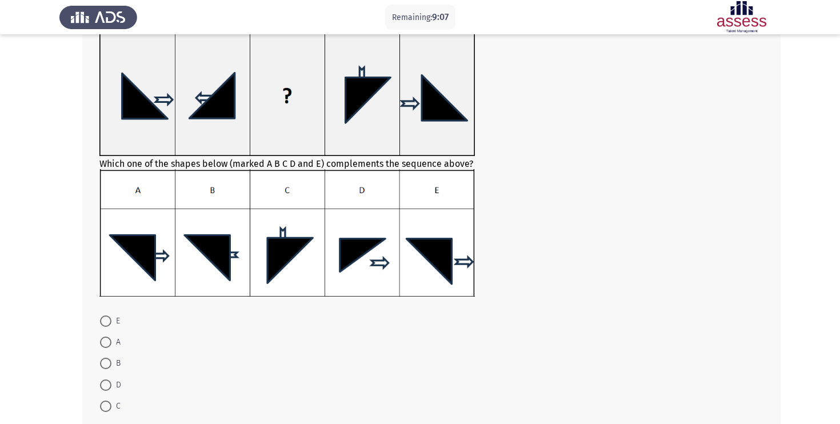
click at [104, 409] on span at bounding box center [105, 406] width 11 height 11
click at [104, 409] on input "C" at bounding box center [105, 406] width 11 height 11
radio input "true"
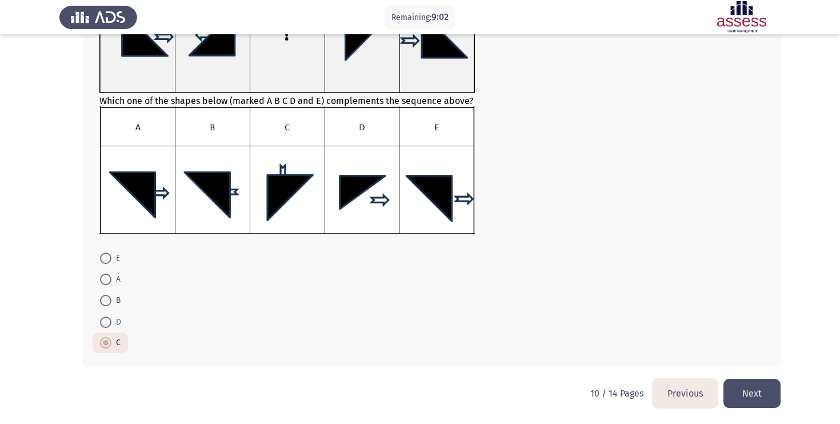
click at [716, 377] on div "Which one of the shapes below (marked A B C D and E) complements the sequence a…" at bounding box center [419, 160] width 721 height 435
click at [737, 388] on button "Next" at bounding box center [752, 393] width 57 height 29
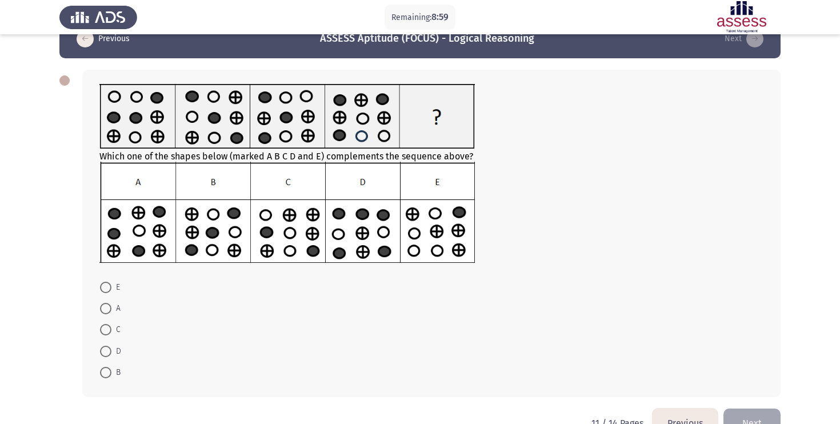
scroll to position [57, 0]
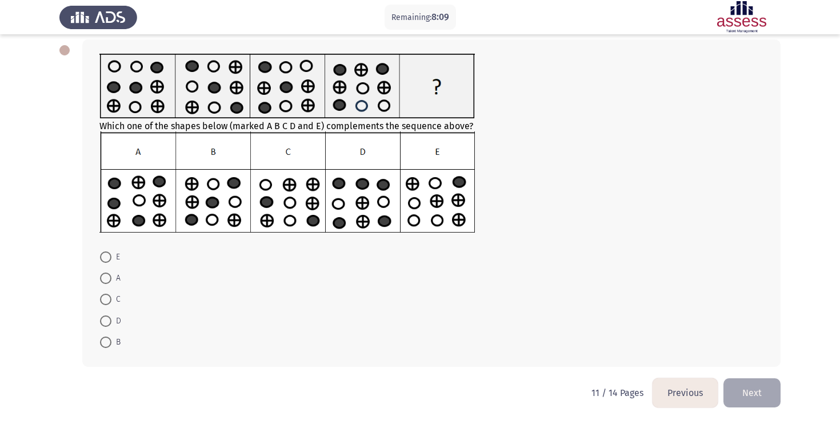
click at [224, 208] on img at bounding box center [286, 182] width 375 height 102
click at [109, 347] on span at bounding box center [105, 342] width 11 height 11
click at [109, 347] on input "B" at bounding box center [105, 342] width 11 height 11
radio input "true"
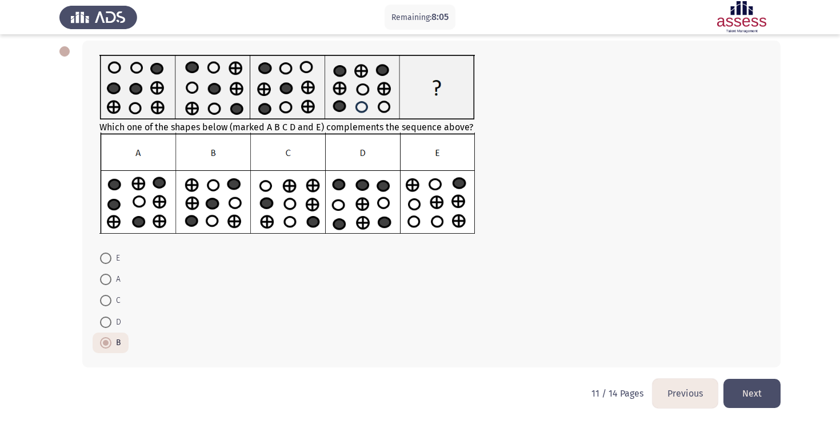
click at [745, 385] on button "Next" at bounding box center [752, 393] width 57 height 29
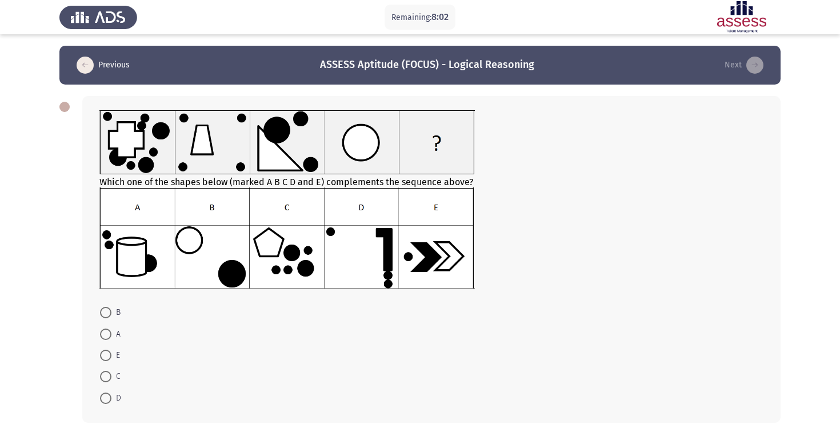
scroll to position [17, 0]
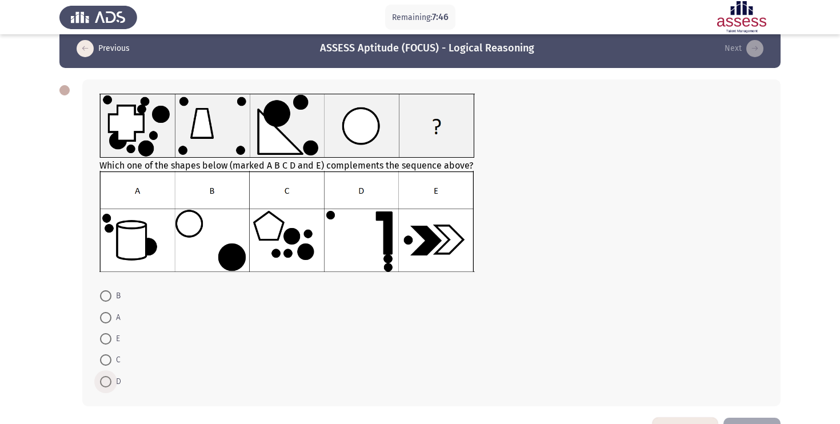
click at [104, 375] on label "D" at bounding box center [110, 382] width 21 height 14
click at [104, 376] on input "D" at bounding box center [105, 381] width 11 height 11
radio input "true"
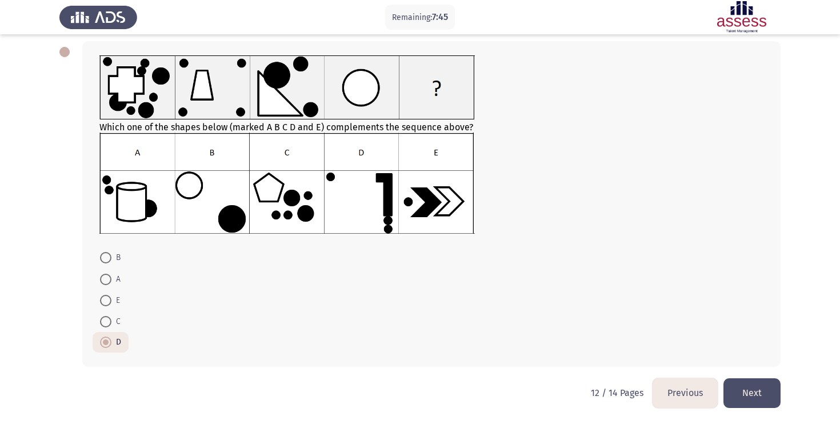
click at [754, 397] on button "Next" at bounding box center [752, 392] width 57 height 29
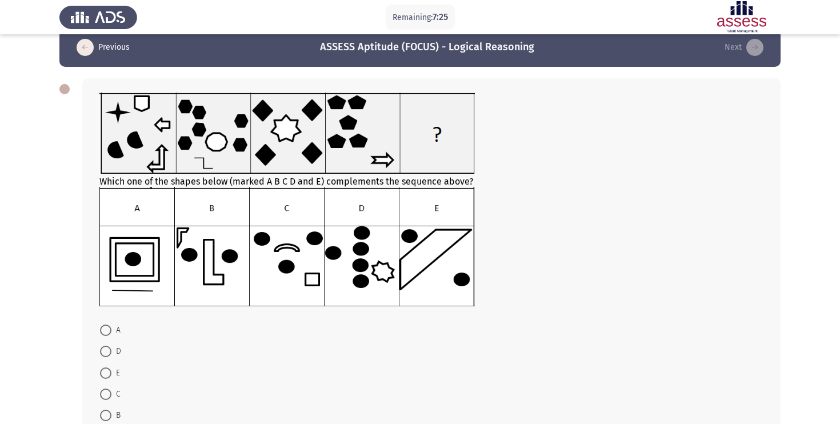
scroll to position [28, 0]
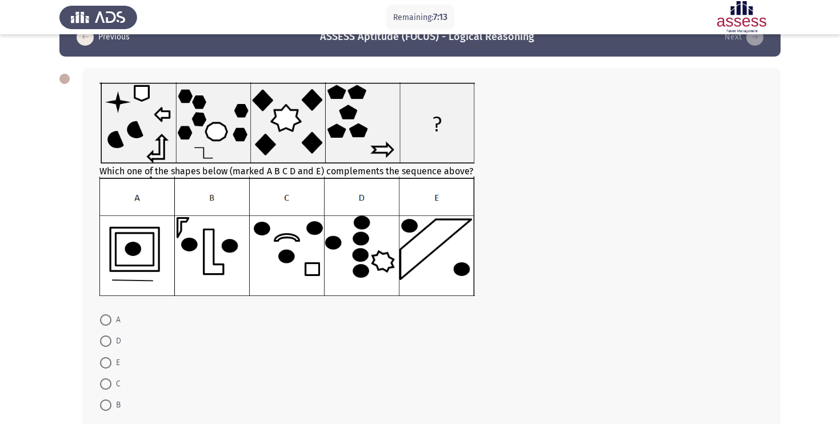
click at [105, 412] on mat-radio-button "B" at bounding box center [110, 404] width 35 height 21
click at [105, 406] on span at bounding box center [105, 404] width 11 height 11
click at [105, 406] on input "B" at bounding box center [105, 404] width 11 height 11
radio input "true"
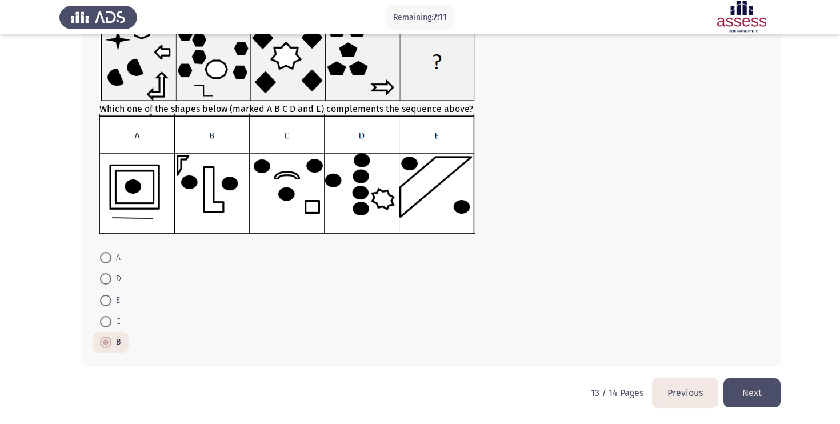
click at [770, 385] on button "Next" at bounding box center [752, 392] width 57 height 29
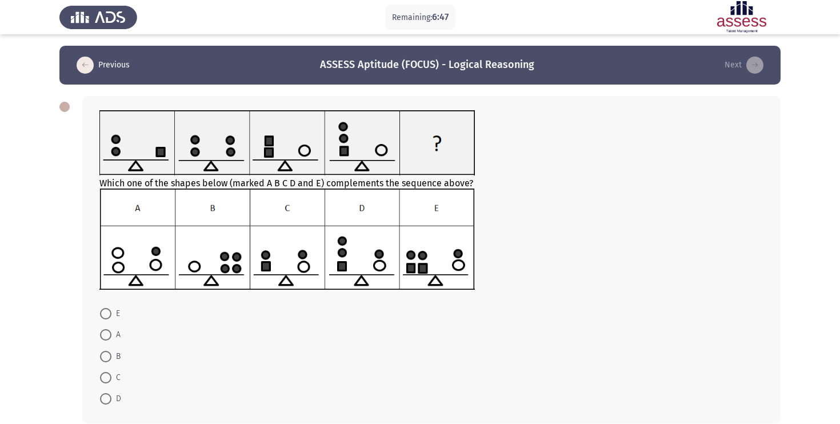
click at [424, 263] on img at bounding box center [286, 239] width 375 height 101
click at [109, 313] on span at bounding box center [105, 313] width 11 height 11
click at [109, 313] on input "E" at bounding box center [105, 313] width 11 height 11
radio input "true"
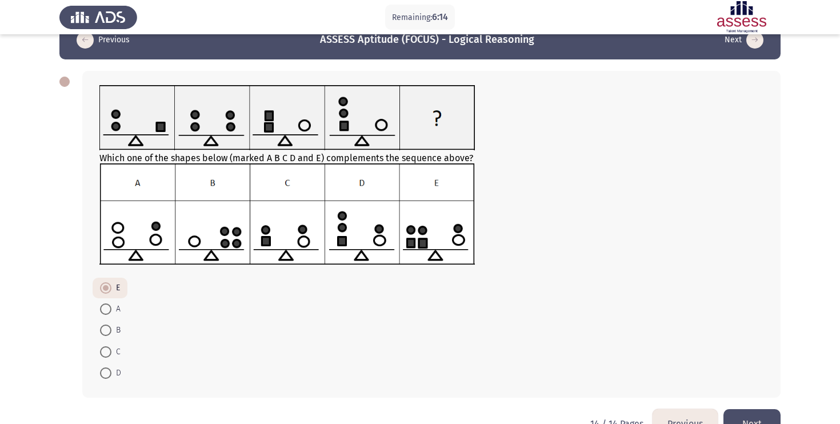
scroll to position [56, 0]
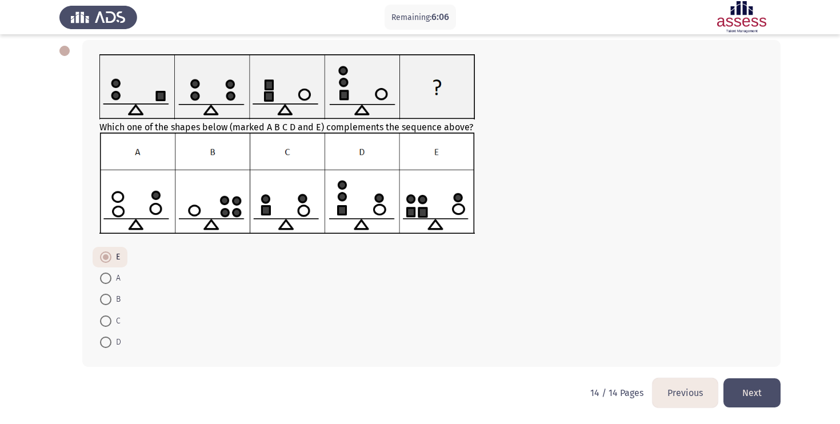
click at [752, 385] on button "Next" at bounding box center [752, 392] width 57 height 29
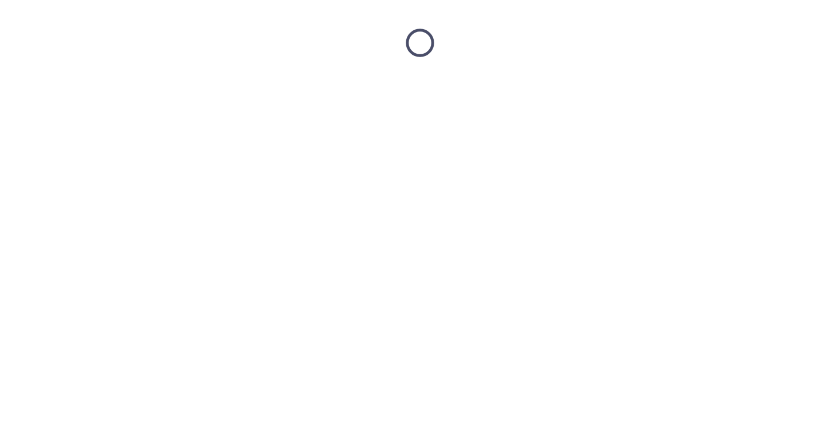
scroll to position [0, 0]
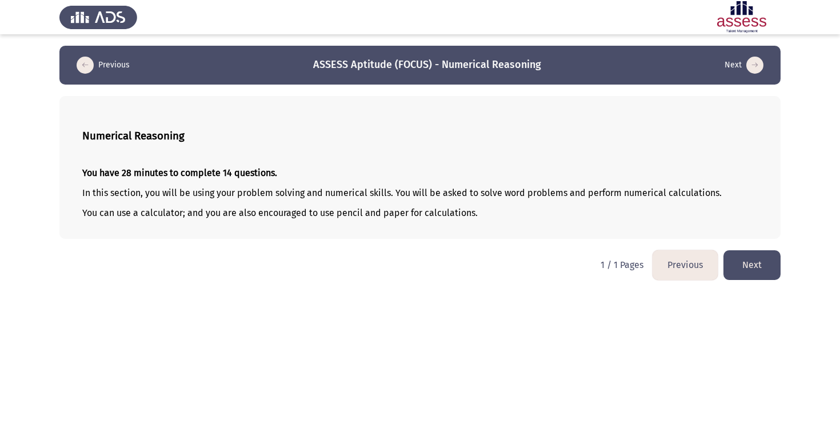
click at [765, 268] on button "Next" at bounding box center [752, 264] width 57 height 29
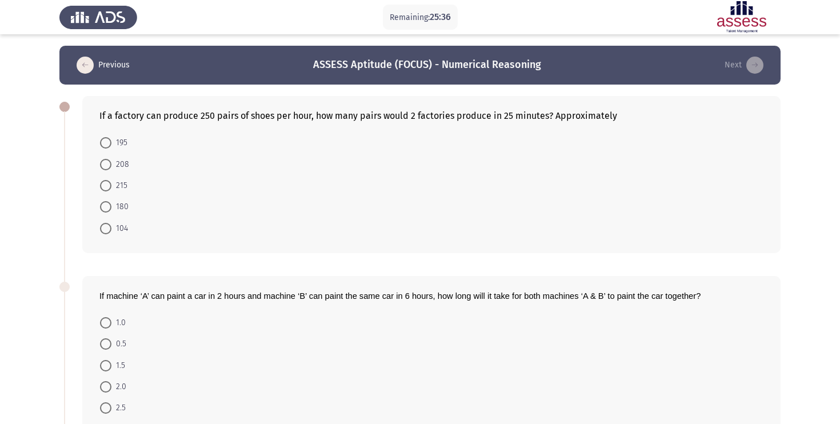
click at [105, 162] on span at bounding box center [105, 164] width 11 height 11
click at [105, 162] on input "208" at bounding box center [105, 164] width 11 height 11
radio input "true"
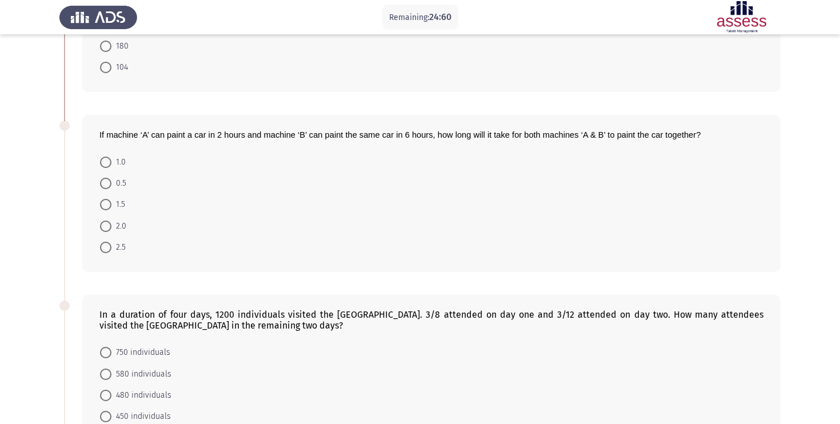
scroll to position [157, 0]
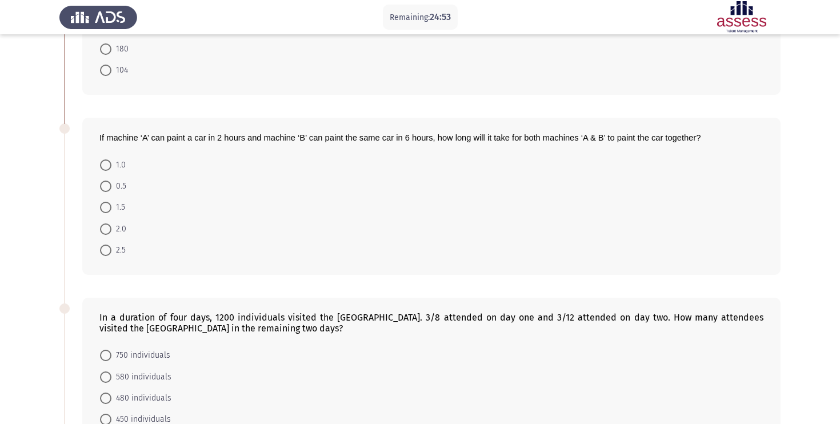
click at [109, 230] on span at bounding box center [105, 228] width 11 height 11
click at [109, 230] on input "2.0" at bounding box center [105, 228] width 11 height 11
radio input "true"
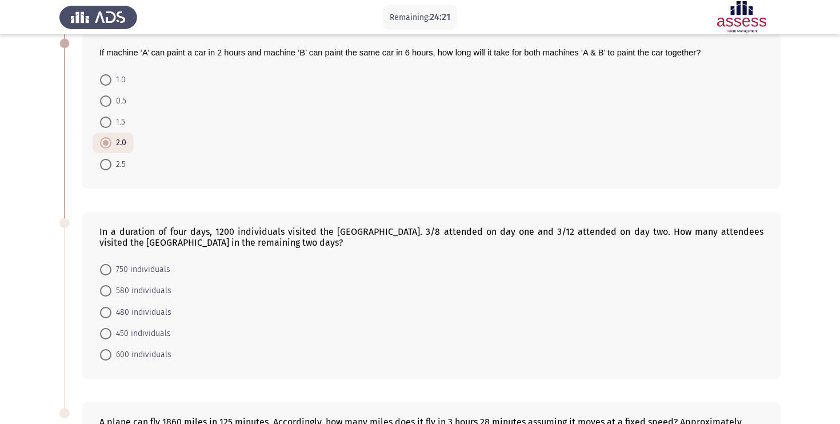
scroll to position [253, 0]
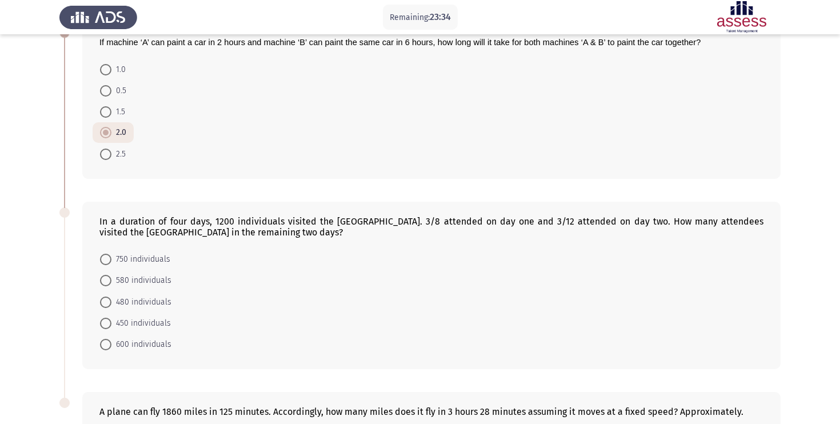
click at [114, 253] on span "750 individuals" at bounding box center [140, 260] width 59 height 14
click at [111, 254] on input "750 individuals" at bounding box center [105, 259] width 11 height 11
radio input "true"
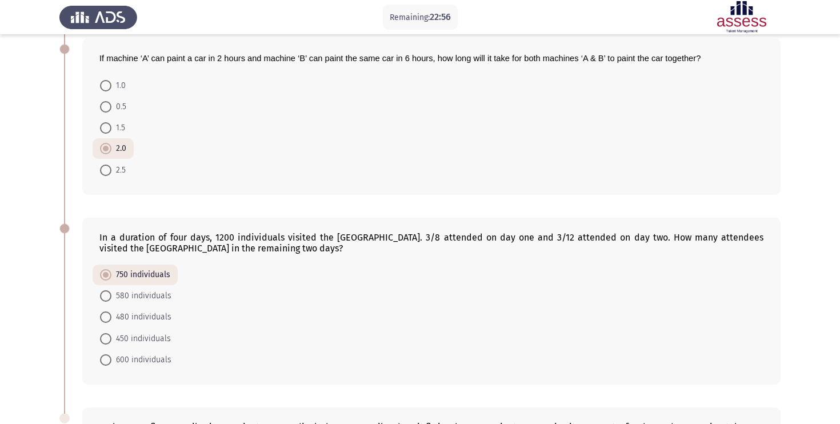
scroll to position [209, 0]
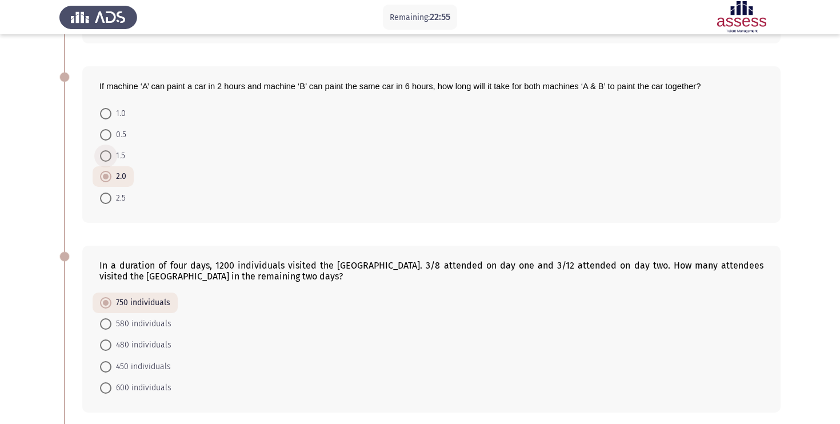
click at [109, 155] on span at bounding box center [105, 155] width 11 height 11
click at [109, 155] on input "1.5" at bounding box center [105, 155] width 11 height 11
radio input "true"
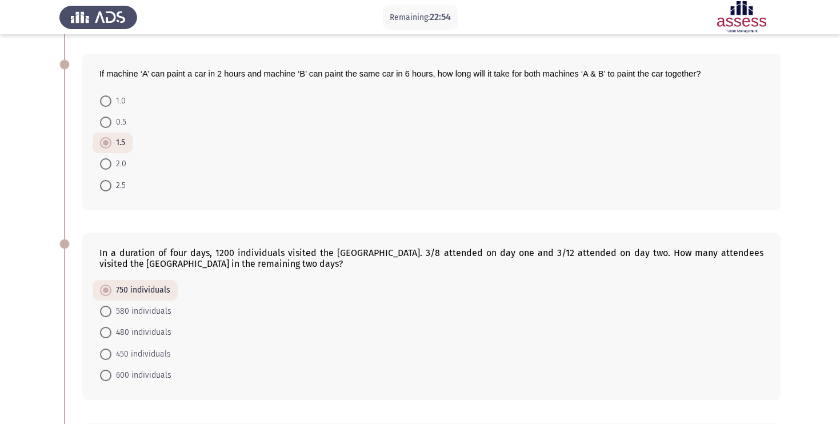
scroll to position [236, 0]
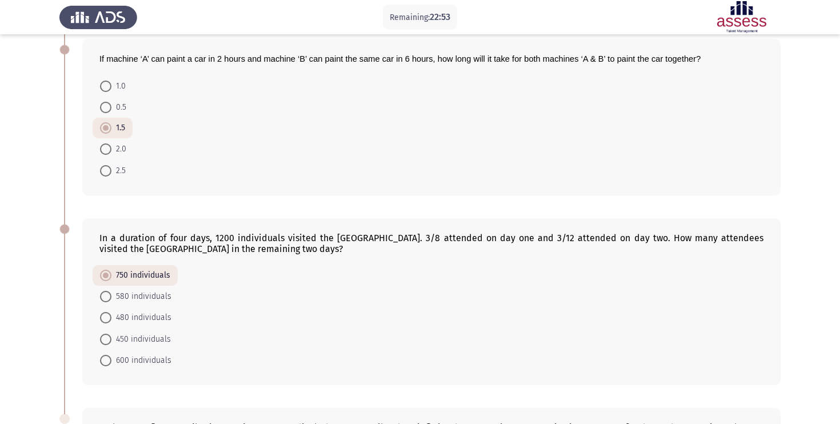
click at [113, 339] on span "450 individuals" at bounding box center [140, 340] width 59 height 14
click at [111, 339] on input "450 individuals" at bounding box center [105, 339] width 11 height 11
radio input "true"
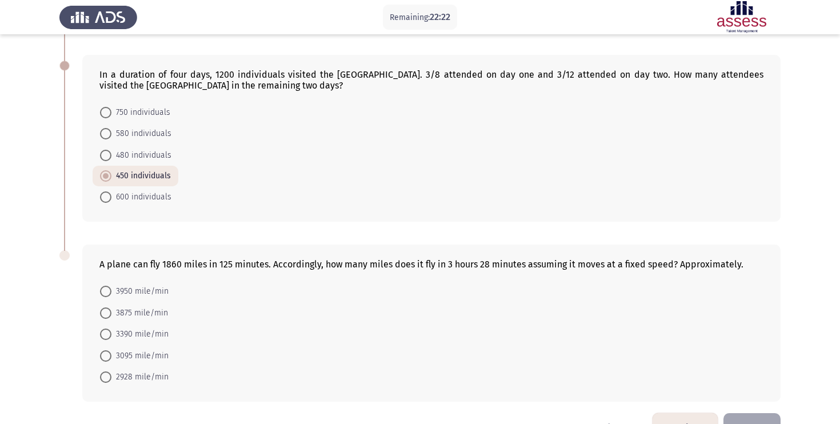
scroll to position [434, 0]
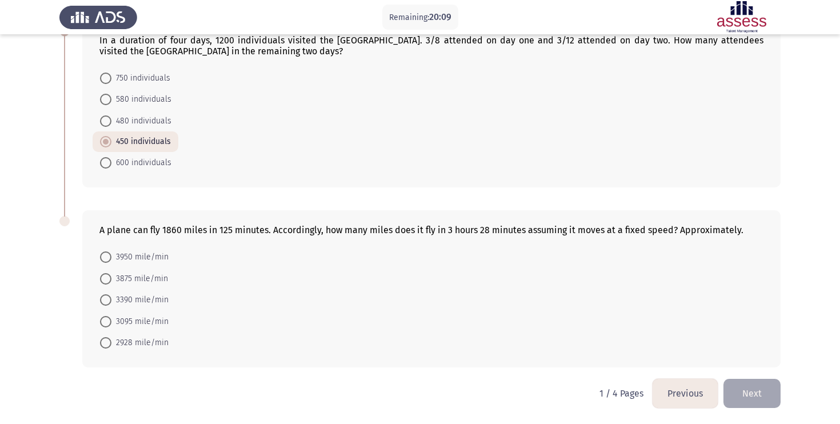
click at [111, 317] on span at bounding box center [105, 321] width 11 height 11
click at [111, 317] on input "3095 mile/min" at bounding box center [105, 321] width 11 height 11
radio input "true"
click at [750, 384] on button "Next" at bounding box center [752, 393] width 57 height 29
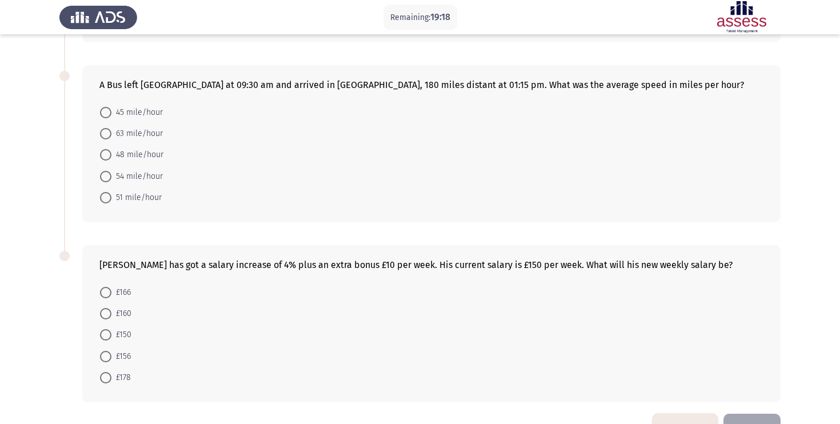
scroll to position [447, 0]
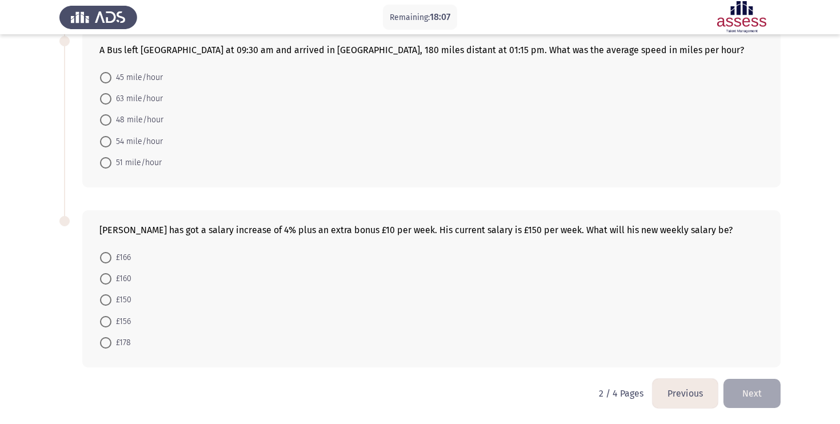
click at [113, 118] on span "48 mile/hour" at bounding box center [137, 120] width 52 height 14
click at [111, 118] on input "48 mile/hour" at bounding box center [105, 119] width 11 height 11
radio input "true"
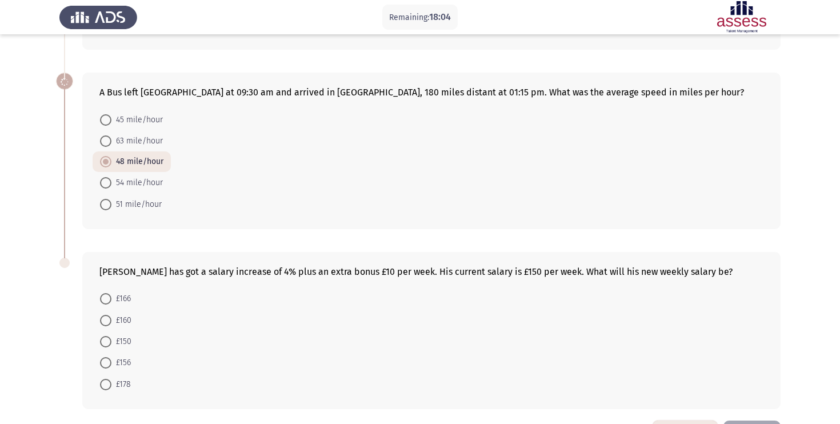
scroll to position [446, 0]
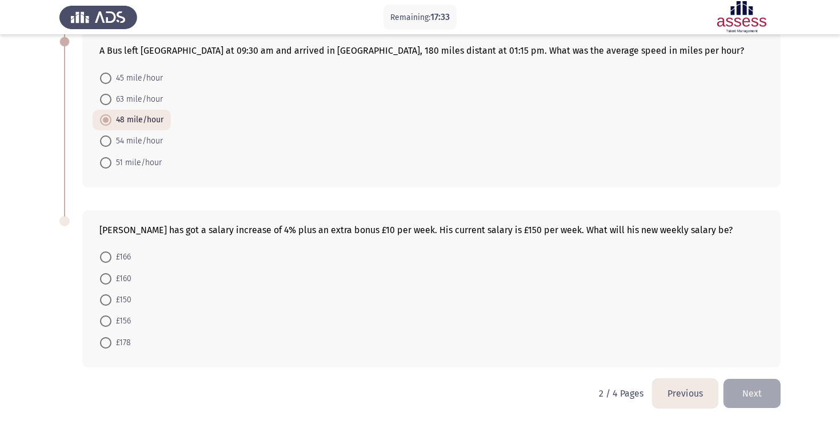
click at [109, 254] on span at bounding box center [105, 256] width 11 height 11
click at [109, 254] on input "£166" at bounding box center [105, 256] width 11 height 11
radio input "true"
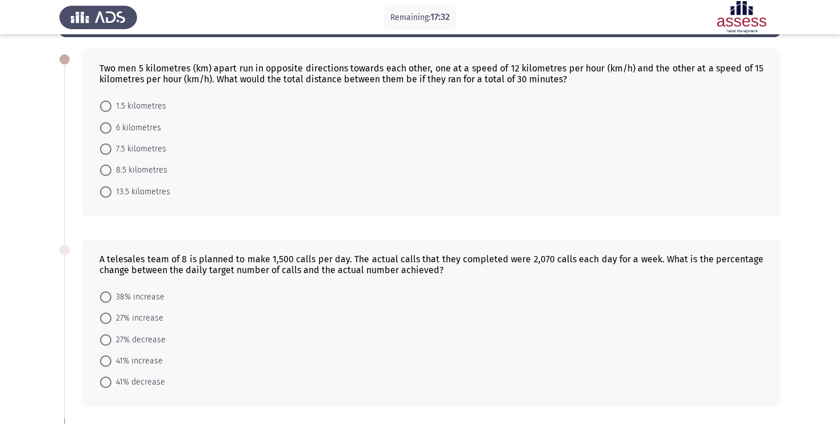
scroll to position [46, 0]
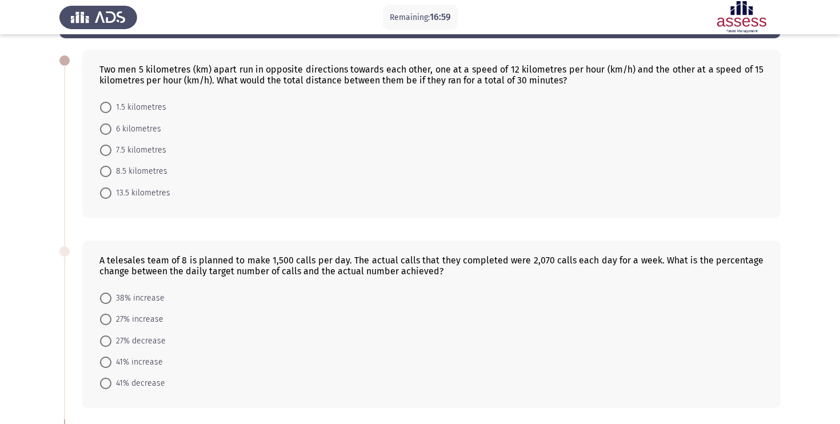
click at [115, 170] on span "8.5 kilometres" at bounding box center [139, 172] width 56 height 14
click at [111, 170] on input "8.5 kilometres" at bounding box center [105, 171] width 11 height 11
radio input "true"
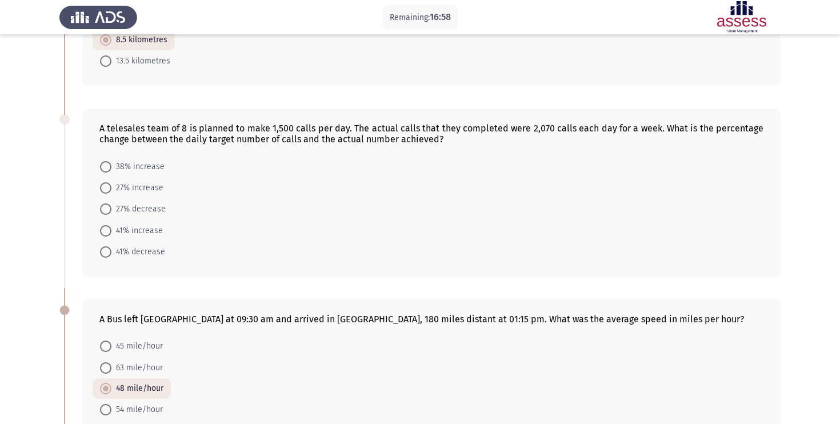
scroll to position [190, 0]
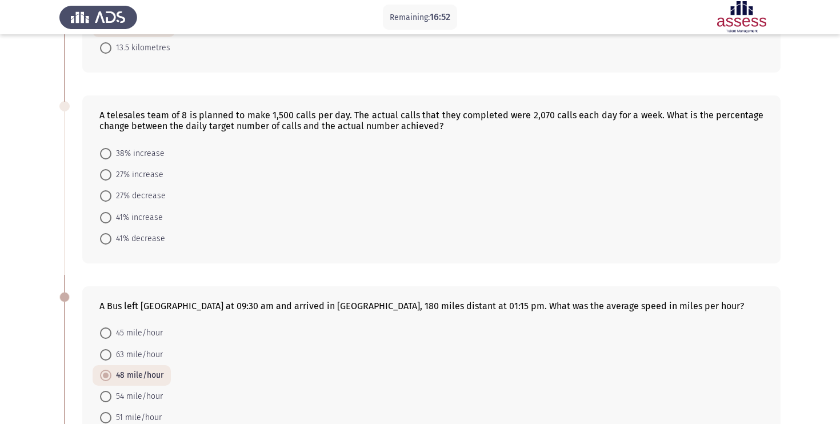
click at [111, 154] on span "38% increase" at bounding box center [137, 154] width 53 height 14
click at [111, 154] on input "38% increase" at bounding box center [105, 153] width 11 height 11
radio input "true"
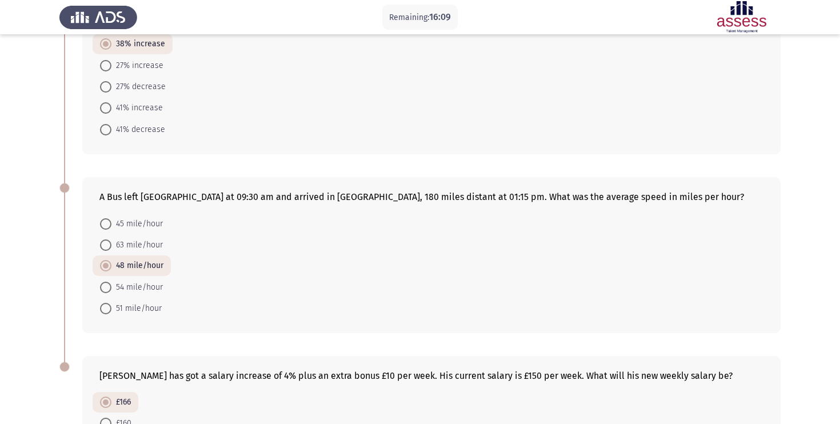
scroll to position [444, 0]
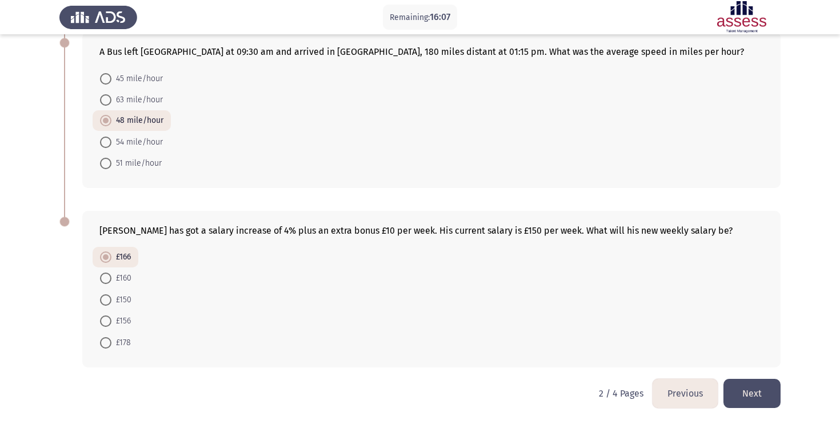
click at [749, 379] on button "Next" at bounding box center [752, 393] width 57 height 29
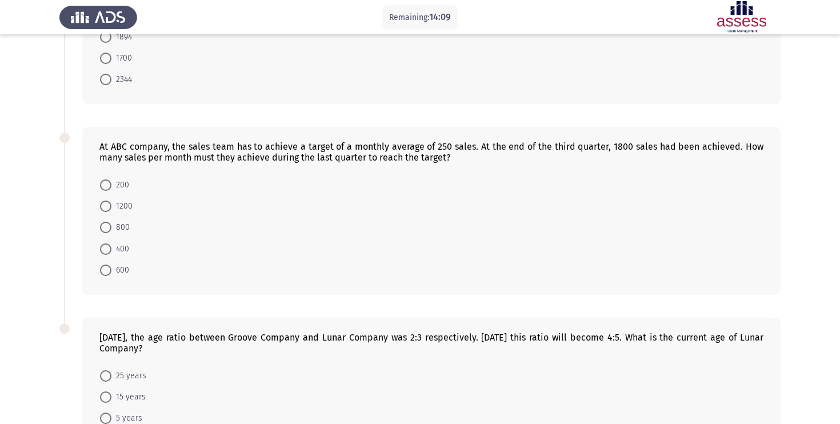
scroll to position [386, 0]
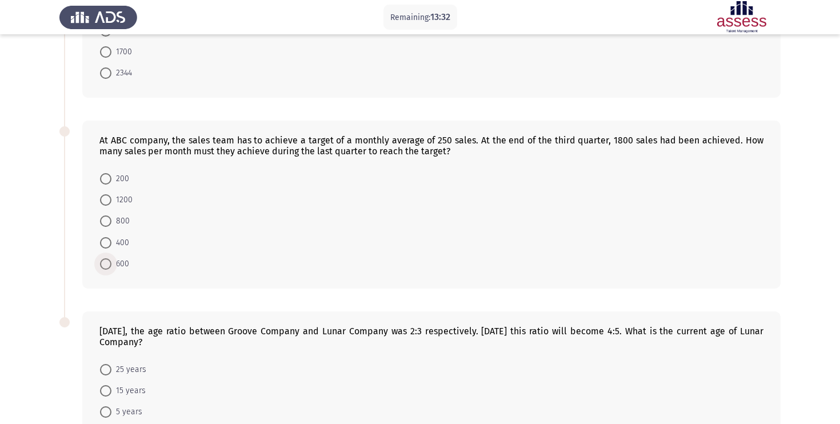
click at [102, 262] on span at bounding box center [105, 263] width 11 height 11
click at [102, 262] on input "600" at bounding box center [105, 263] width 11 height 11
radio input "true"
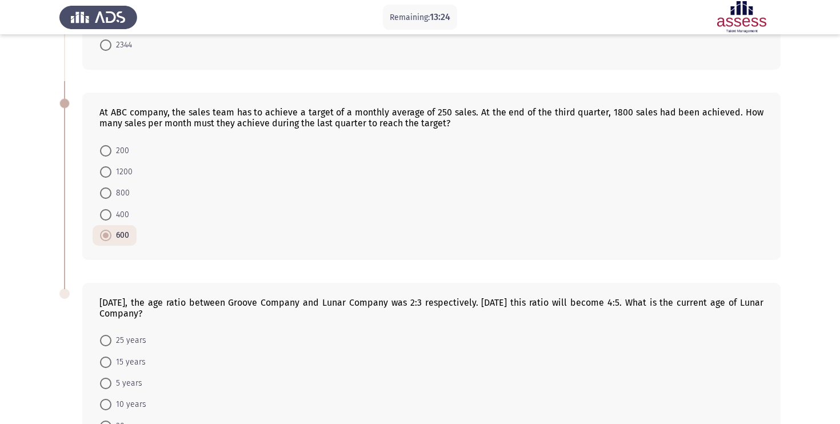
scroll to position [497, 0]
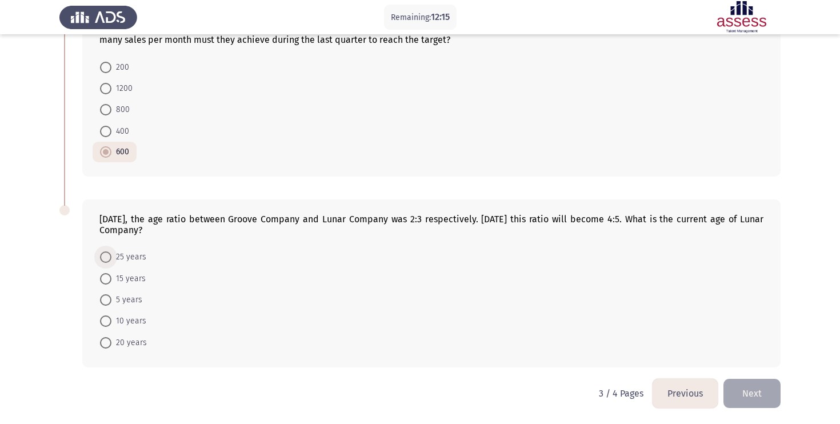
click at [113, 255] on span "25 years" at bounding box center [128, 257] width 35 height 14
click at [111, 255] on input "25 years" at bounding box center [105, 256] width 11 height 11
radio input "true"
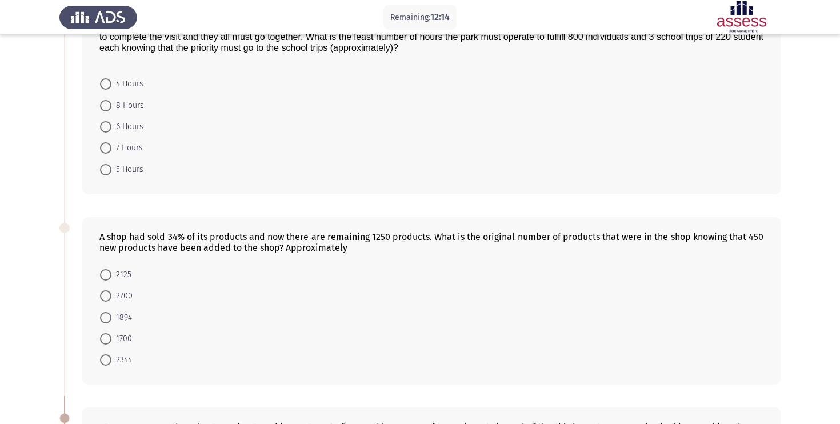
scroll to position [0, 0]
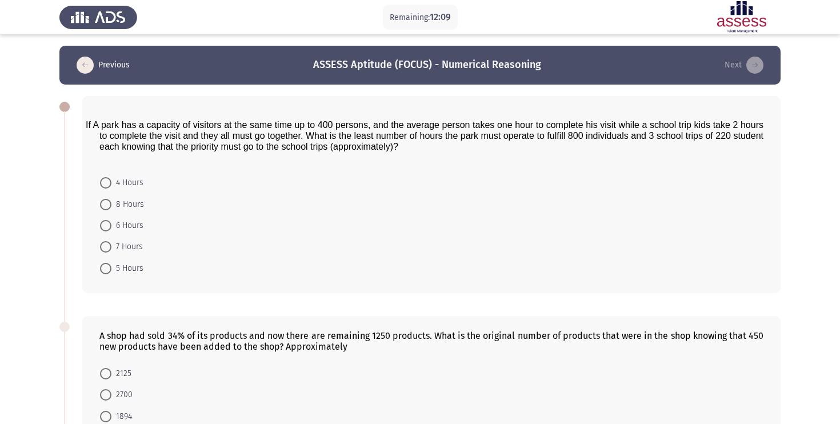
click at [107, 209] on span at bounding box center [105, 204] width 11 height 11
click at [107, 209] on input "8 Hours" at bounding box center [105, 204] width 11 height 11
radio input "true"
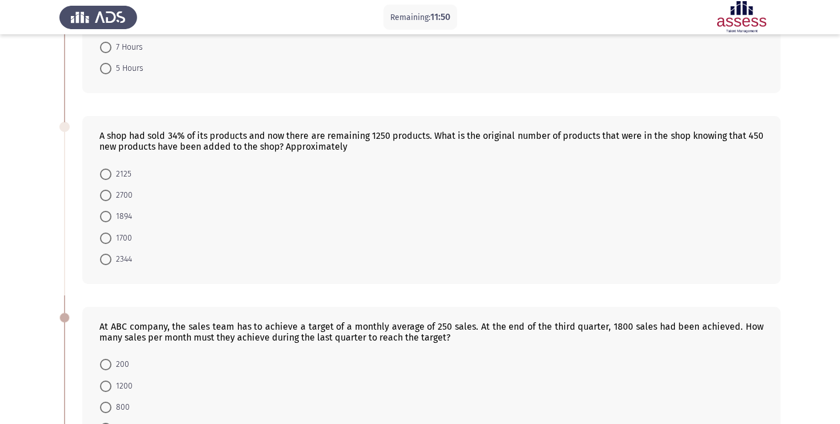
scroll to position [166, 0]
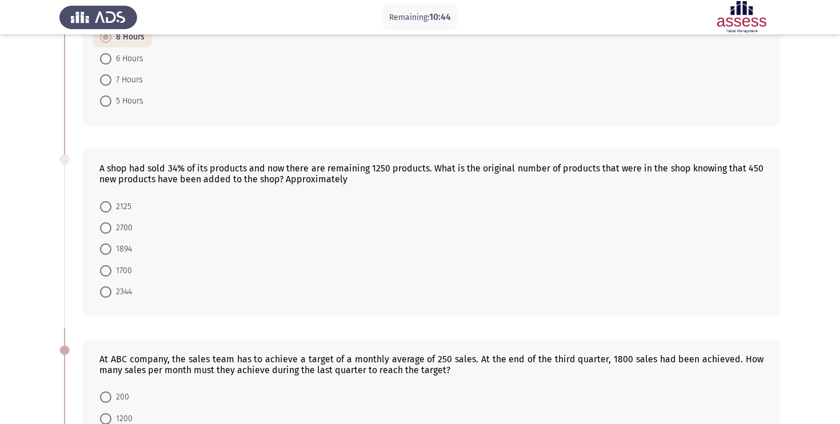
click at [119, 203] on span "2125" at bounding box center [121, 207] width 20 height 14
click at [111, 203] on input "2125" at bounding box center [105, 206] width 11 height 11
radio input "true"
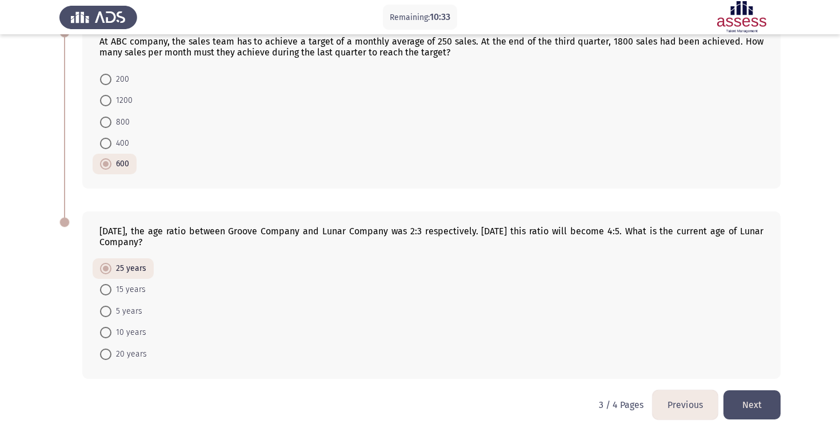
scroll to position [495, 0]
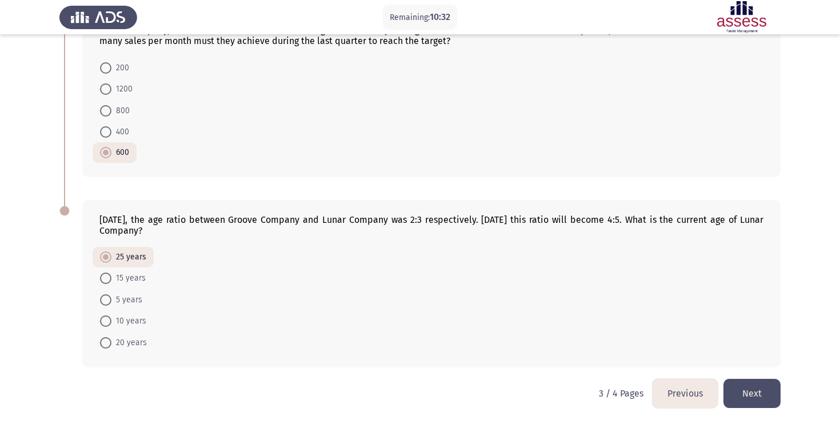
click at [286, 202] on div "[DATE], the age ratio between Groove Company and Lunar Company was 2:3 respecti…" at bounding box center [431, 283] width 698 height 167
drag, startPoint x: 98, startPoint y: 222, endPoint x: 191, endPoint y: 232, distance: 93.2
click at [191, 232] on div "[DATE], the age ratio between Groove Company and Lunar Company was 2:3 respecti…" at bounding box center [431, 283] width 698 height 167
click at [191, 232] on div "[DATE], the age ratio between Groove Company and Lunar Company was 2:3 respecti…" at bounding box center [431, 225] width 664 height 22
click at [111, 318] on span at bounding box center [105, 320] width 11 height 11
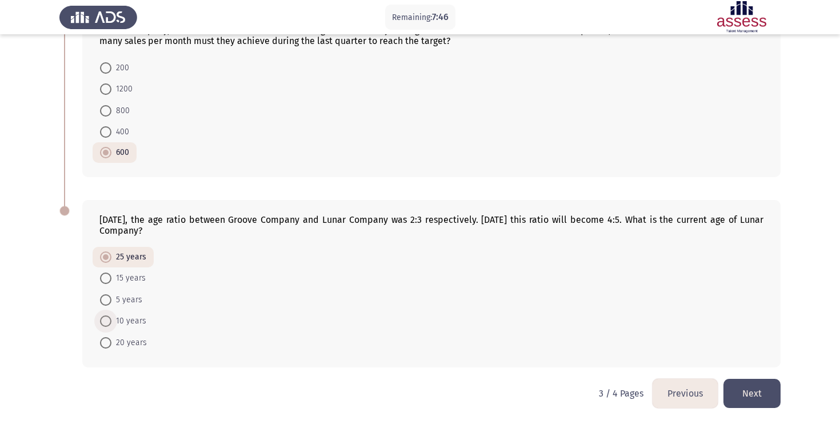
click at [111, 318] on input "10 years" at bounding box center [105, 320] width 11 height 11
radio input "true"
click at [769, 382] on button "Next" at bounding box center [752, 393] width 57 height 29
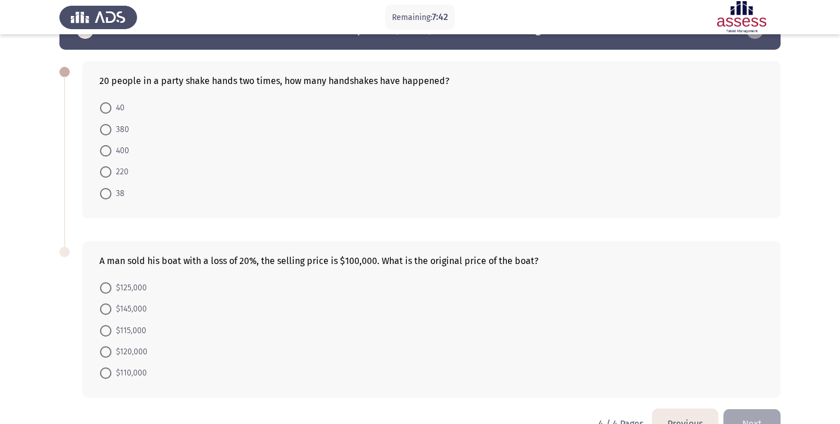
scroll to position [35, 0]
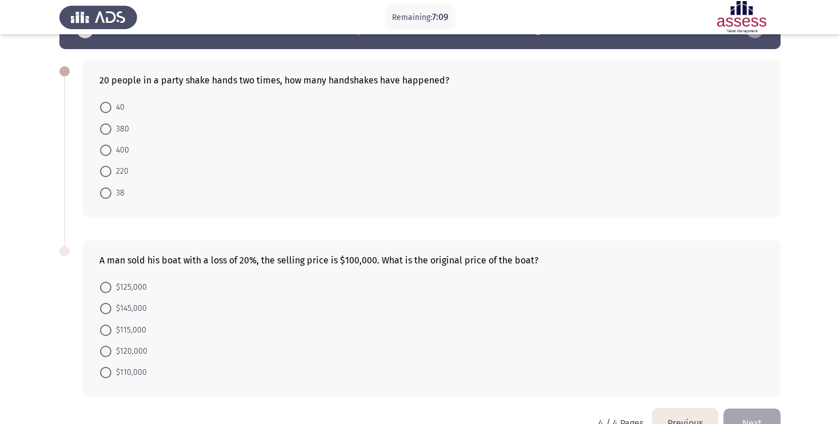
click at [105, 148] on span at bounding box center [105, 150] width 11 height 11
click at [105, 148] on input "400" at bounding box center [105, 150] width 11 height 11
radio input "true"
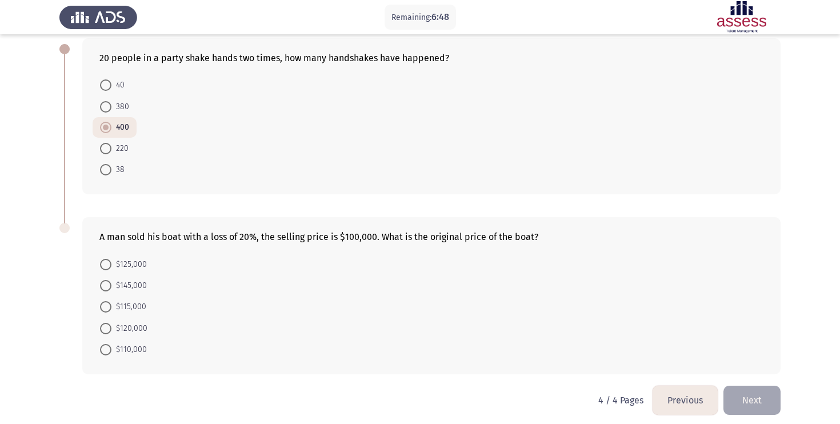
scroll to position [65, 0]
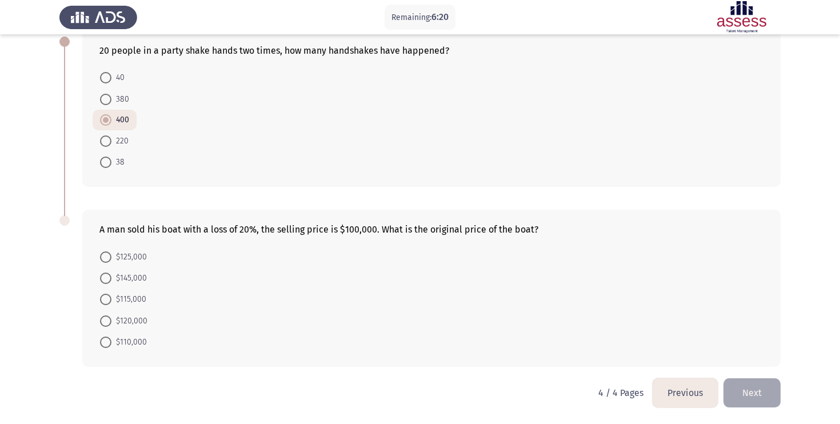
click at [127, 320] on span "$120,000" at bounding box center [129, 321] width 36 height 14
click at [111, 320] on input "$120,000" at bounding box center [105, 320] width 11 height 11
radio input "true"
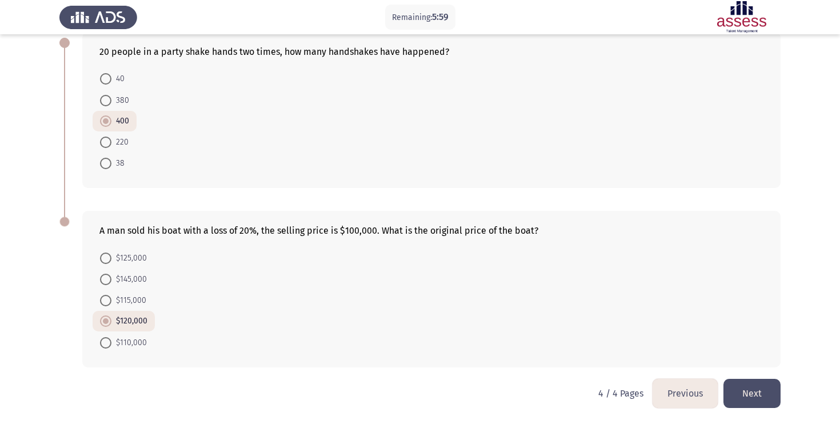
click at [107, 107] on mat-radio-button "380" at bounding box center [115, 99] width 44 height 21
click at [106, 103] on span at bounding box center [105, 100] width 11 height 11
click at [106, 103] on input "380" at bounding box center [105, 100] width 11 height 11
radio input "true"
click at [209, 124] on form "40 380 400 220 38" at bounding box center [431, 121] width 664 height 106
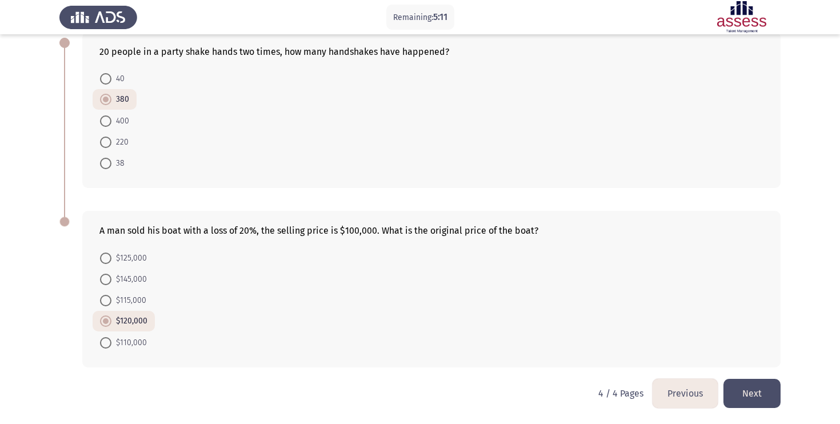
click at [110, 262] on span at bounding box center [105, 258] width 11 height 11
click at [110, 262] on input "$125,000" at bounding box center [105, 258] width 11 height 11
radio input "true"
click at [764, 397] on button "Next" at bounding box center [752, 393] width 57 height 29
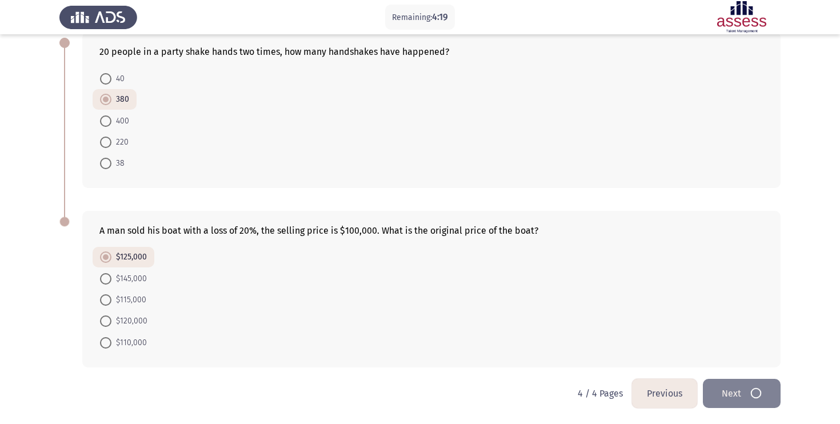
scroll to position [0, 0]
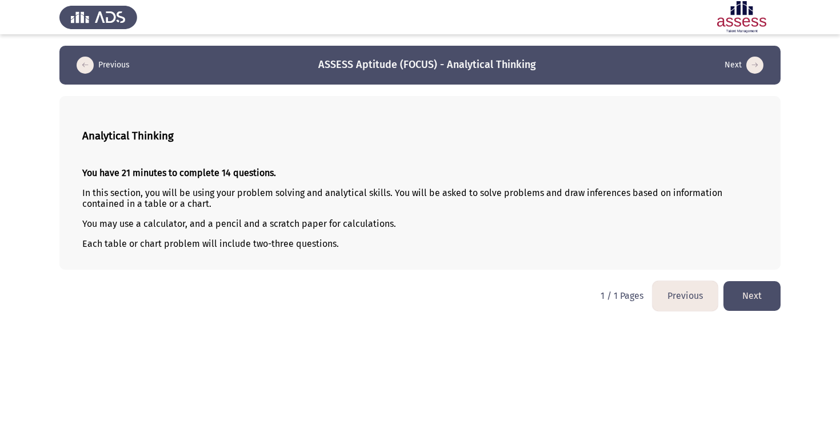
click at [744, 299] on button "Next" at bounding box center [752, 295] width 57 height 29
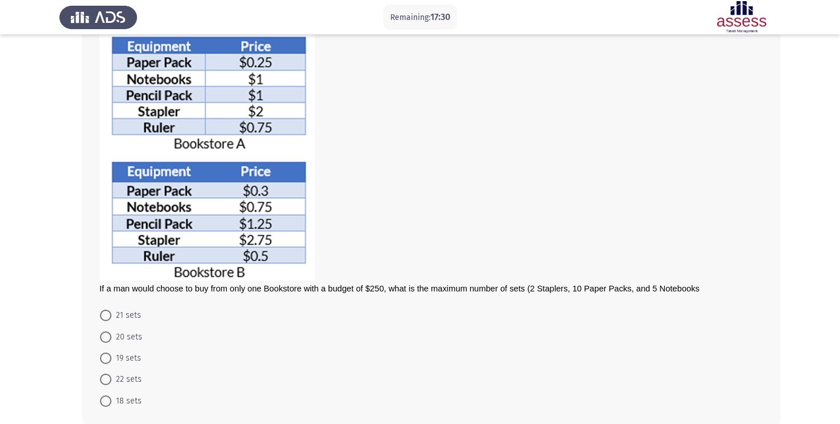
scroll to position [83, 0]
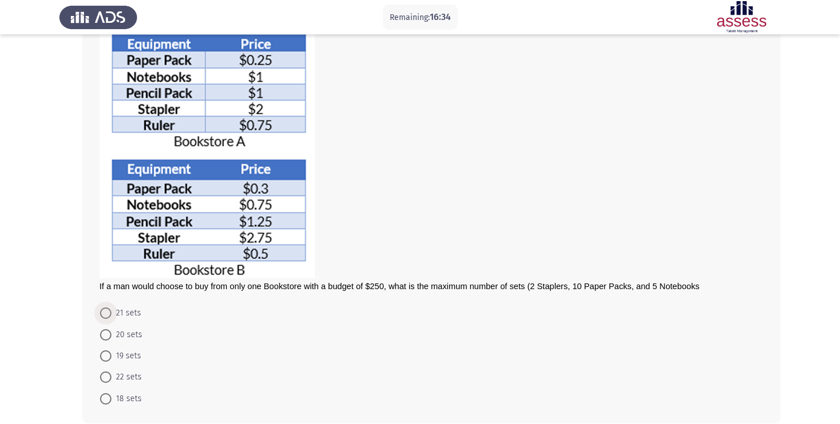
click at [114, 314] on span "21 sets" at bounding box center [126, 313] width 30 height 14
click at [111, 314] on input "21 sets" at bounding box center [105, 312] width 11 height 11
radio input "true"
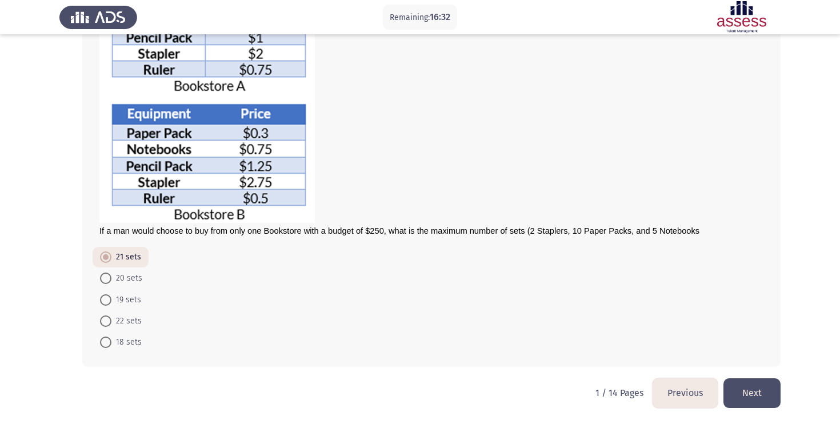
click at [748, 385] on button "Next" at bounding box center [752, 392] width 57 height 29
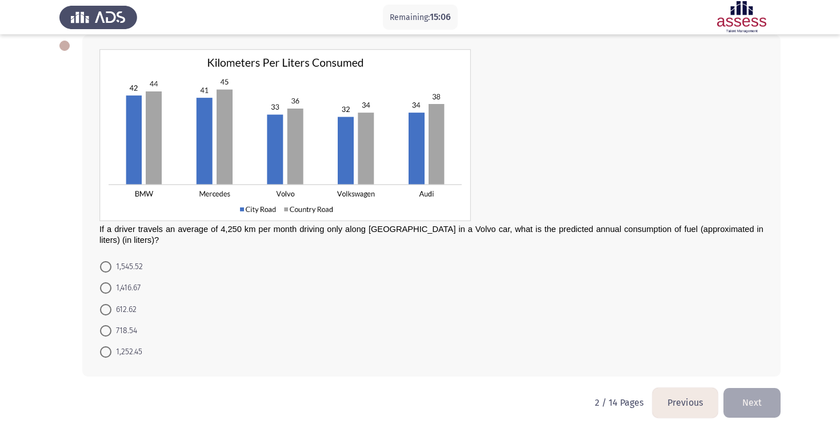
scroll to position [66, 0]
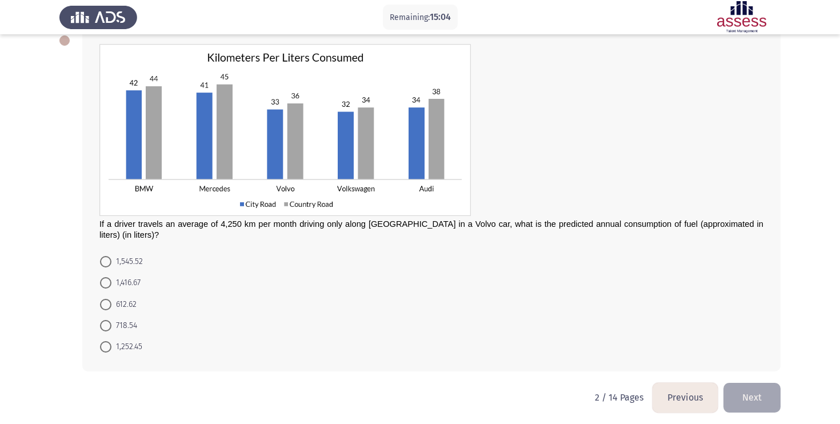
click at [705, 392] on button "Previous" at bounding box center [685, 397] width 65 height 29
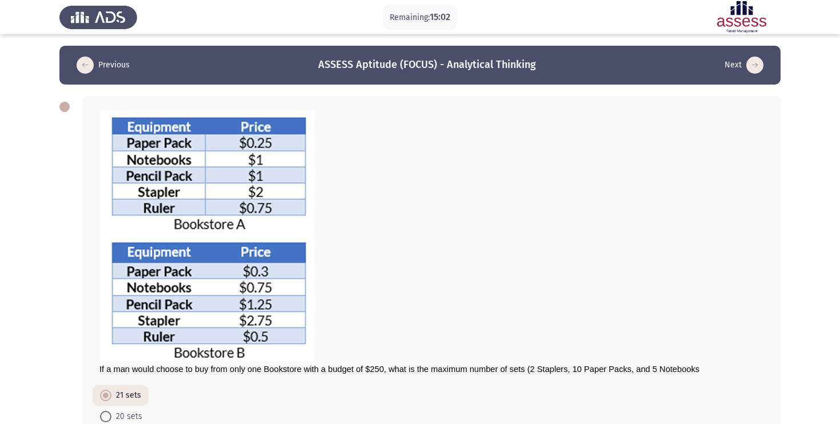
scroll to position [138, 0]
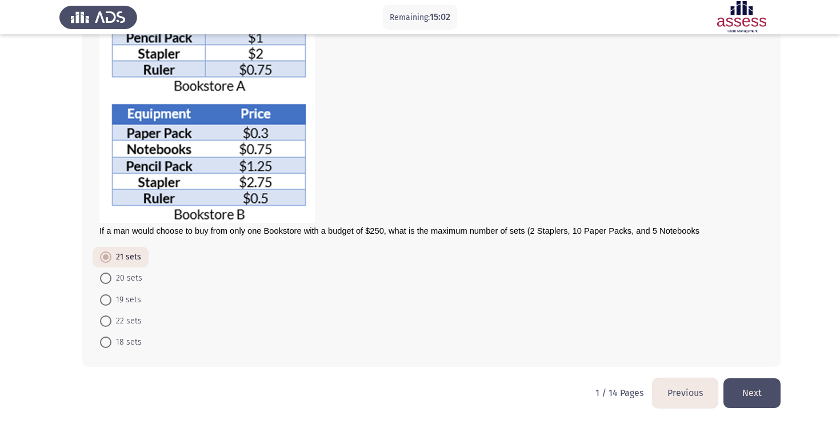
click at [738, 382] on button "Next" at bounding box center [752, 392] width 57 height 29
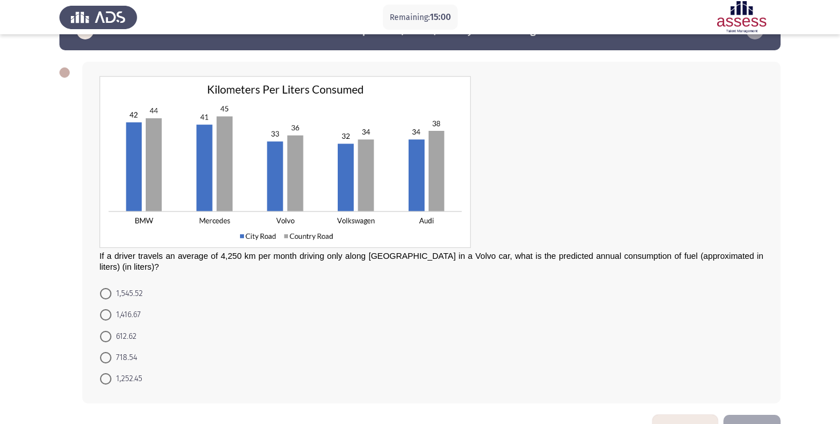
scroll to position [71, 0]
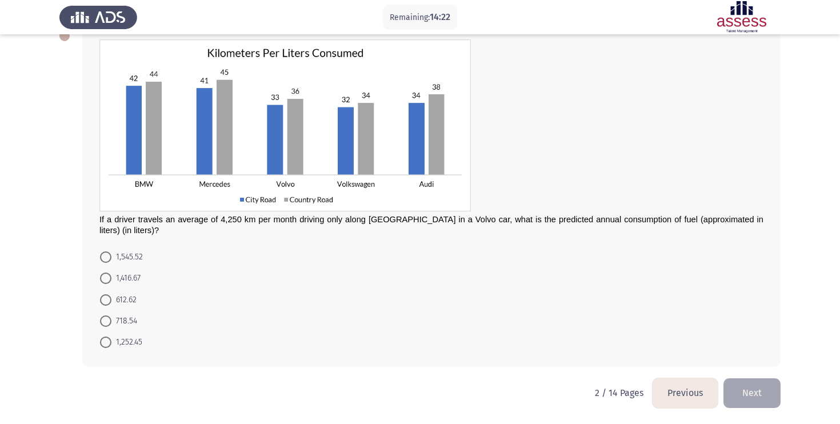
click at [101, 278] on span at bounding box center [105, 278] width 11 height 11
click at [101, 278] on input "1,416.67" at bounding box center [105, 278] width 11 height 11
radio input "true"
click at [742, 397] on button "Next" at bounding box center [752, 392] width 57 height 29
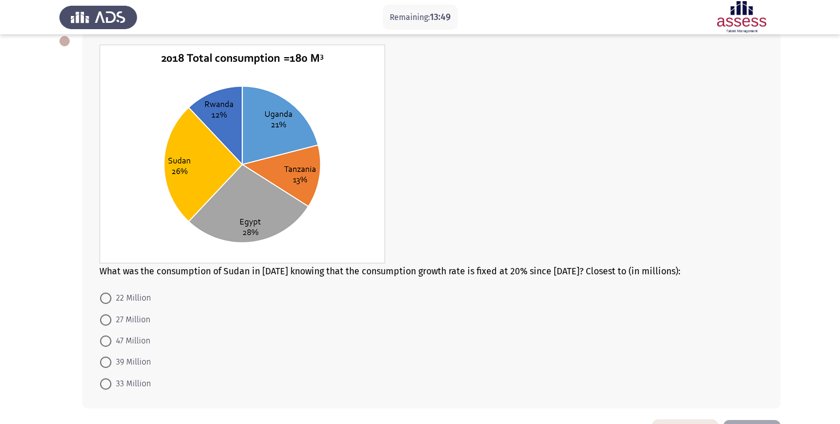
scroll to position [66, 0]
click at [107, 356] on span at bounding box center [105, 361] width 11 height 11
click at [107, 356] on input "39 Million" at bounding box center [105, 361] width 11 height 11
radio input "true"
click at [116, 378] on span "33 Million" at bounding box center [130, 382] width 39 height 14
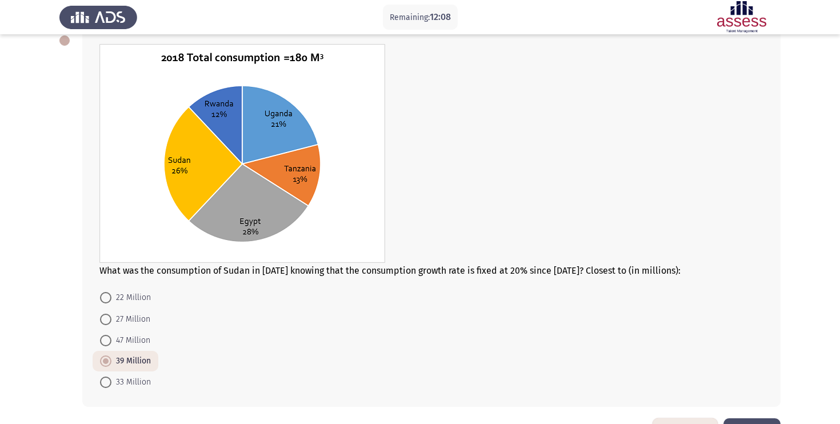
click at [111, 378] on input "33 Million" at bounding box center [105, 382] width 11 height 11
radio input "true"
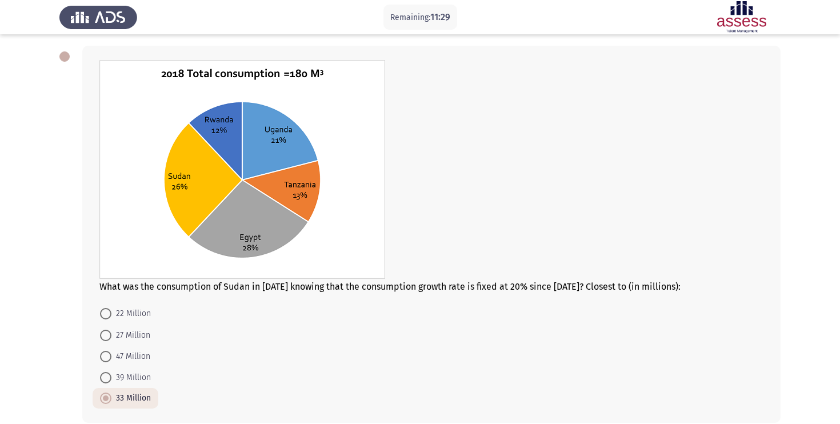
scroll to position [106, 0]
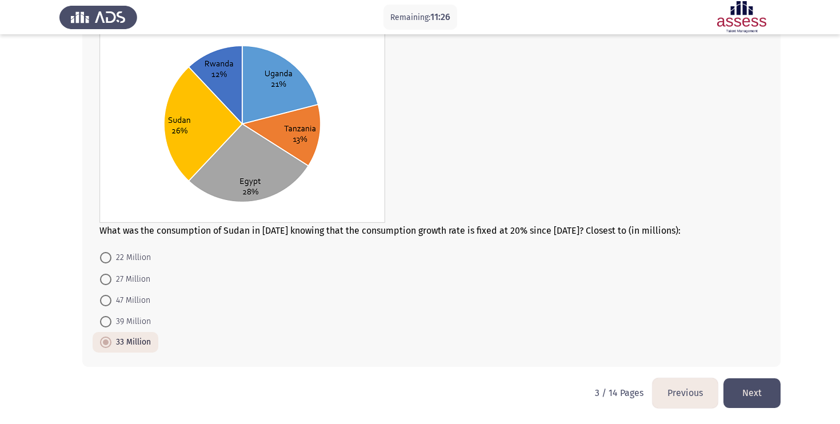
click at [770, 375] on div "What was the consumption of Sudan in [DATE] knowing that the consumption growth…" at bounding box center [419, 178] width 721 height 400
click at [764, 380] on button "Next" at bounding box center [752, 392] width 57 height 29
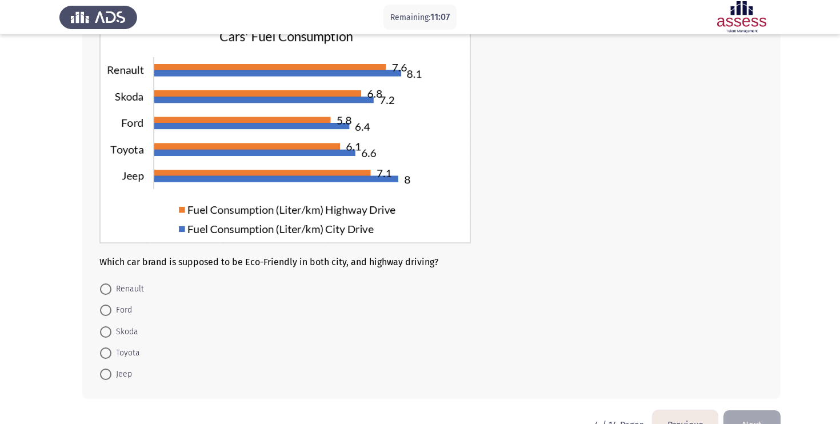
scroll to position [87, 0]
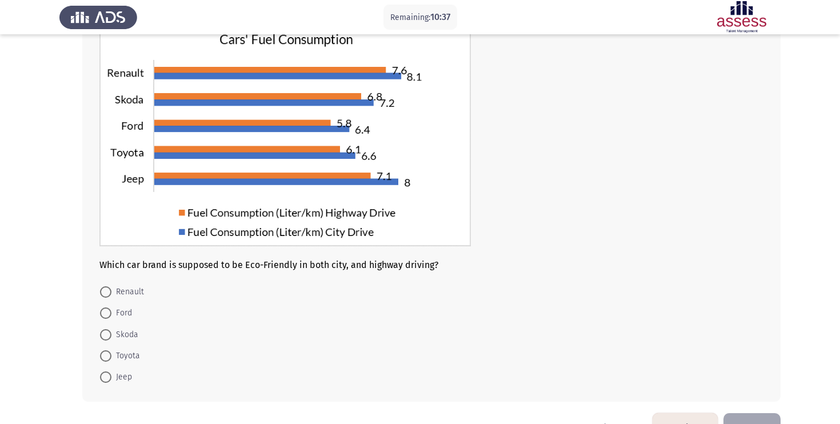
click at [109, 316] on span at bounding box center [105, 312] width 11 height 11
click at [109, 316] on input "Ford" at bounding box center [105, 312] width 11 height 11
radio input "true"
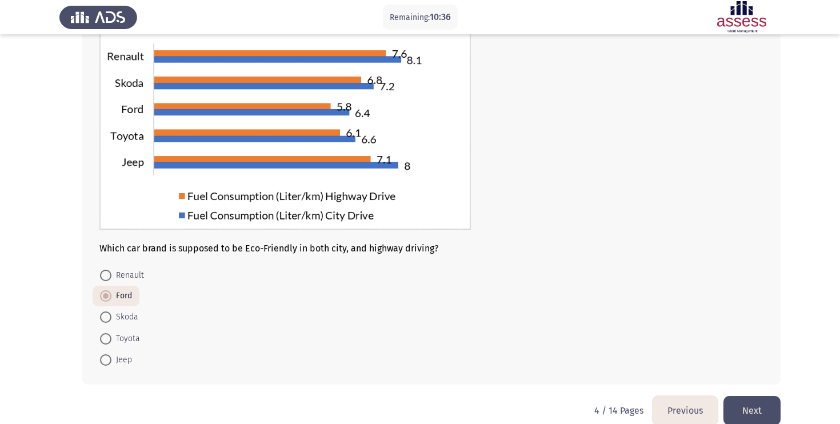
scroll to position [122, 0]
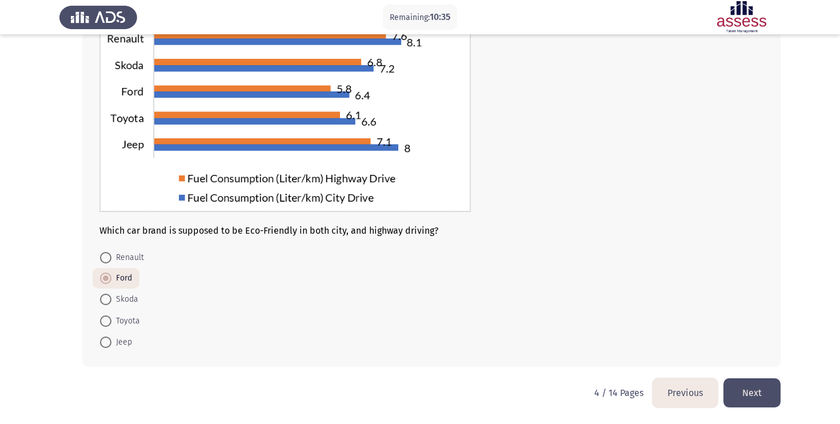
click at [748, 387] on button "Next" at bounding box center [752, 392] width 57 height 29
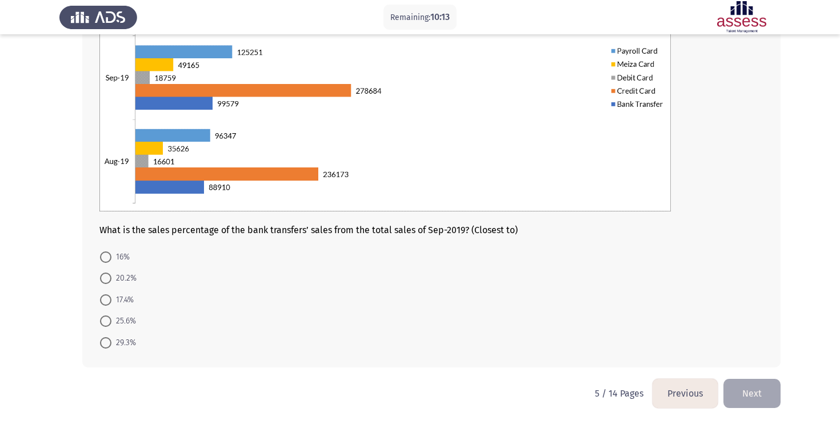
scroll to position [126, 0]
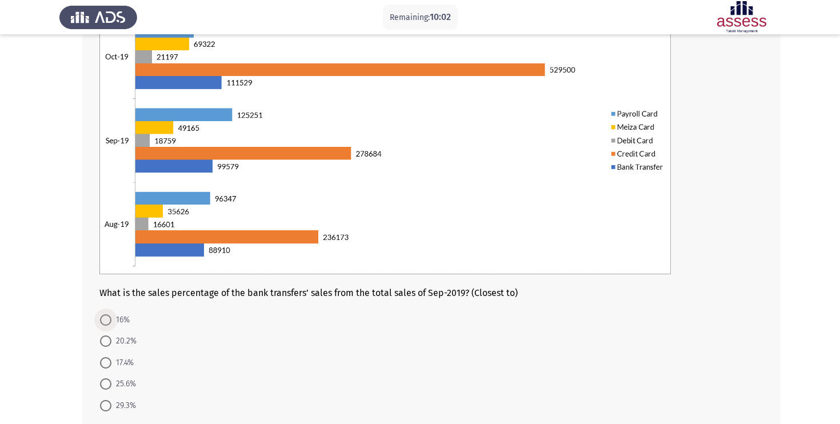
click at [114, 314] on span "16%" at bounding box center [120, 320] width 18 height 14
click at [111, 314] on input "16%" at bounding box center [105, 319] width 11 height 11
radio input "true"
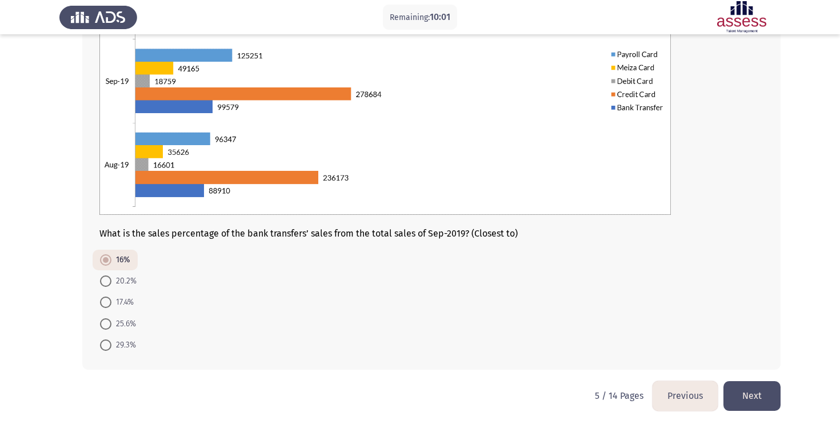
scroll to position [189, 0]
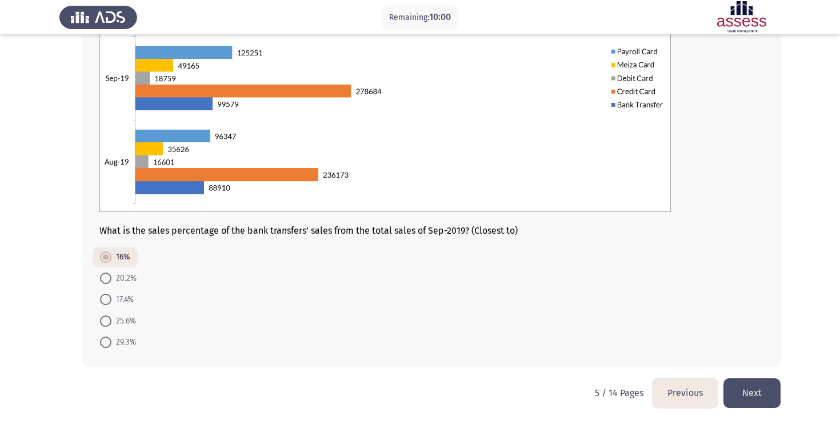
click at [750, 386] on button "Next" at bounding box center [752, 392] width 57 height 29
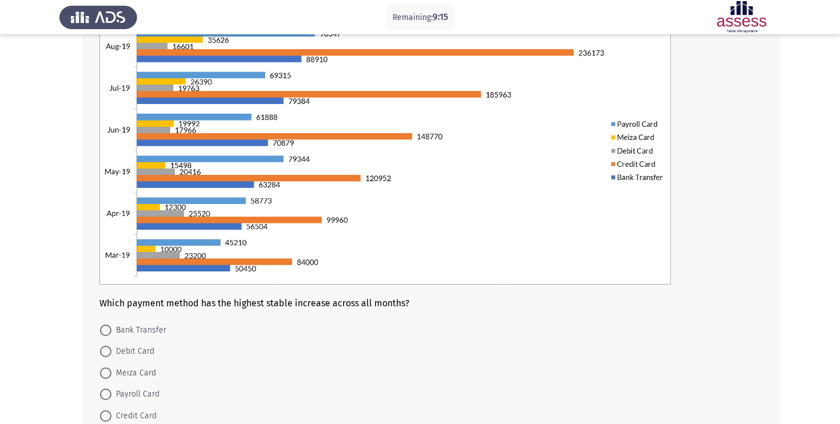
scroll to position [149, 0]
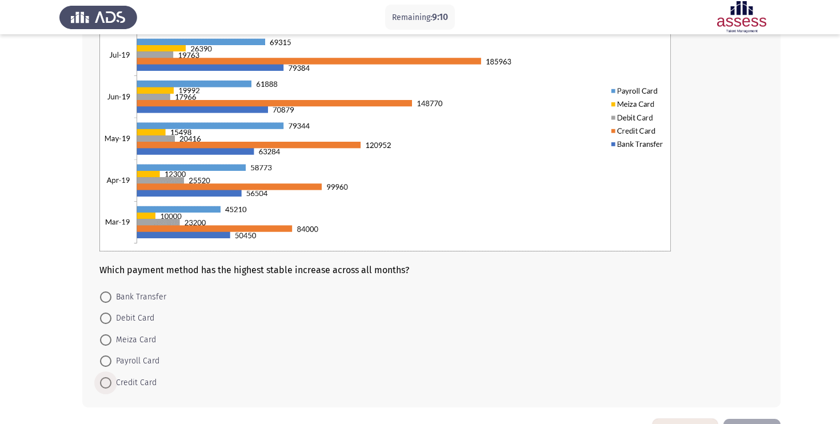
click at [116, 383] on span "Credit Card" at bounding box center [133, 383] width 45 height 14
click at [111, 383] on input "Credit Card" at bounding box center [105, 382] width 11 height 11
radio input "true"
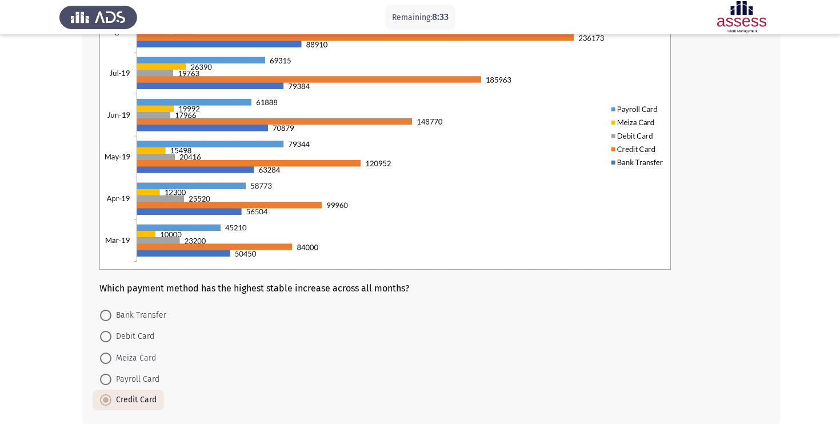
scroll to position [189, 0]
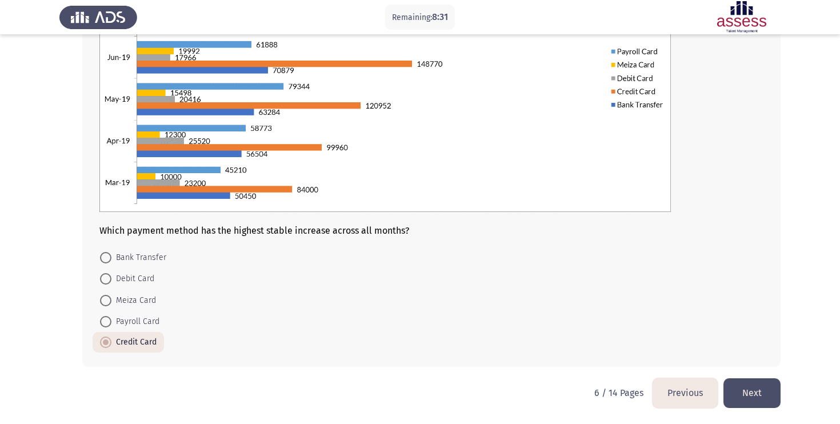
click at [742, 385] on button "Next" at bounding box center [752, 392] width 57 height 29
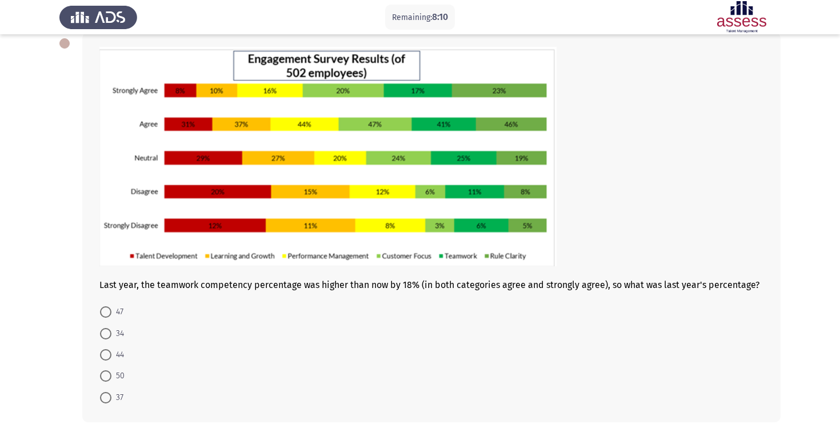
scroll to position [66, 0]
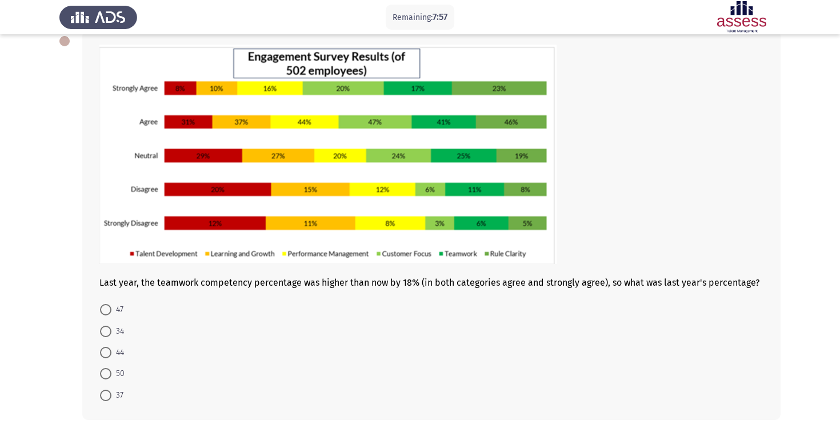
click at [114, 329] on span "34" at bounding box center [117, 332] width 13 height 14
click at [111, 329] on input "34" at bounding box center [105, 331] width 11 height 11
radio input "true"
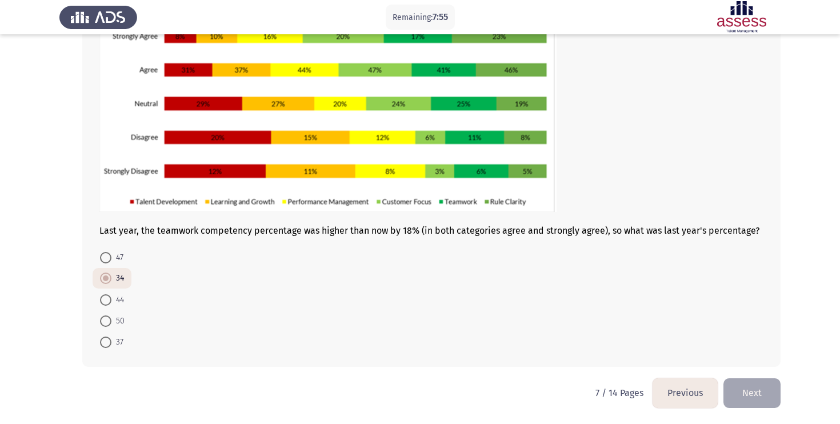
click at [744, 386] on button "Next" at bounding box center [752, 392] width 57 height 29
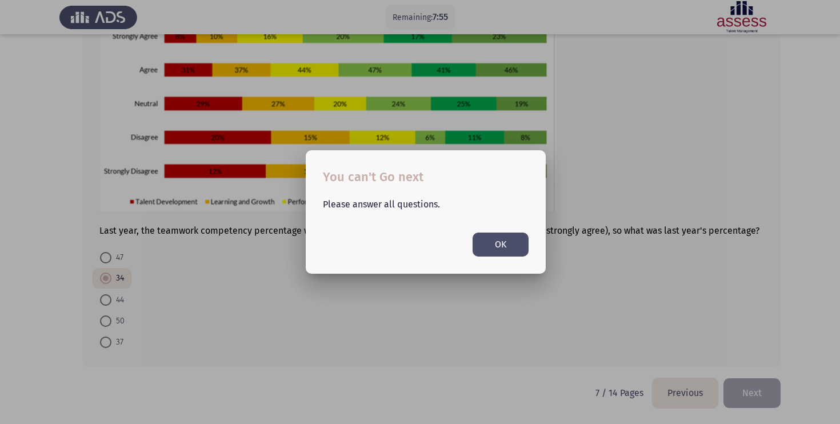
scroll to position [0, 0]
click at [516, 250] on button "OK" at bounding box center [501, 244] width 56 height 23
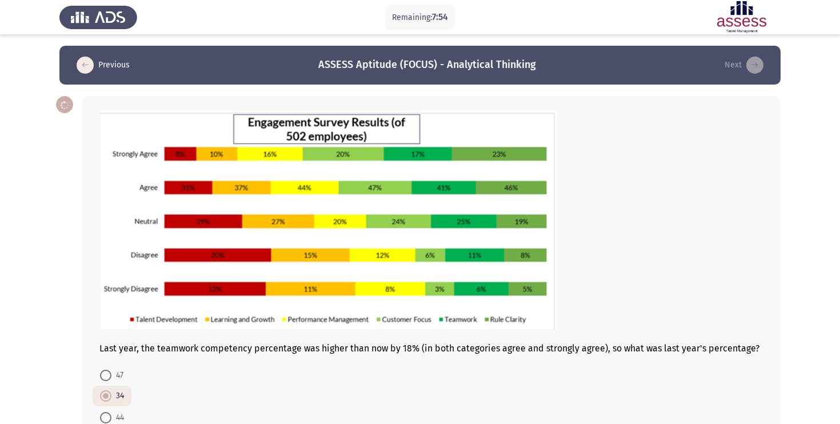
scroll to position [118, 0]
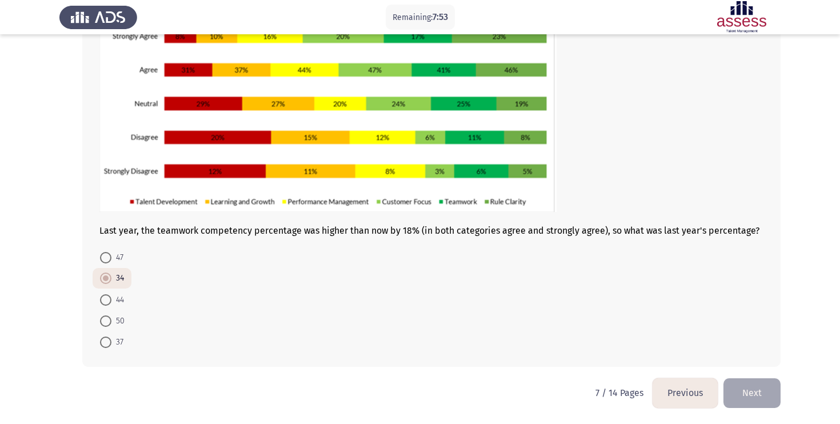
click at [261, 274] on form "47 34 44 50 37" at bounding box center [431, 300] width 664 height 106
click at [759, 397] on button "Next" at bounding box center [752, 392] width 57 height 29
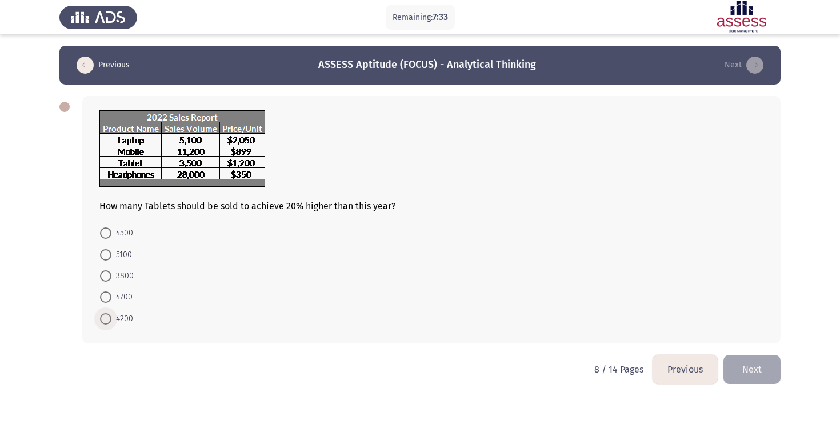
click at [113, 318] on span "4200" at bounding box center [122, 319] width 22 height 14
click at [111, 318] on input "4200" at bounding box center [105, 318] width 11 height 11
radio input "true"
click at [746, 360] on button "Next" at bounding box center [752, 368] width 57 height 29
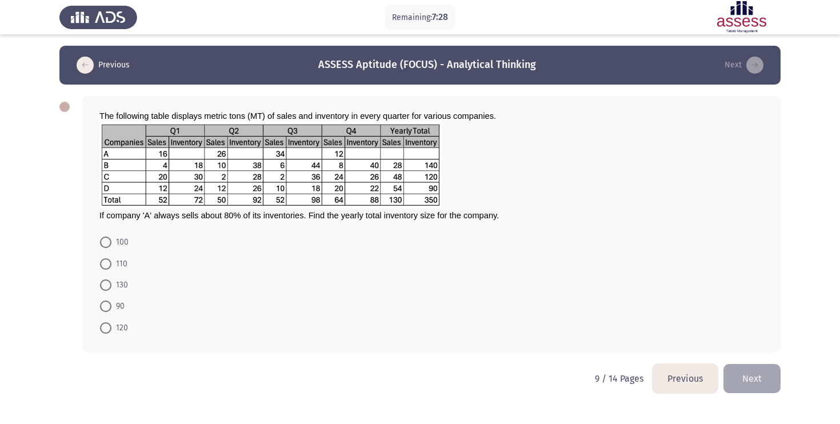
click at [676, 371] on button "Previous" at bounding box center [685, 378] width 65 height 29
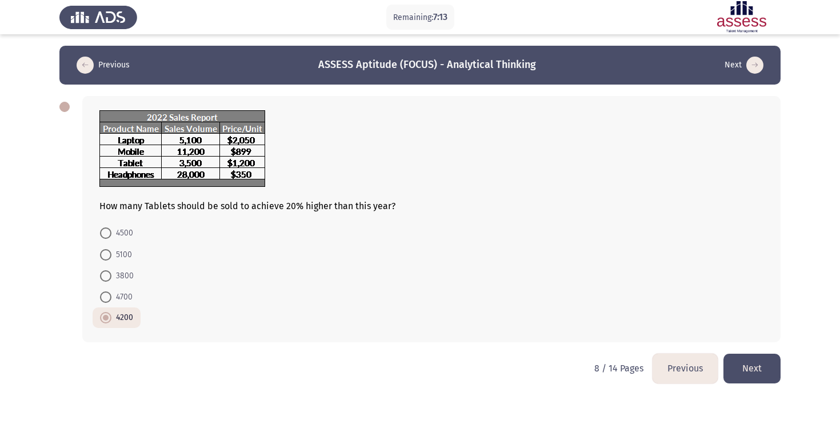
click at [766, 358] on button "Next" at bounding box center [752, 368] width 57 height 29
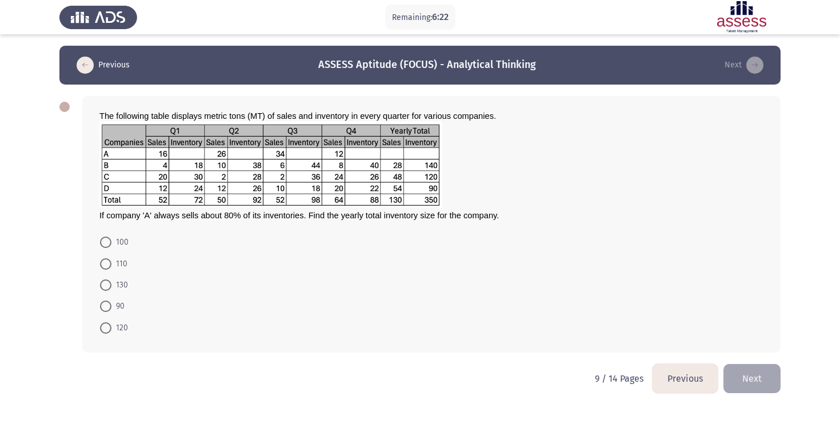
click at [114, 301] on span "90" at bounding box center [117, 306] width 13 height 14
click at [111, 301] on input "90" at bounding box center [105, 306] width 11 height 11
radio input "true"
click at [741, 370] on button "Next" at bounding box center [752, 377] width 57 height 29
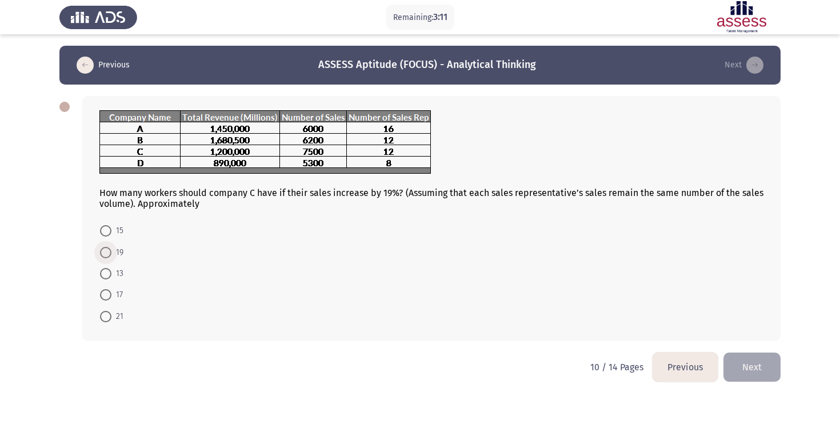
click at [111, 255] on span at bounding box center [105, 252] width 11 height 11
click at [111, 255] on input "19" at bounding box center [105, 252] width 11 height 11
radio input "true"
click at [741, 355] on button "Next" at bounding box center [752, 365] width 57 height 29
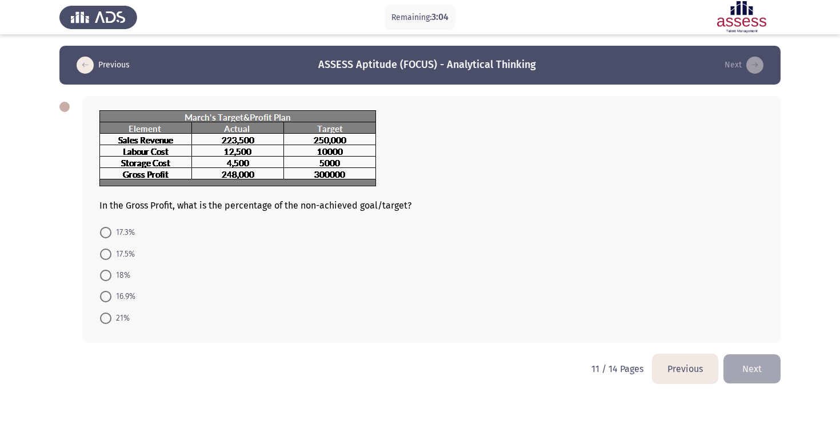
click at [691, 373] on button "Previous" at bounding box center [685, 368] width 65 height 29
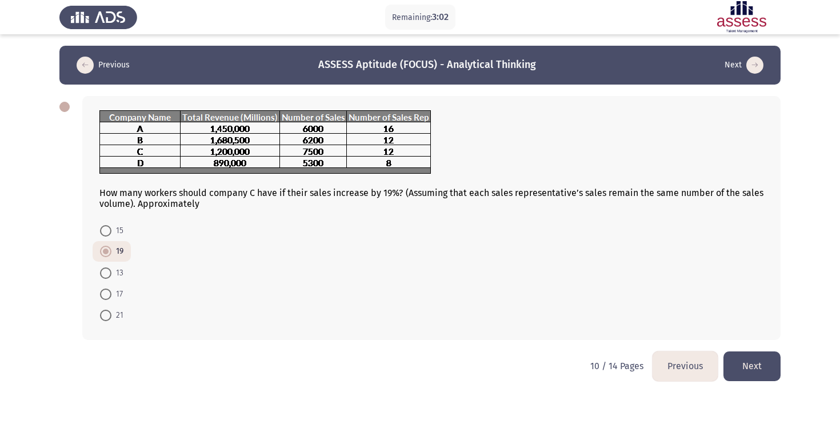
click at [685, 371] on button "Previous" at bounding box center [685, 365] width 65 height 29
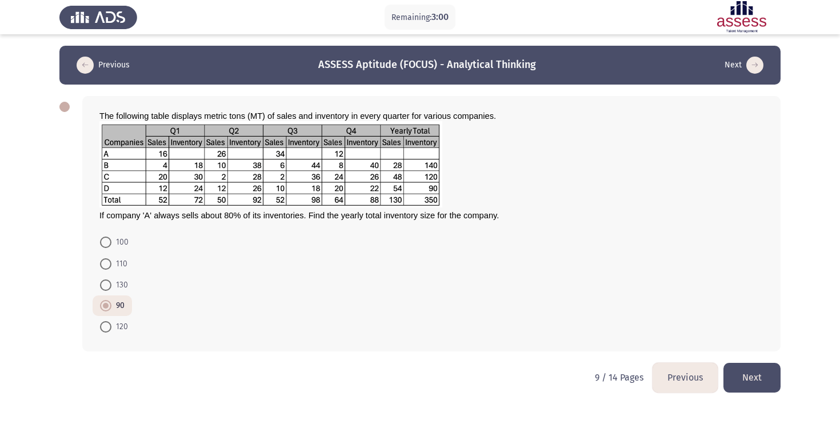
click at [740, 367] on button "Next" at bounding box center [752, 377] width 57 height 29
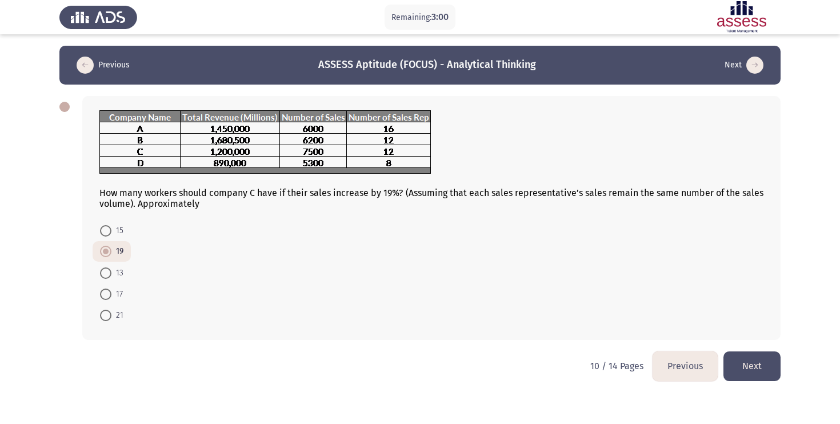
click at [748, 376] on button "Next" at bounding box center [752, 365] width 57 height 29
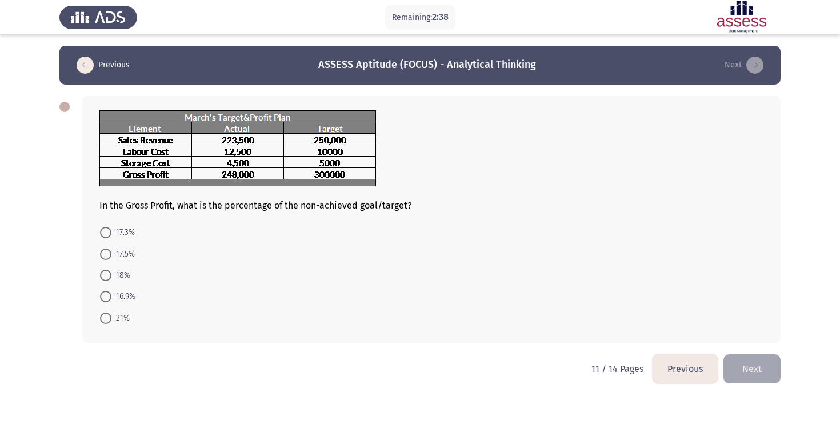
click at [744, 373] on button "Next" at bounding box center [752, 368] width 57 height 29
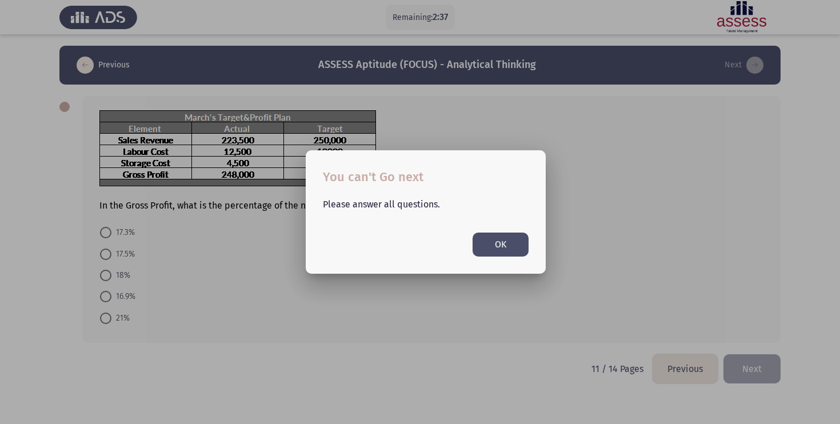
click at [505, 250] on button "OK" at bounding box center [501, 244] width 56 height 23
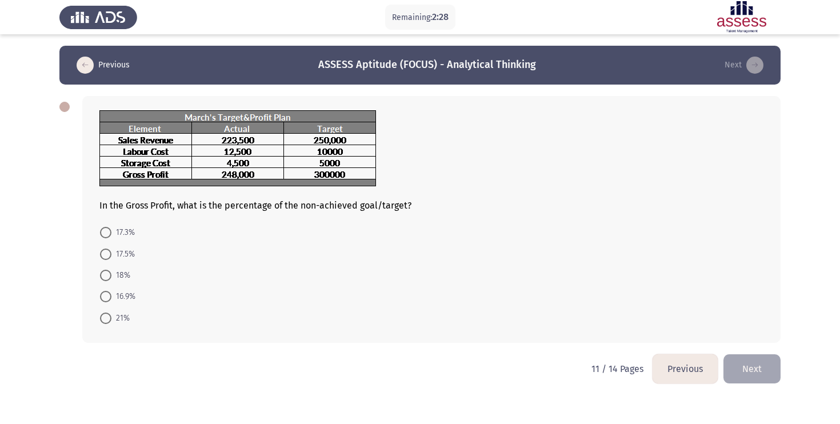
click at [113, 237] on span "17.3%" at bounding box center [122, 233] width 23 height 14
click at [111, 237] on input "17.3%" at bounding box center [105, 232] width 11 height 11
radio input "true"
click at [777, 362] on button "Next" at bounding box center [752, 367] width 57 height 29
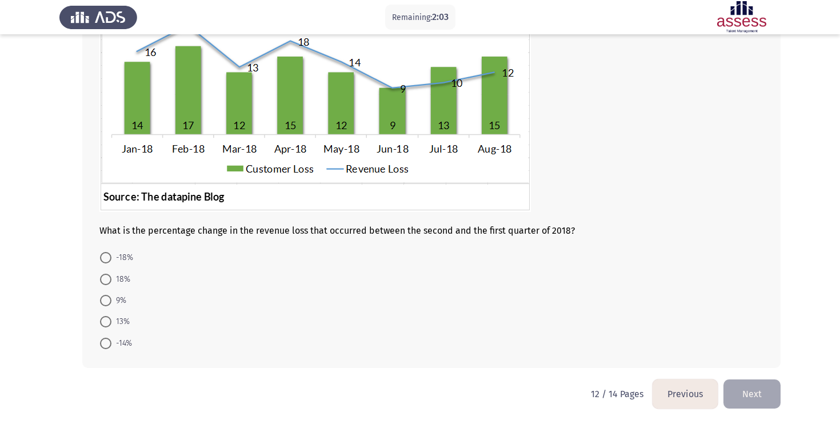
scroll to position [141, 0]
click at [121, 340] on span "-14%" at bounding box center [121, 343] width 21 height 14
click at [111, 340] on input "-14%" at bounding box center [105, 342] width 11 height 11
radio input "true"
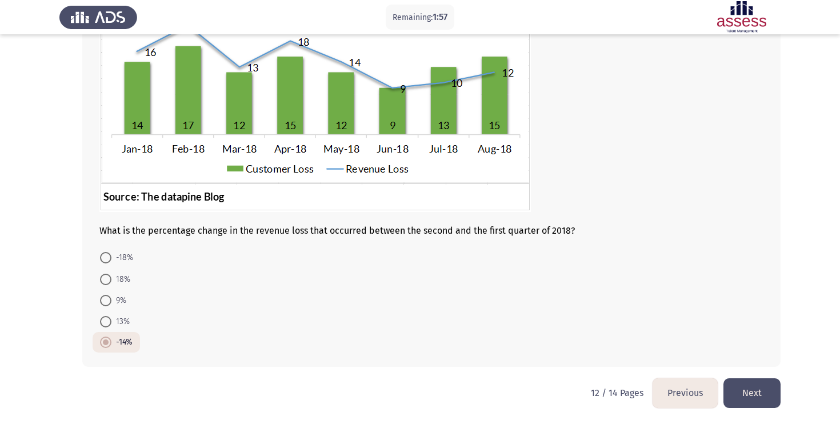
click at [745, 390] on button "Next" at bounding box center [752, 392] width 57 height 29
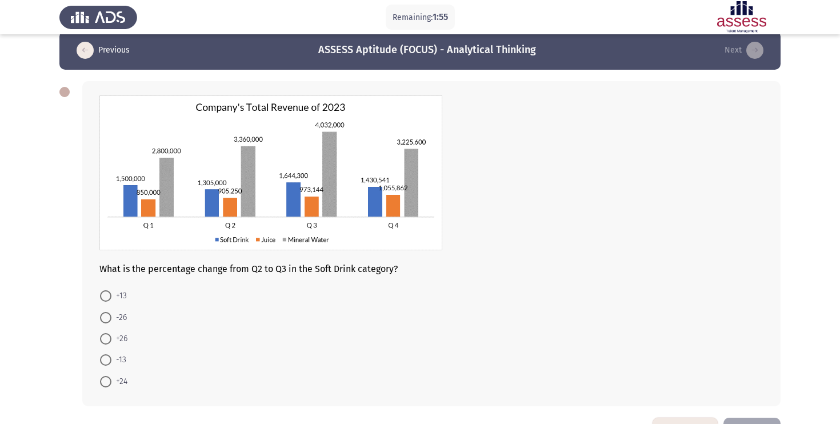
scroll to position [15, 0]
click at [121, 336] on span "+26" at bounding box center [119, 338] width 16 height 14
click at [111, 336] on input "+26" at bounding box center [105, 338] width 11 height 11
radio input "true"
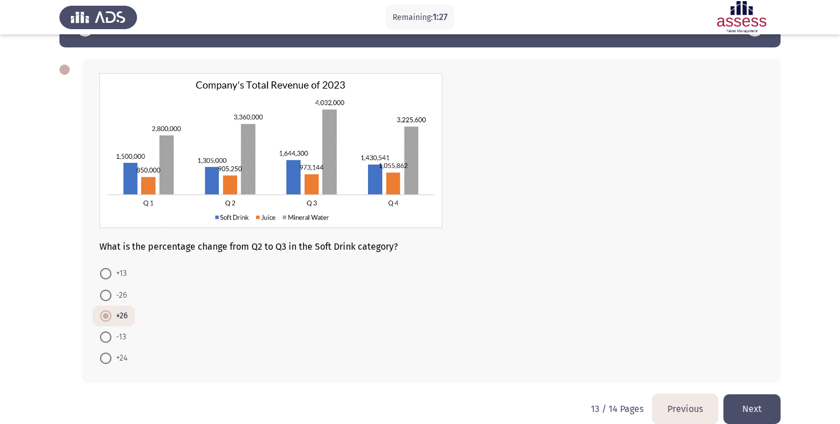
scroll to position [53, 0]
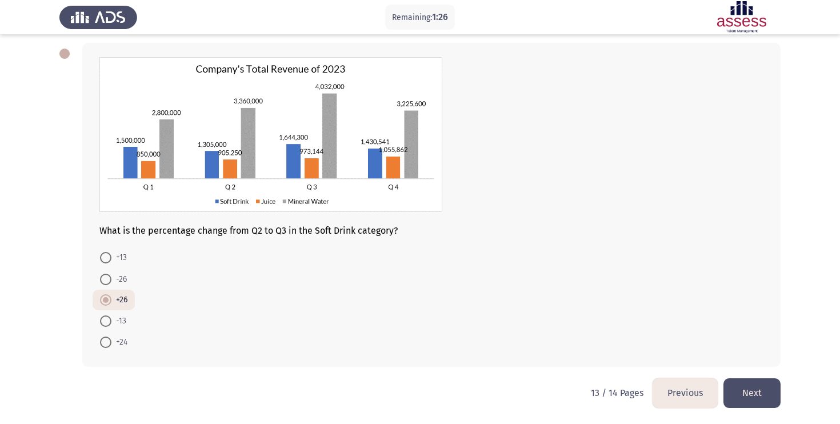
click at [755, 386] on button "Next" at bounding box center [752, 392] width 57 height 29
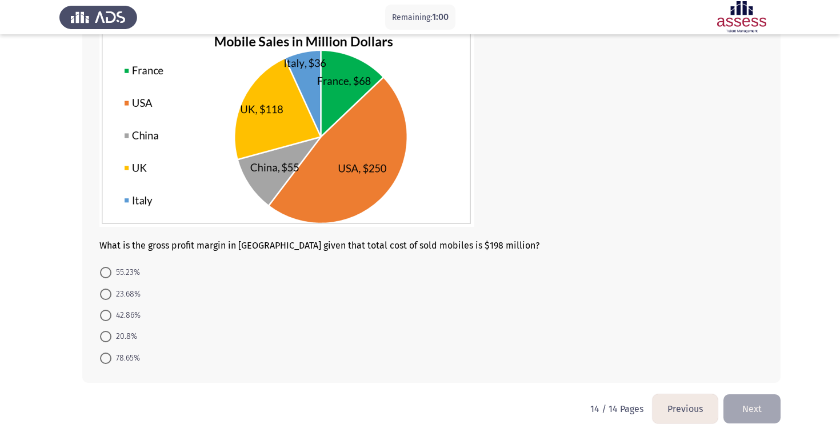
scroll to position [102, 0]
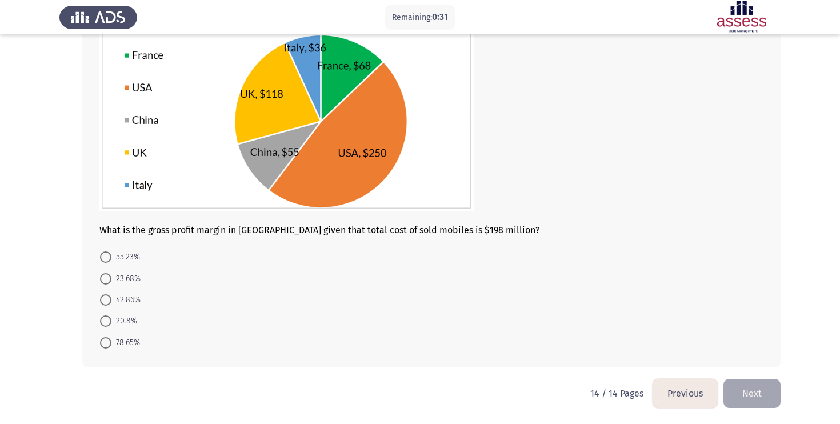
click at [124, 318] on span "20.8%" at bounding box center [124, 321] width 26 height 14
click at [111, 318] on input "20.8%" at bounding box center [105, 320] width 11 height 11
radio input "true"
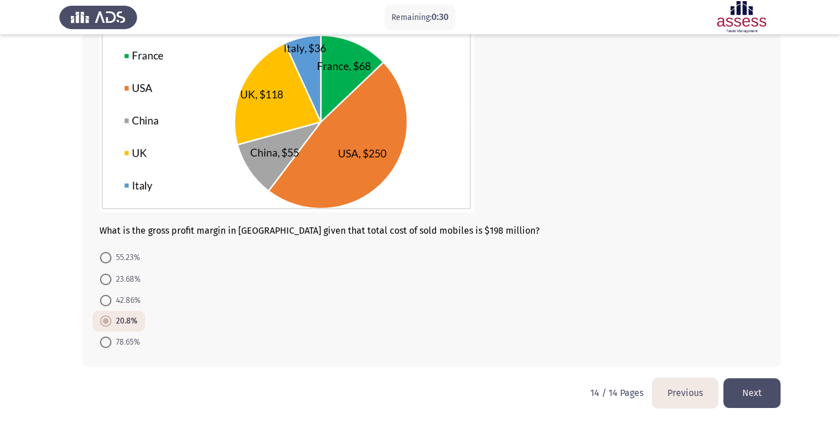
click at [747, 390] on button "Next" at bounding box center [752, 392] width 57 height 29
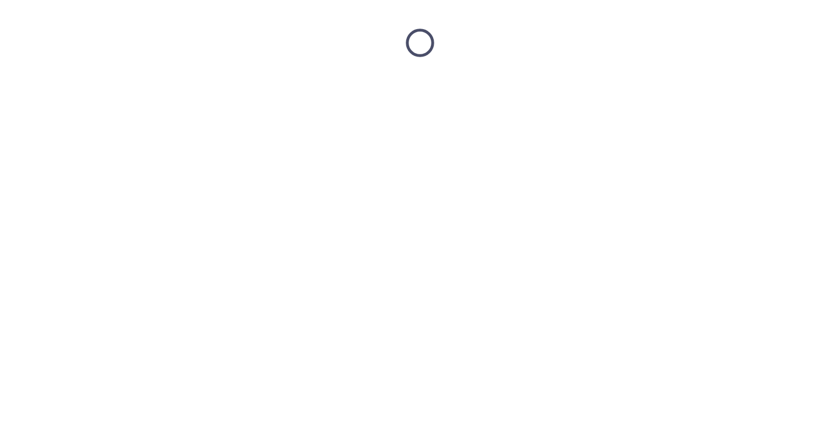
scroll to position [0, 0]
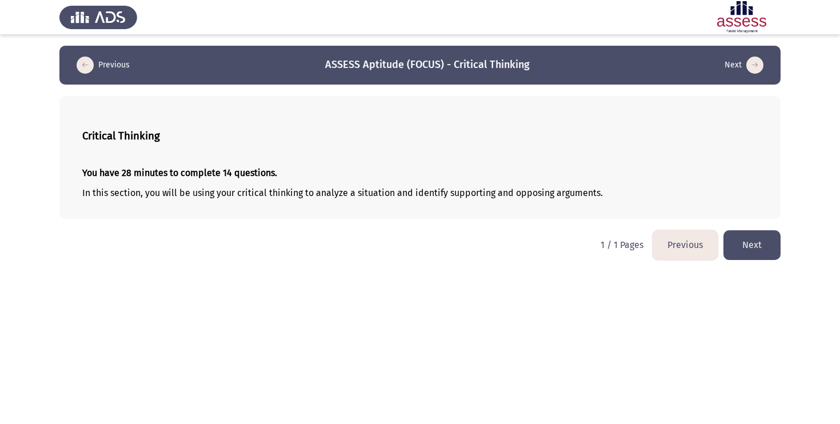
click at [673, 245] on button "Previous" at bounding box center [685, 244] width 65 height 29
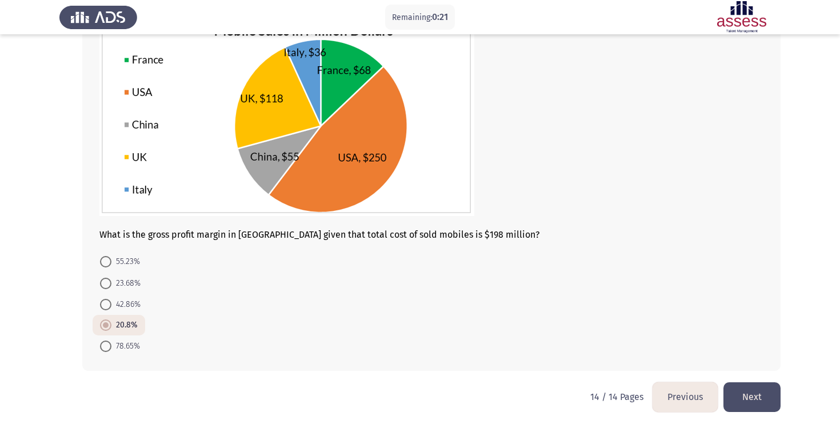
scroll to position [102, 0]
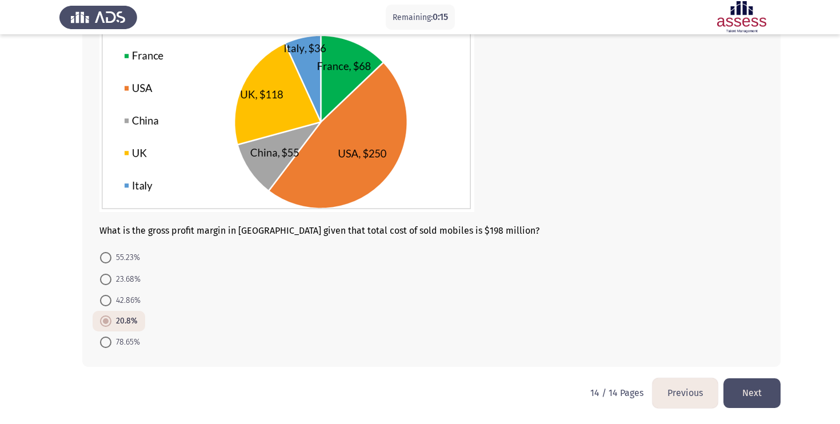
click at [752, 393] on button "Next" at bounding box center [752, 392] width 57 height 29
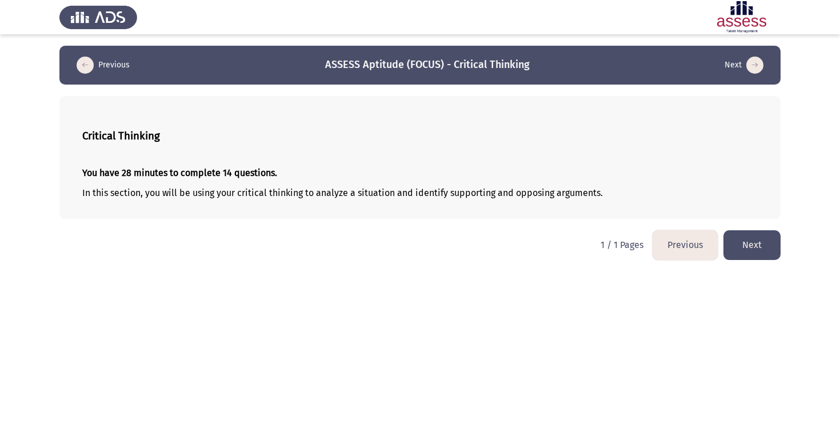
click at [743, 238] on button "Next" at bounding box center [752, 244] width 57 height 29
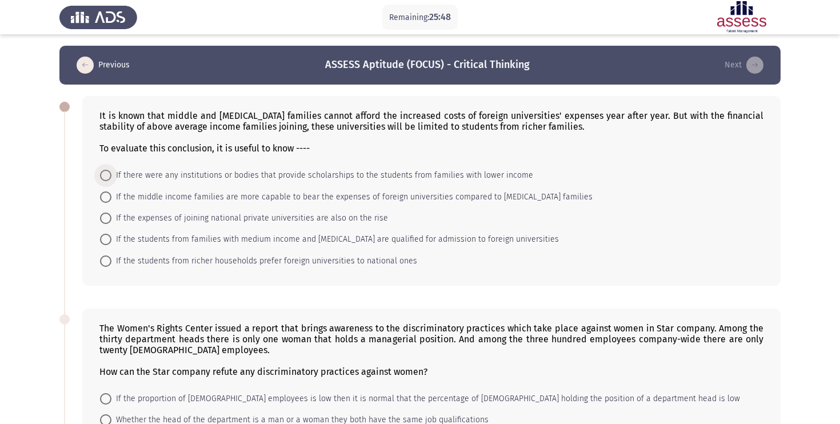
click at [133, 177] on span "If there were any institutions or bodies that provide scholarships to the stude…" at bounding box center [322, 176] width 422 height 14
click at [111, 177] on input "If there were any institutions or bodies that provide scholarships to the stude…" at bounding box center [105, 175] width 11 height 11
radio input "true"
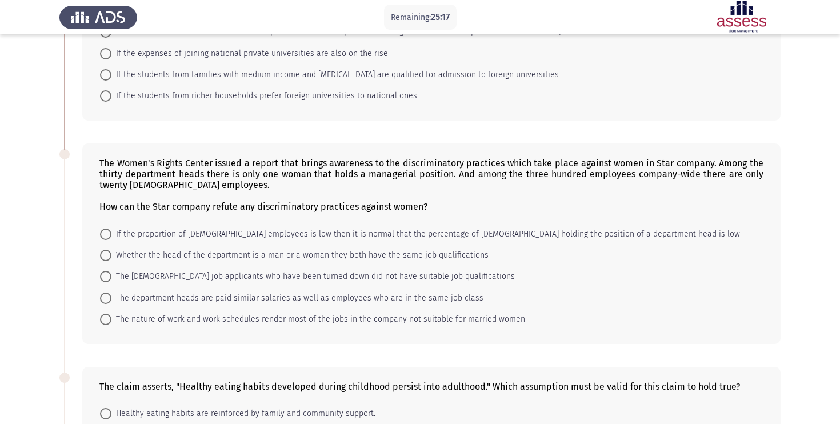
scroll to position [167, 0]
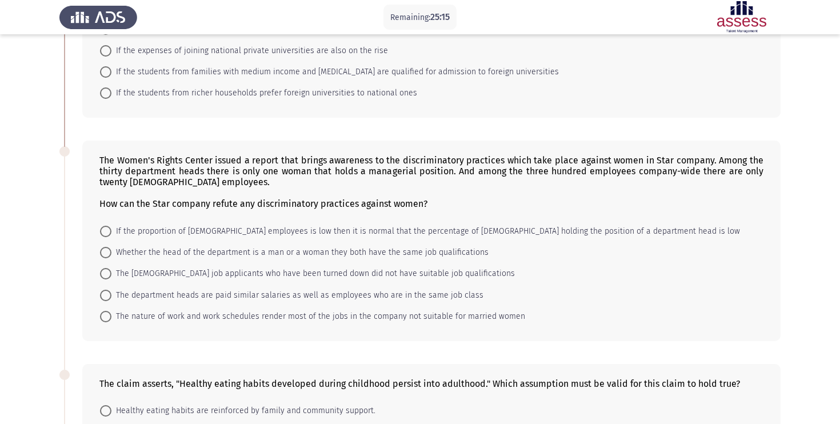
click at [195, 219] on div "The Women's Rights Center issued a report that brings awareness to the discrimi…" at bounding box center [431, 241] width 698 height 201
click at [195, 227] on span "If the proportion of [DEMOGRAPHIC_DATA] employees is low then it is normal that…" at bounding box center [425, 232] width 629 height 14
click at [111, 227] on input "If the proportion of [DEMOGRAPHIC_DATA] employees is low then it is normal that…" at bounding box center [105, 231] width 11 height 11
radio input "true"
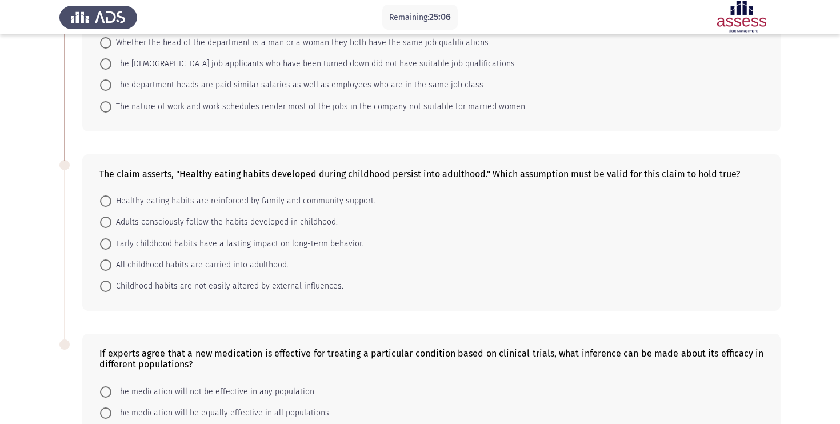
scroll to position [383, 0]
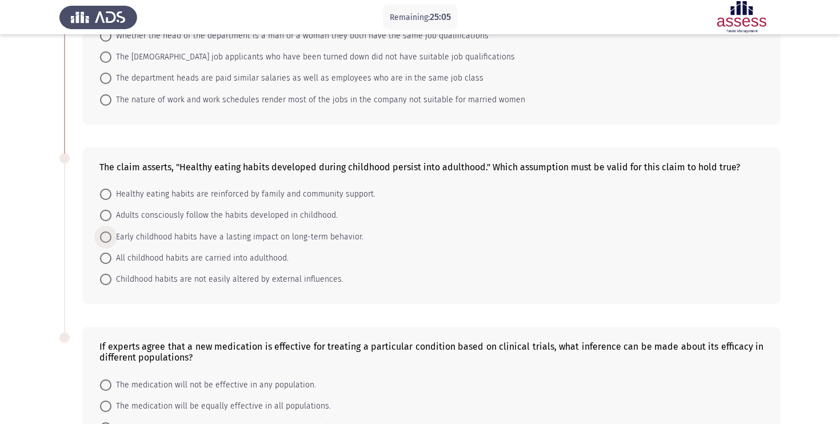
click at [140, 239] on span "Early childhood habits have a lasting impact on long-term behavior." at bounding box center [237, 237] width 252 height 14
click at [111, 239] on input "Early childhood habits have a lasting impact on long-term behavior." at bounding box center [105, 236] width 11 height 11
radio input "true"
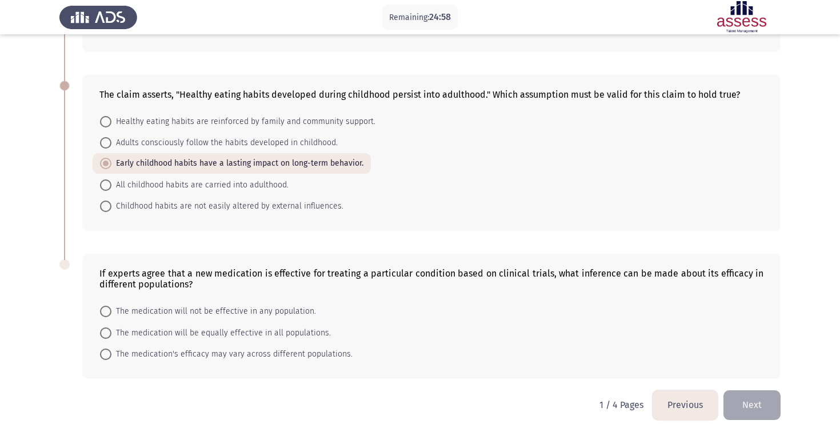
scroll to position [467, 0]
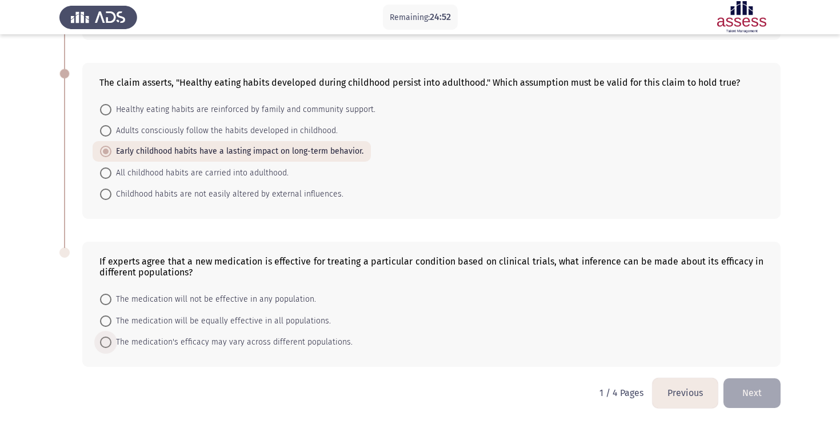
click at [263, 345] on span "The medication's efficacy may vary across different populations." at bounding box center [231, 342] width 241 height 14
click at [111, 345] on input "The medication's efficacy may vary across different populations." at bounding box center [105, 342] width 11 height 11
radio input "true"
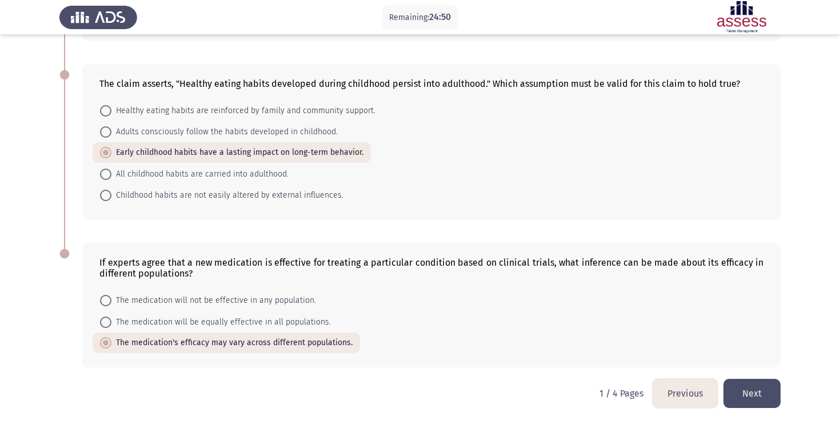
click at [753, 386] on button "Next" at bounding box center [752, 393] width 57 height 29
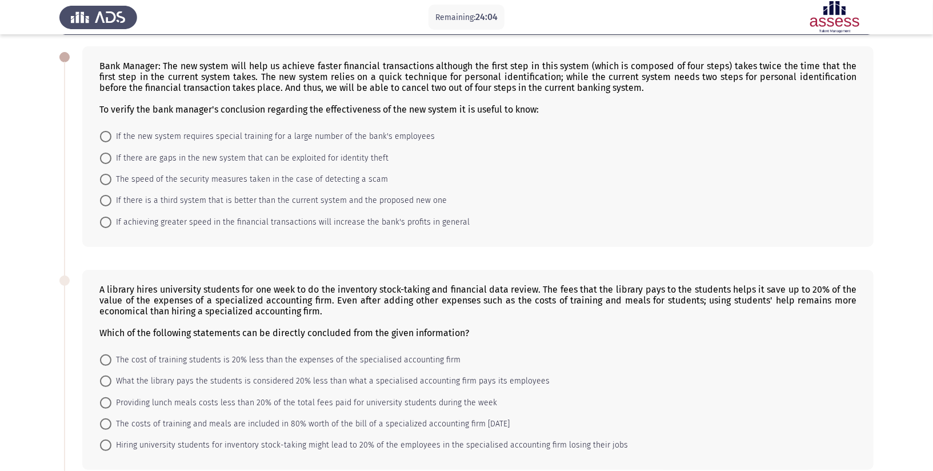
scroll to position [0, 0]
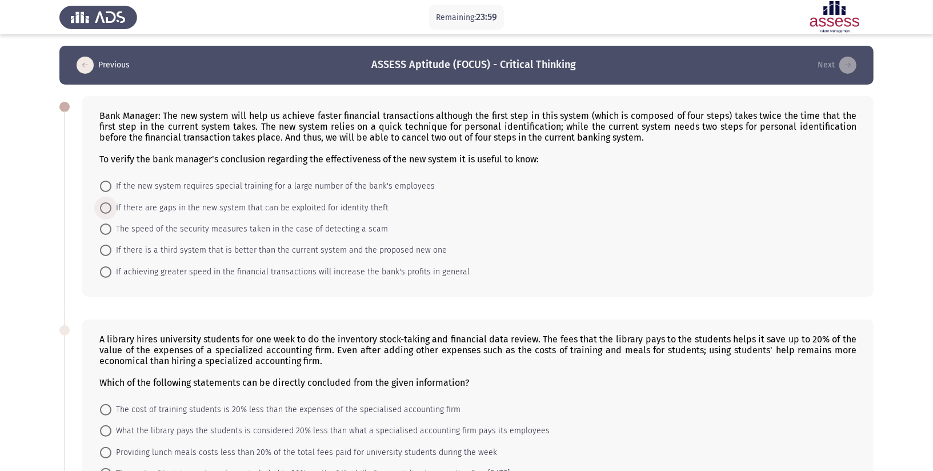
click at [233, 210] on span "If there are gaps in the new system that can be exploited for identity theft" at bounding box center [249, 208] width 277 height 14
click at [111, 210] on input "If there are gaps in the new system that can be exploited for identity theft" at bounding box center [105, 207] width 11 height 11
radio input "true"
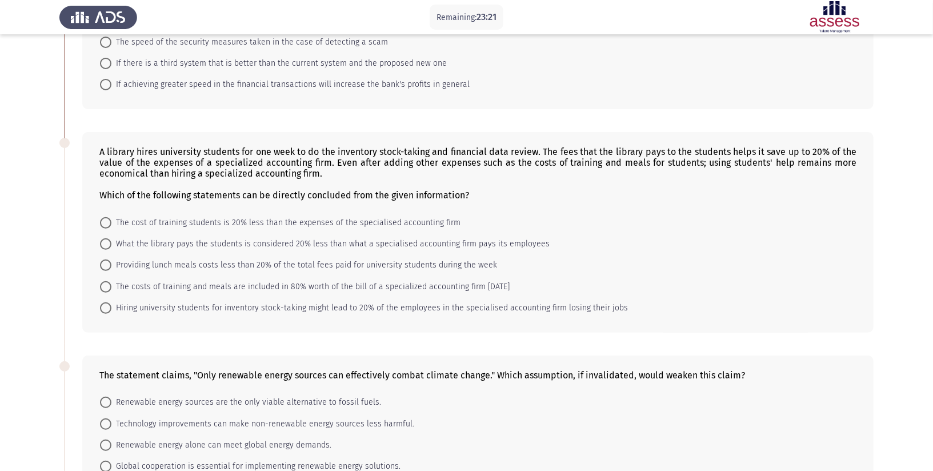
scroll to position [187, 0]
click at [197, 226] on span "The cost of training students is 20% less than the expenses of the specialised …" at bounding box center [285, 222] width 349 height 14
click at [111, 226] on input "The cost of training students is 20% less than the expenses of the specialised …" at bounding box center [105, 222] width 11 height 11
radio input "true"
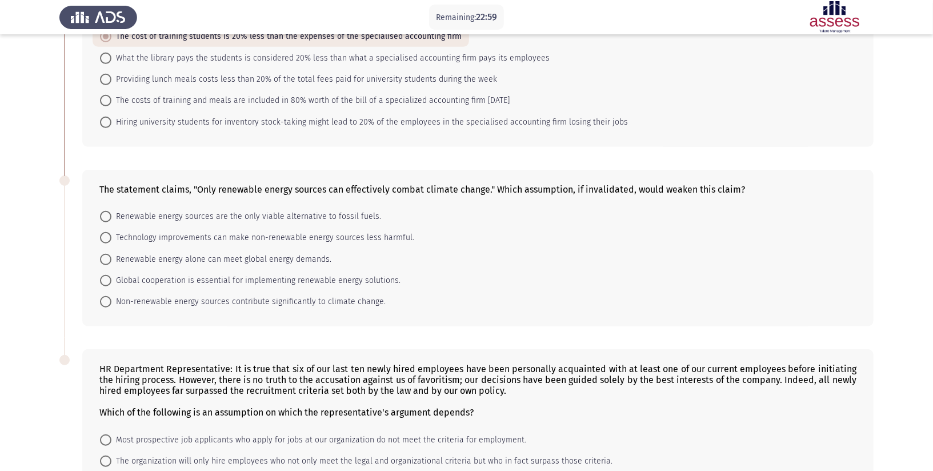
scroll to position [372, 0]
click at [255, 244] on span "Technology improvements can make non-renewable energy sources less harmful." at bounding box center [262, 237] width 303 height 14
click at [111, 243] on input "Technology improvements can make non-renewable energy sources less harmful." at bounding box center [105, 236] width 11 height 11
radio input "true"
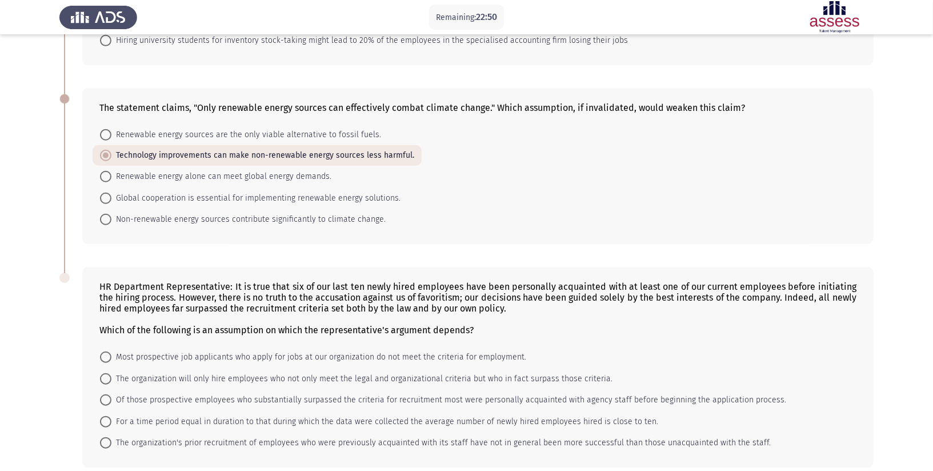
scroll to position [513, 0]
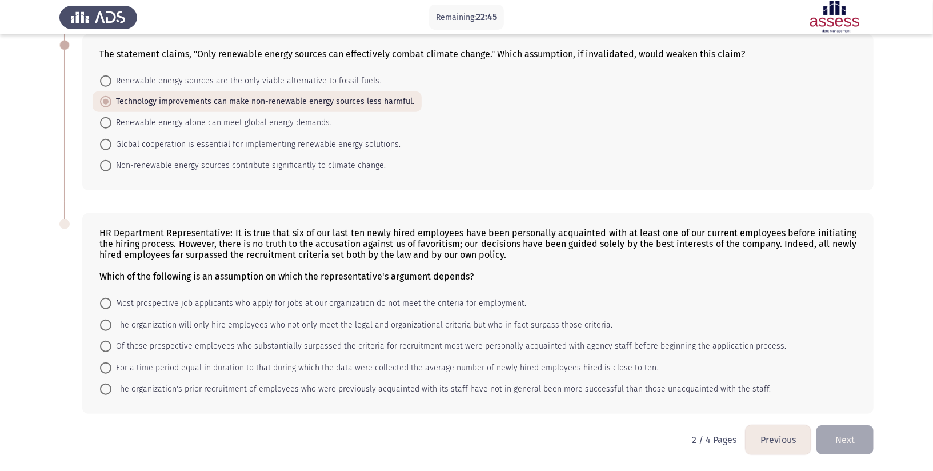
click at [194, 323] on span "The organization will only hire employees who not only meet the legal and organ…" at bounding box center [361, 325] width 501 height 14
click at [111, 323] on input "The organization will only hire employees who not only meet the legal and organ…" at bounding box center [105, 324] width 11 height 11
radio input "true"
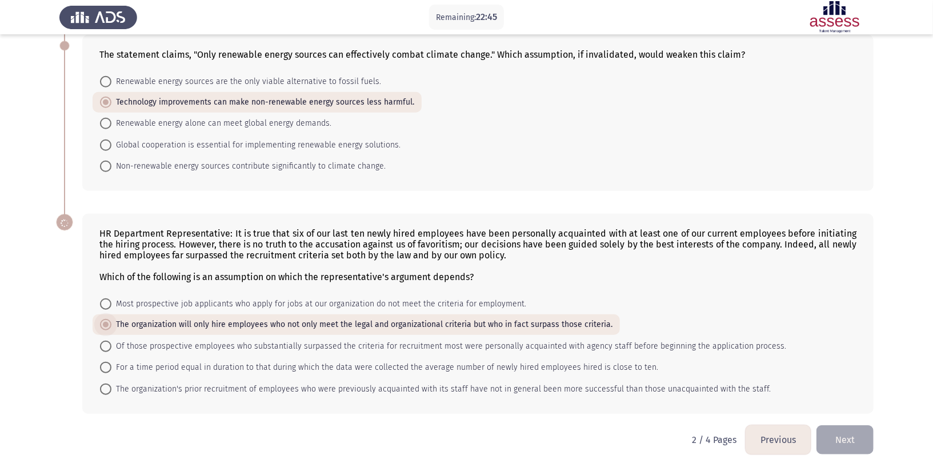
scroll to position [513, 0]
click at [196, 389] on span "The organization's prior recruitment of employees who were previously acquainte…" at bounding box center [441, 389] width 660 height 14
click at [111, 389] on input "The organization's prior recruitment of employees who were previously acquainte…" at bounding box center [105, 388] width 11 height 11
radio input "true"
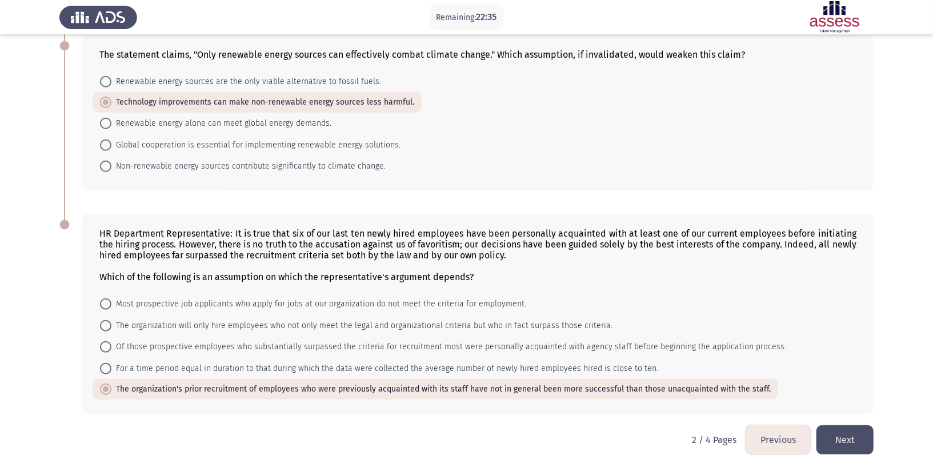
click at [245, 325] on span "The organization will only hire employees who not only meet the legal and organ…" at bounding box center [361, 326] width 501 height 14
click at [111, 325] on input "The organization will only hire employees who not only meet the legal and organ…" at bounding box center [105, 325] width 11 height 11
radio input "true"
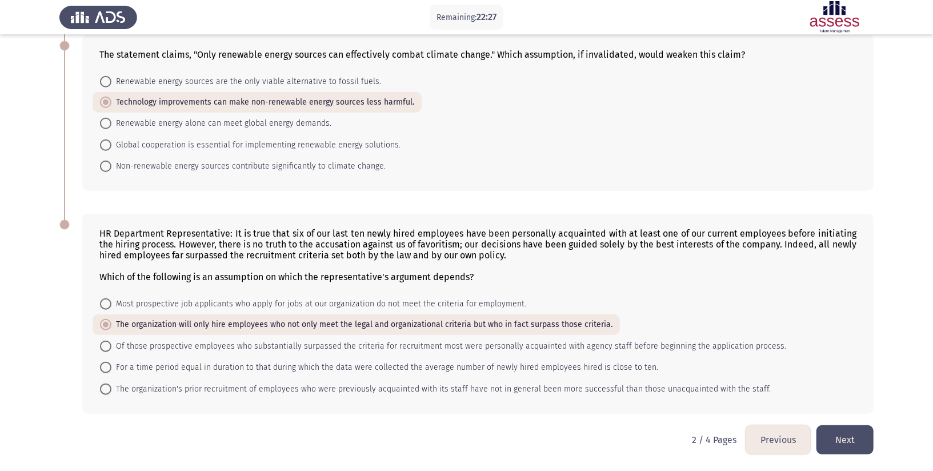
click at [840, 423] on button "Next" at bounding box center [845, 439] width 57 height 29
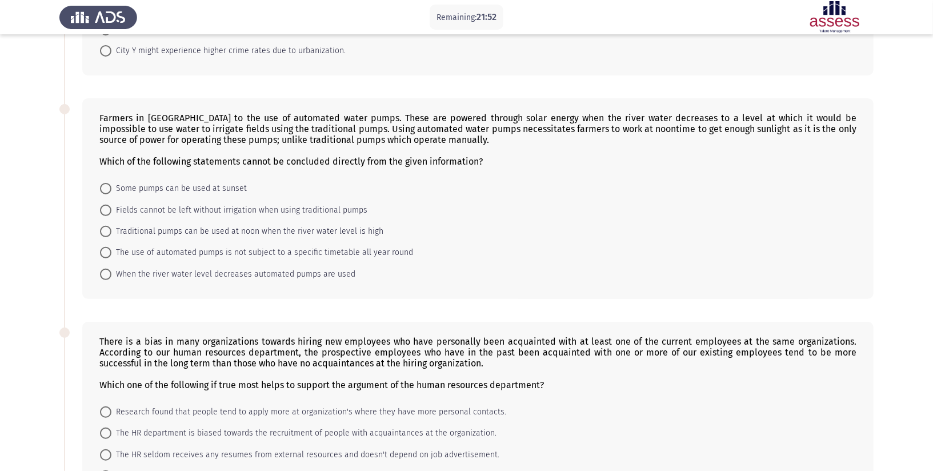
scroll to position [0, 0]
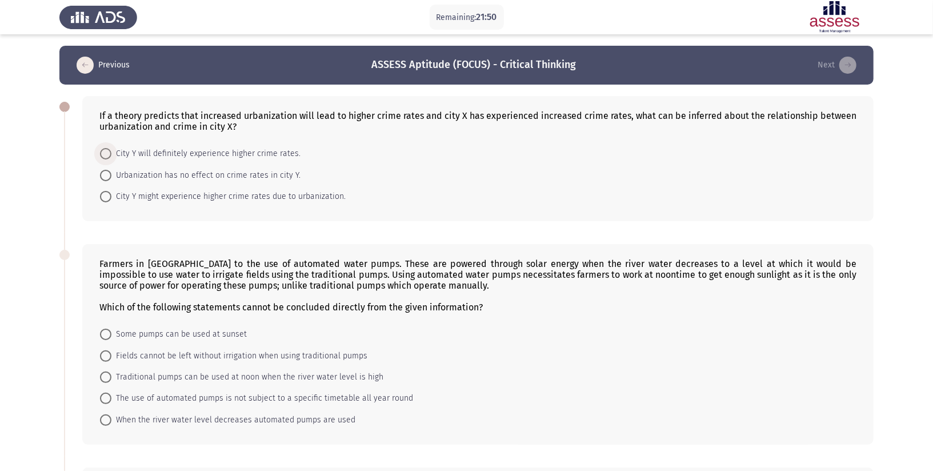
click at [139, 151] on span "City Y will definitely experience higher crime rates." at bounding box center [205, 154] width 189 height 14
click at [111, 151] on input "City Y will definitely experience higher crime rates." at bounding box center [105, 153] width 11 height 11
radio input "true"
click at [247, 192] on span "City Y might experience higher crime rates due to urbanization." at bounding box center [228, 196] width 234 height 14
click at [111, 192] on input "City Y might experience higher crime rates due to urbanization." at bounding box center [105, 195] width 11 height 11
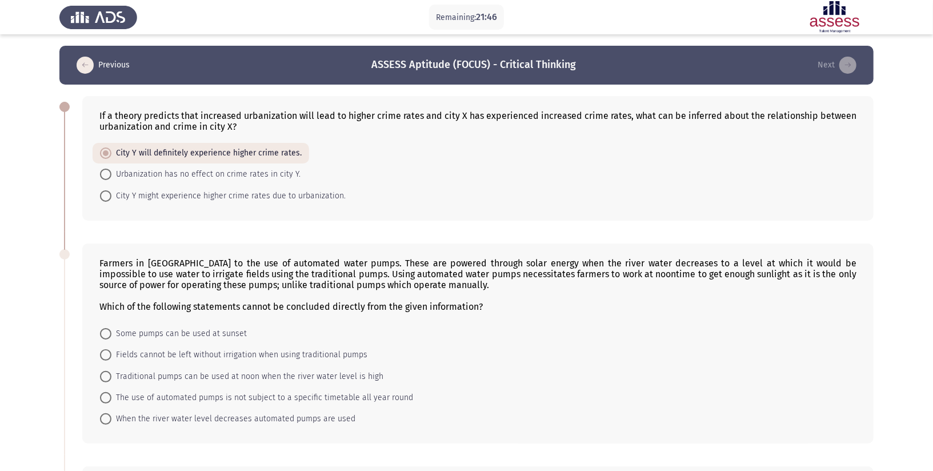
radio input "true"
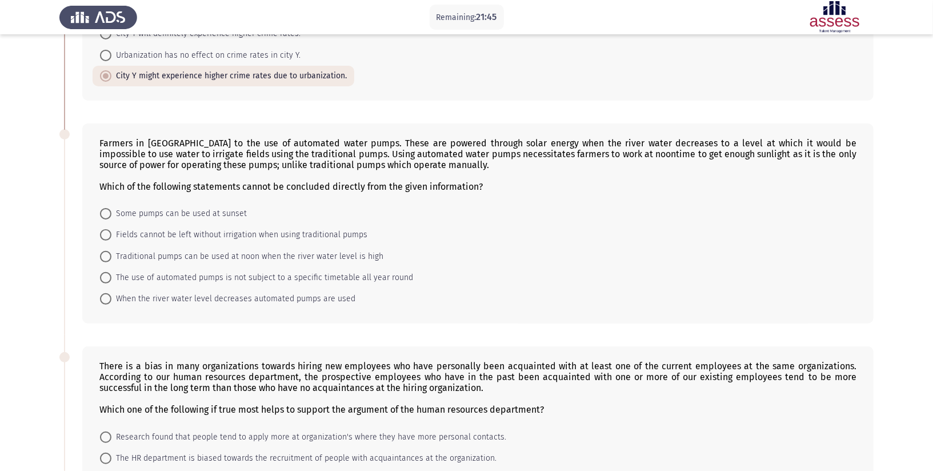
scroll to position [141, 0]
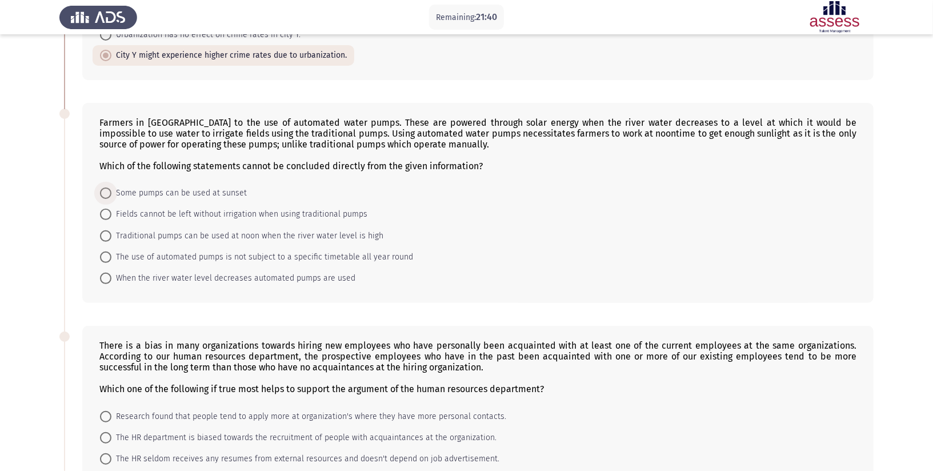
click at [220, 194] on span "Some pumps can be used at sunset" at bounding box center [178, 193] width 135 height 14
click at [111, 194] on input "Some pumps can be used at sunset" at bounding box center [105, 192] width 11 height 11
radio input "true"
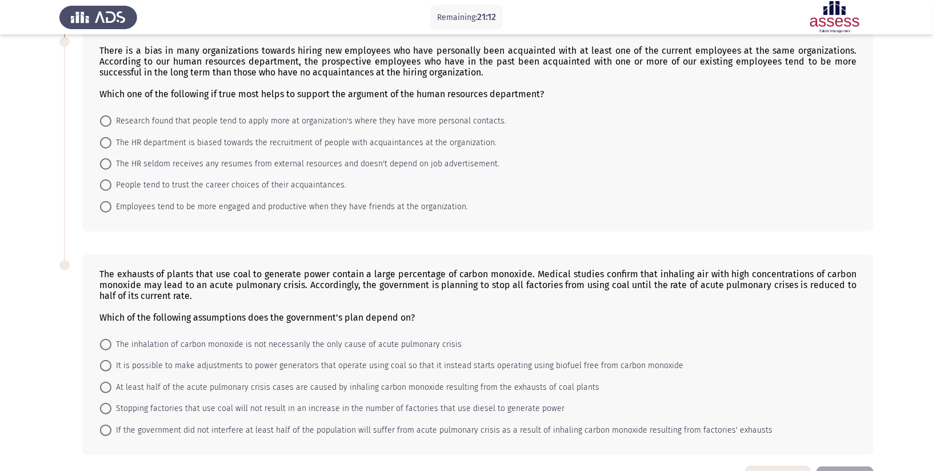
scroll to position [434, 0]
click at [219, 213] on span "Employees tend to be more engaged and productive when they have friends at the …" at bounding box center [289, 208] width 357 height 14
click at [111, 213] on input "Employees tend to be more engaged and productive when they have friends at the …" at bounding box center [105, 207] width 11 height 11
radio input "true"
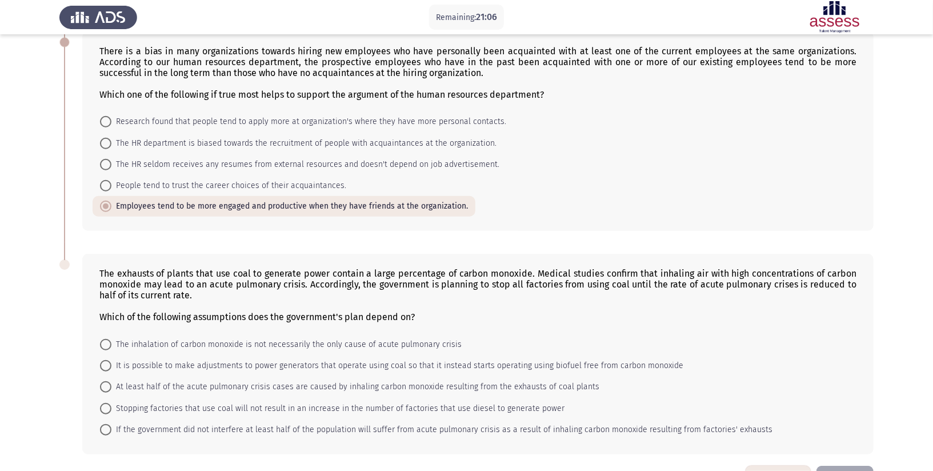
scroll to position [482, 0]
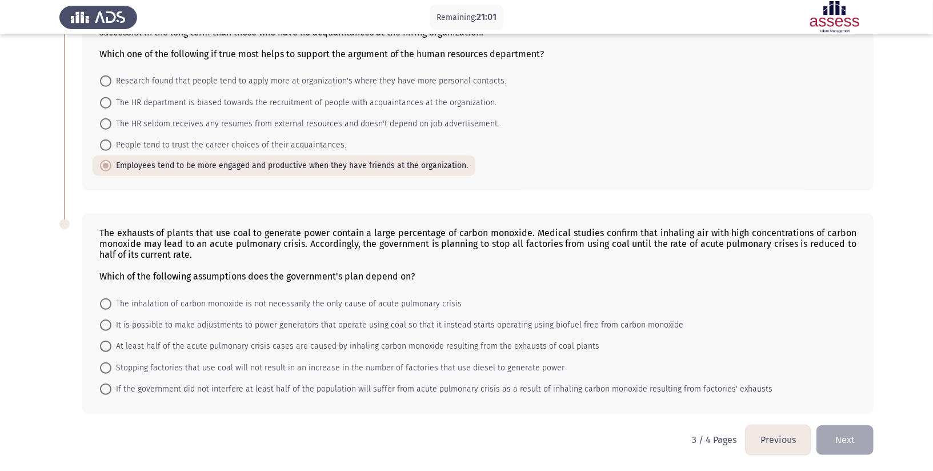
click at [192, 339] on span "At least half of the acute pulmonary crisis cases are caused by inhaling carbon…" at bounding box center [355, 346] width 488 height 14
click at [111, 341] on input "At least half of the acute pulmonary crisis cases are caused by inhaling carbon…" at bounding box center [105, 346] width 11 height 11
radio input "true"
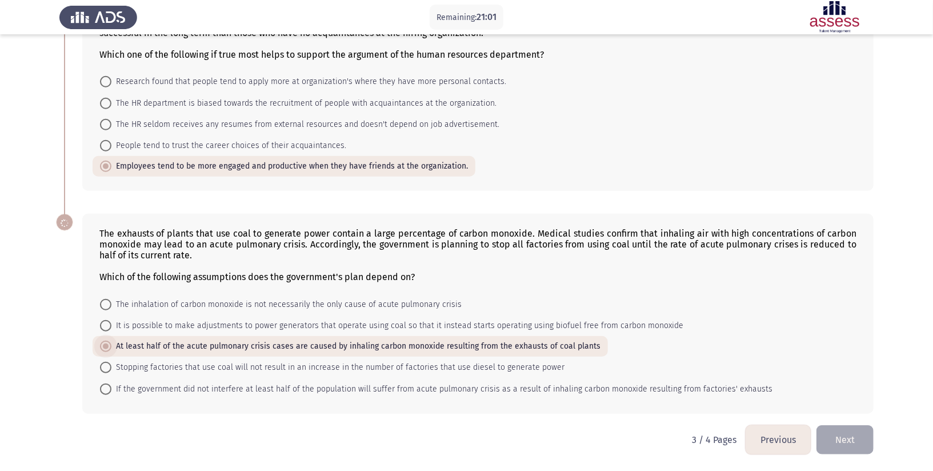
scroll to position [481, 0]
click at [840, 423] on button "Next" at bounding box center [845, 439] width 57 height 29
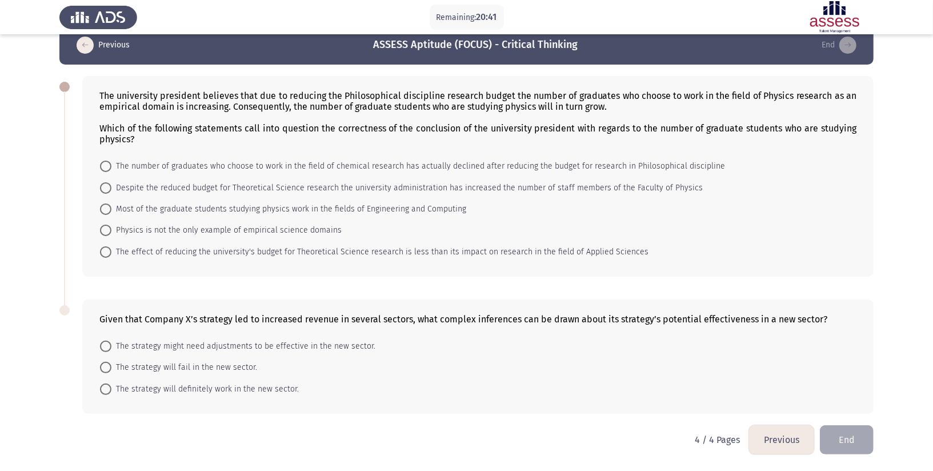
scroll to position [22, 0]
click at [174, 202] on span "Most of the graduate students studying physics work in the fields of Engineerin…" at bounding box center [288, 209] width 355 height 14
click at [111, 203] on input "Most of the graduate students studying physics work in the fields of Engineerin…" at bounding box center [105, 208] width 11 height 11
radio input "true"
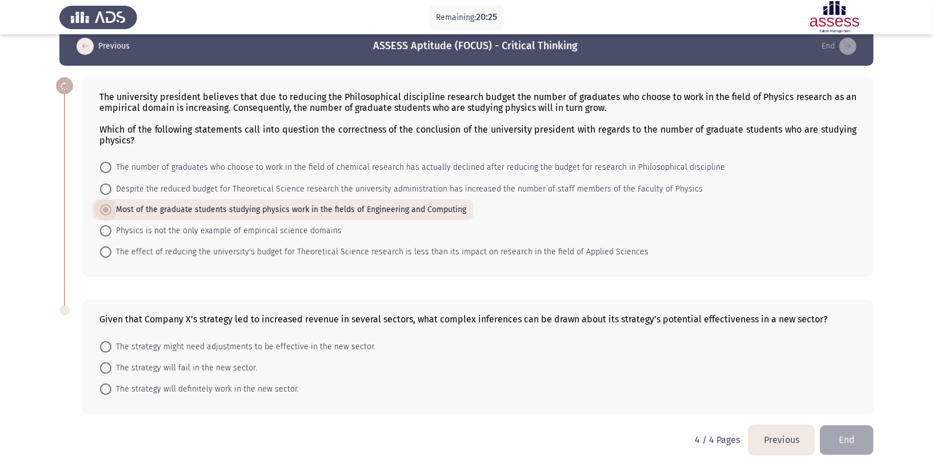
scroll to position [21, 0]
click at [223, 345] on span "The strategy might need adjustments to be effective in the new sector." at bounding box center [243, 347] width 264 height 14
click at [111, 345] on input "The strategy might need adjustments to be effective in the new sector." at bounding box center [105, 346] width 11 height 11
radio input "true"
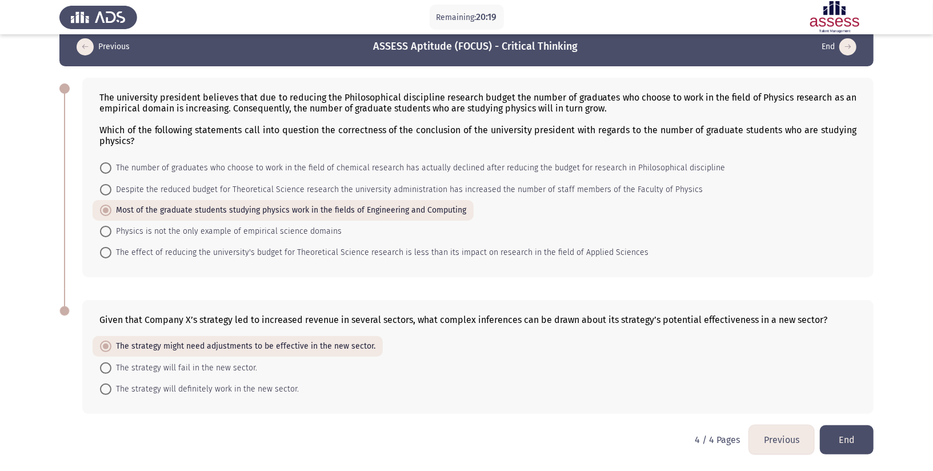
click at [839, 423] on button "End" at bounding box center [847, 439] width 54 height 29
